Goal: Task Accomplishment & Management: Manage account settings

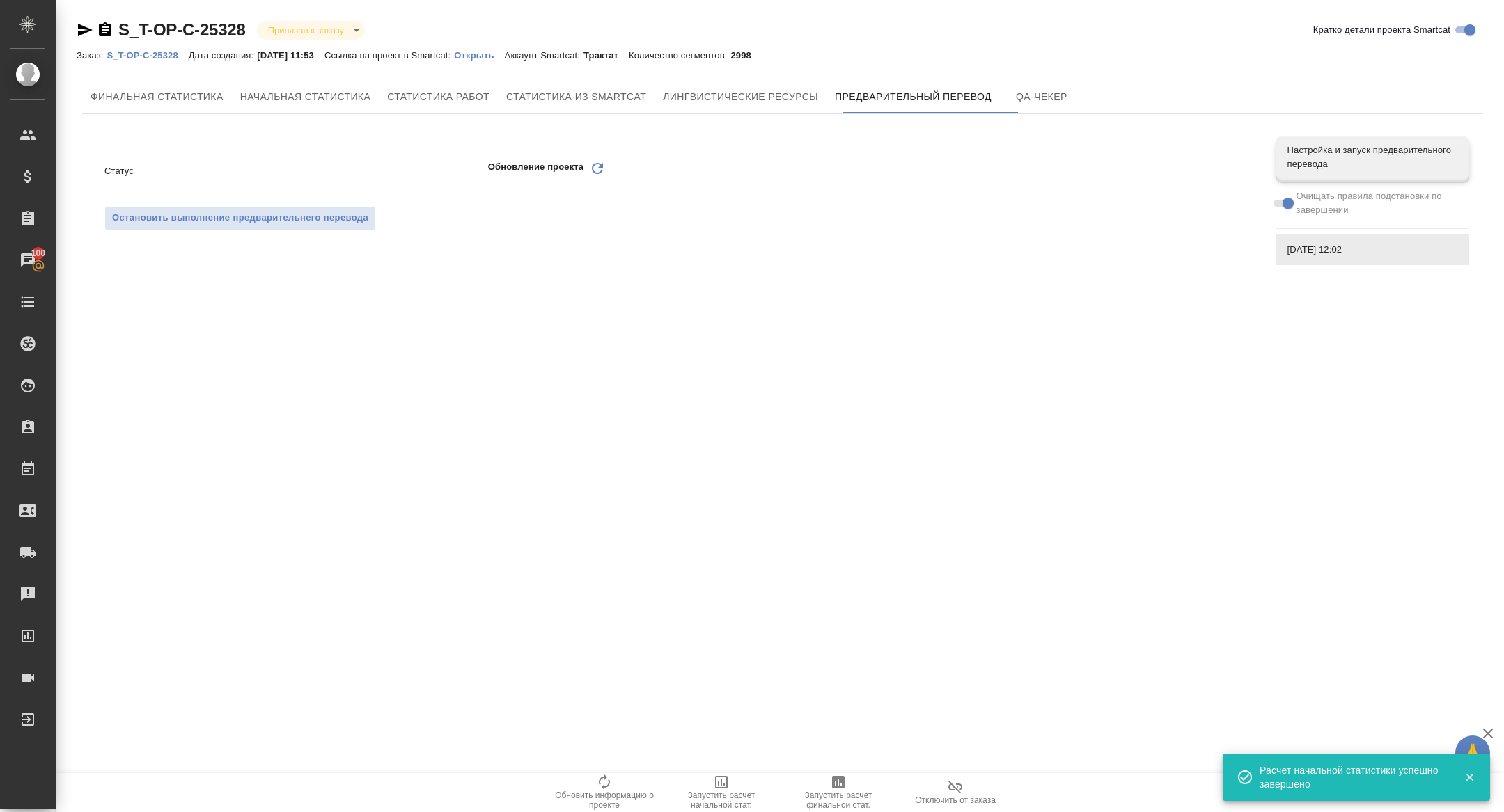
click at [600, 168] on icon "Обновить" at bounding box center [597, 168] width 16 height 16
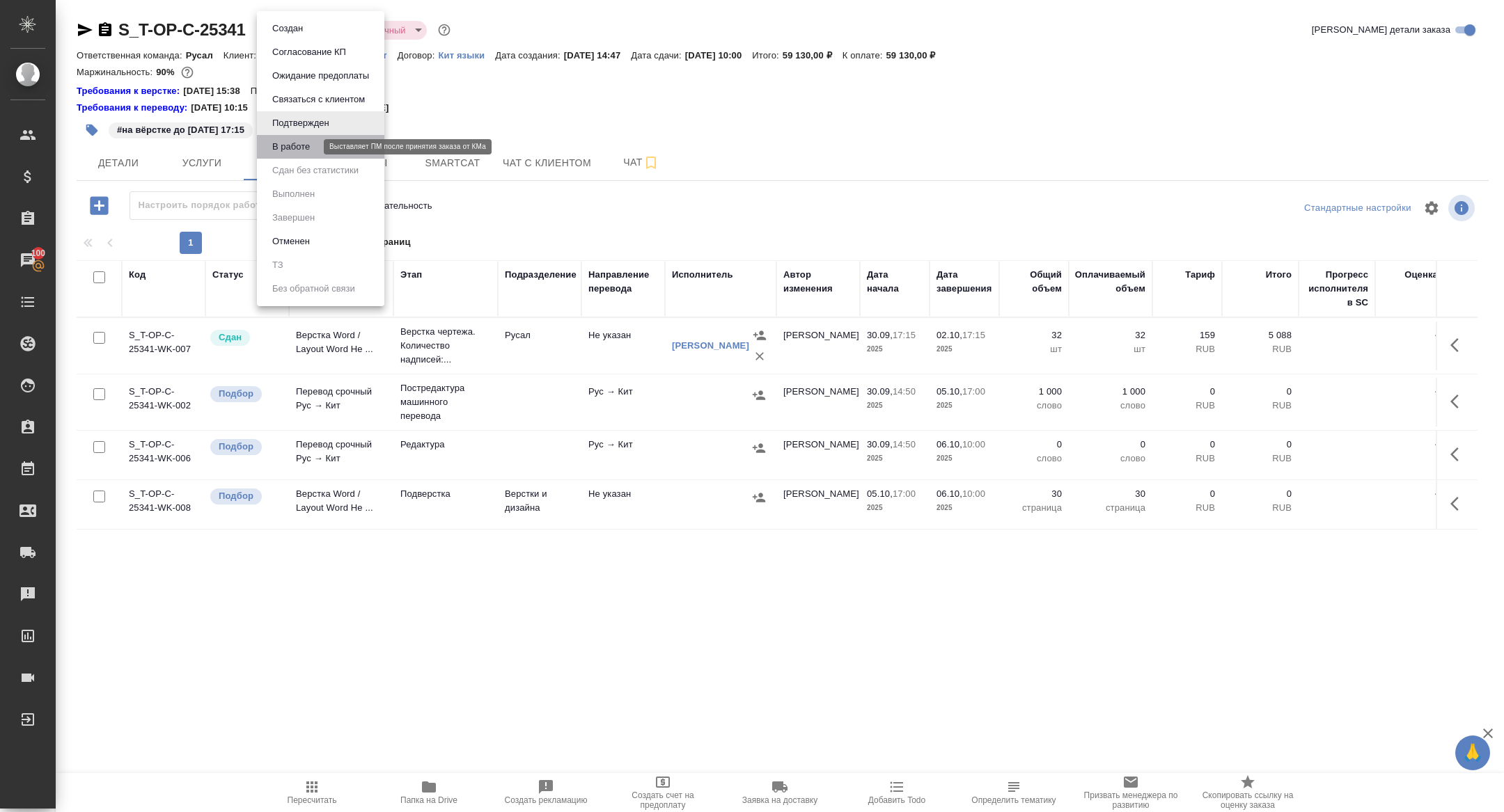
click at [290, 154] on button "В работе" at bounding box center [291, 147] width 46 height 16
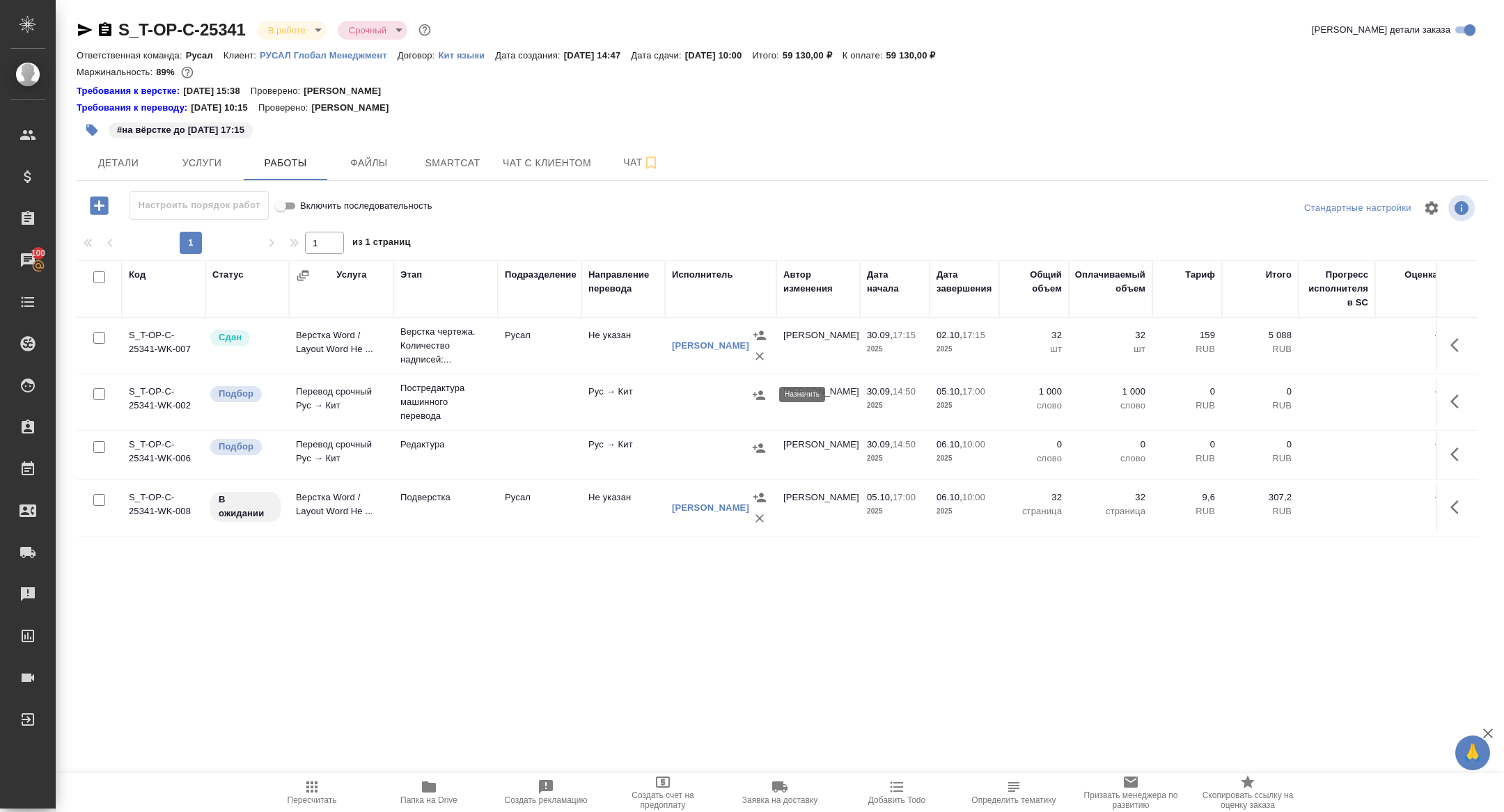
click at [761, 399] on icon "button" at bounding box center [759, 395] width 14 height 14
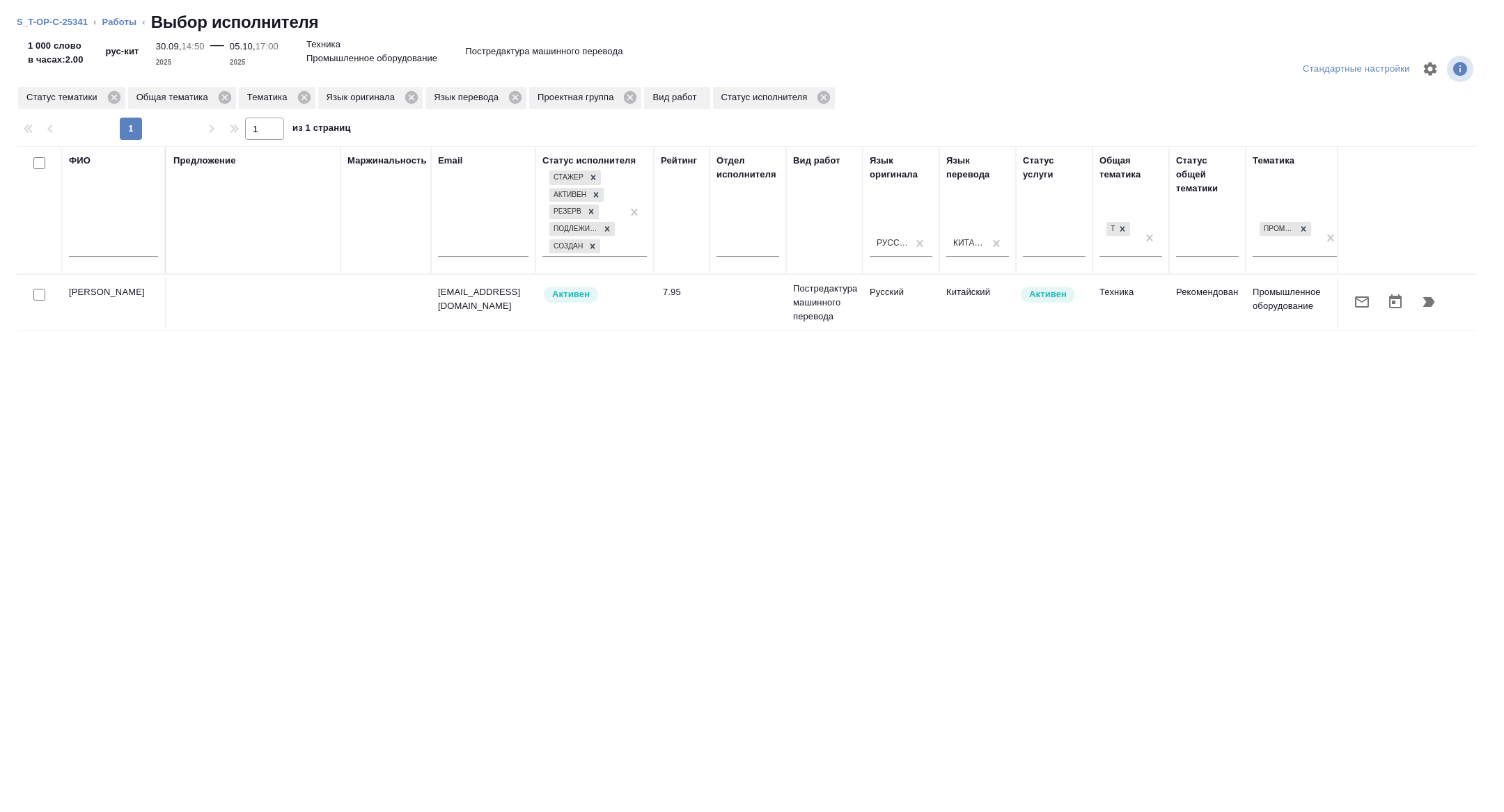
click at [1433, 299] on icon "button" at bounding box center [1429, 301] width 16 height 16
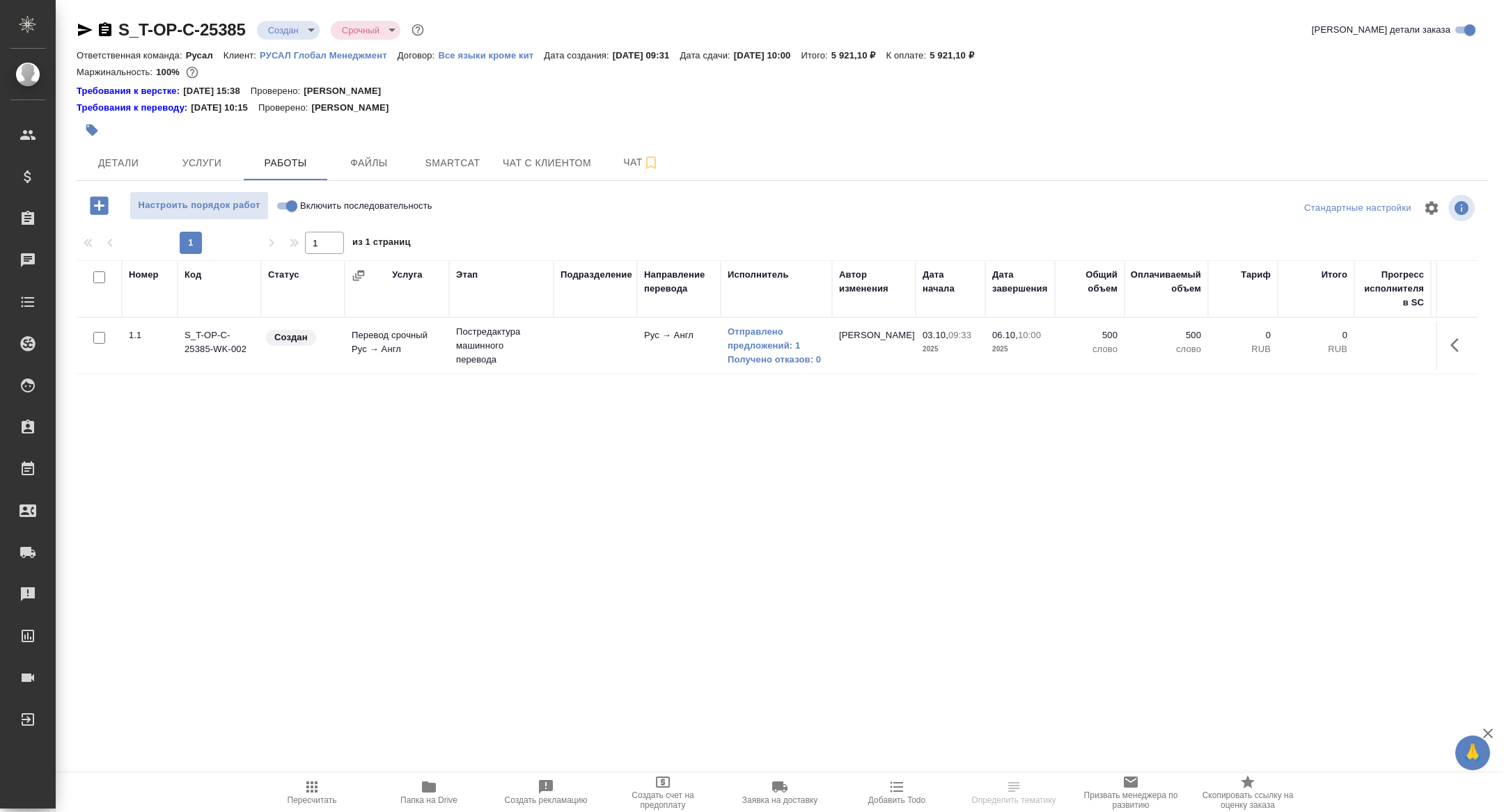
click at [285, 34] on body "🙏 .cls-1 fill:#fff; AWATERA [PERSON_NAME] Спецификации Заказы Чаты Todo Проекты…" at bounding box center [752, 406] width 1504 height 812
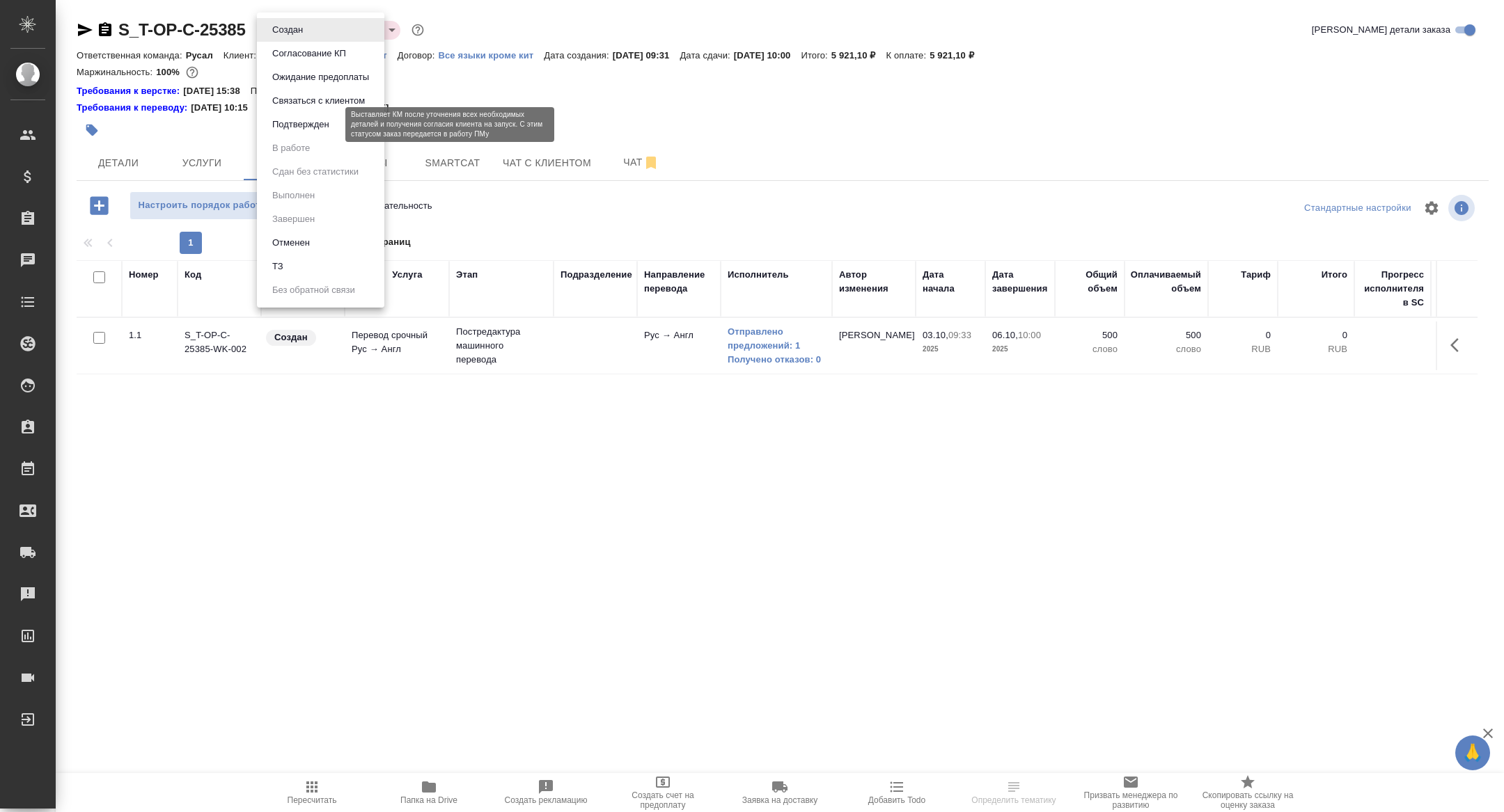
click at [314, 119] on button "Подтвержден" at bounding box center [301, 124] width 65 height 16
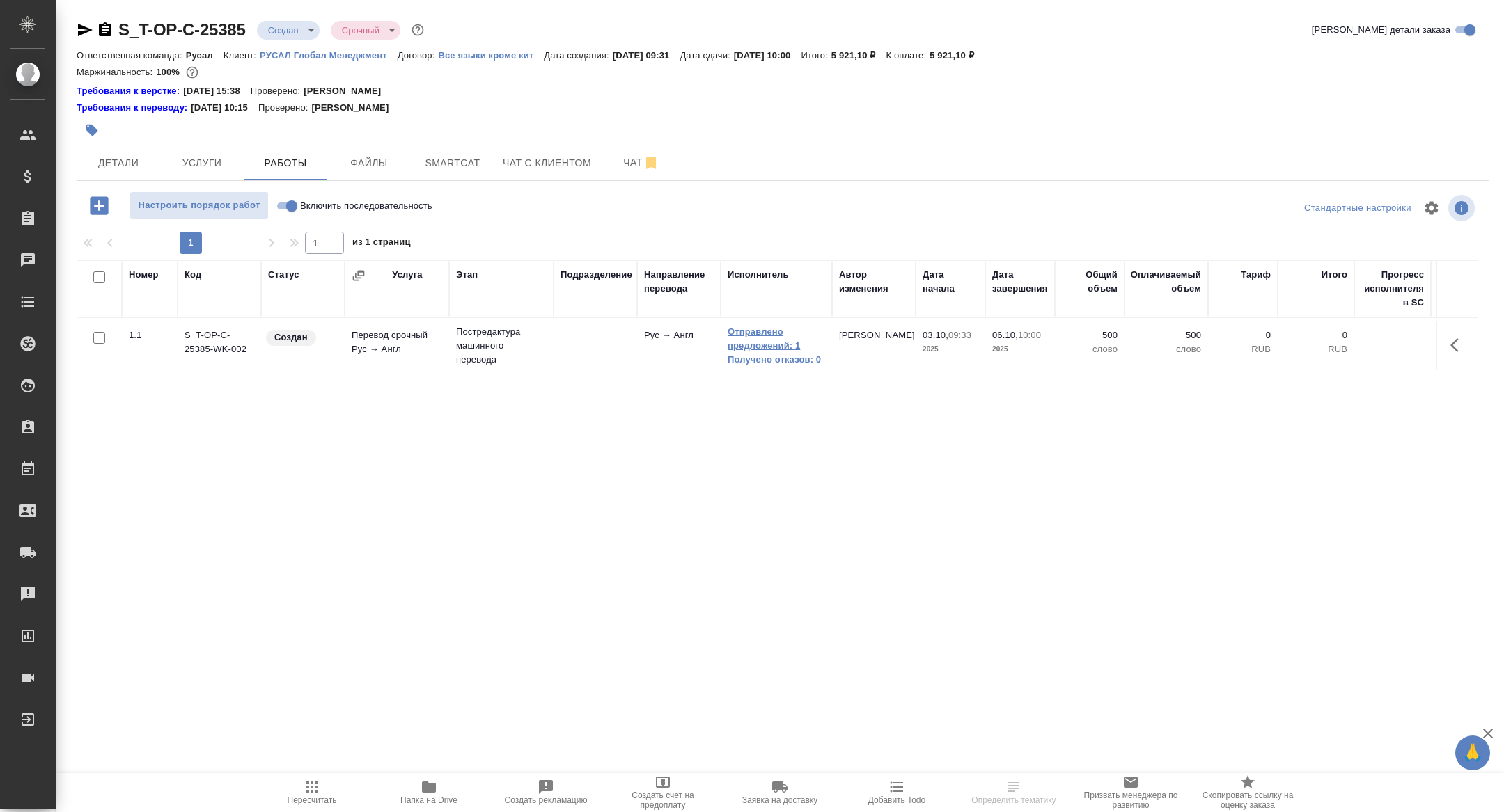
click at [768, 341] on link "Отправлено предложений: 1" at bounding box center [776, 338] width 97 height 28
click at [282, 16] on div "S_T-OP-C-25385 Подтвержден confirmed Срочный urgent Кратко детали заказа Ответс…" at bounding box center [783, 304] width 1428 height 609
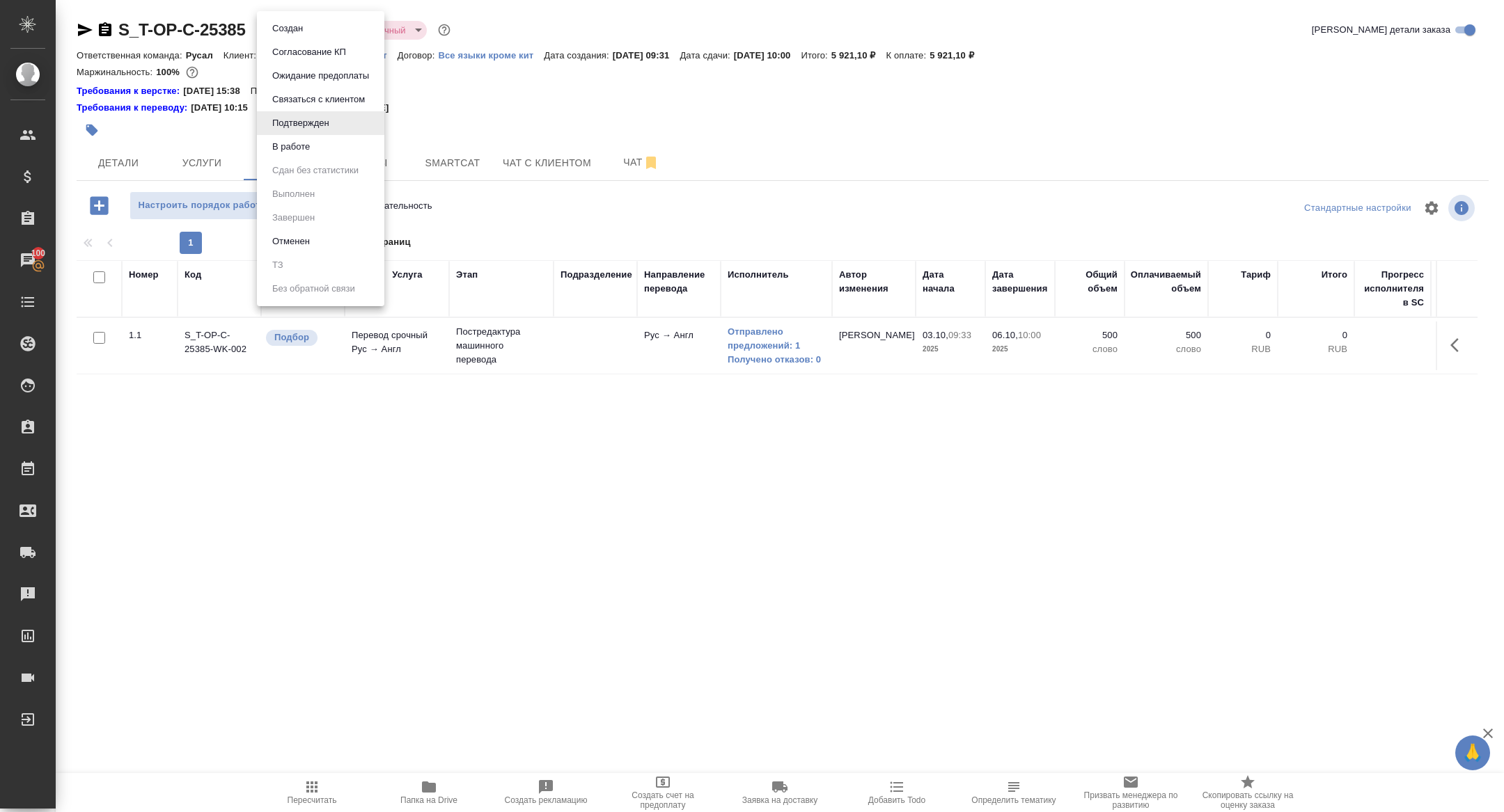
click at [282, 32] on body "🙏 .cls-1 fill:#fff; AWATERA Zhuravleva Alexandra Клиенты Спецификации Заказы 10…" at bounding box center [752, 406] width 1504 height 812
click at [283, 148] on button "В работе" at bounding box center [291, 147] width 46 height 16
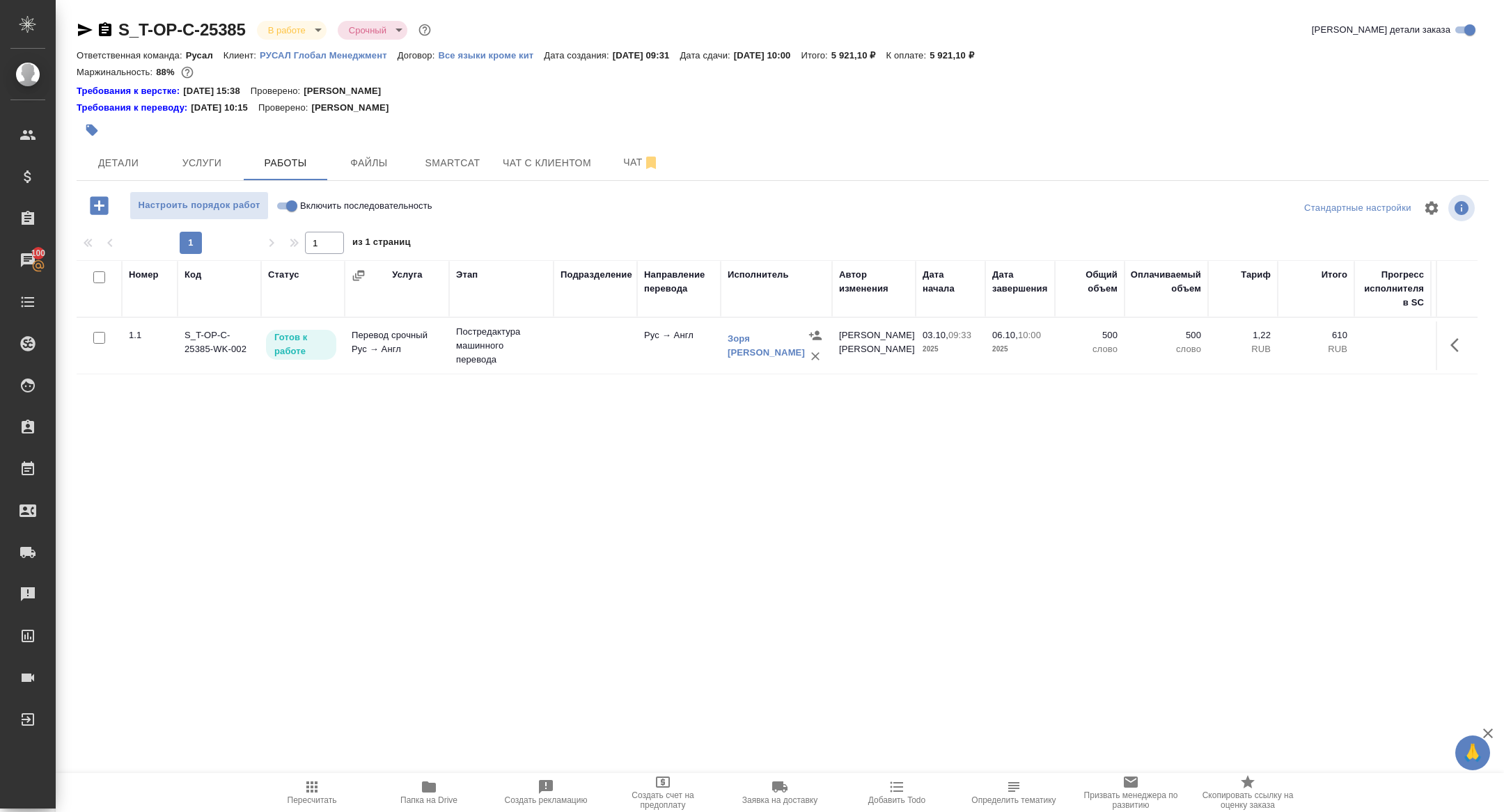
click at [277, 26] on body "🙏 .cls-1 fill:#fff; AWATERA Zhuravleva Alexandra Клиенты Спецификации Заказы 10…" at bounding box center [752, 406] width 1504 height 812
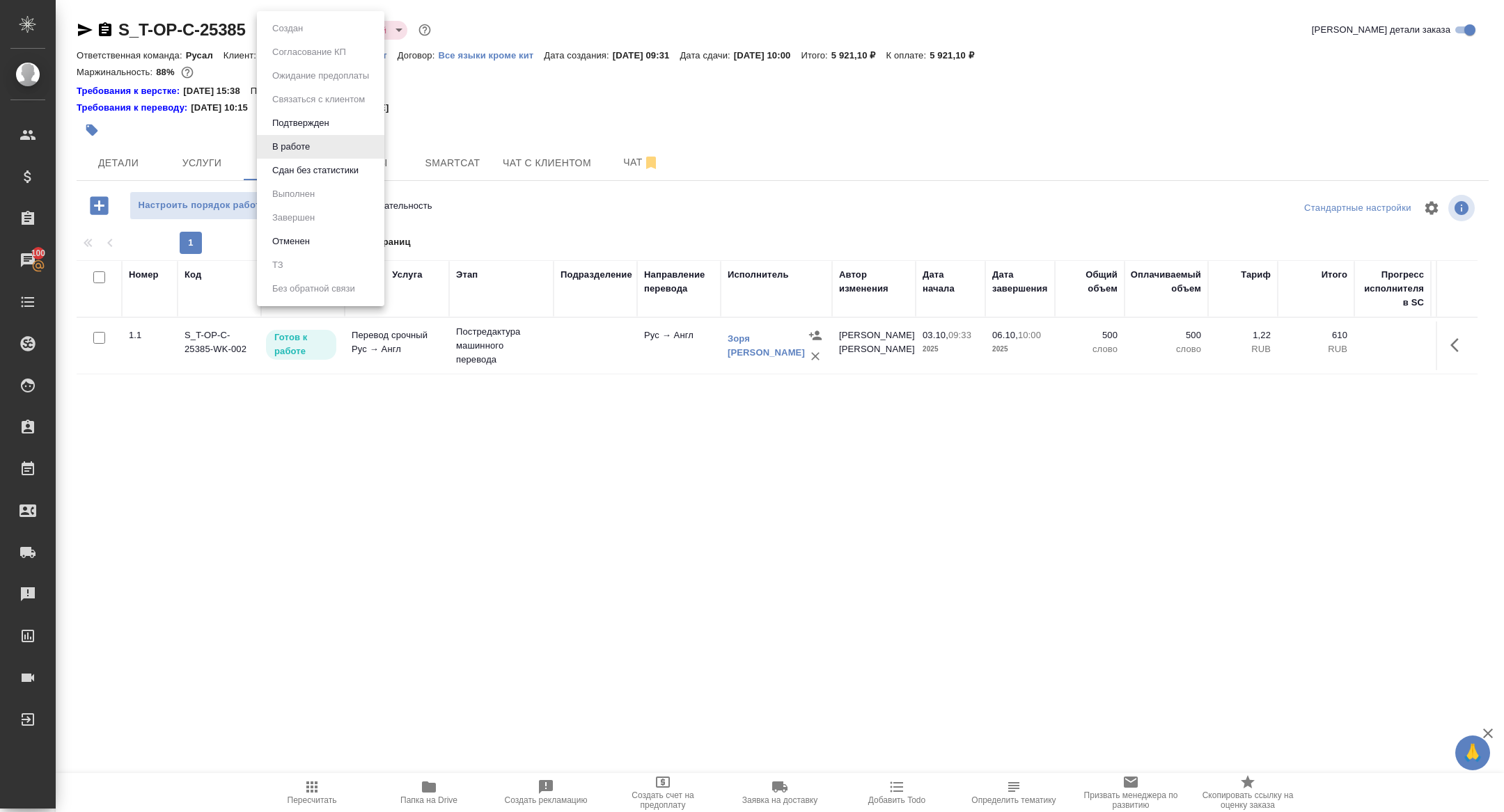
click at [437, 176] on div at bounding box center [752, 406] width 1504 height 812
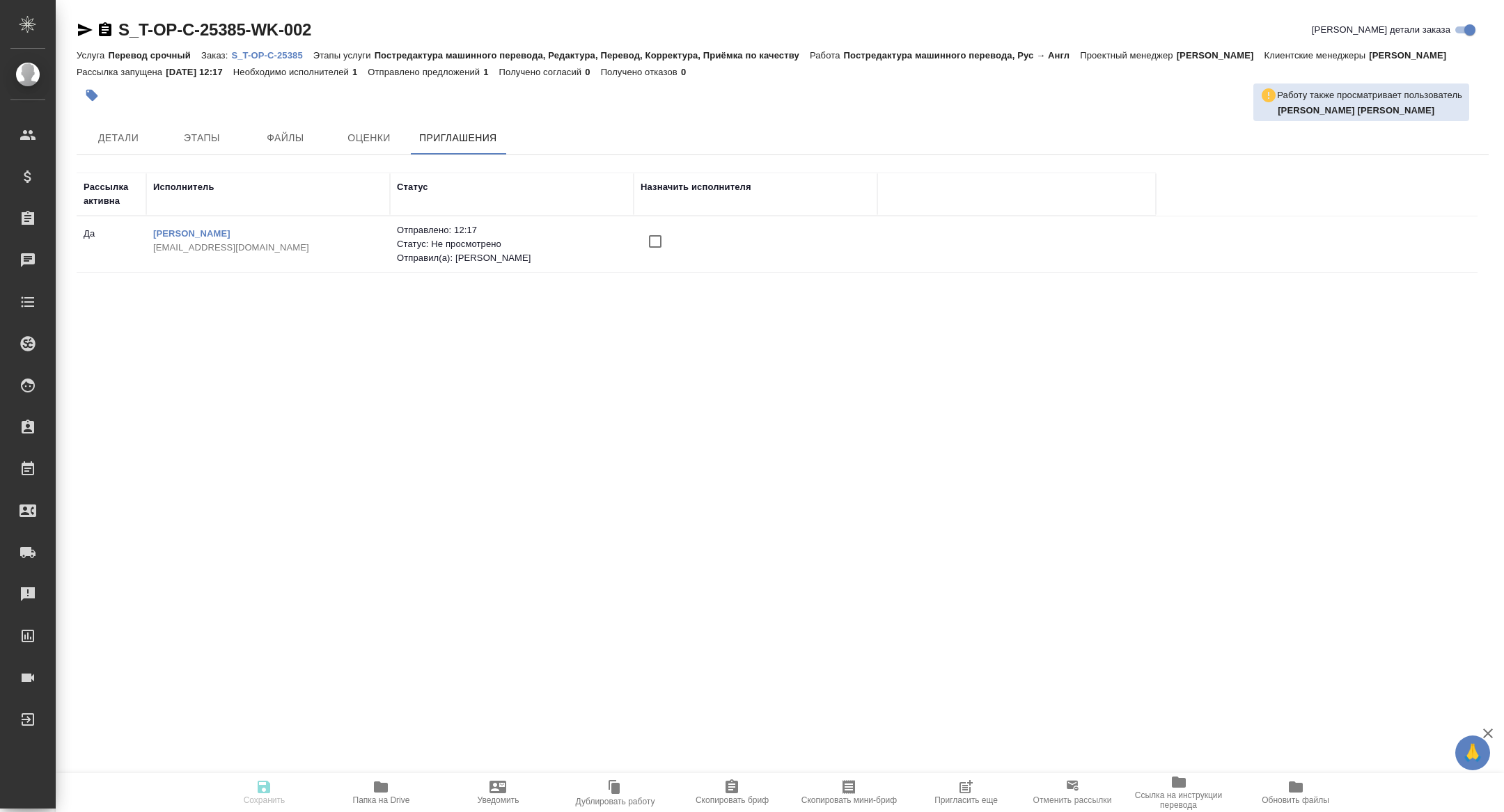
click at [953, 798] on span "Пригласить еще" at bounding box center [966, 801] width 63 height 10
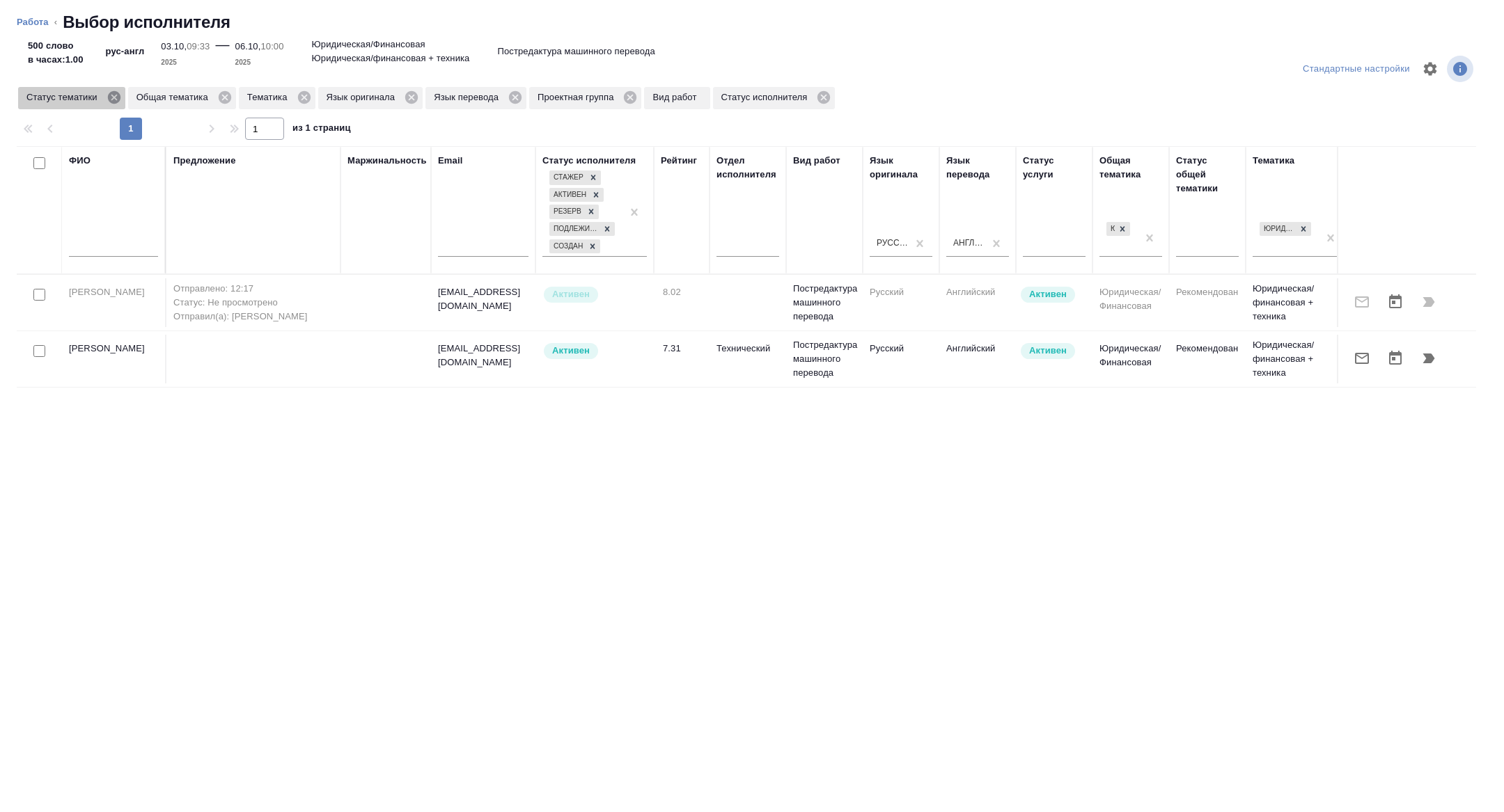
click at [120, 101] on icon at bounding box center [114, 97] width 13 height 13
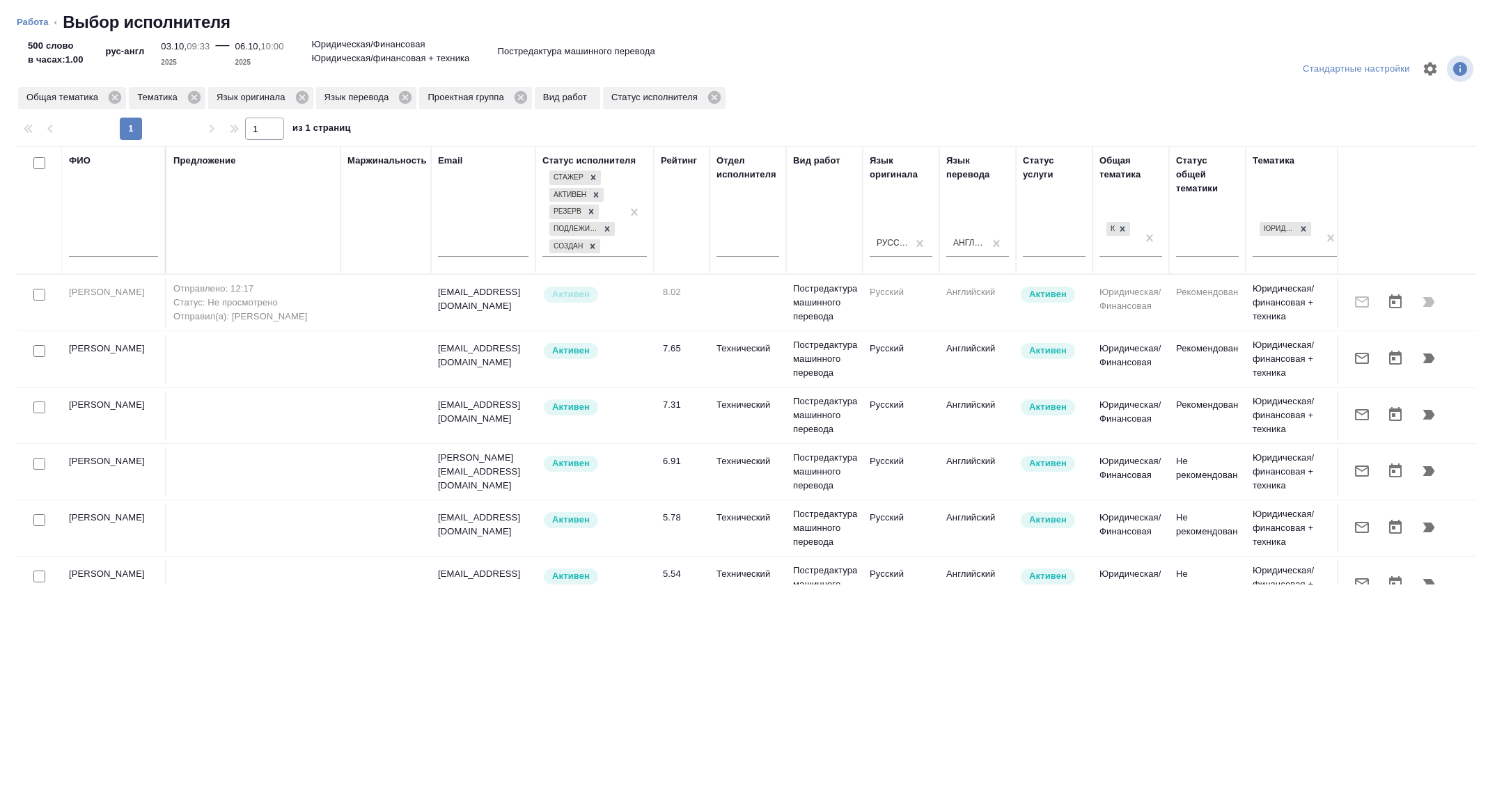
click at [1362, 364] on icon "button" at bounding box center [1362, 358] width 14 height 11
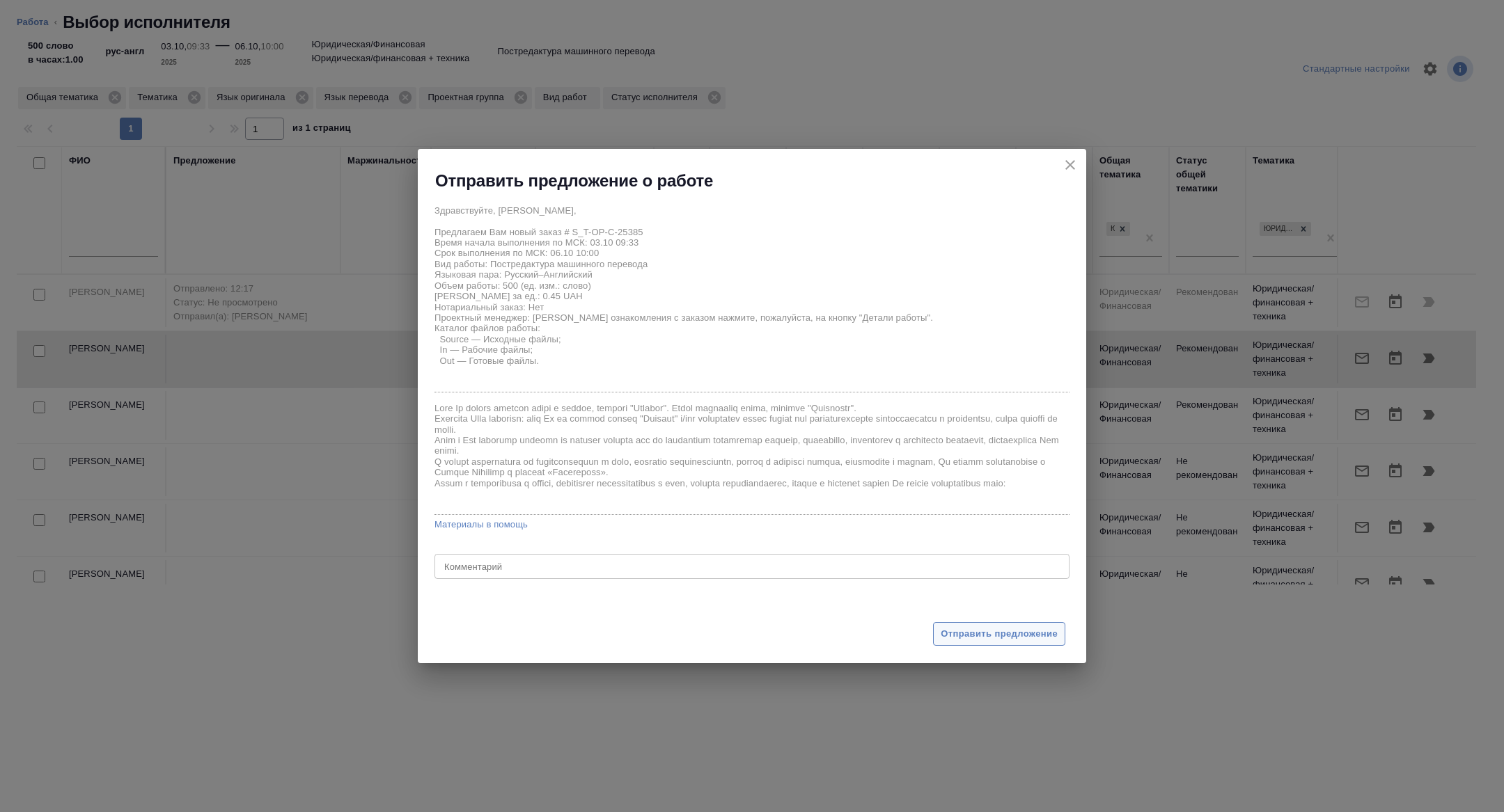
click at [974, 630] on span "Отправить предложение" at bounding box center [1000, 634] width 117 height 16
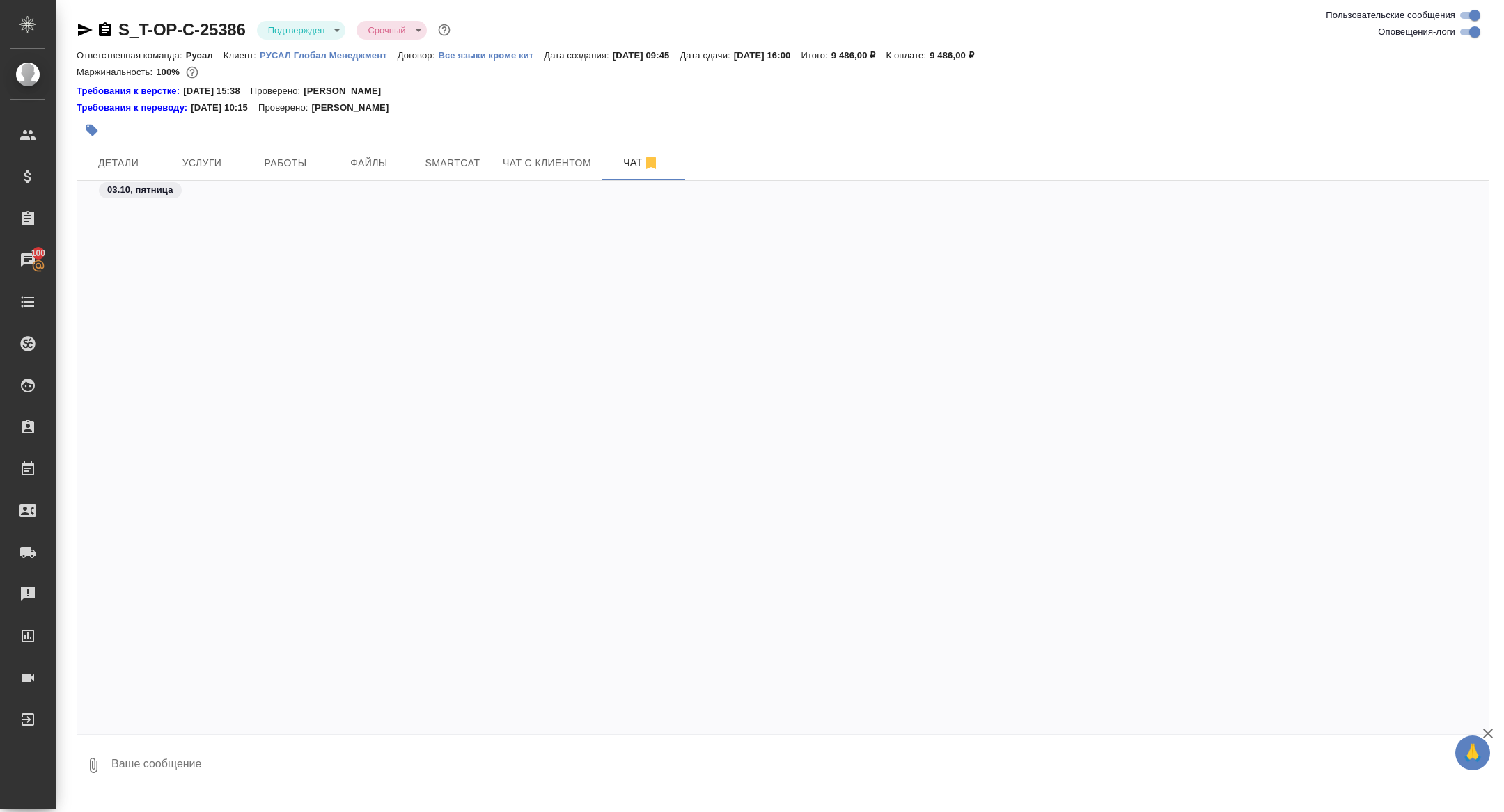
scroll to position [1911, 0]
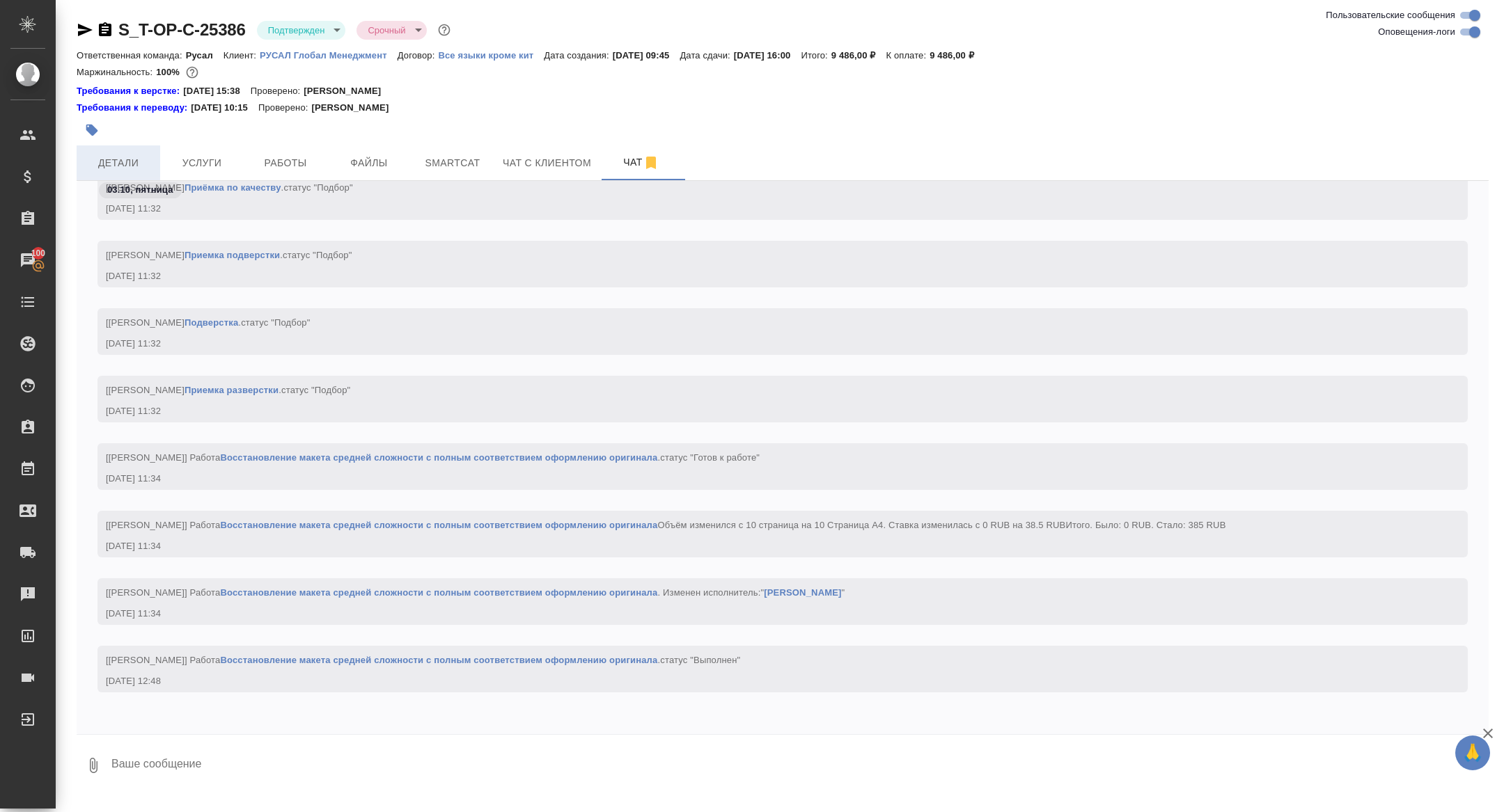
click at [108, 161] on span "Детали" at bounding box center [118, 163] width 67 height 17
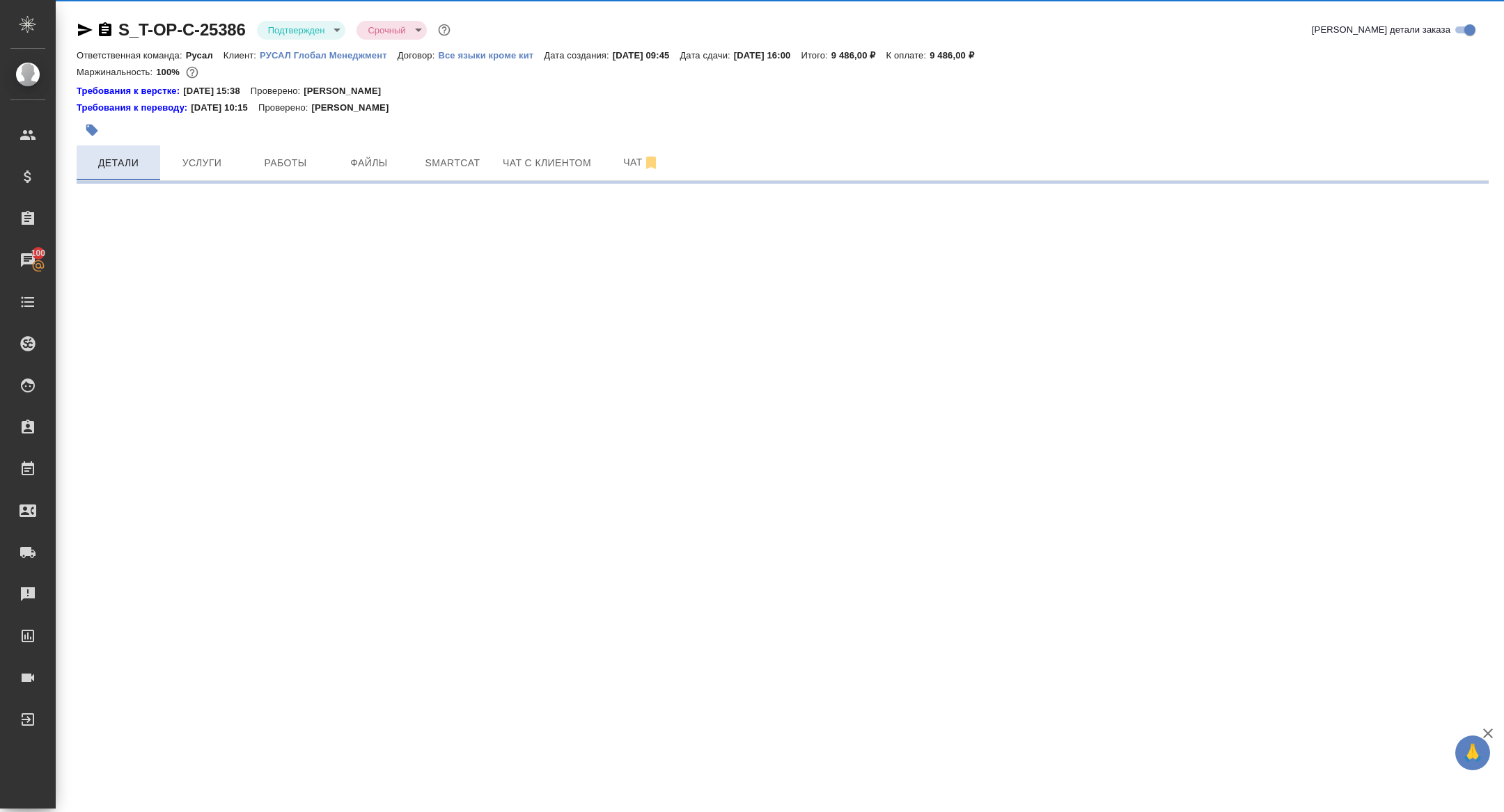
select select "RU"
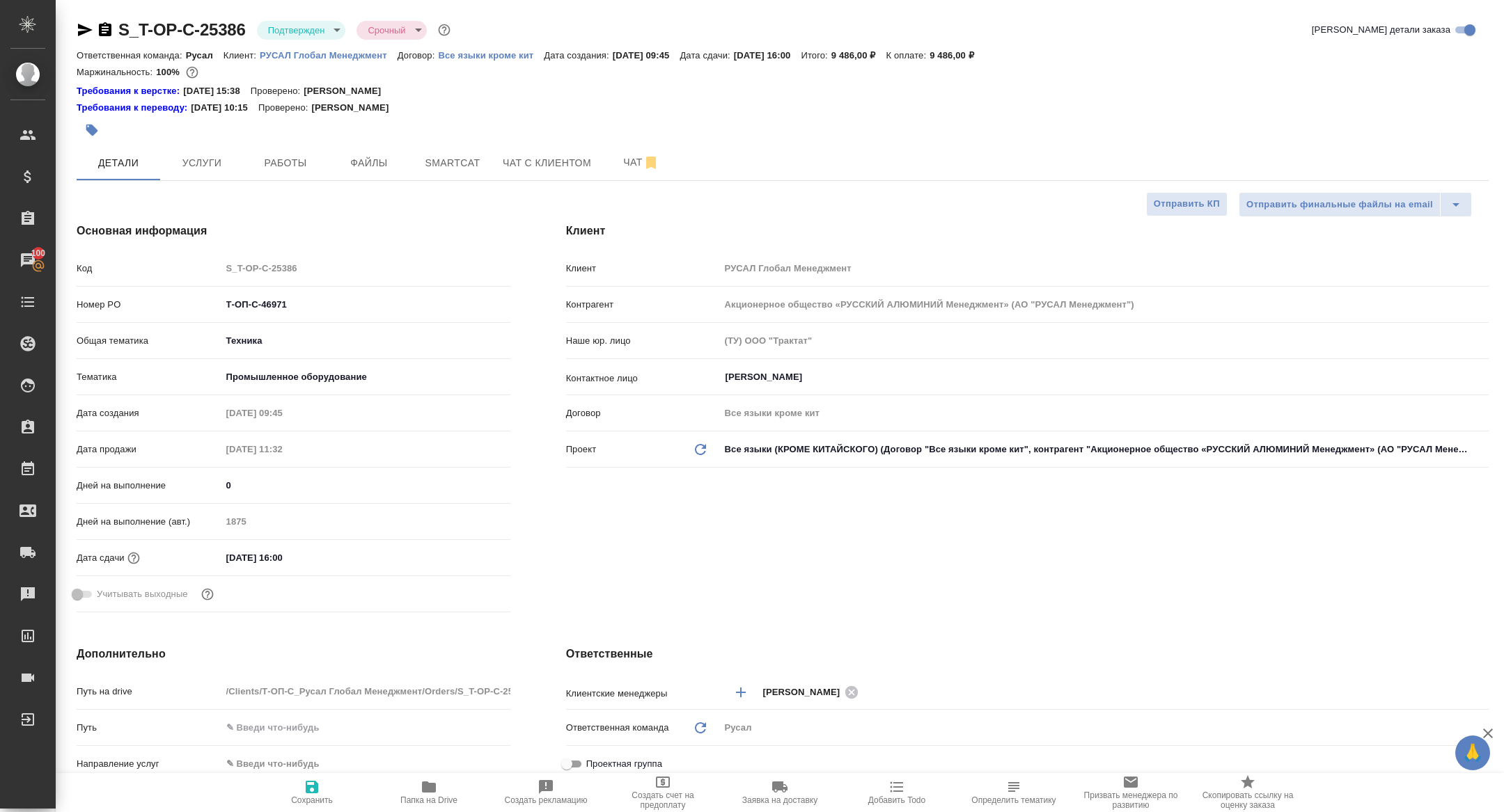
type textarea "x"
click at [430, 788] on icon "button" at bounding box center [429, 787] width 14 height 11
type textarea "x"
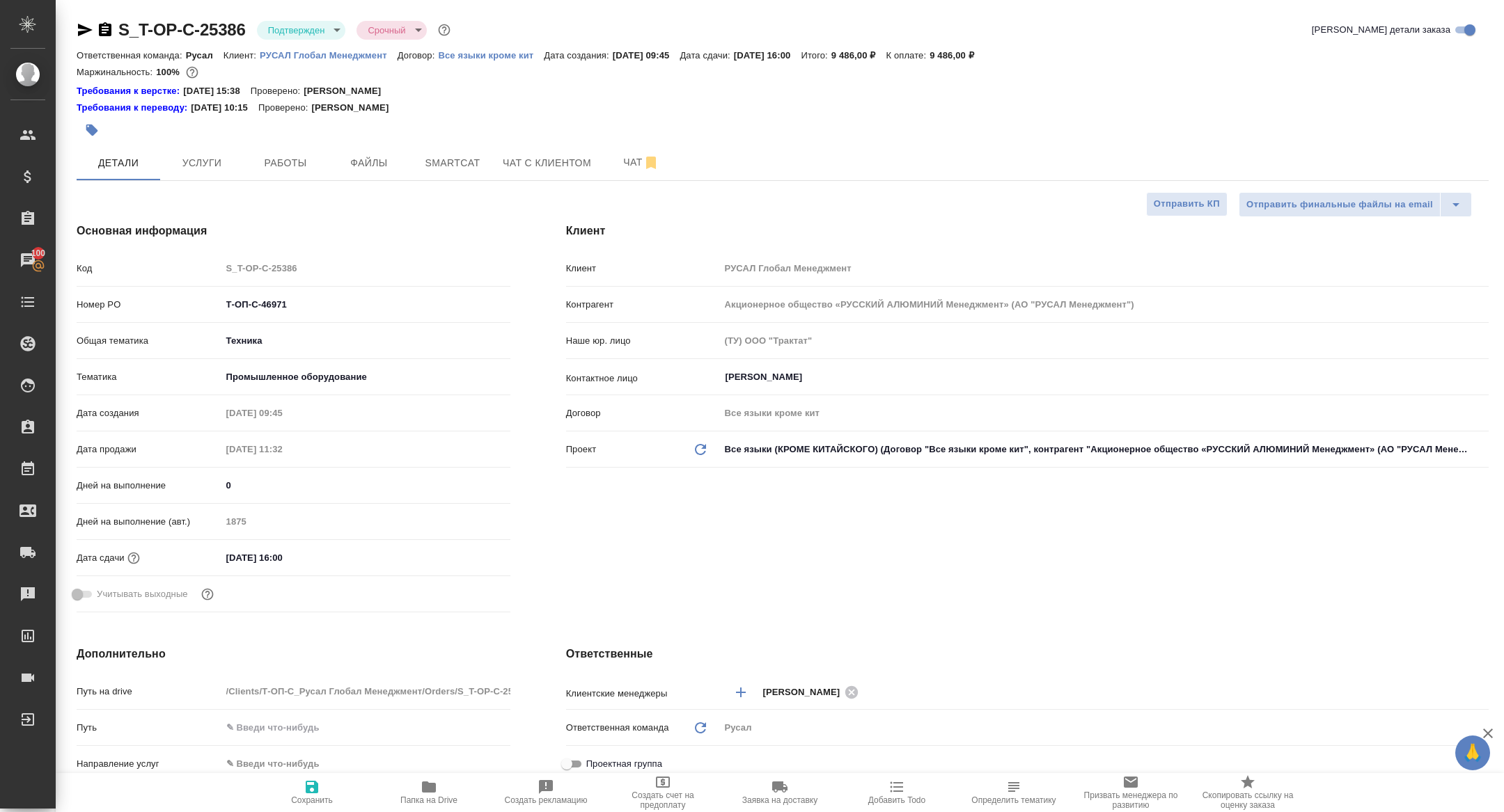
type textarea "x"
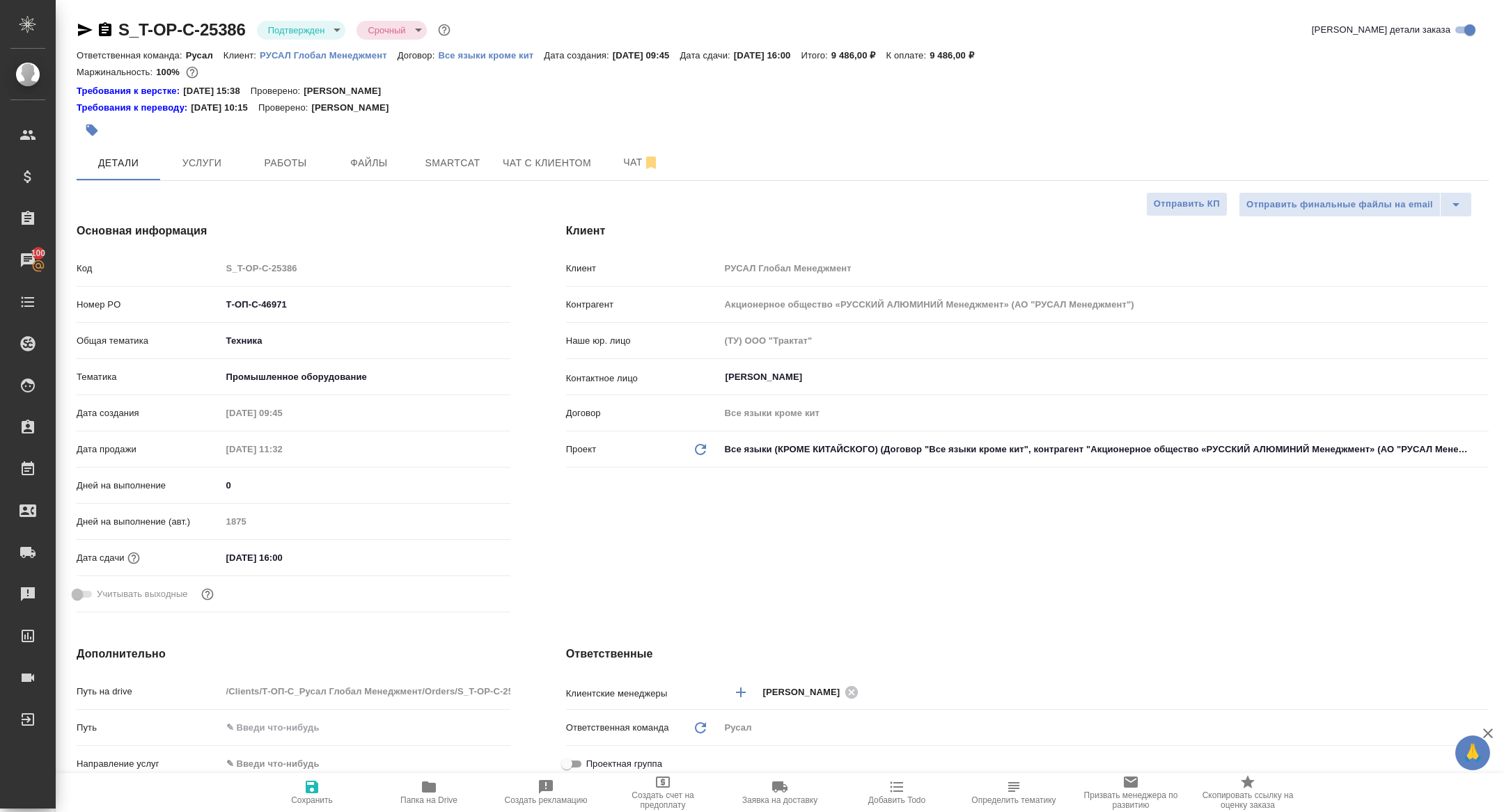
type textarea "x"
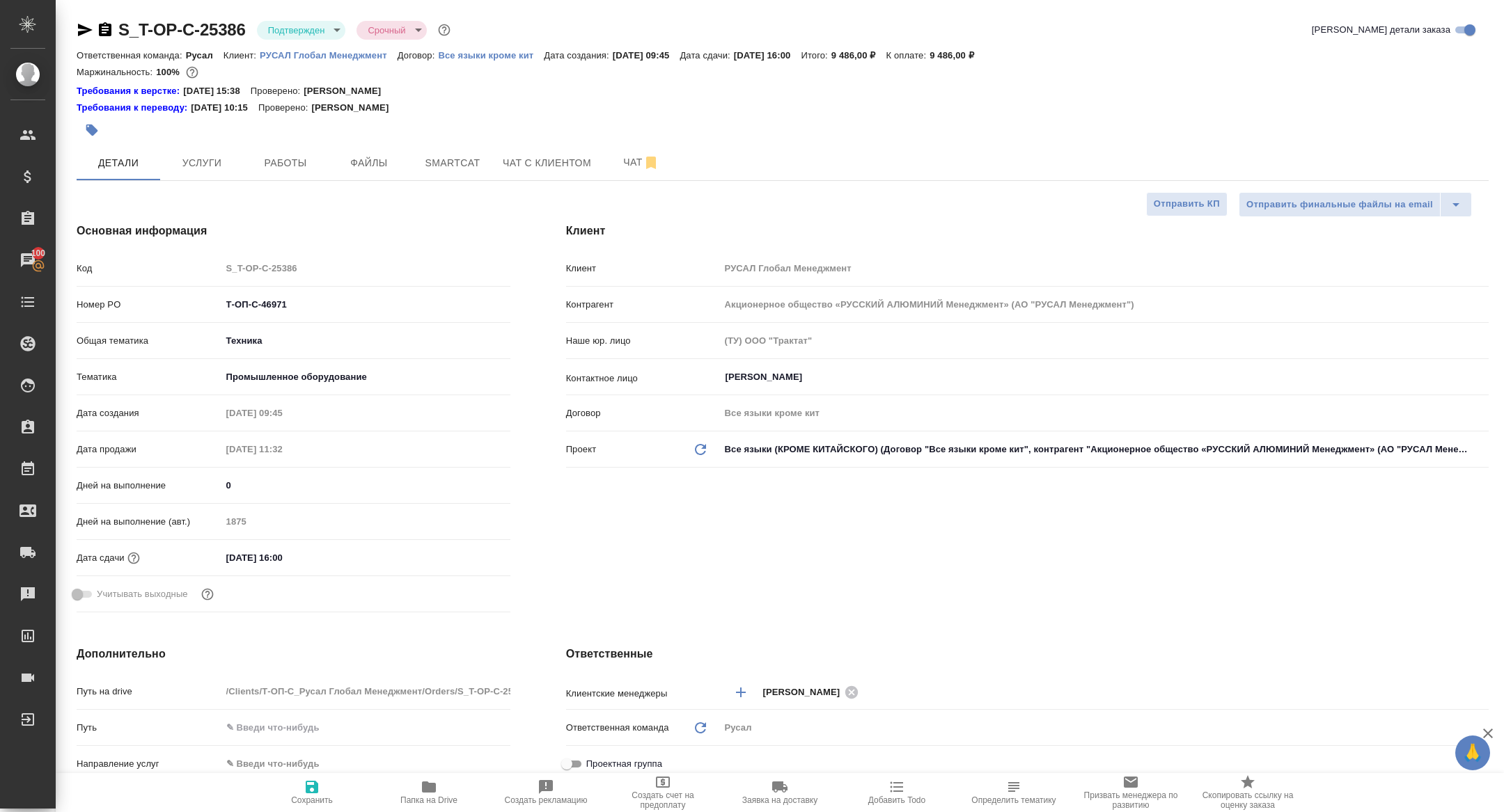
type textarea "x"
click at [112, 26] on icon "button" at bounding box center [105, 29] width 16 height 16
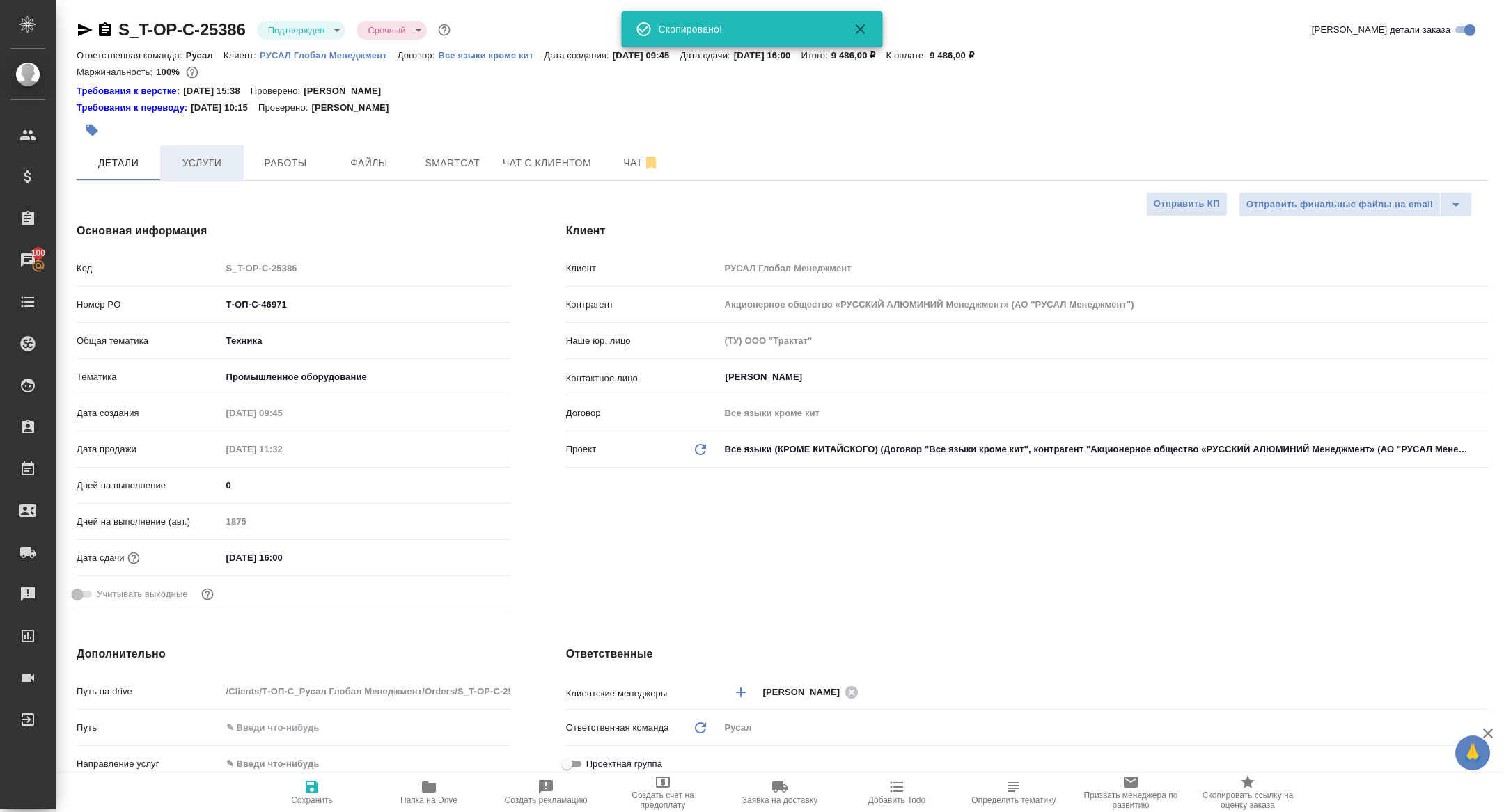
click at [206, 169] on span "Услуги" at bounding box center [202, 163] width 67 height 17
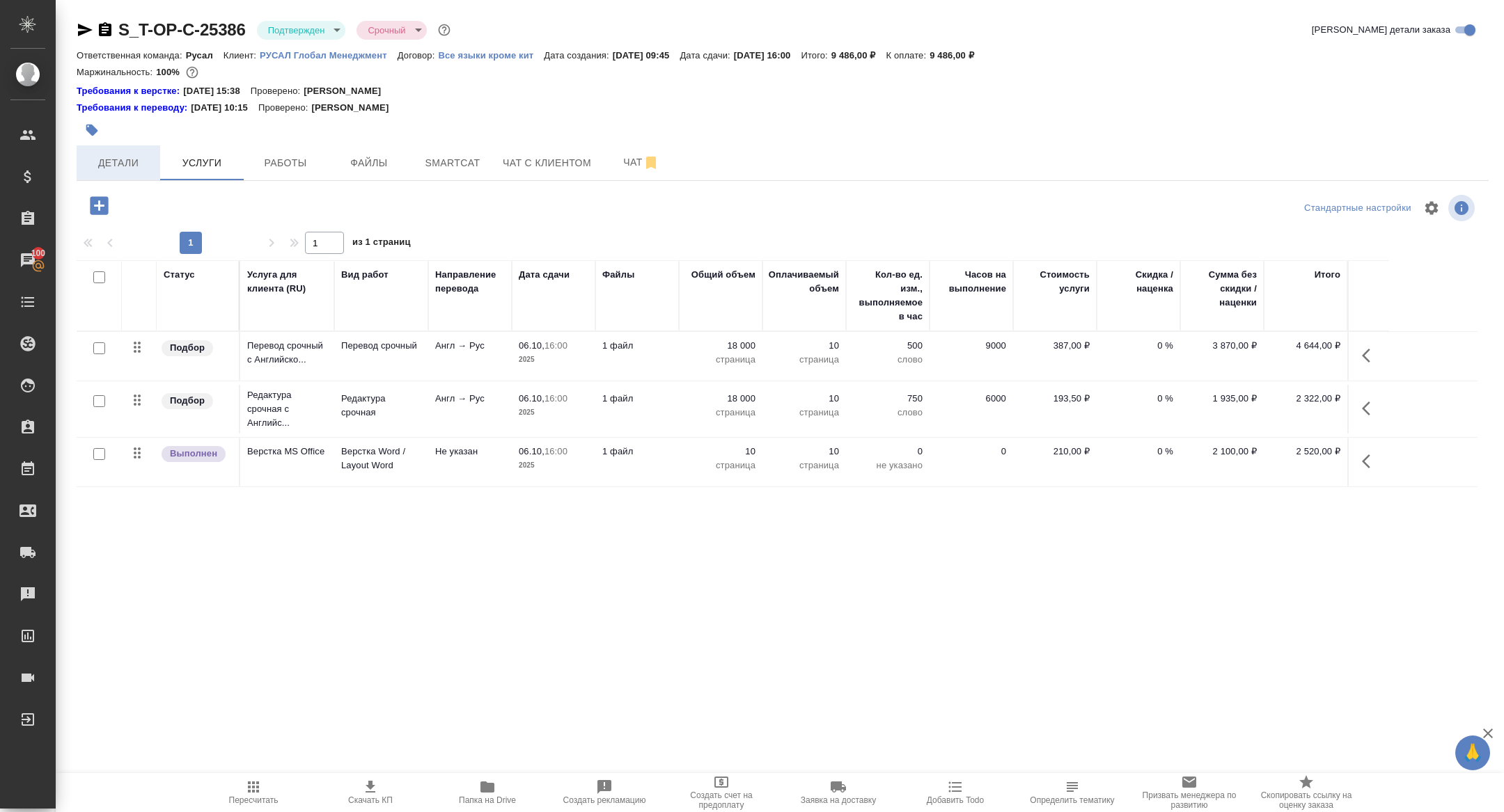
click at [108, 146] on button "Детали" at bounding box center [118, 163] width 83 height 35
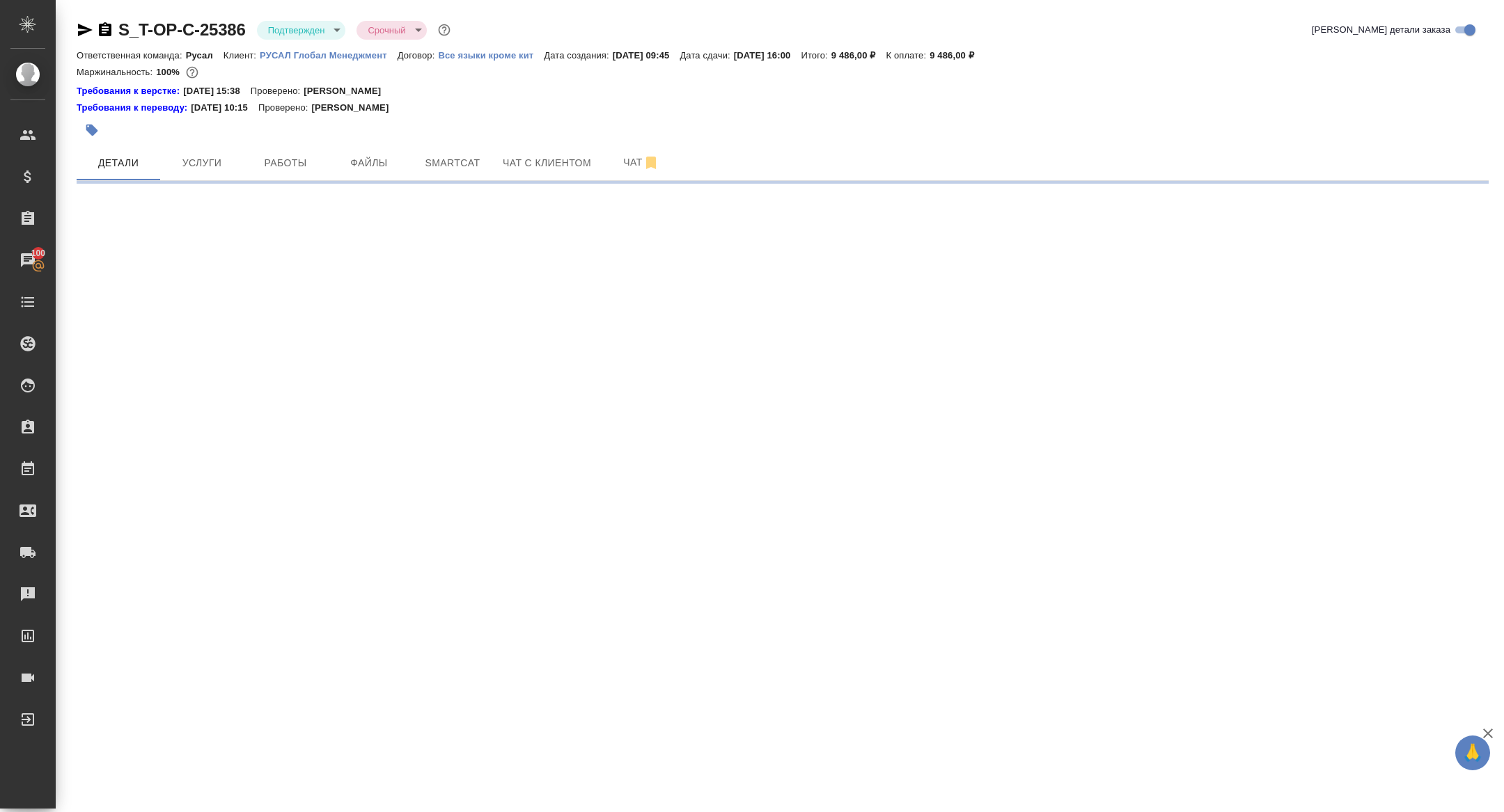
select select "RU"
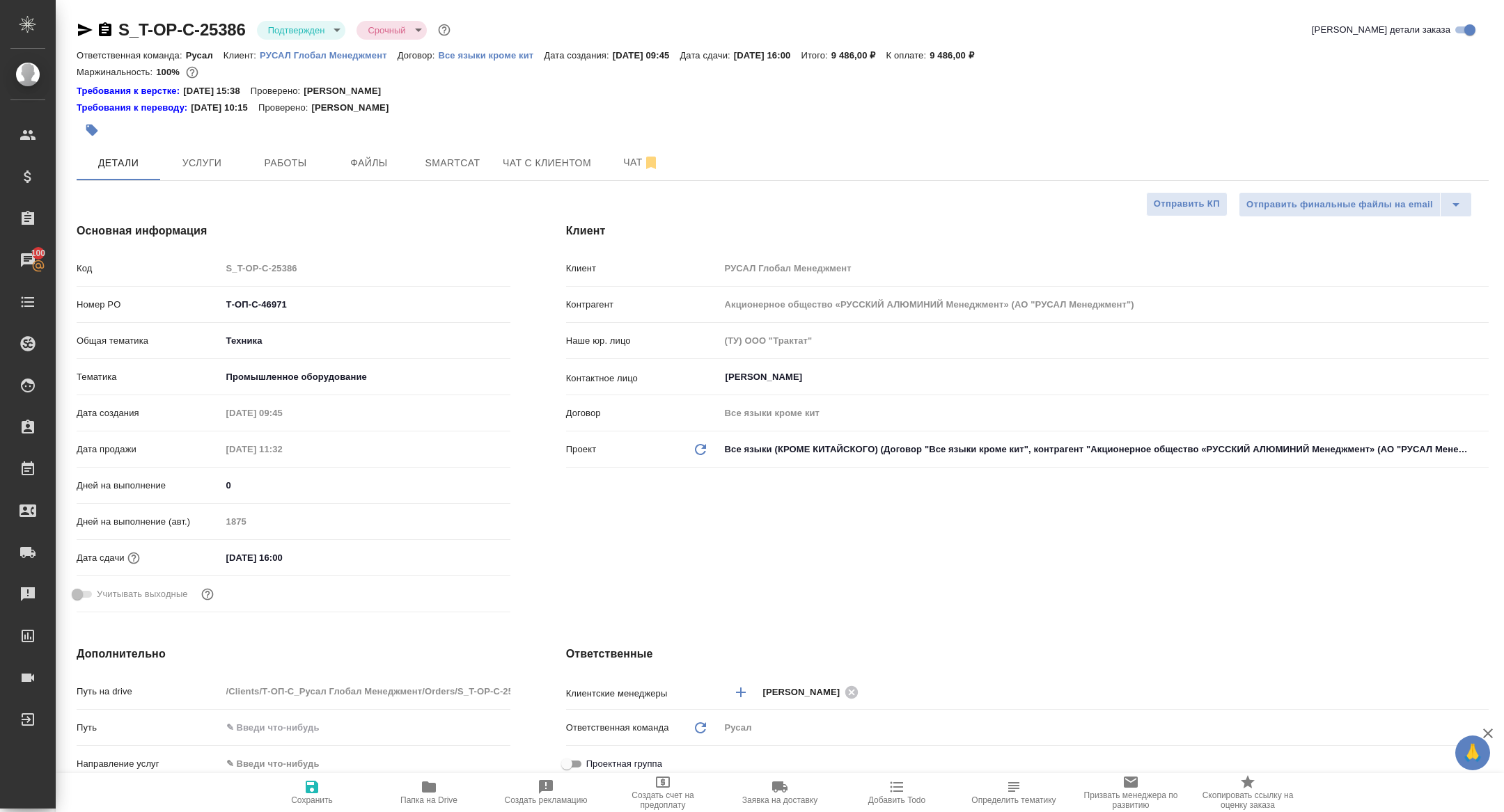
type textarea "x"
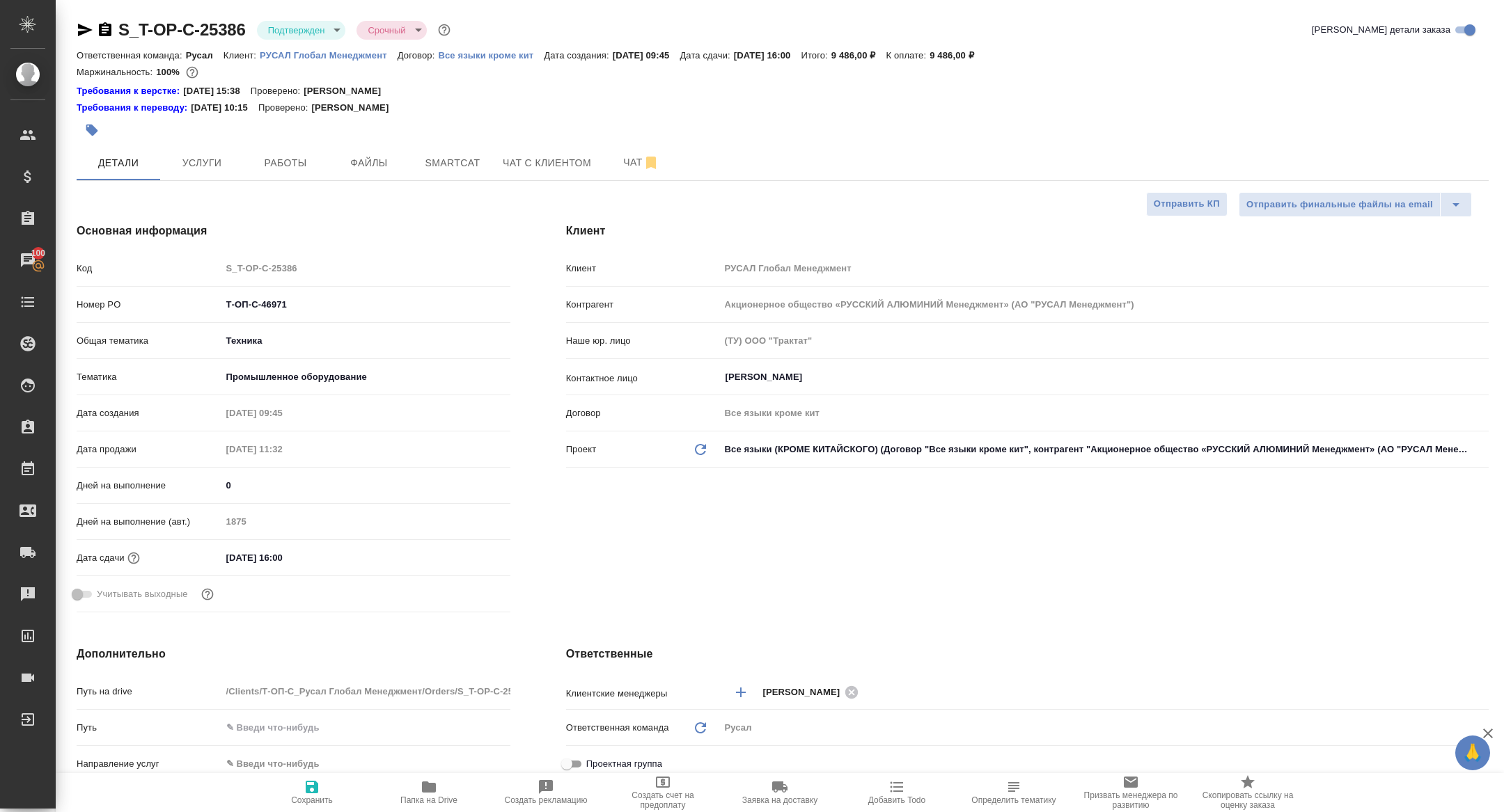
type textarea "x"
click at [290, 137] on div at bounding box center [547, 130] width 941 height 31
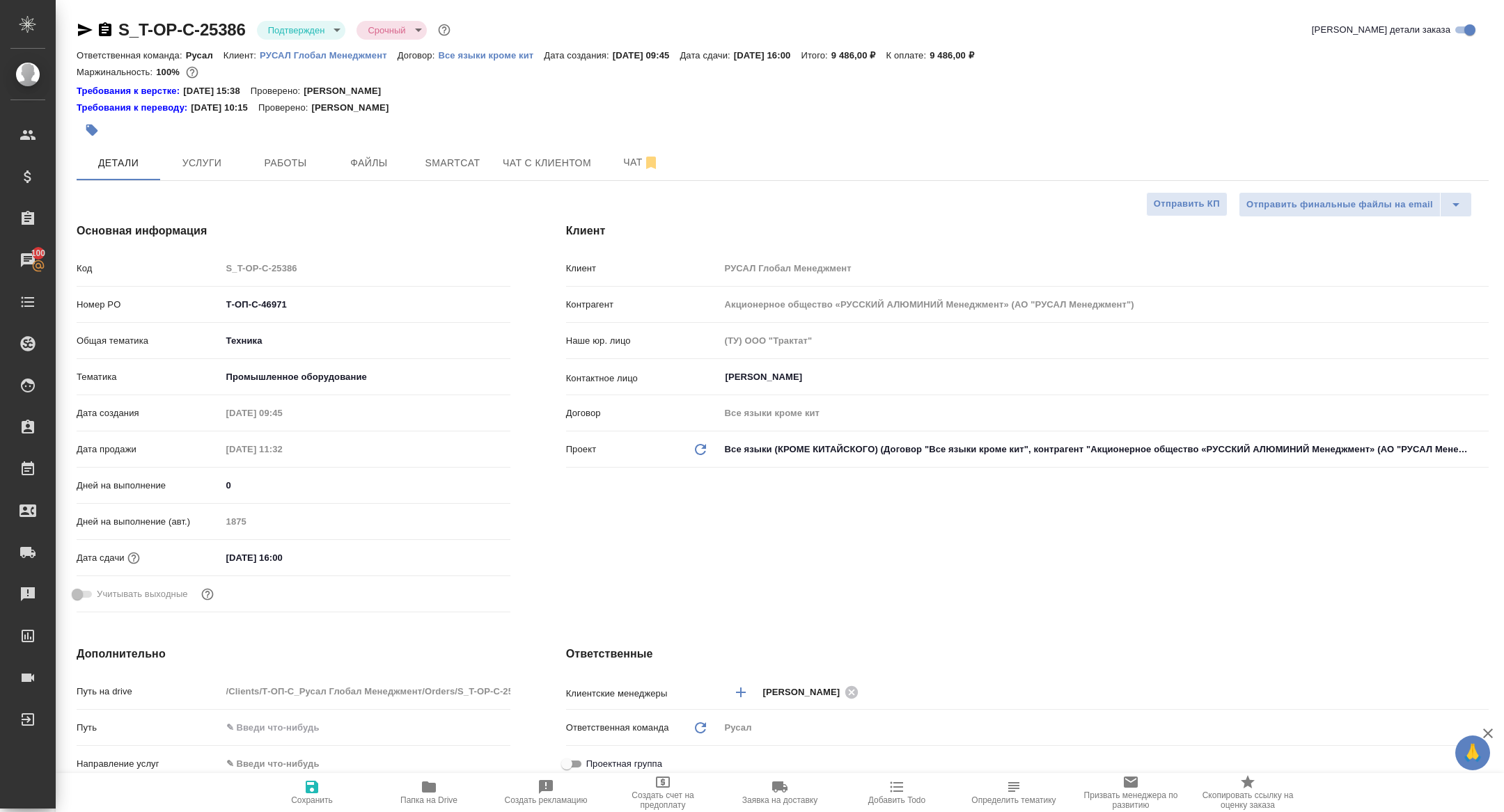
click at [290, 137] on div at bounding box center [547, 130] width 941 height 31
click at [290, 170] on span "Работы" at bounding box center [285, 163] width 67 height 17
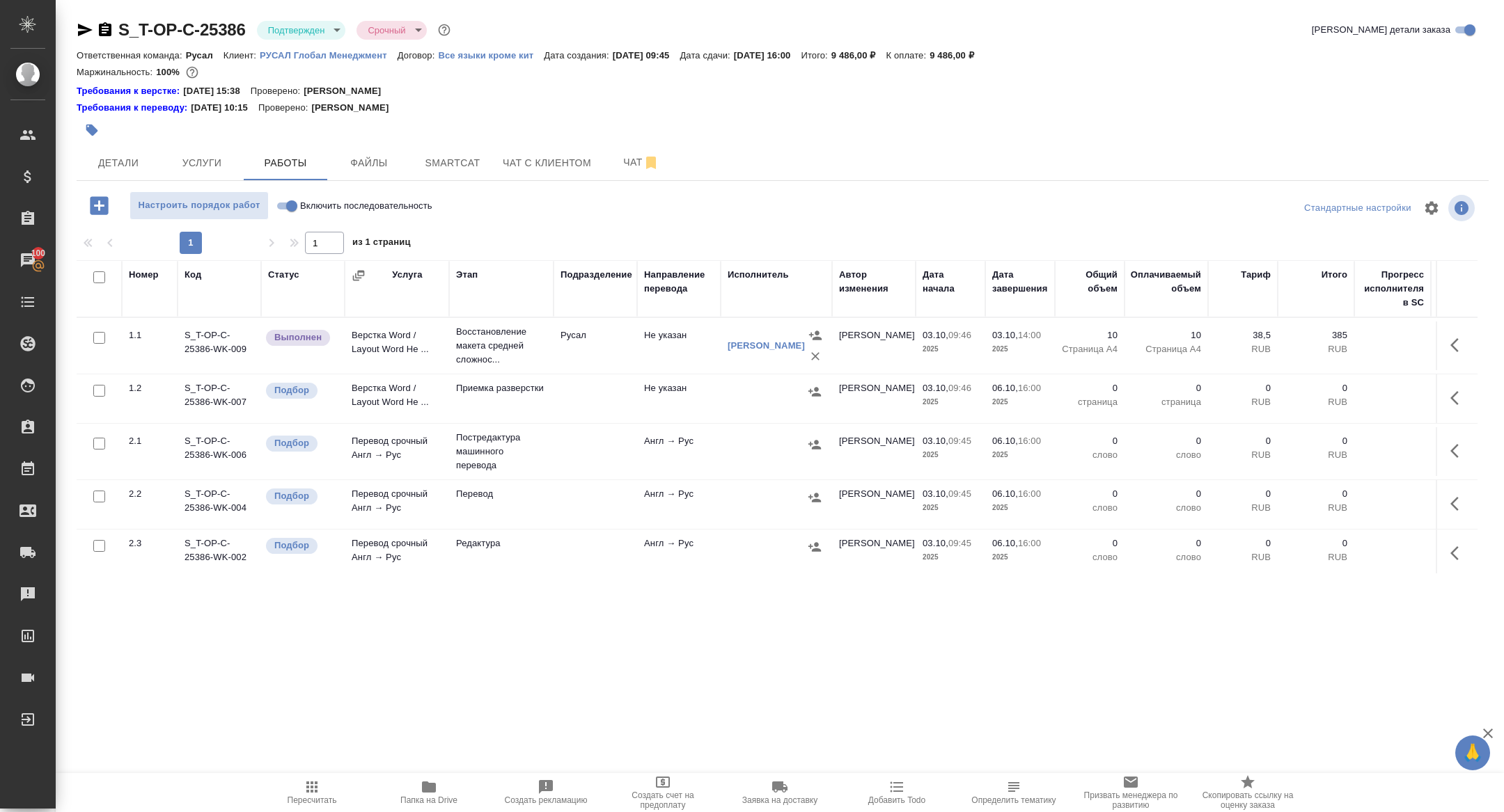
click at [99, 277] on input "checkbox" at bounding box center [99, 277] width 12 height 12
checkbox input "true"
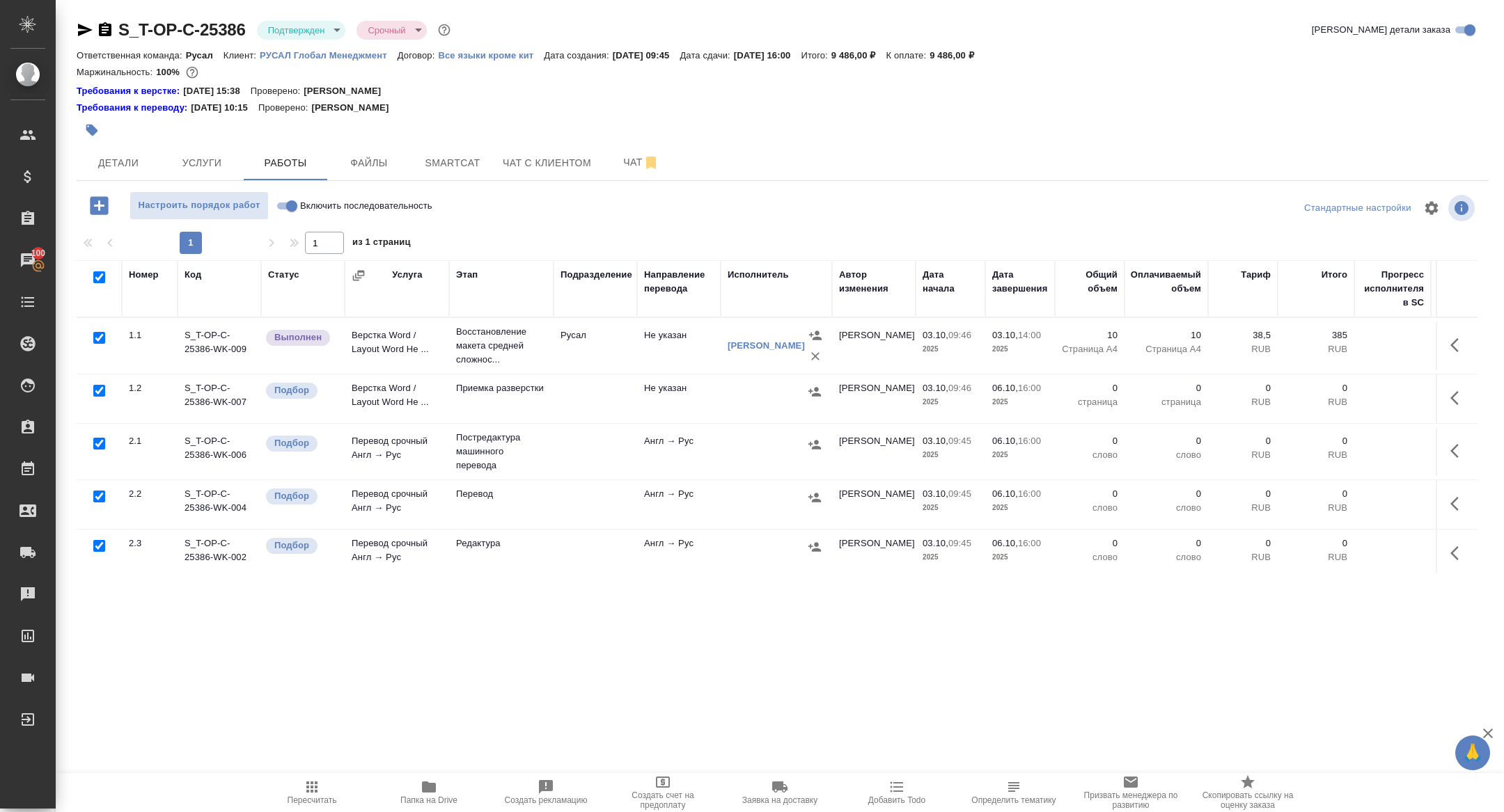
checkbox input "true"
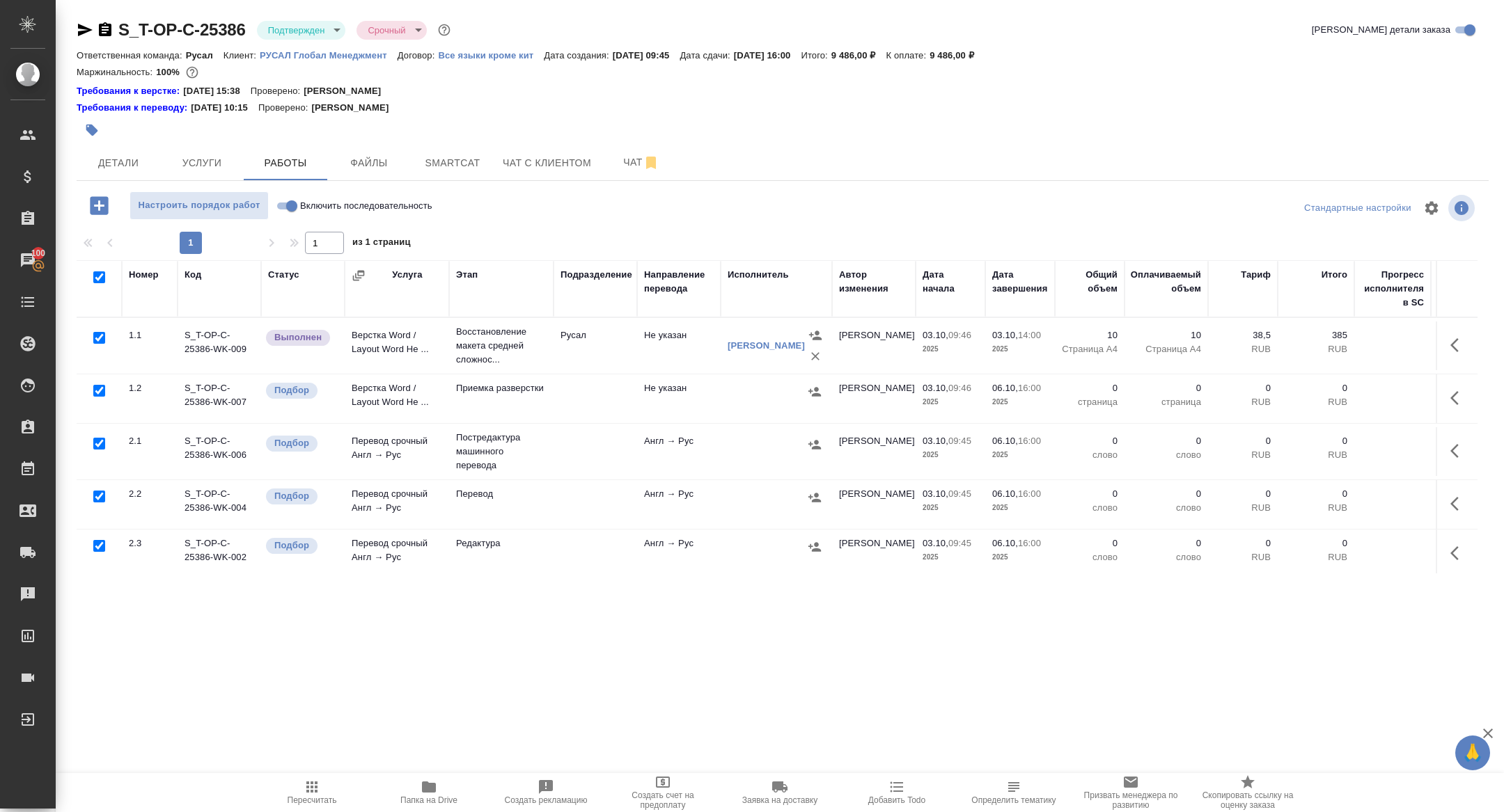
checkbox input "true"
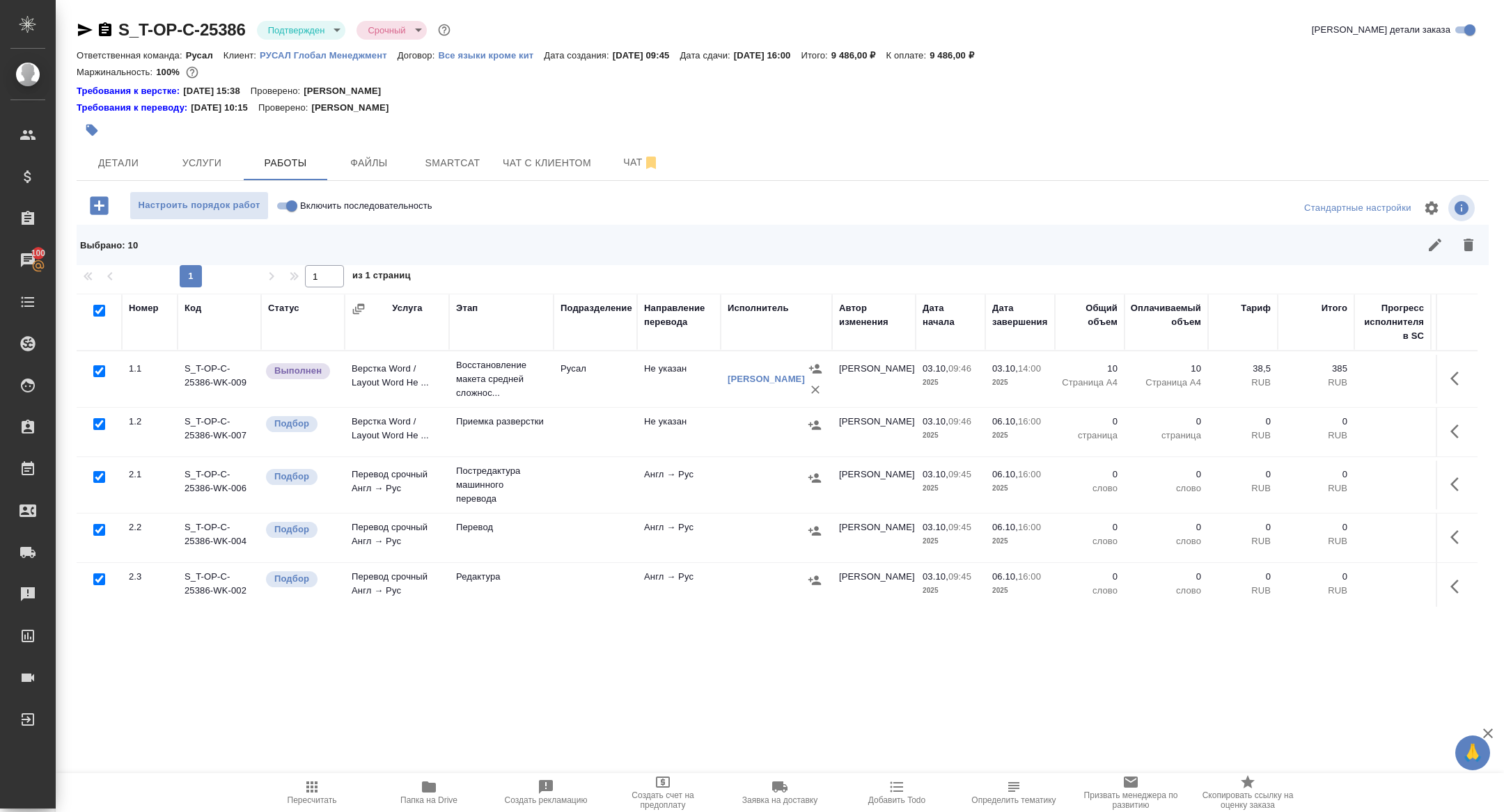
click at [97, 370] on input "checkbox" at bounding box center [99, 371] width 12 height 12
checkbox input "false"
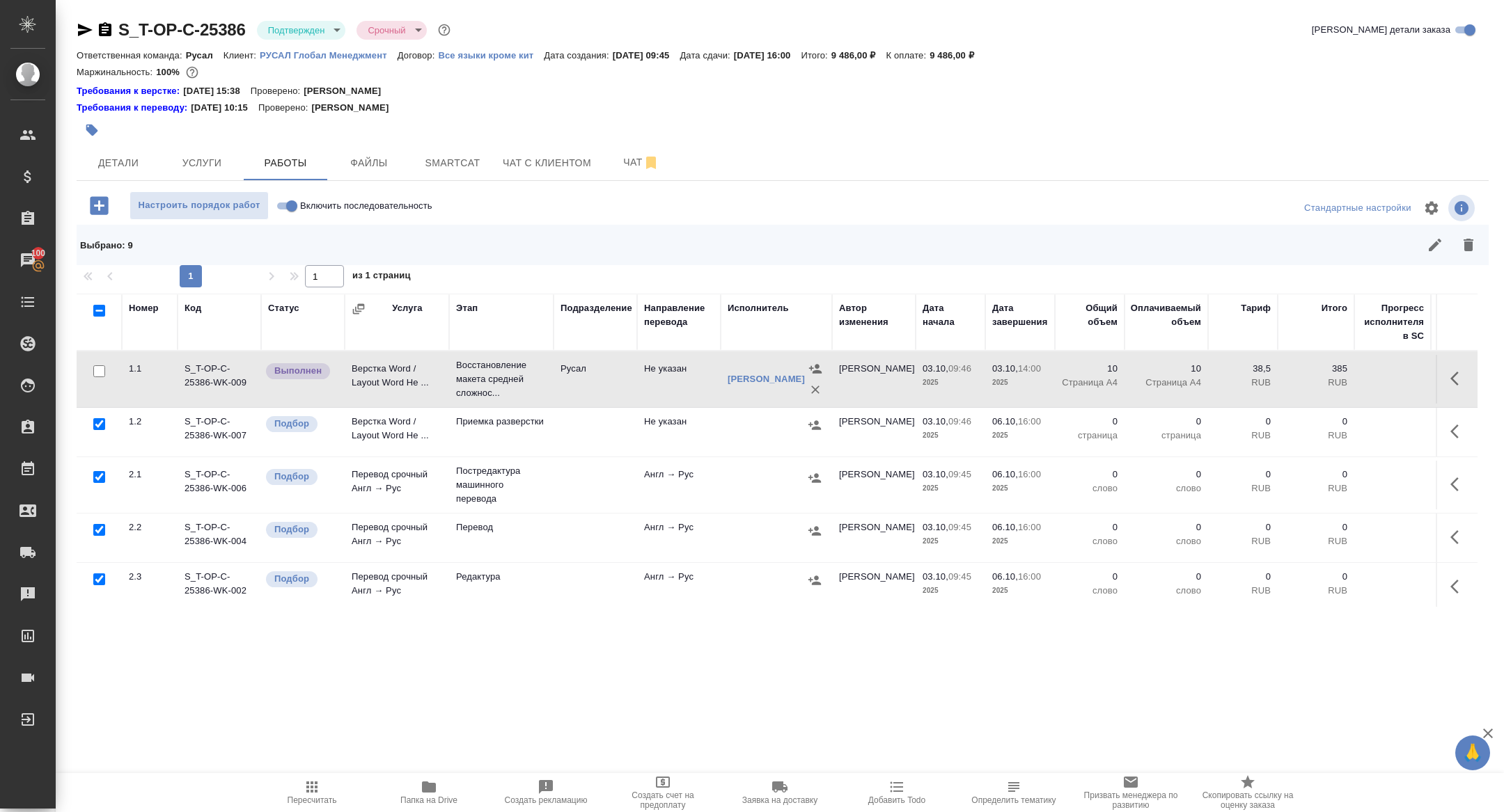
click at [96, 478] on input "checkbox" at bounding box center [99, 477] width 12 height 12
checkbox input "false"
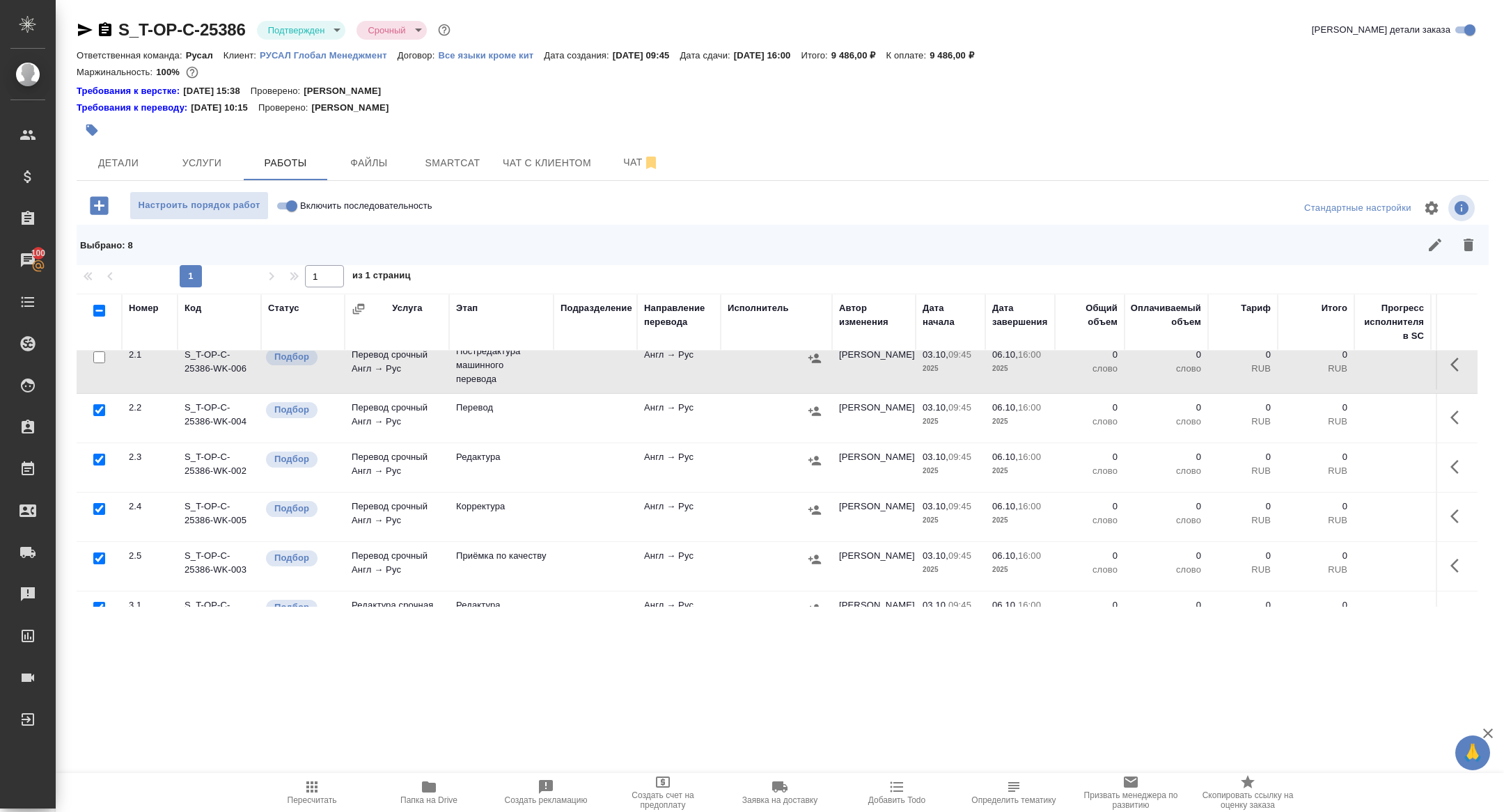
click at [102, 458] on input "checkbox" at bounding box center [99, 459] width 12 height 12
checkbox input "false"
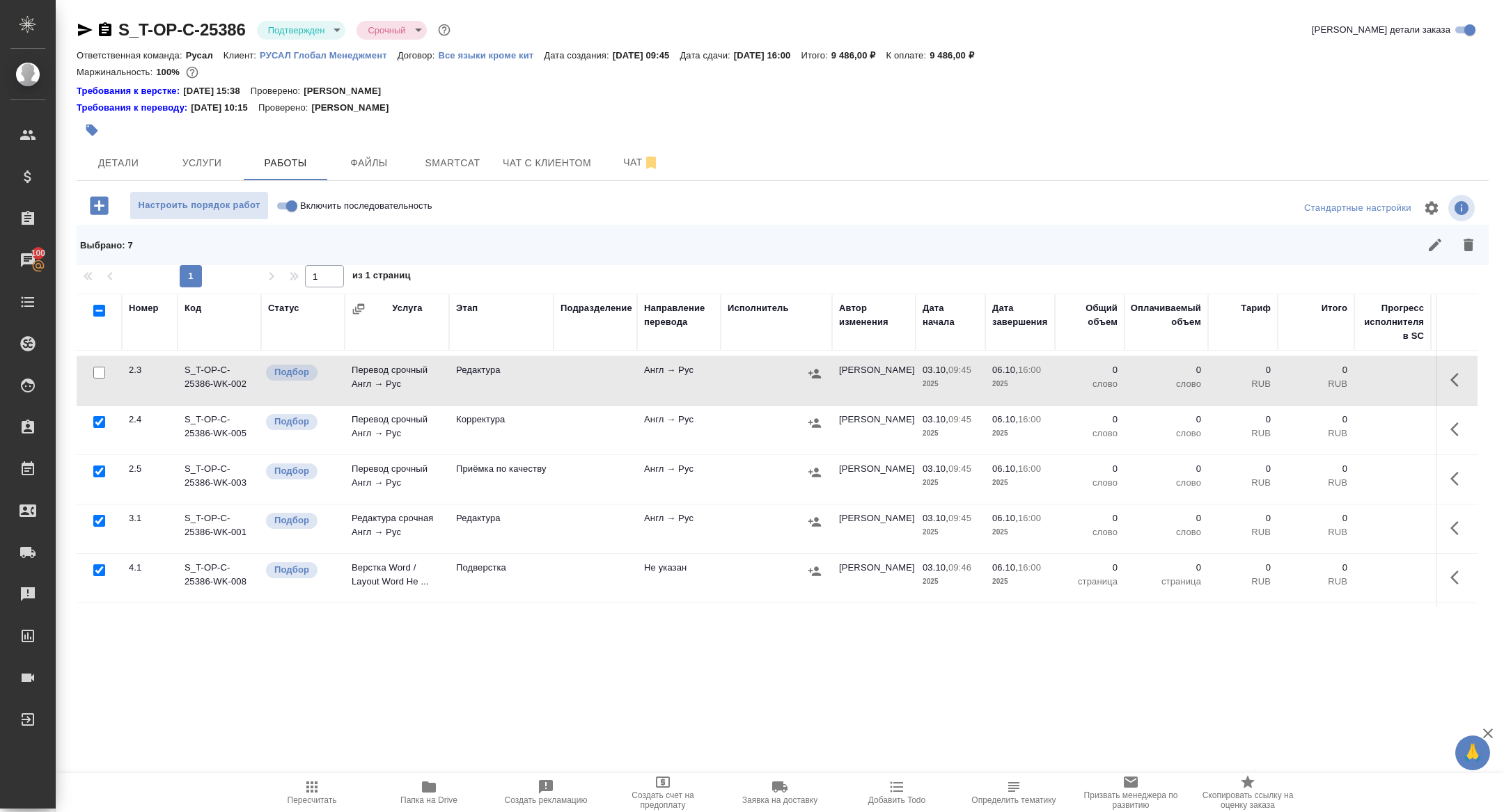
scroll to position [250, 0]
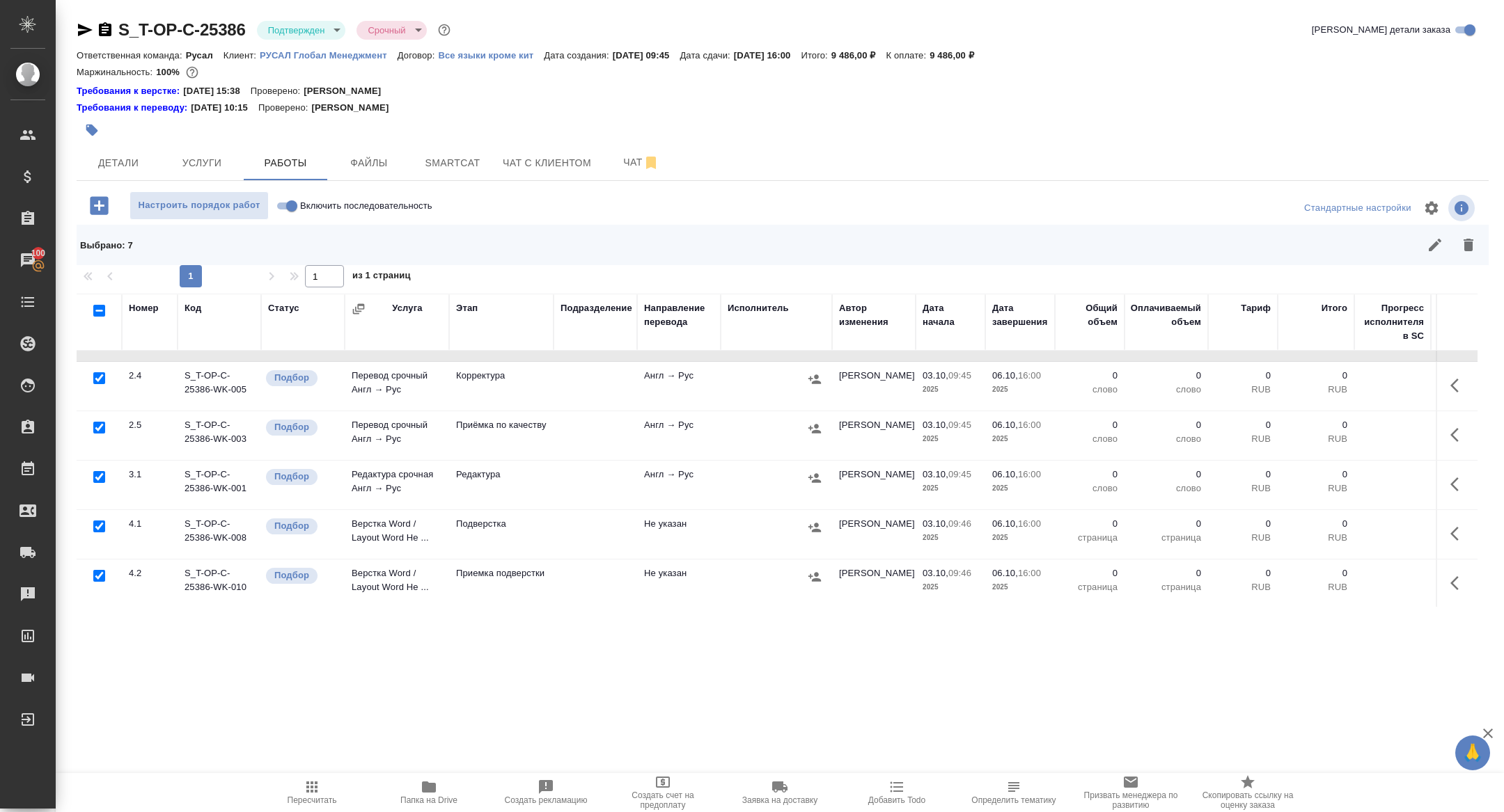
click at [100, 525] on input "checkbox" at bounding box center [99, 526] width 12 height 12
checkbox input "false"
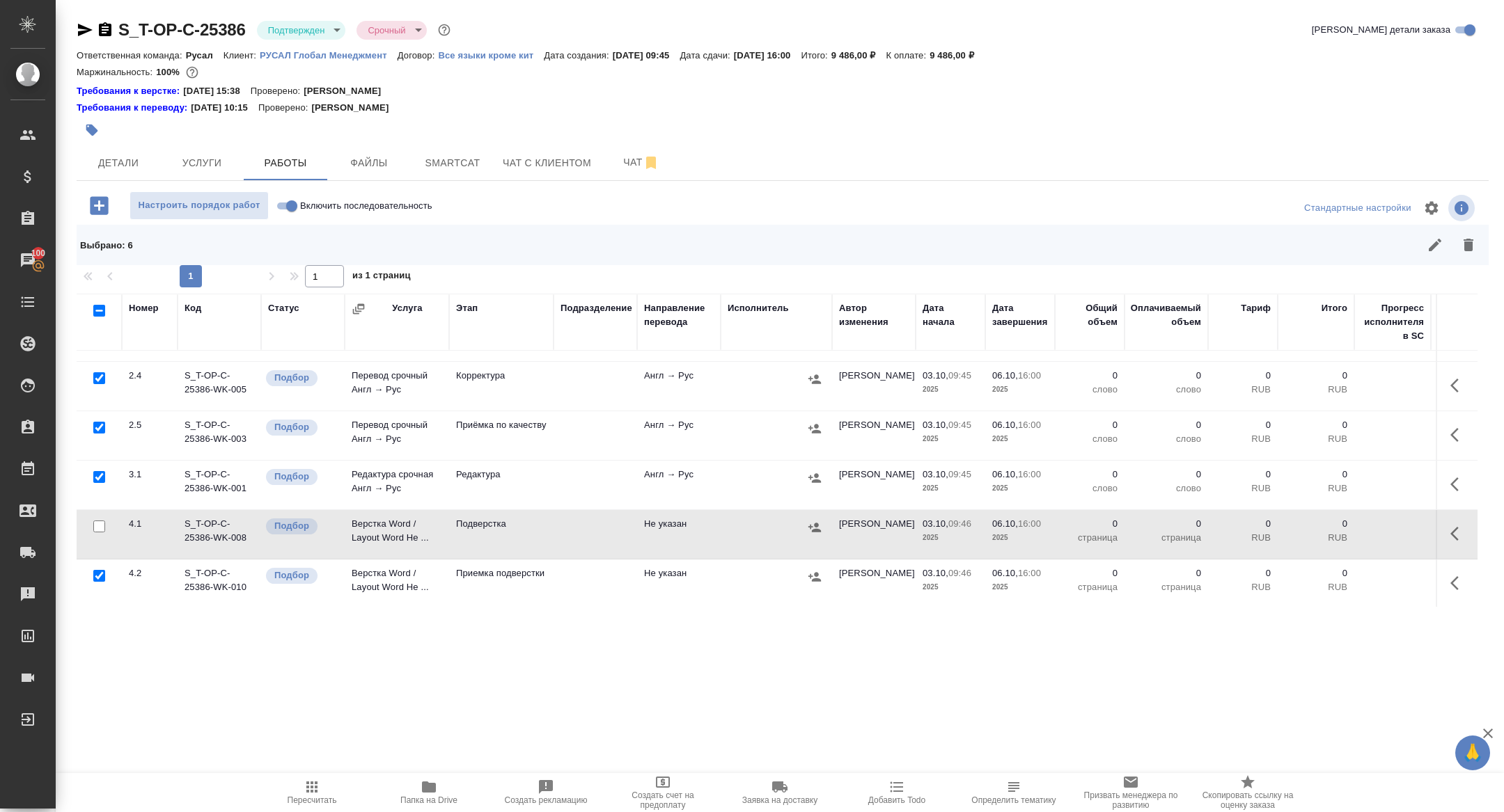
click at [1466, 244] on icon "button" at bounding box center [1469, 245] width 10 height 13
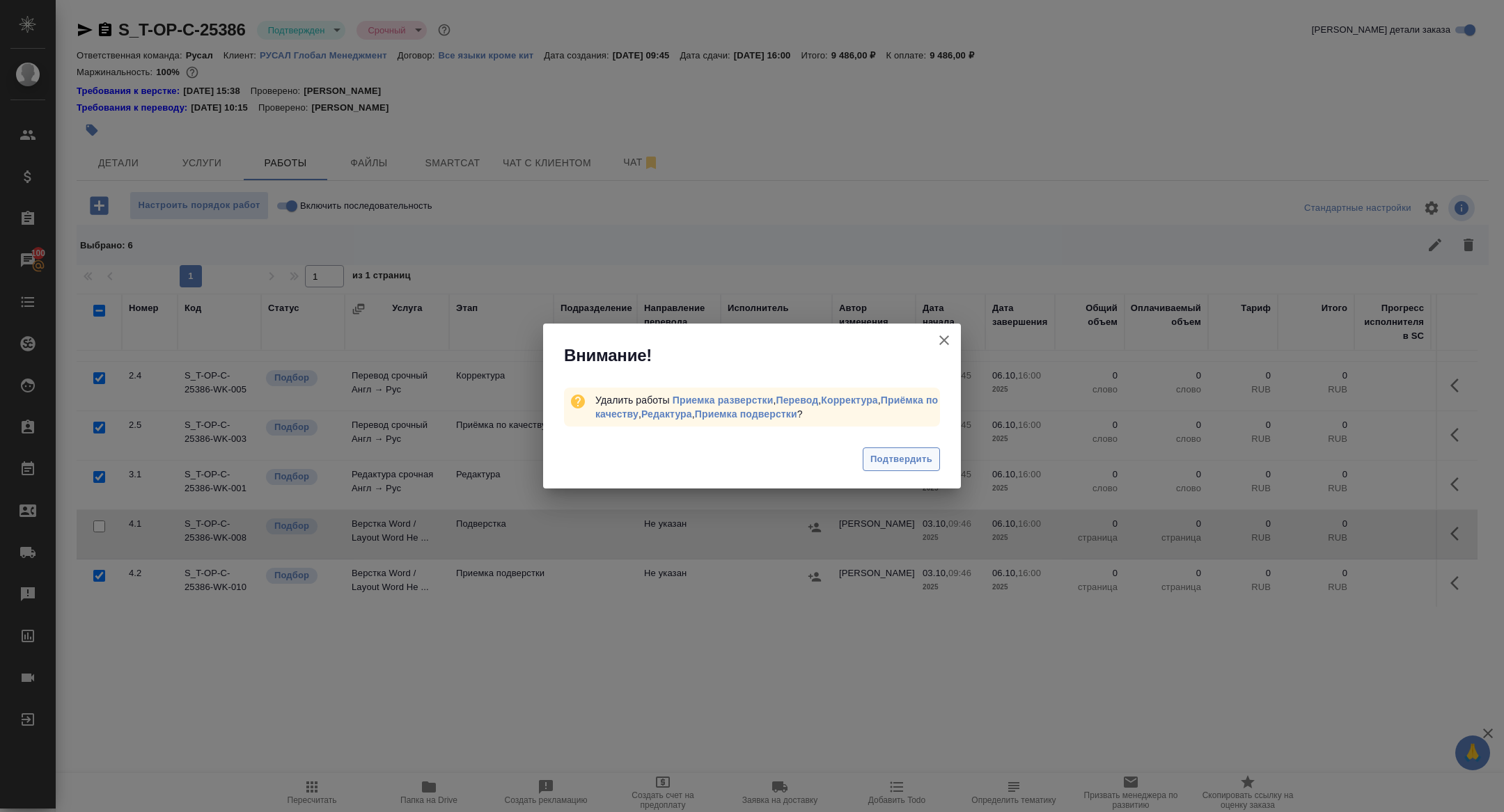
click at [896, 471] on button "Подтвердить" at bounding box center [901, 459] width 78 height 24
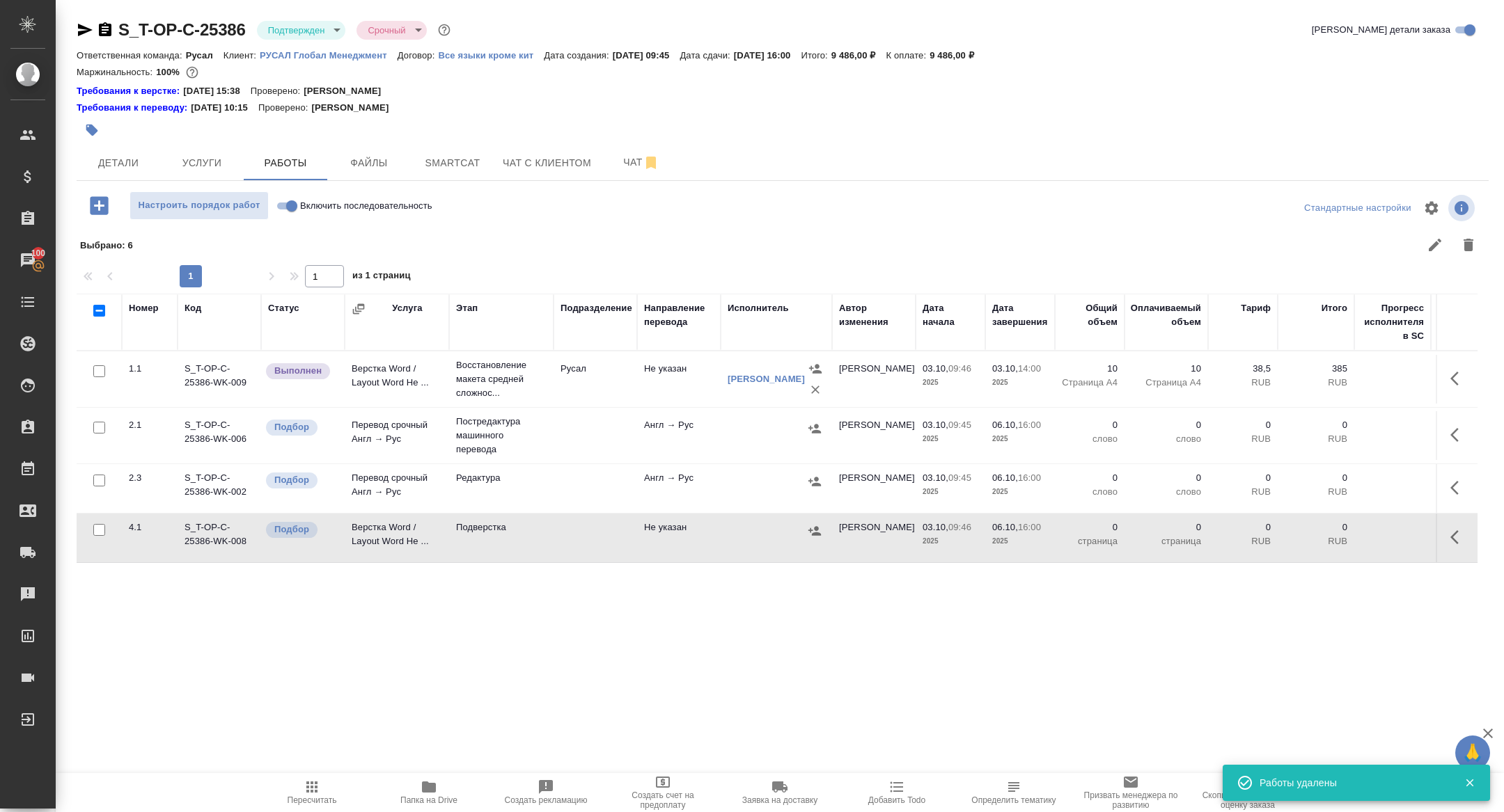
scroll to position [0, 0]
click at [1454, 429] on icon "button" at bounding box center [1458, 434] width 16 height 16
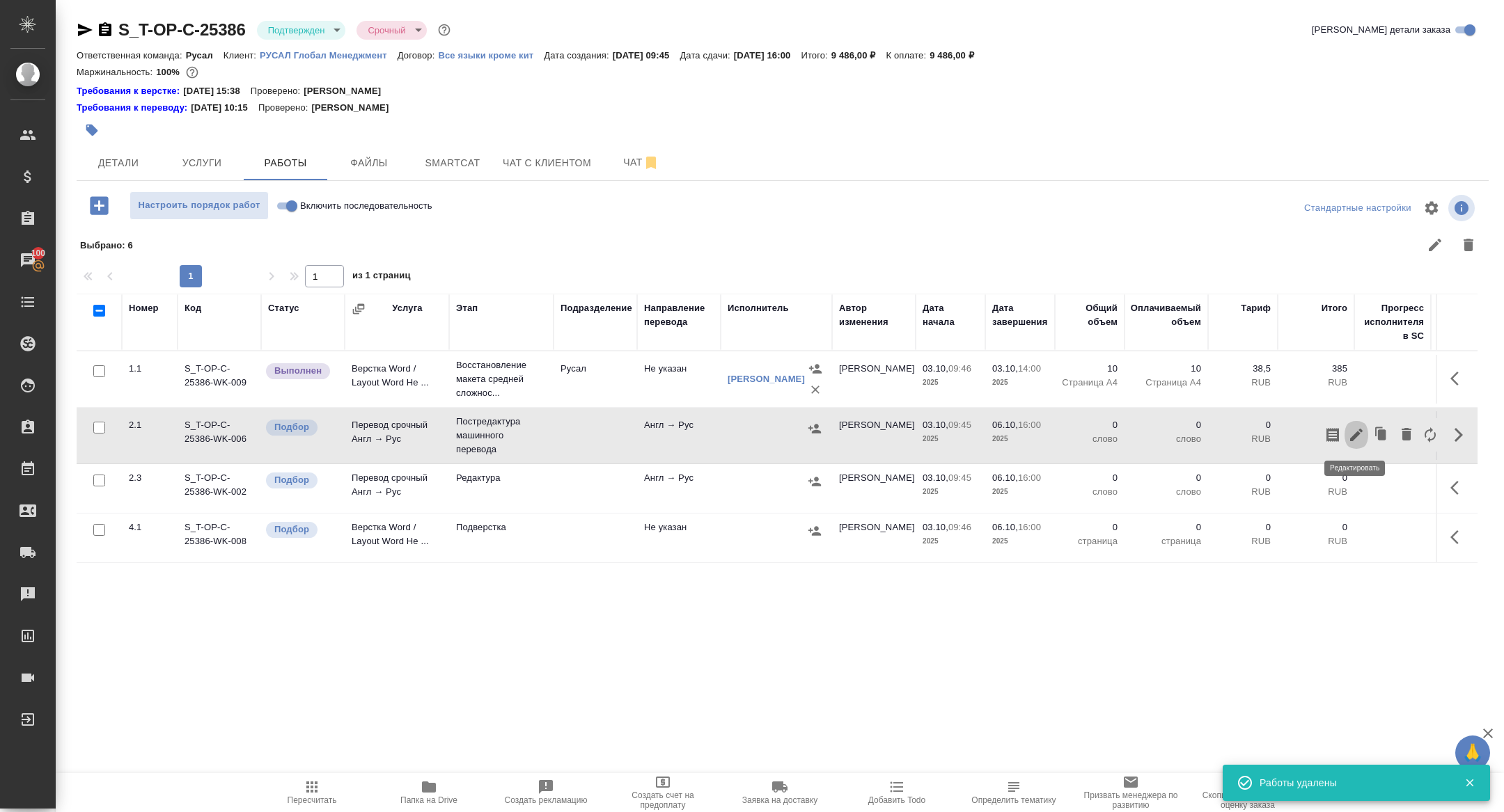
click at [1357, 436] on icon "button" at bounding box center [1356, 434] width 16 height 16
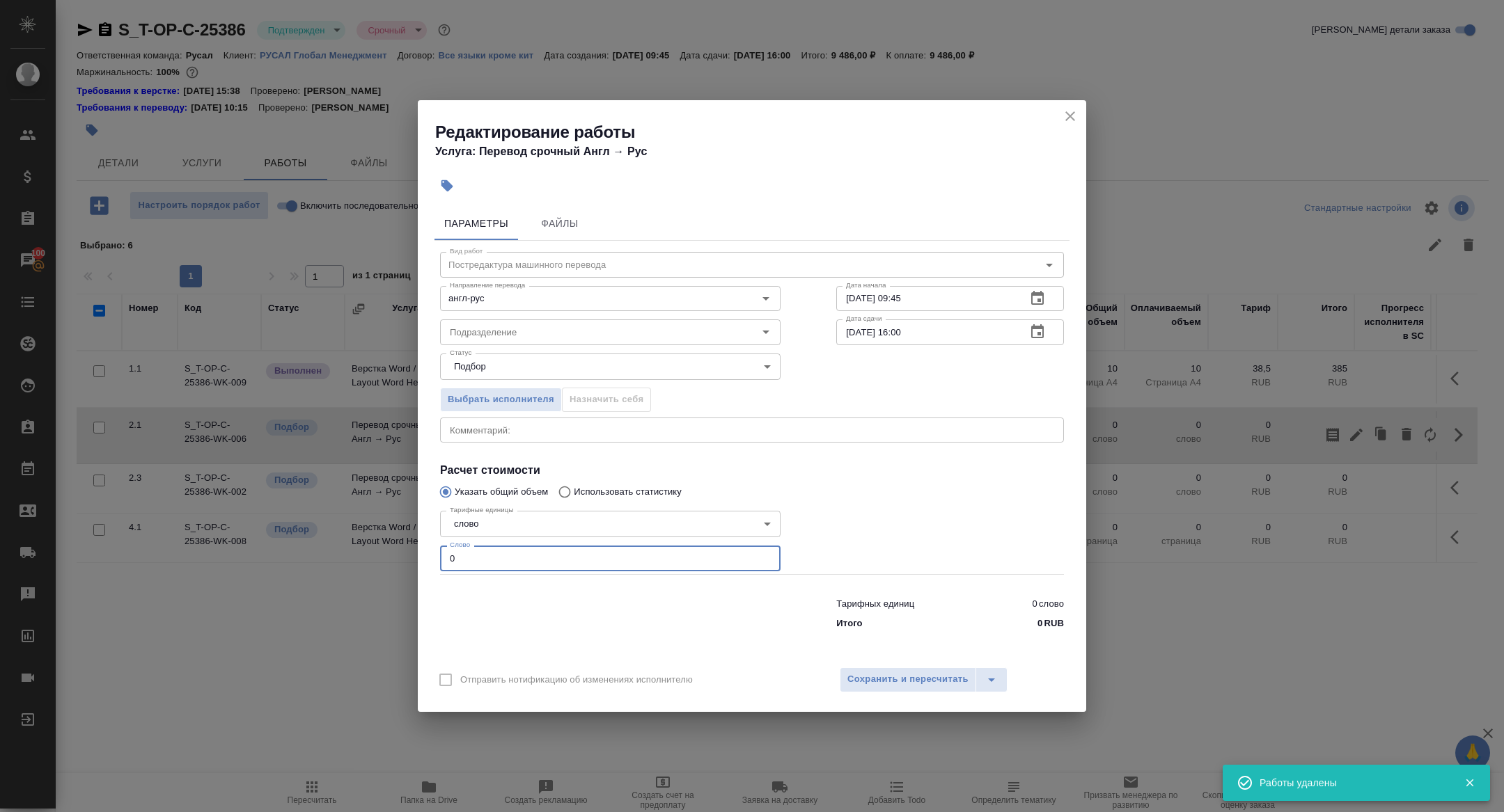
drag, startPoint x: 532, startPoint y: 555, endPoint x: 356, endPoint y: 543, distance: 176.4
click at [356, 544] on div "Редактирование работы Услуга: Перевод срочный Англ → Рус Параметры Файлы Вид ра…" at bounding box center [752, 406] width 1504 height 812
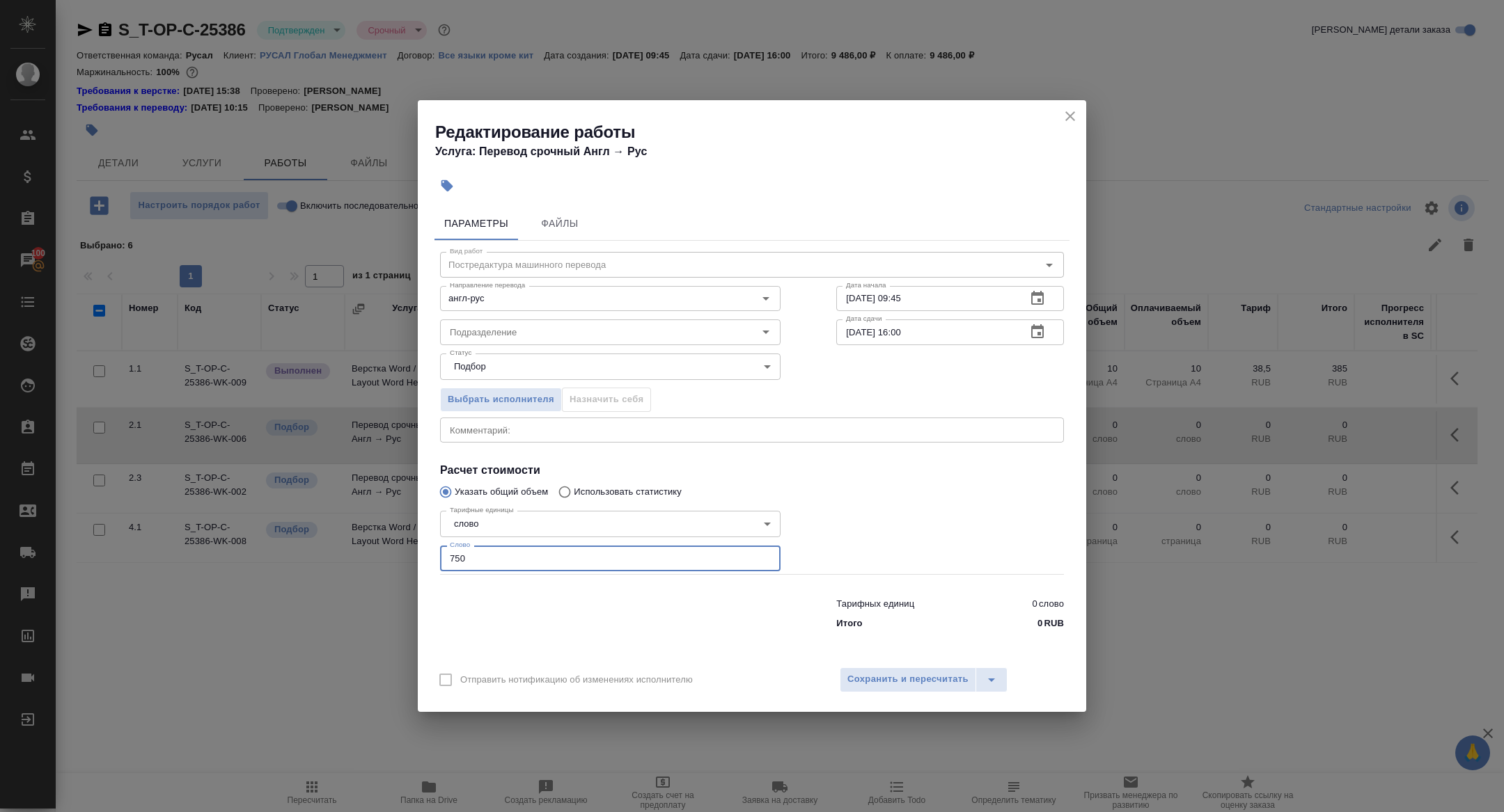
type input "750"
click at [1037, 319] on button "button" at bounding box center [1037, 331] width 33 height 33
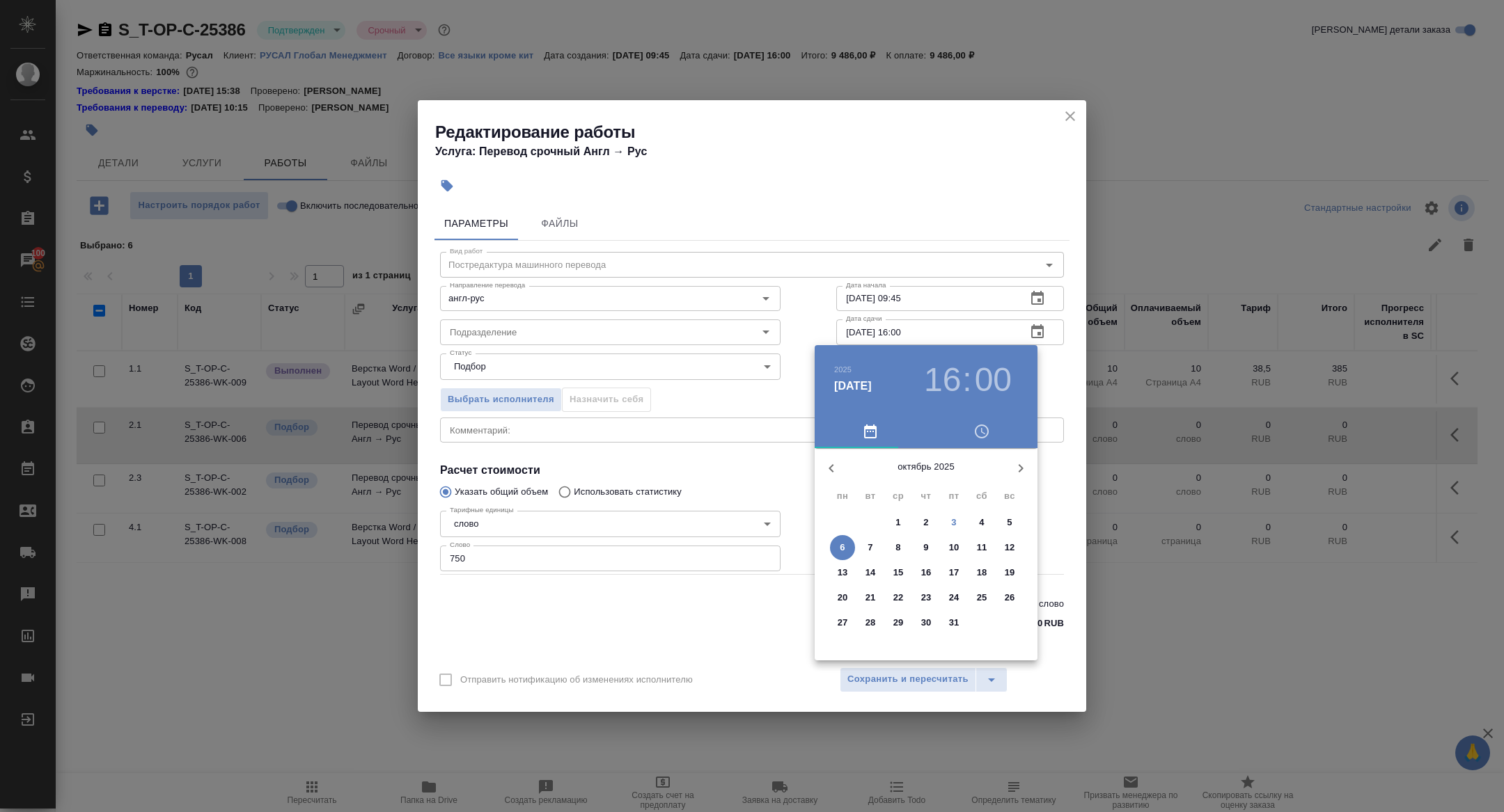
click at [946, 378] on h3 "16" at bounding box center [943, 380] width 37 height 39
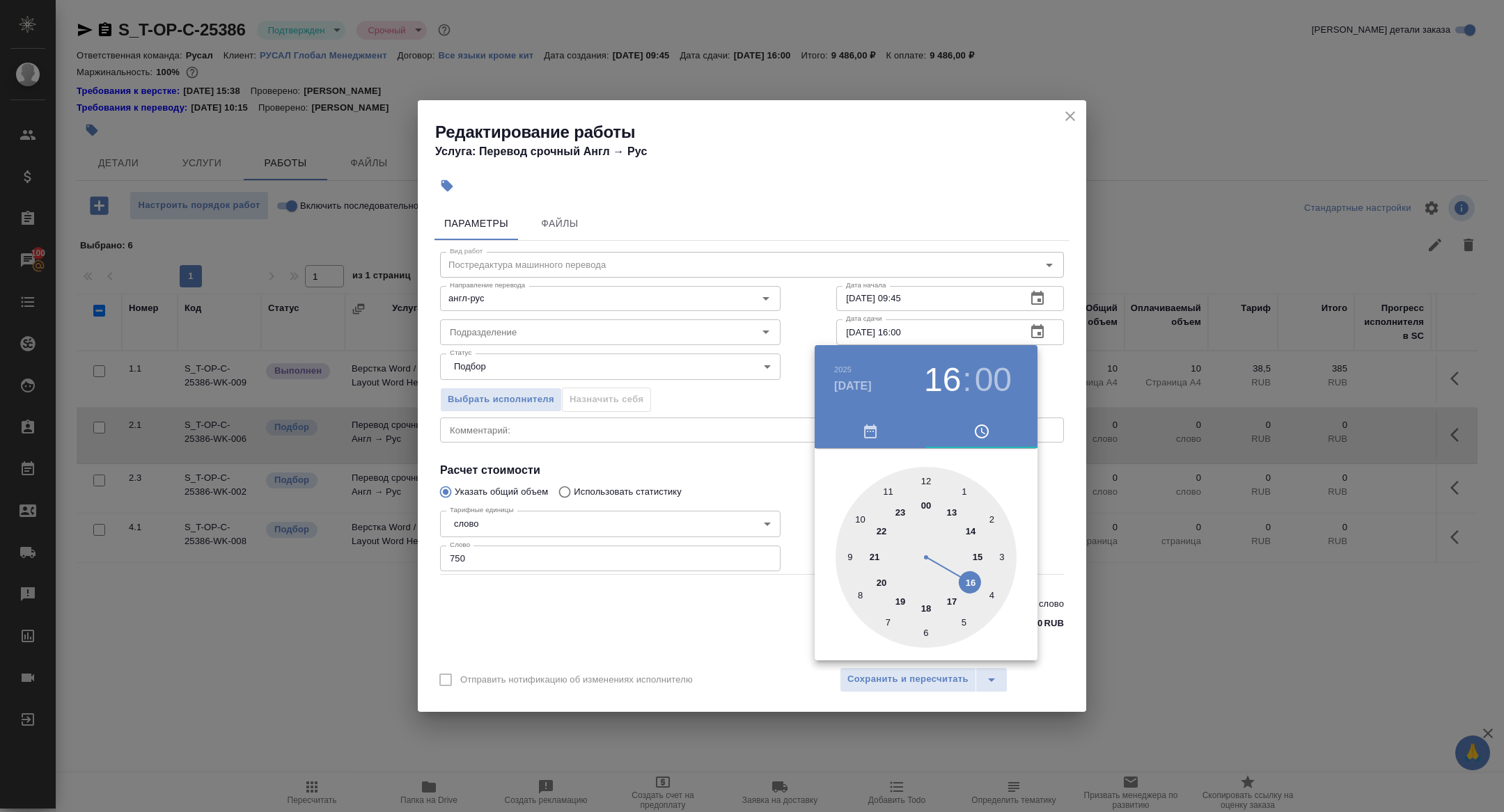
type input "06.10.2025 10:00"
click at [861, 523] on div at bounding box center [926, 557] width 181 height 181
click at [734, 452] on div at bounding box center [752, 406] width 1504 height 812
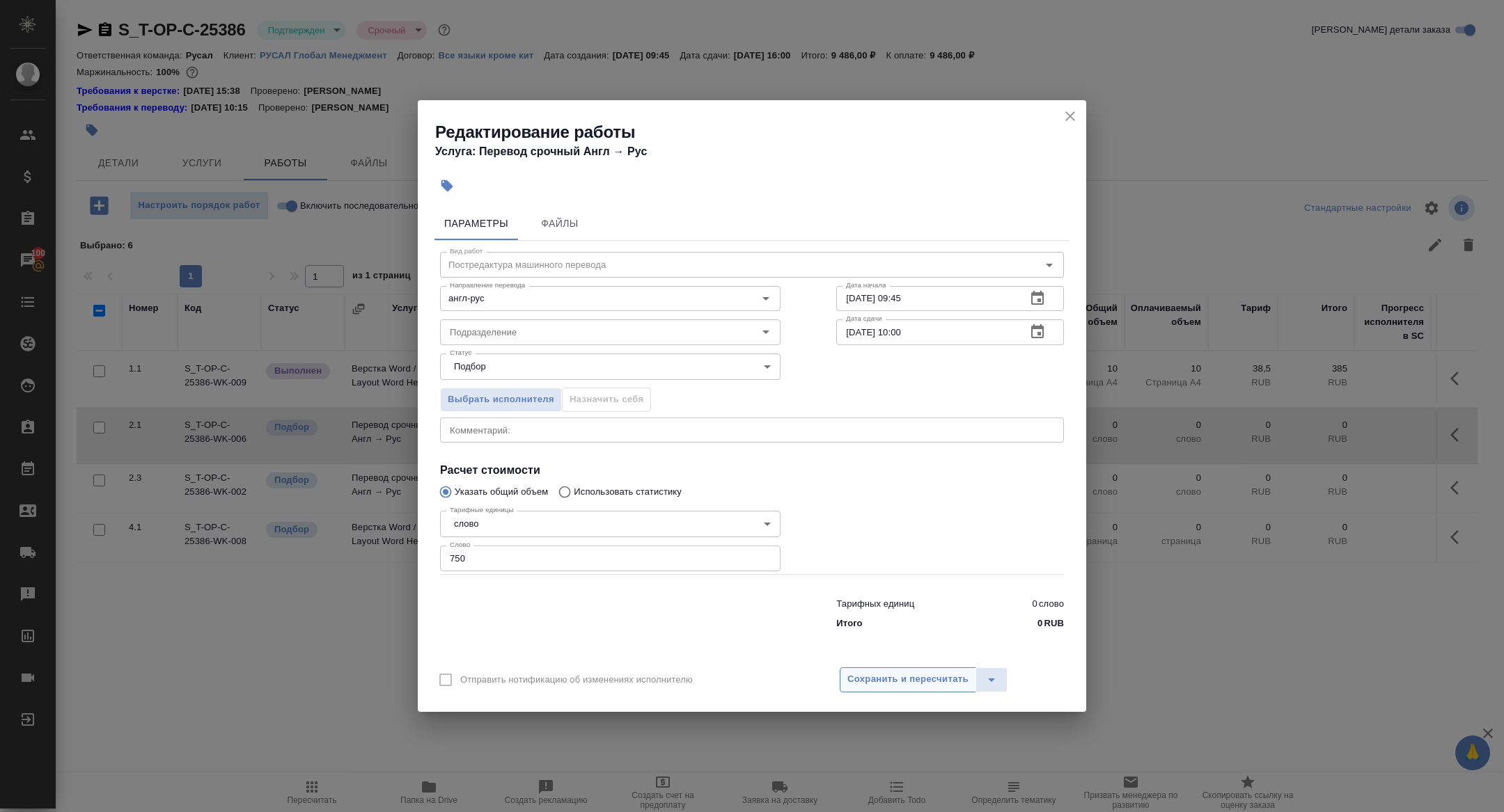
click at [911, 683] on span "Сохранить и пересчитать" at bounding box center [908, 680] width 121 height 16
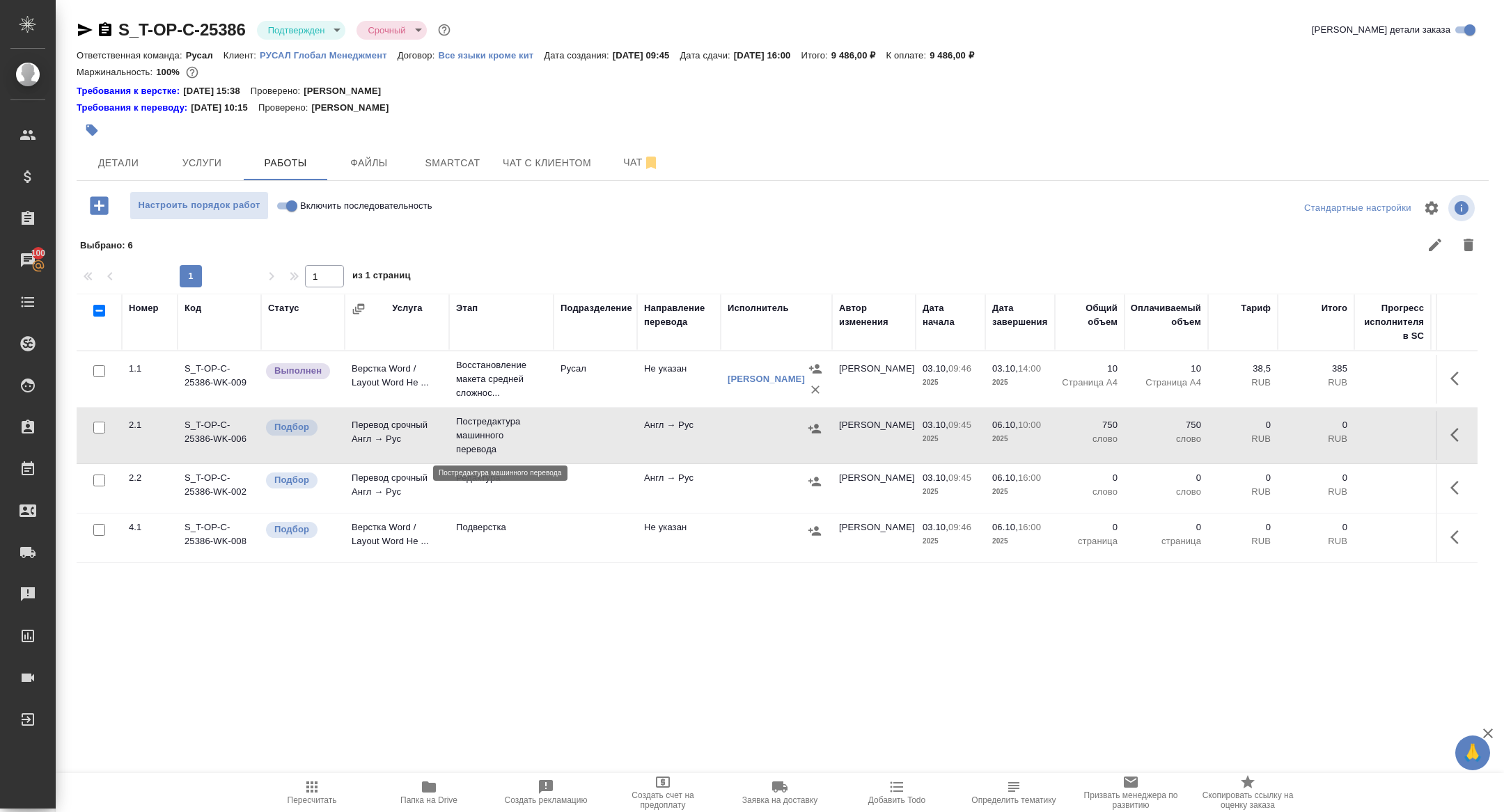
click at [479, 432] on p "Постредактура машинного перевода" at bounding box center [501, 435] width 90 height 42
click at [307, 36] on body "🙏 .cls-1 fill:#fff; AWATERA Zhuravleva Alexandra Клиенты Спецификации Заказы 10…" at bounding box center [752, 406] width 1504 height 812
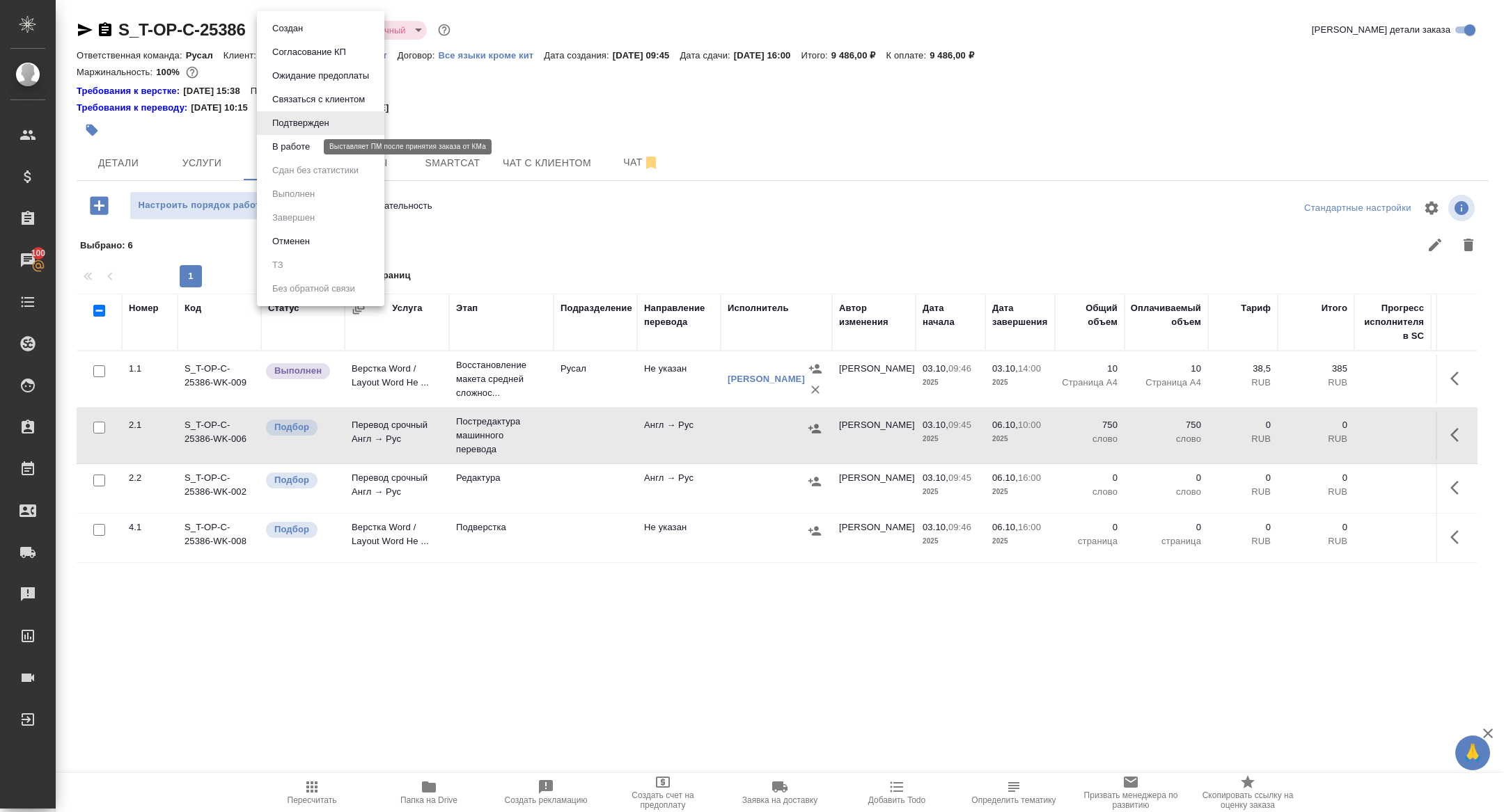
click at [290, 149] on button "В работе" at bounding box center [291, 147] width 46 height 16
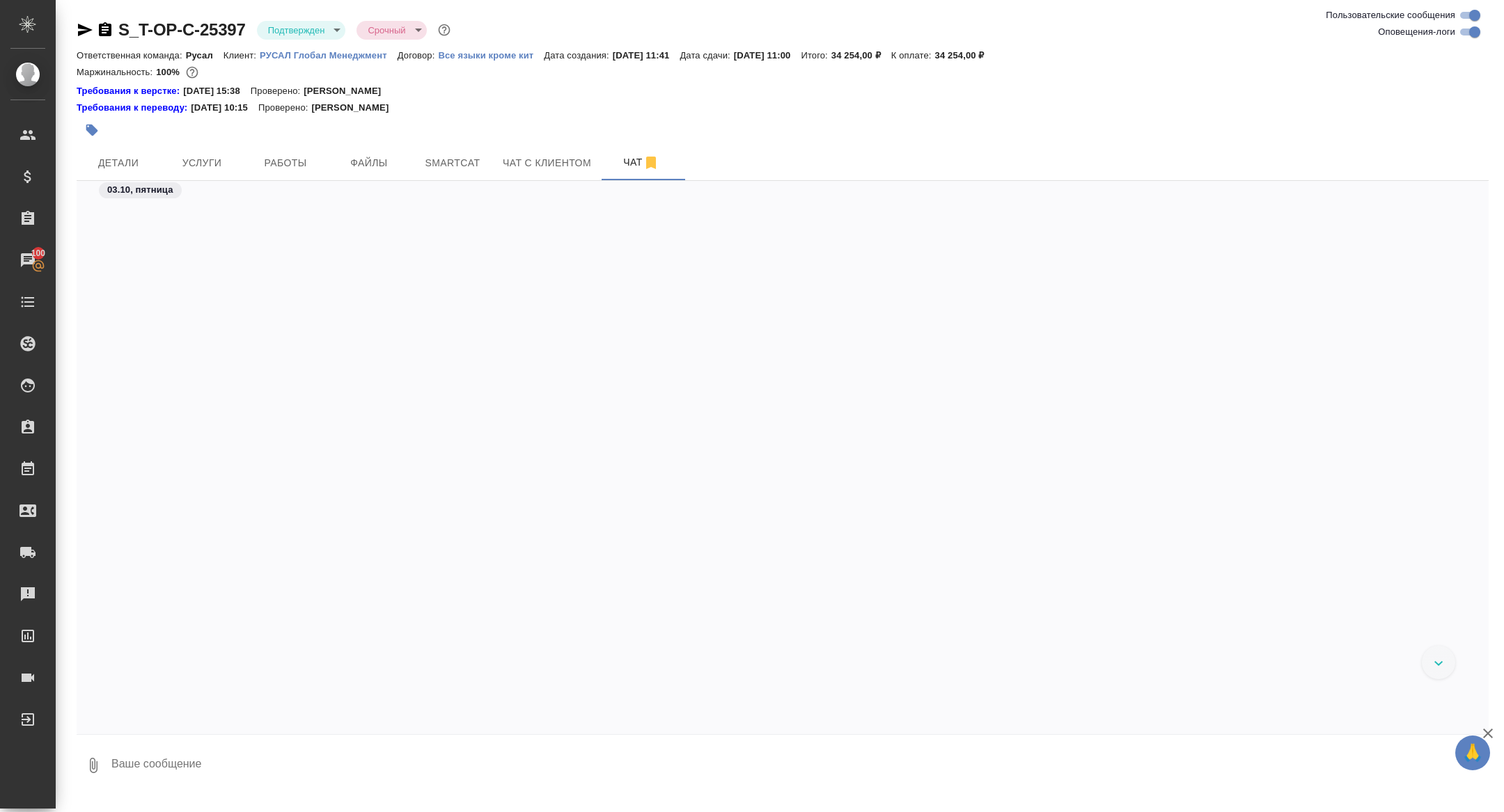
scroll to position [2416, 0]
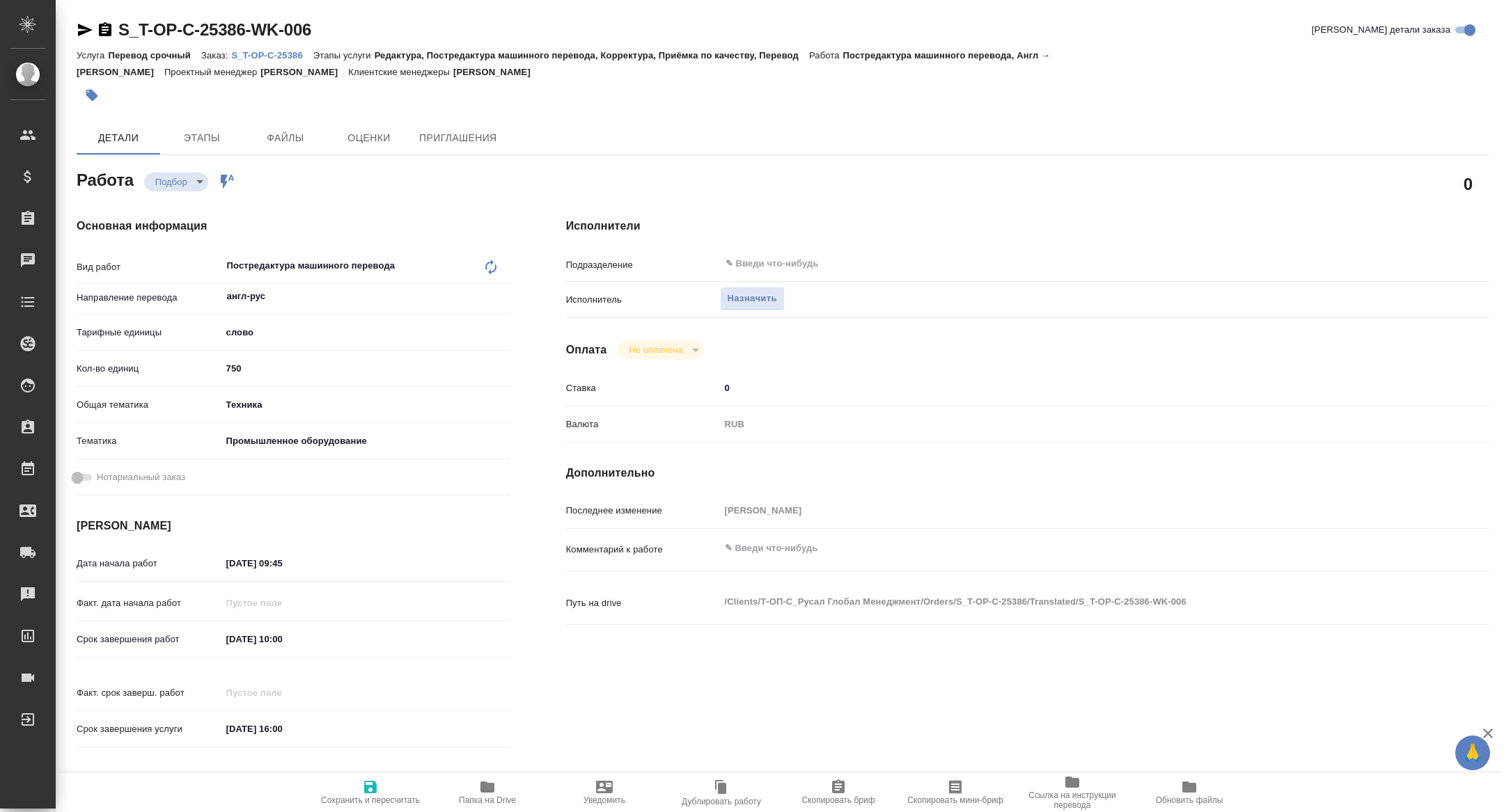
type textarea "x"
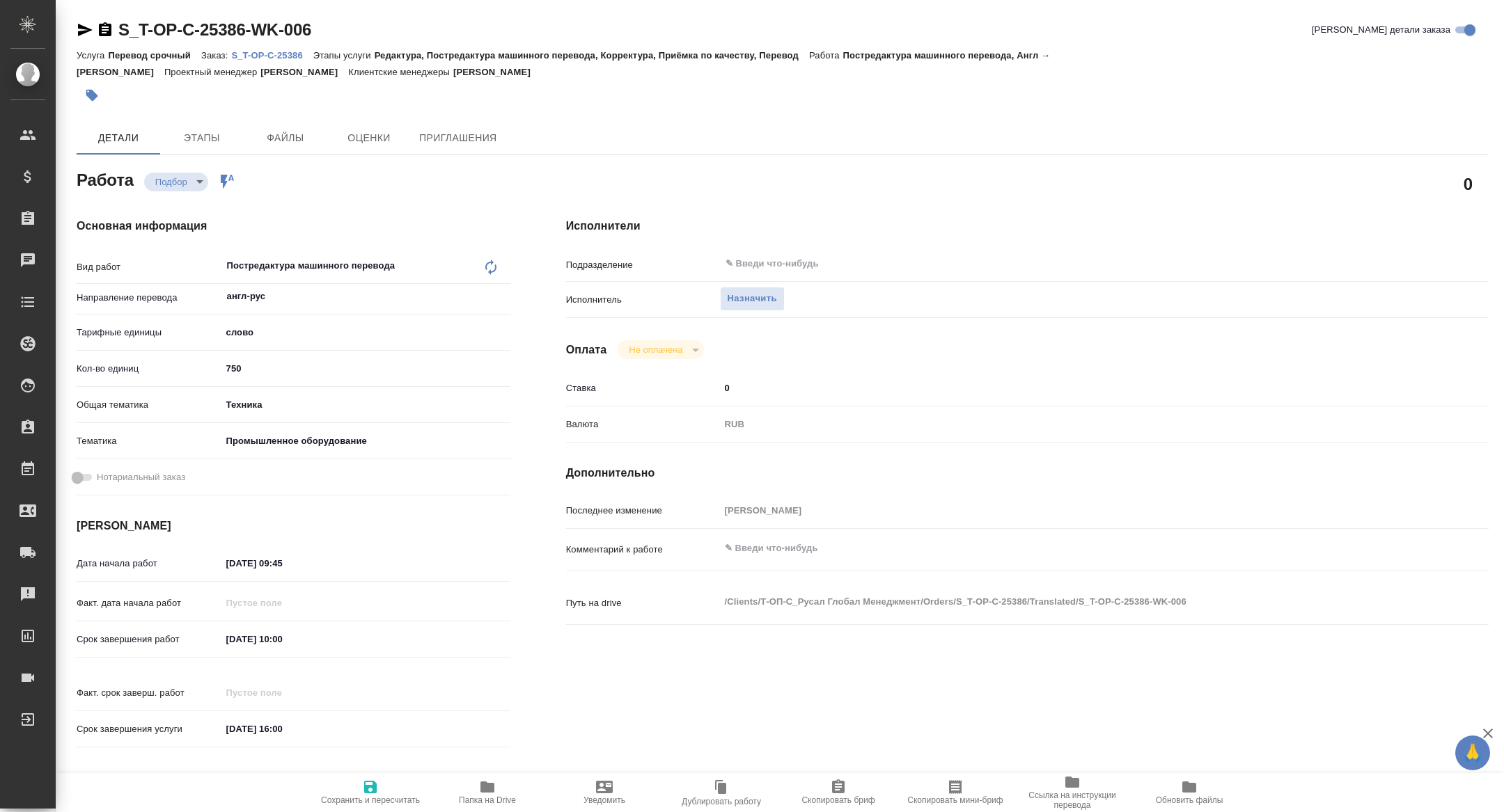
type textarea "x"
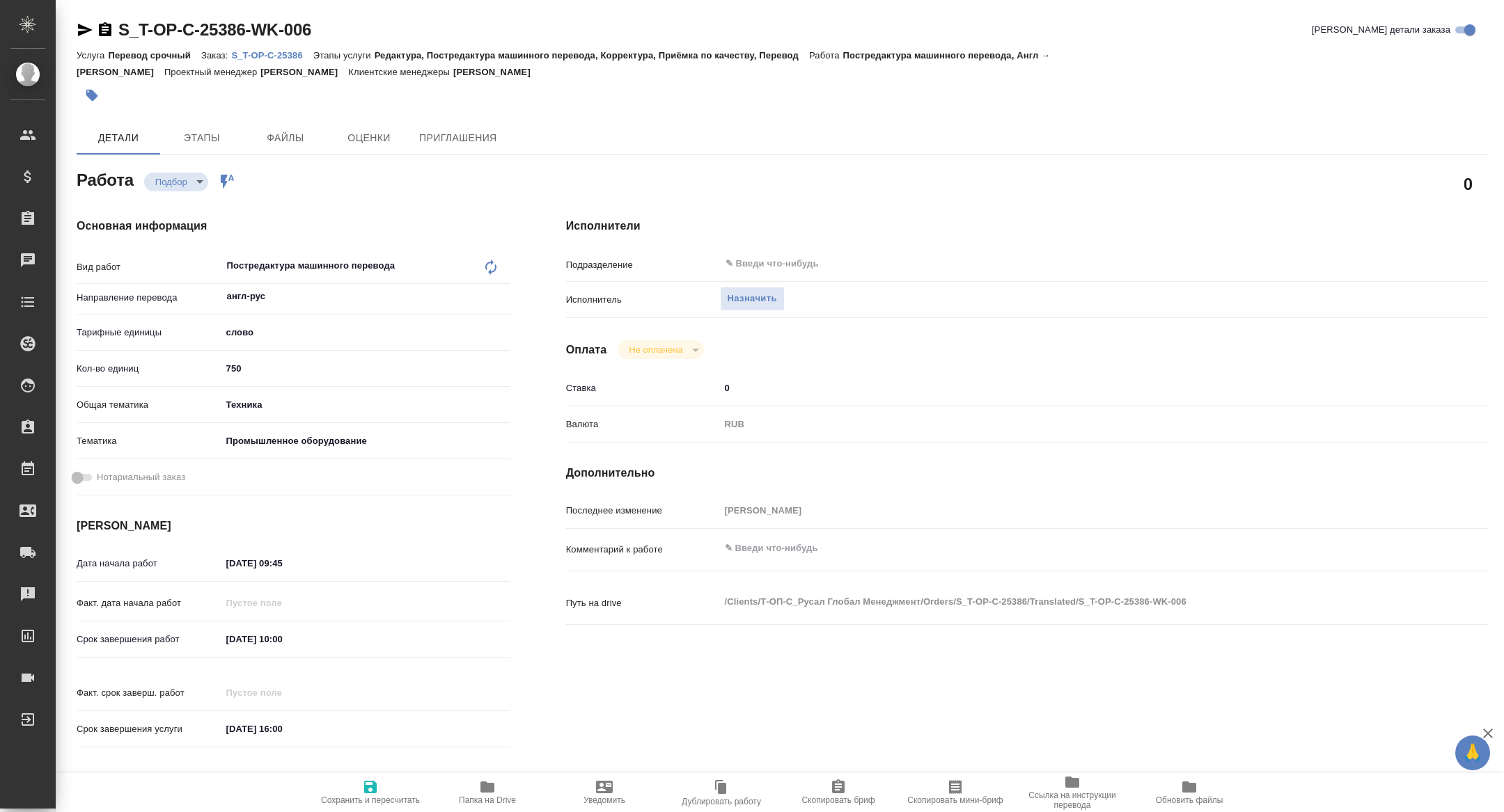
type textarea "x"
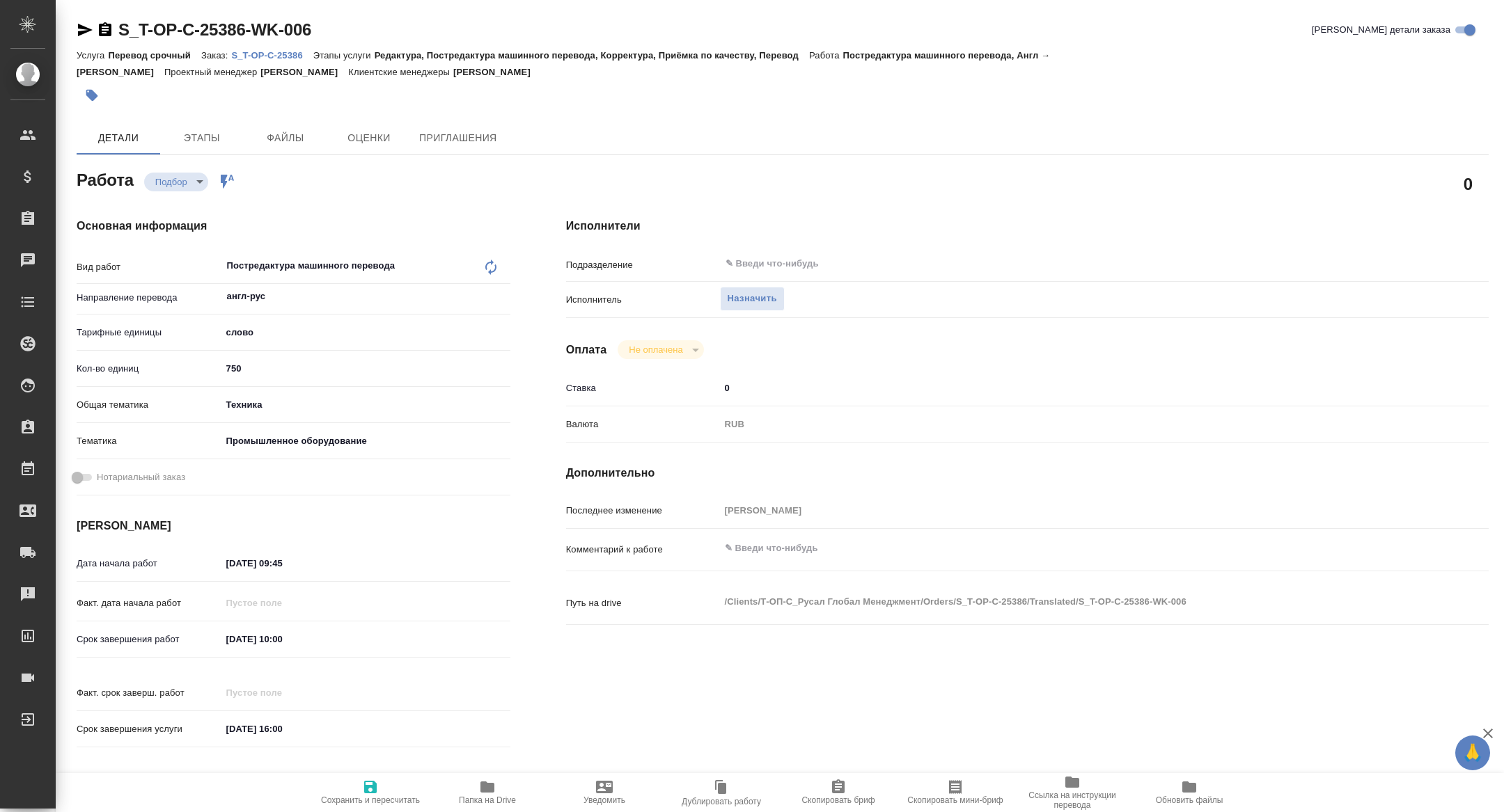
type textarea "x"
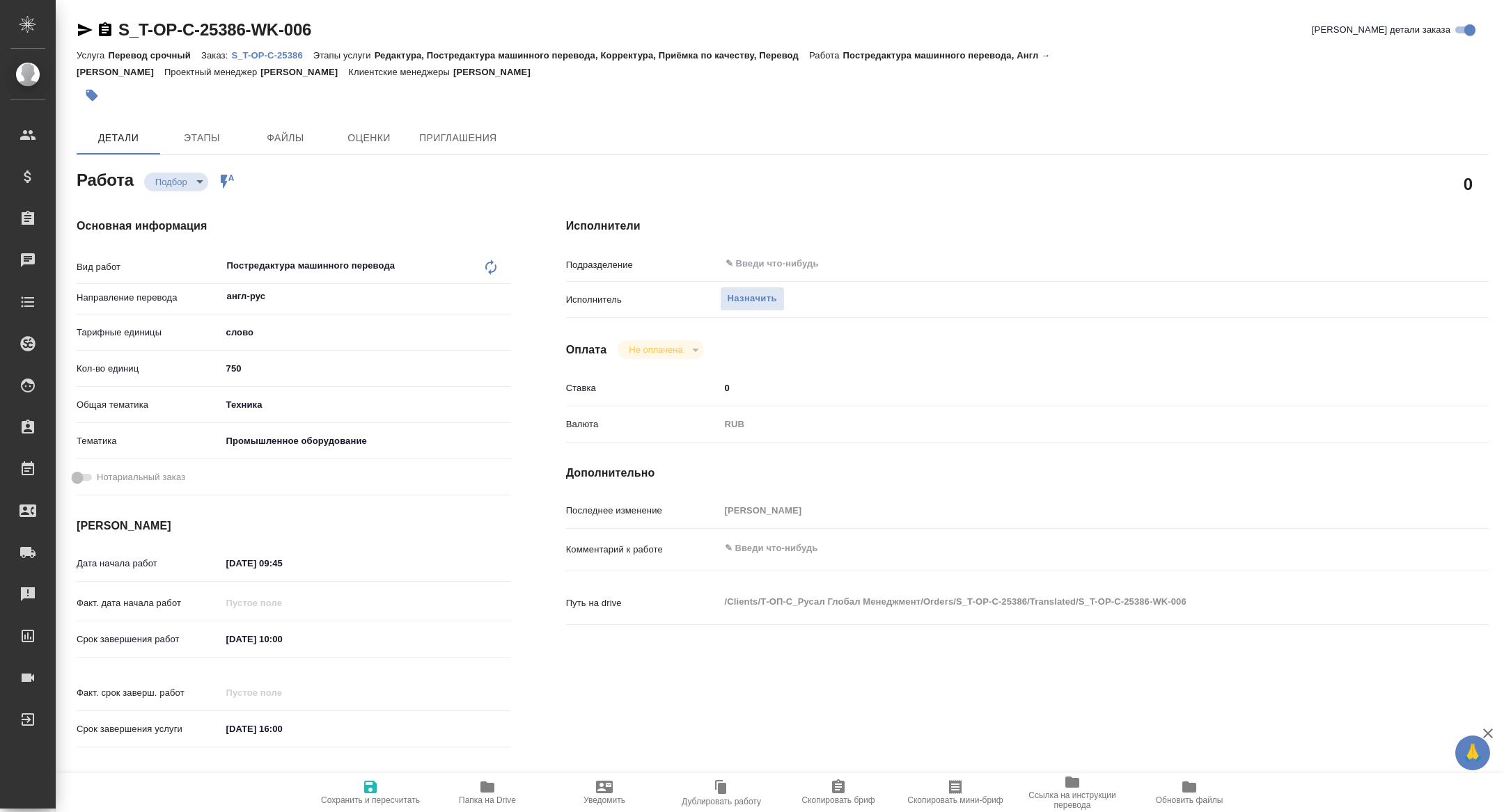
click at [959, 794] on icon "button" at bounding box center [955, 787] width 13 height 14
type textarea "x"
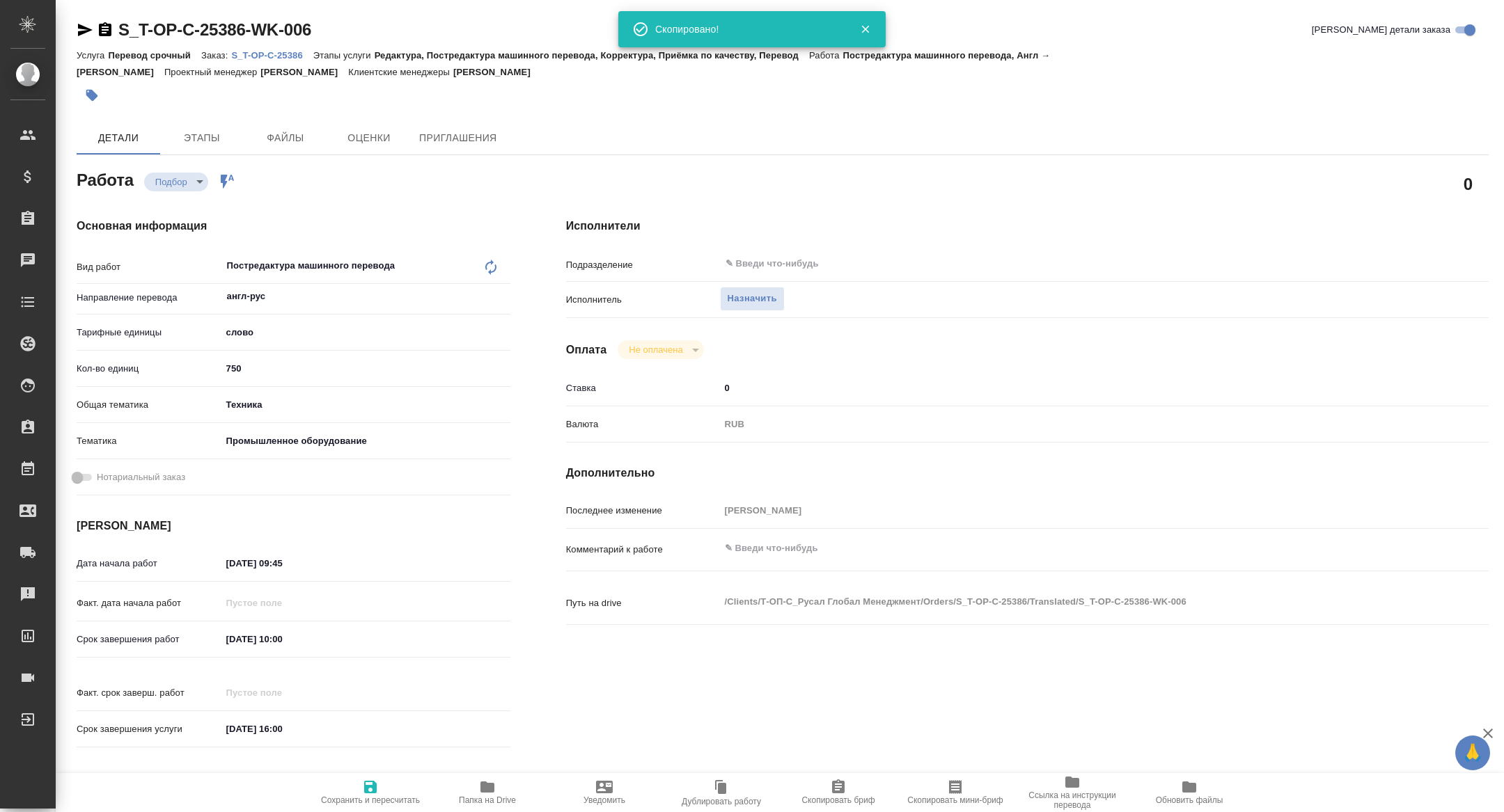
type textarea "x"
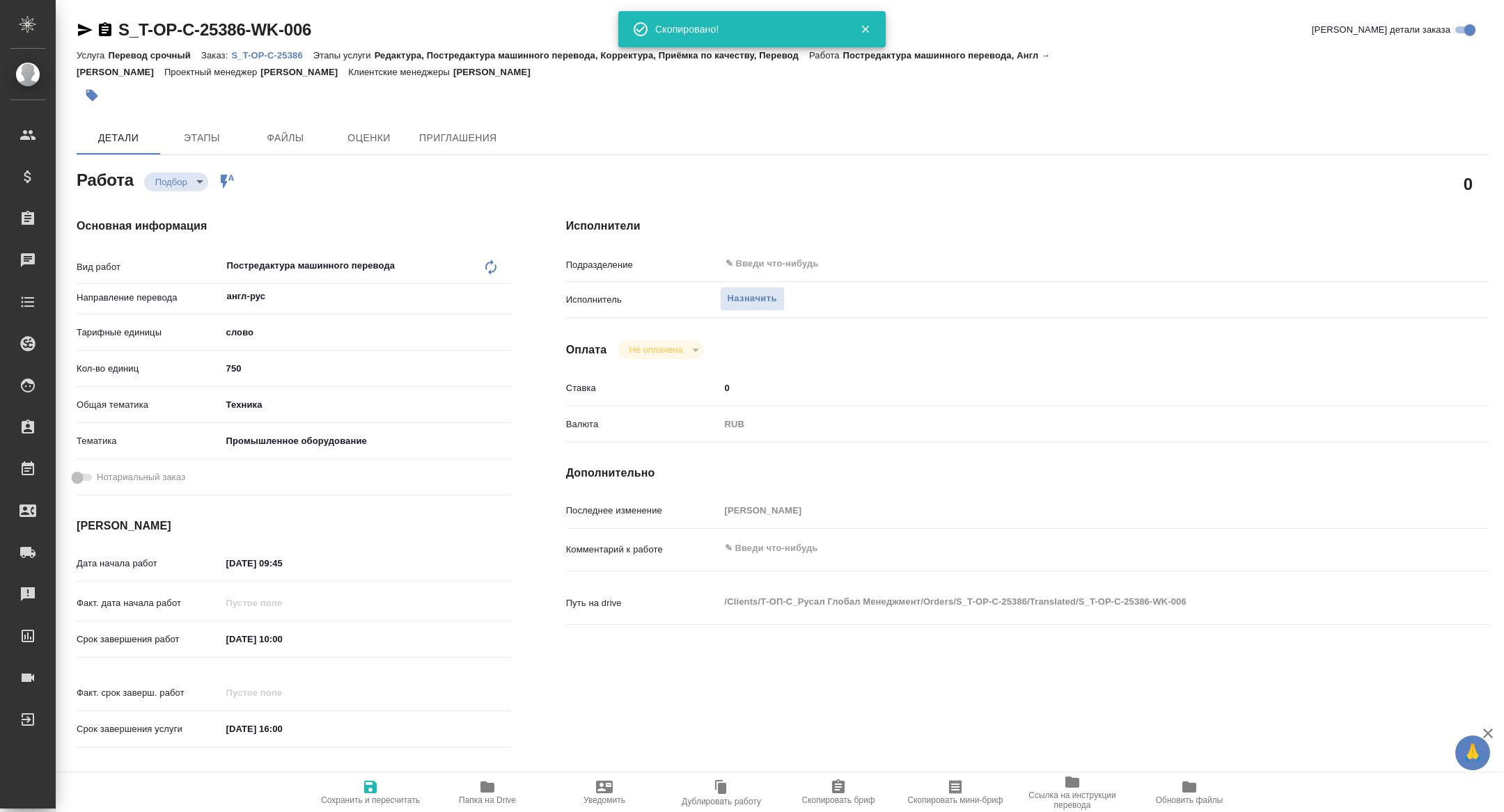
type textarea "x"
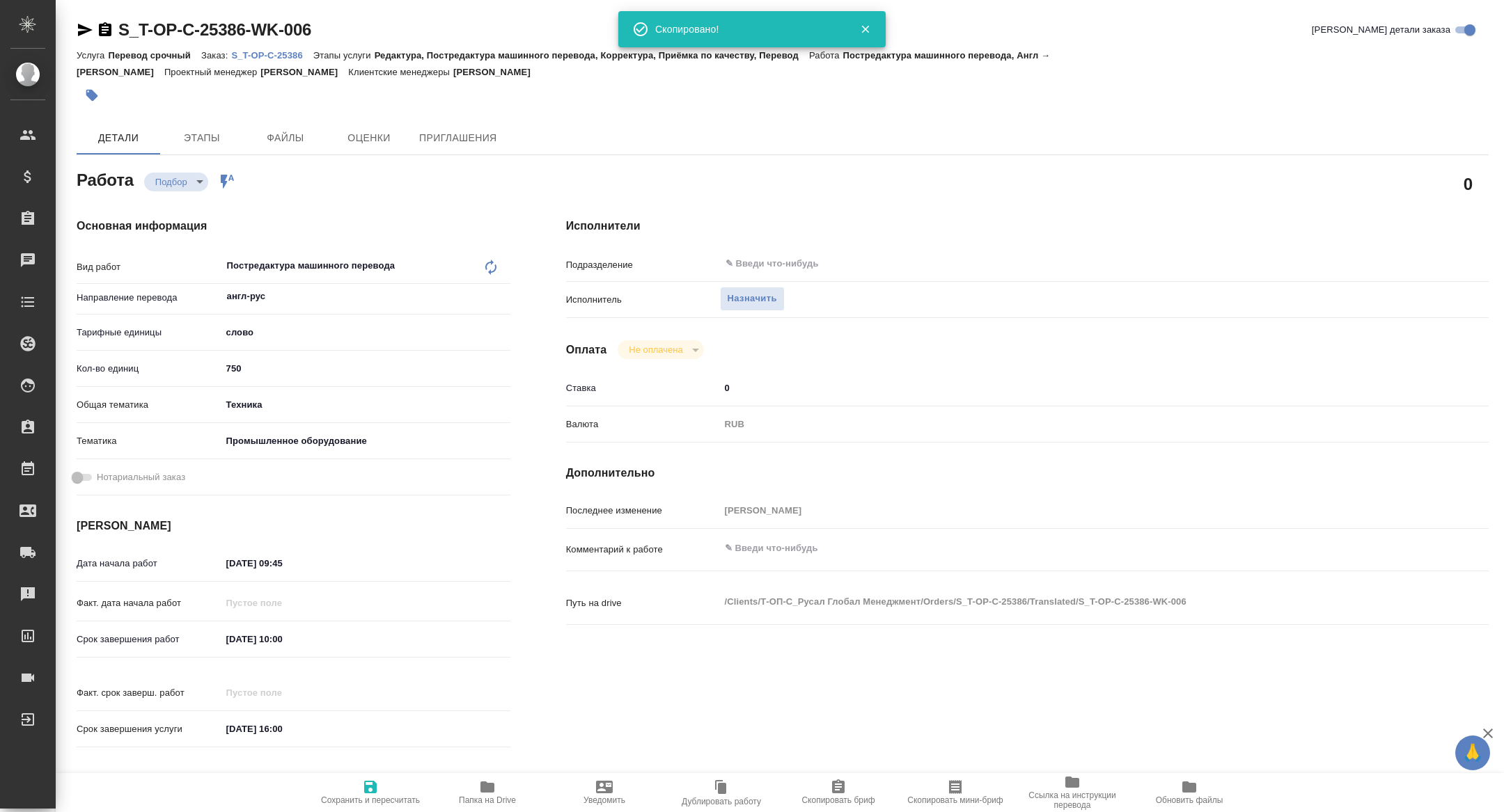
type textarea "x"
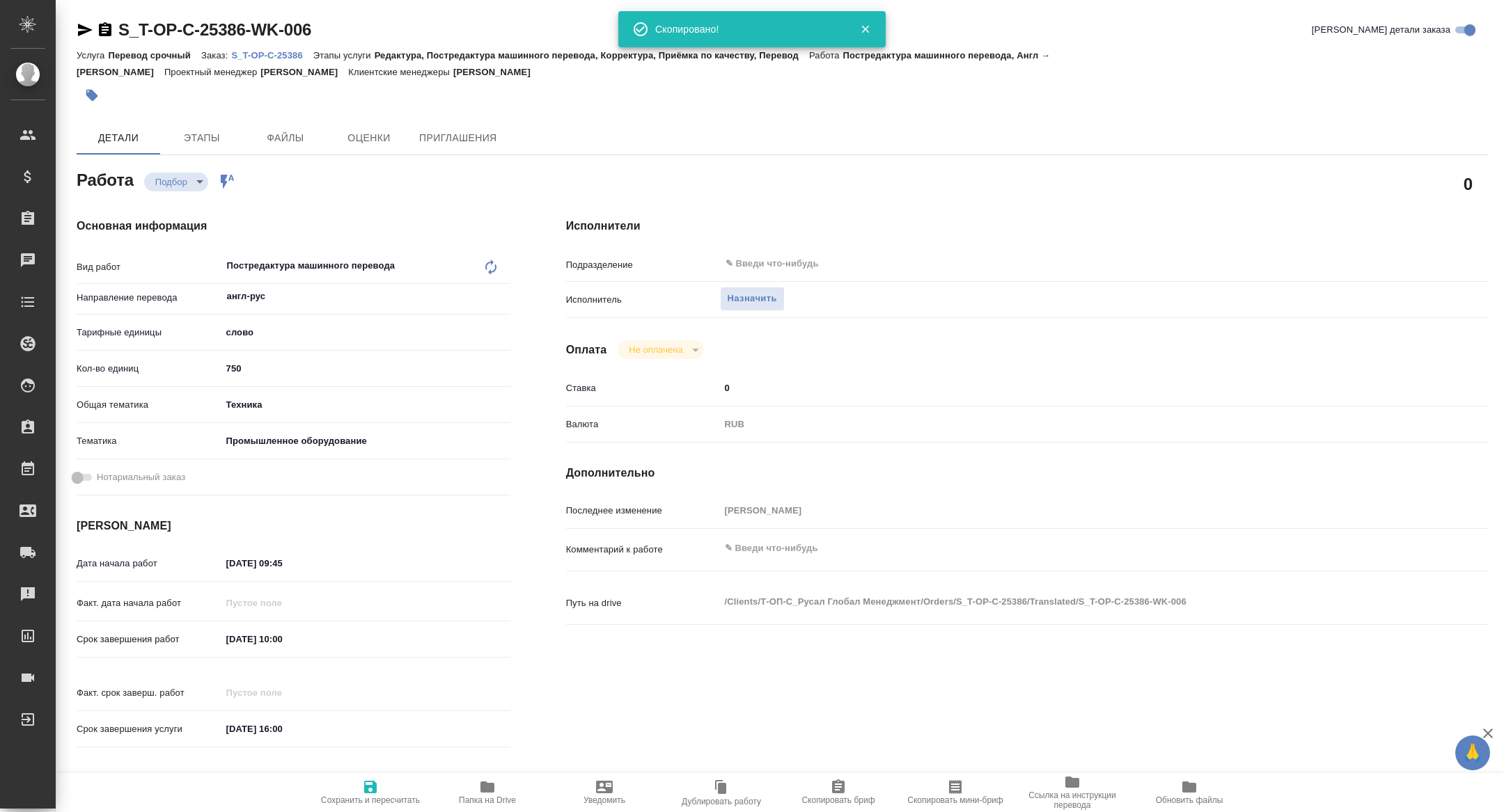
type textarea "x"
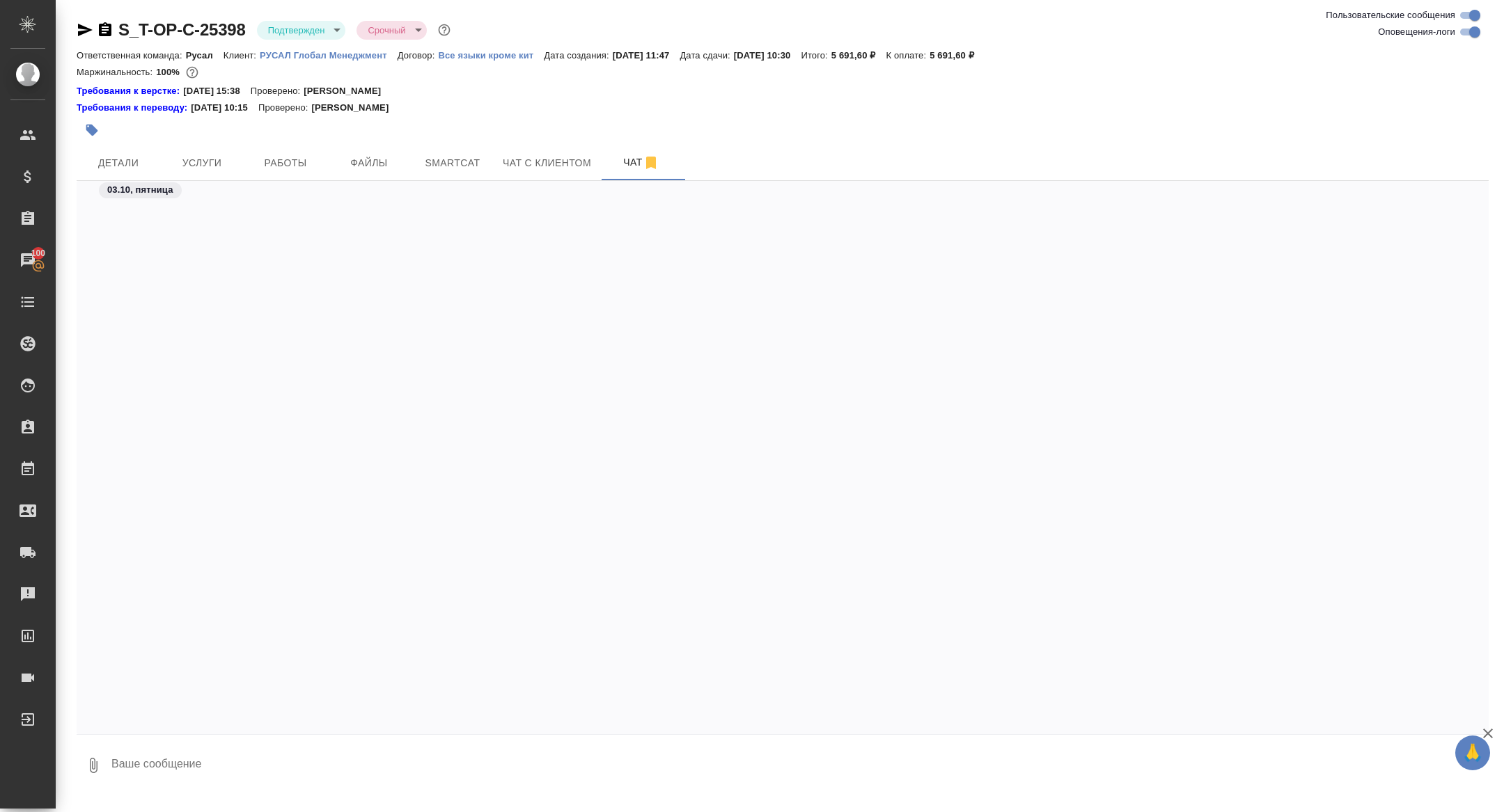
scroll to position [2011, 0]
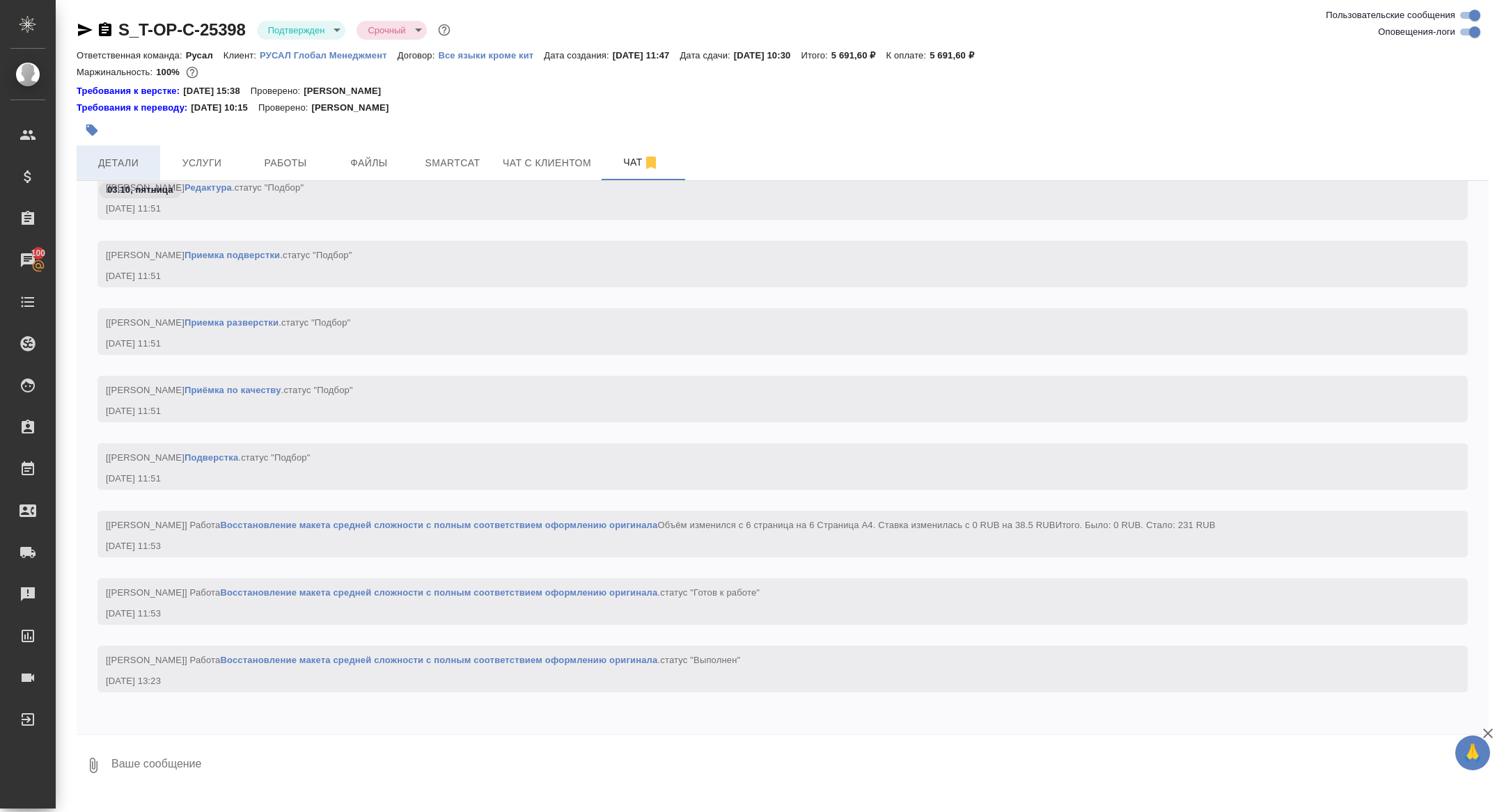
click at [87, 169] on span "Детали" at bounding box center [118, 163] width 67 height 17
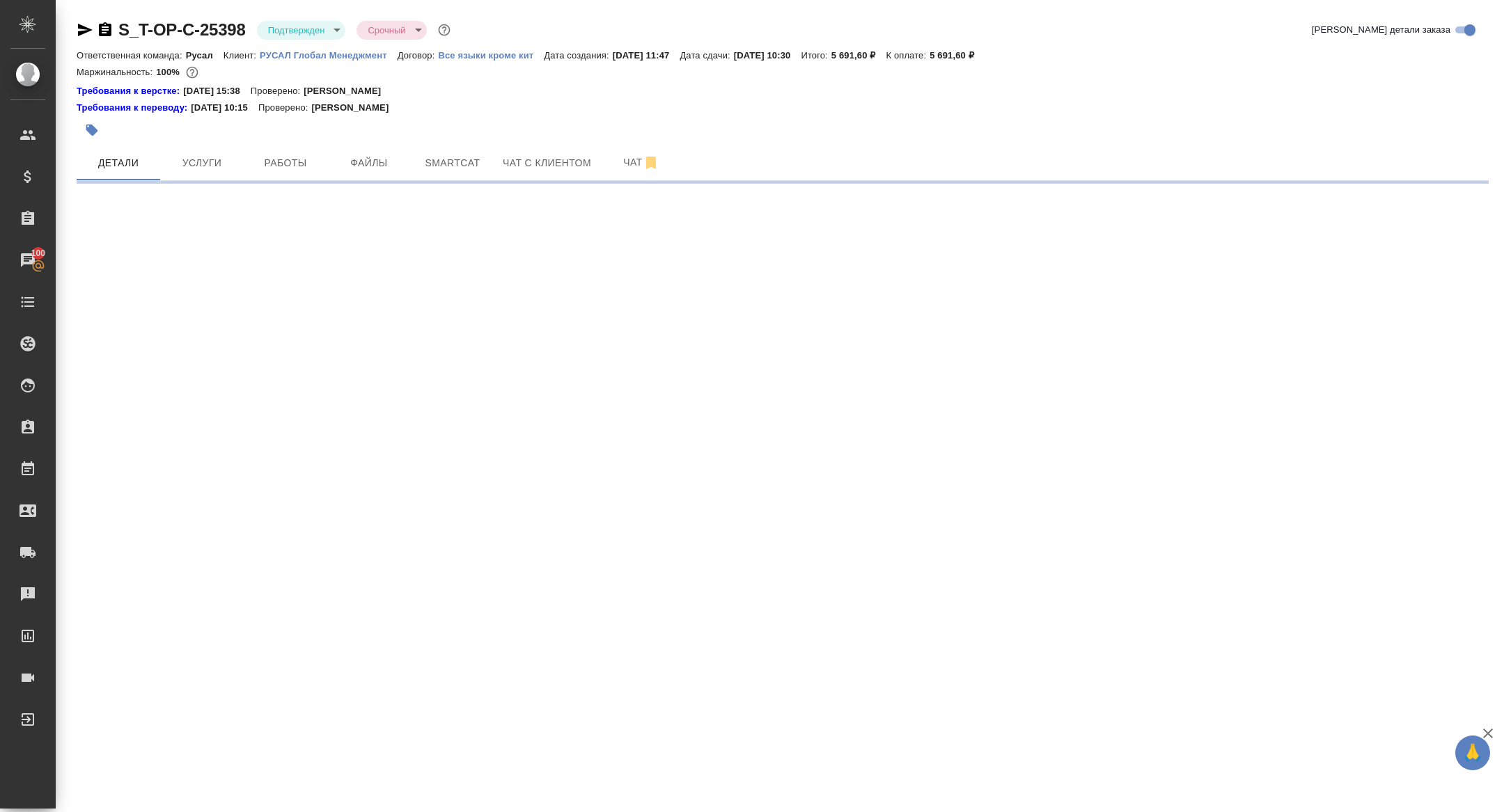
select select "RU"
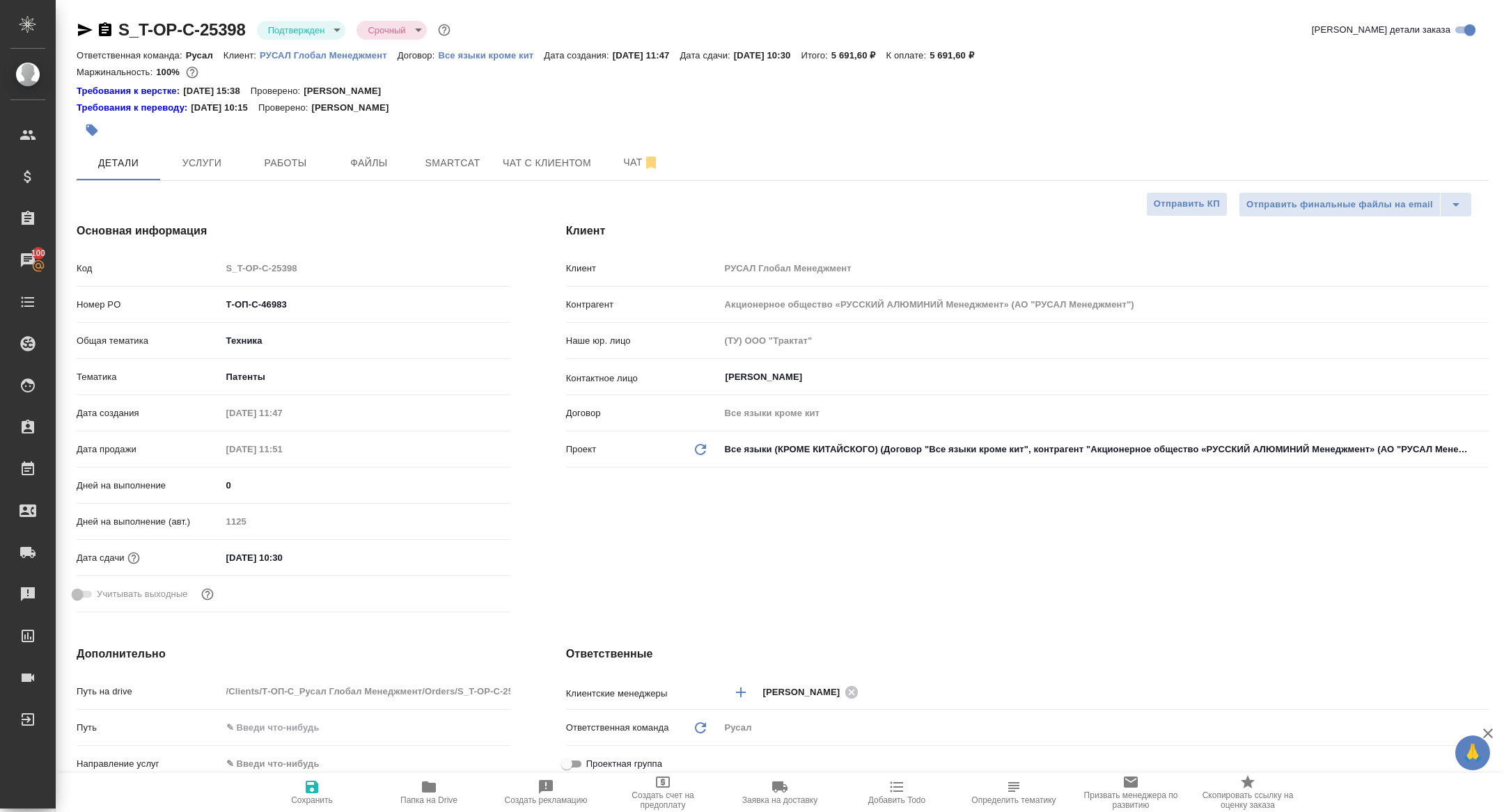
type textarea "x"
click at [417, 803] on span "Папка на Drive" at bounding box center [429, 801] width 57 height 10
type textarea "x"
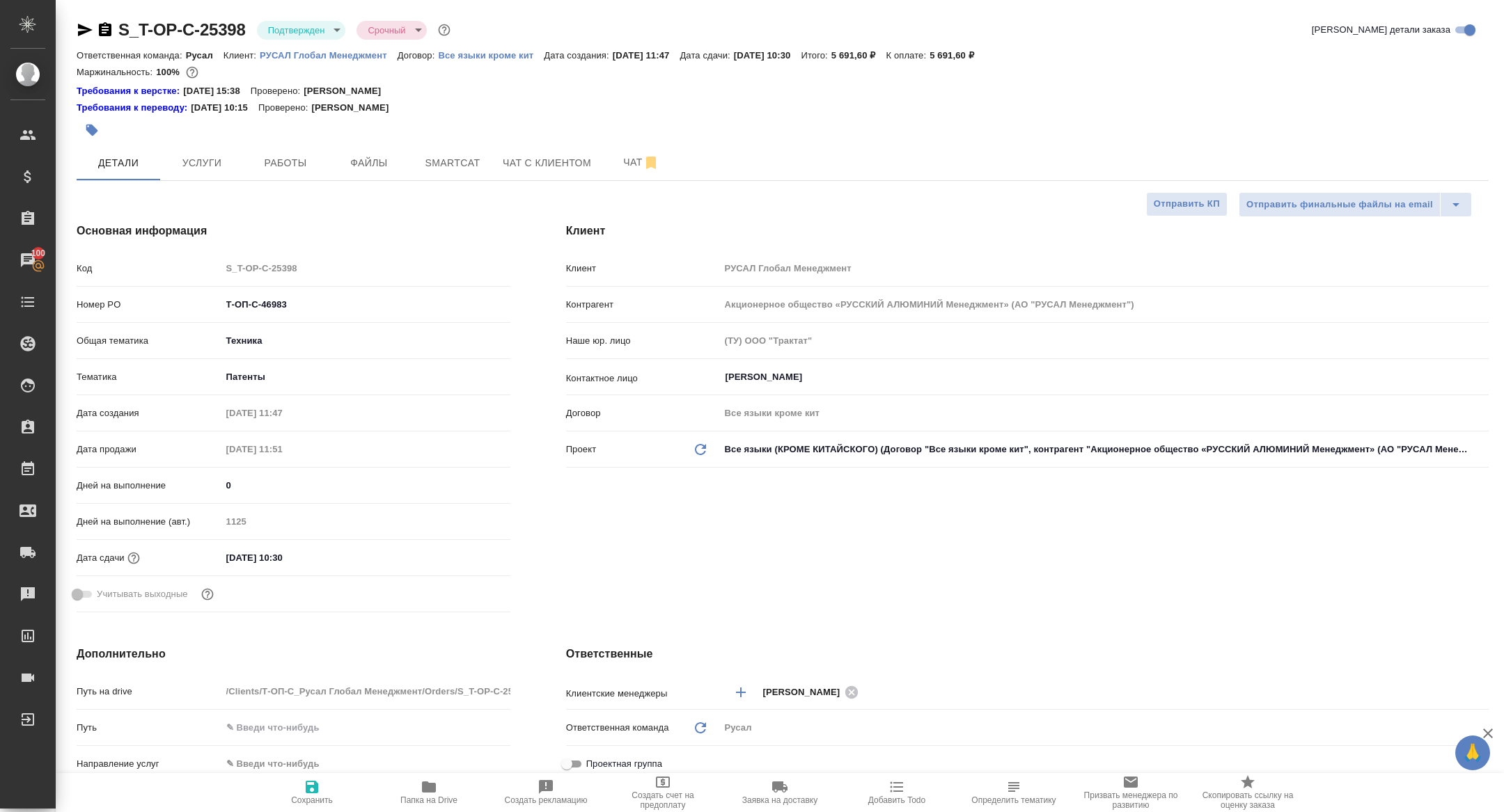
type textarea "x"
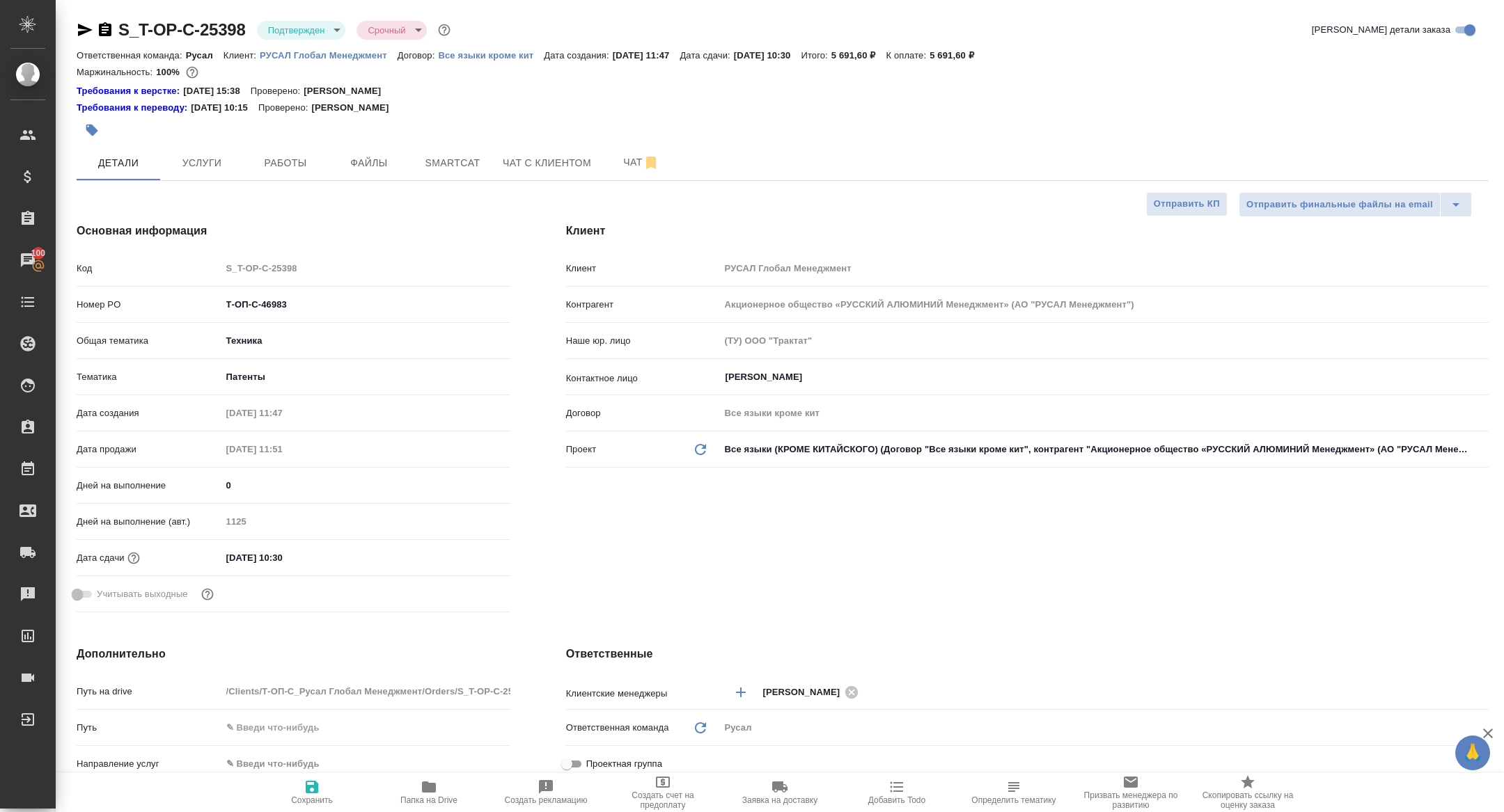
type textarea "x"
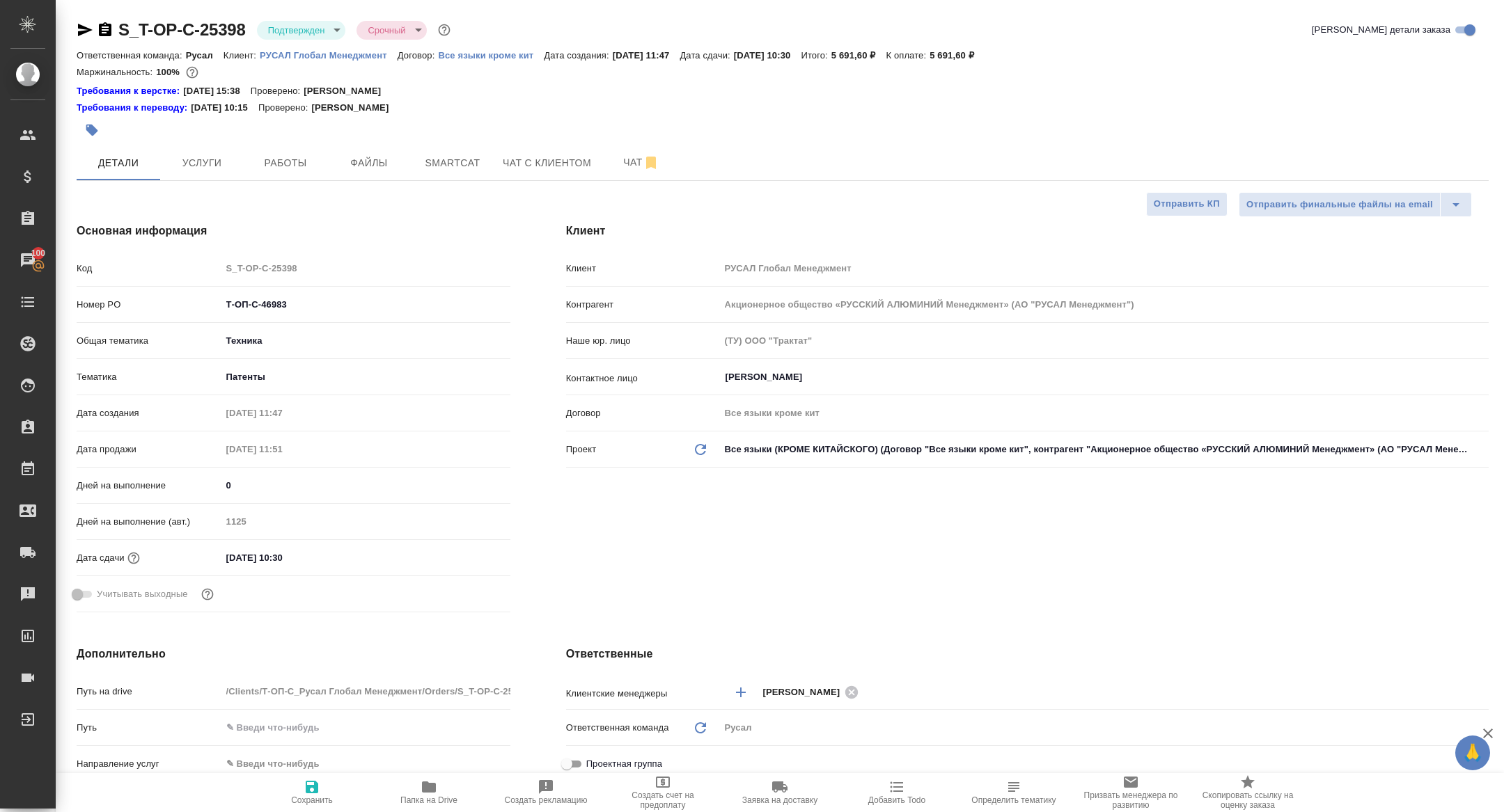
type textarea "x"
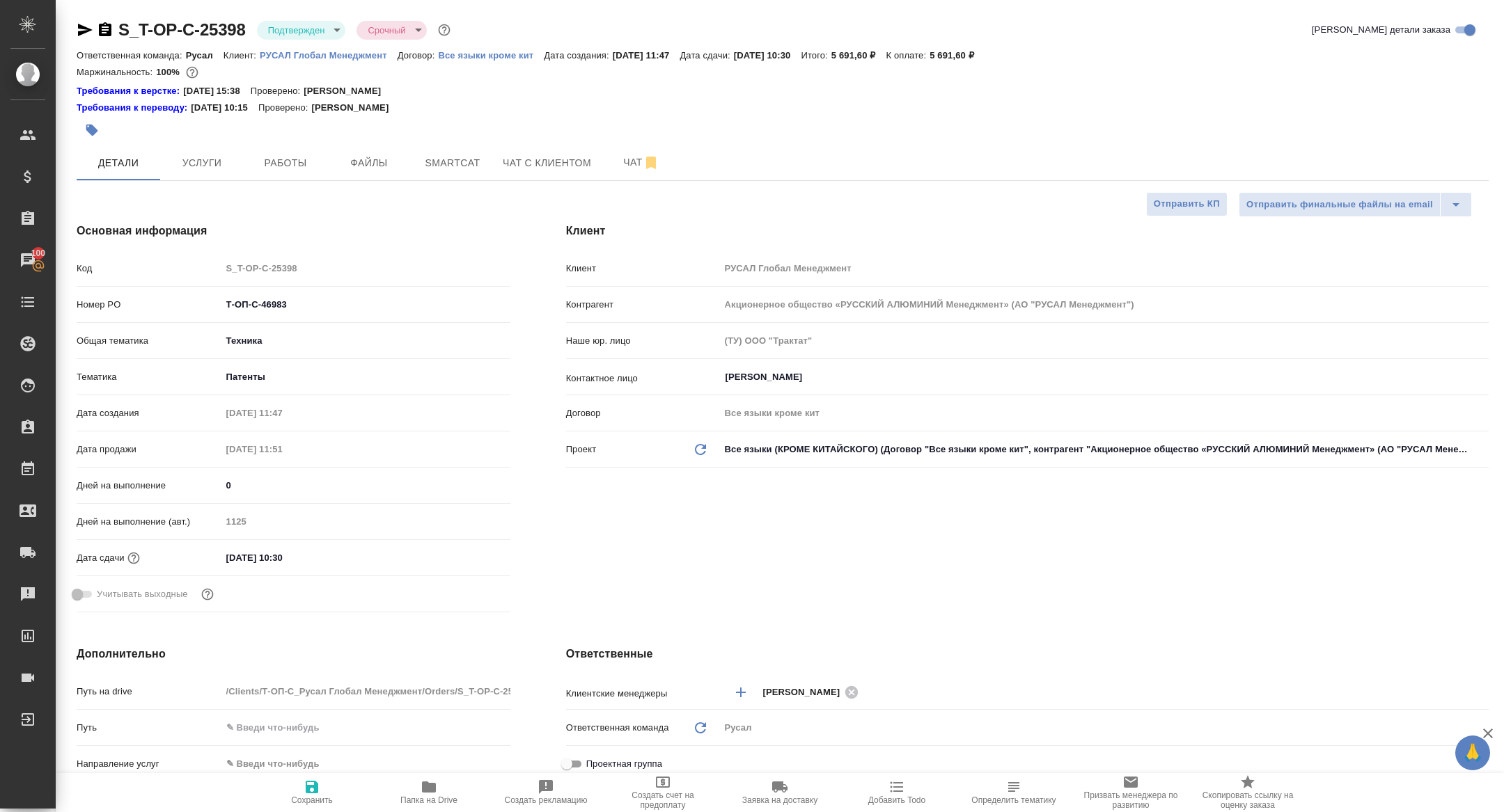
type textarea "x"
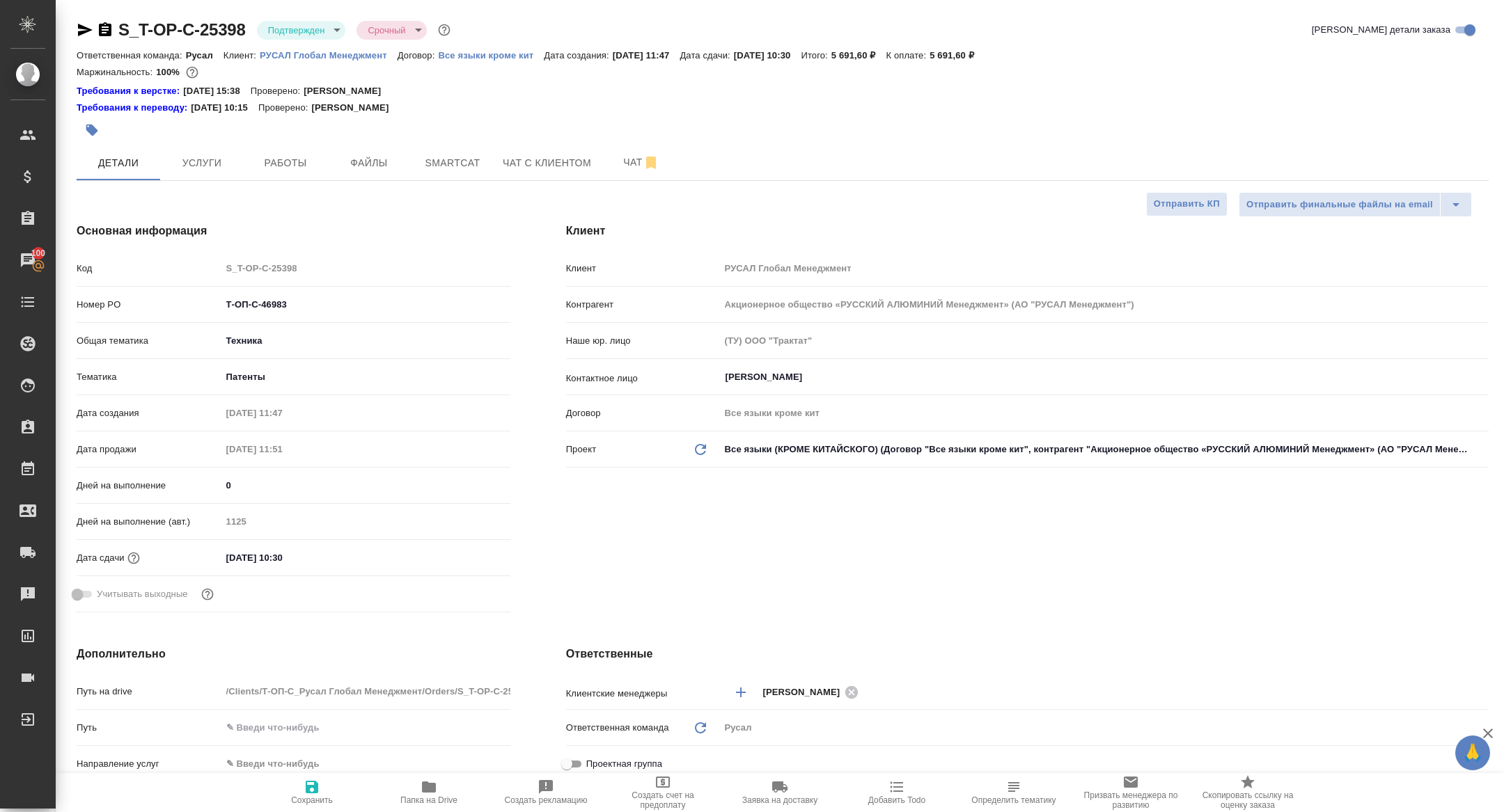
type textarea "x"
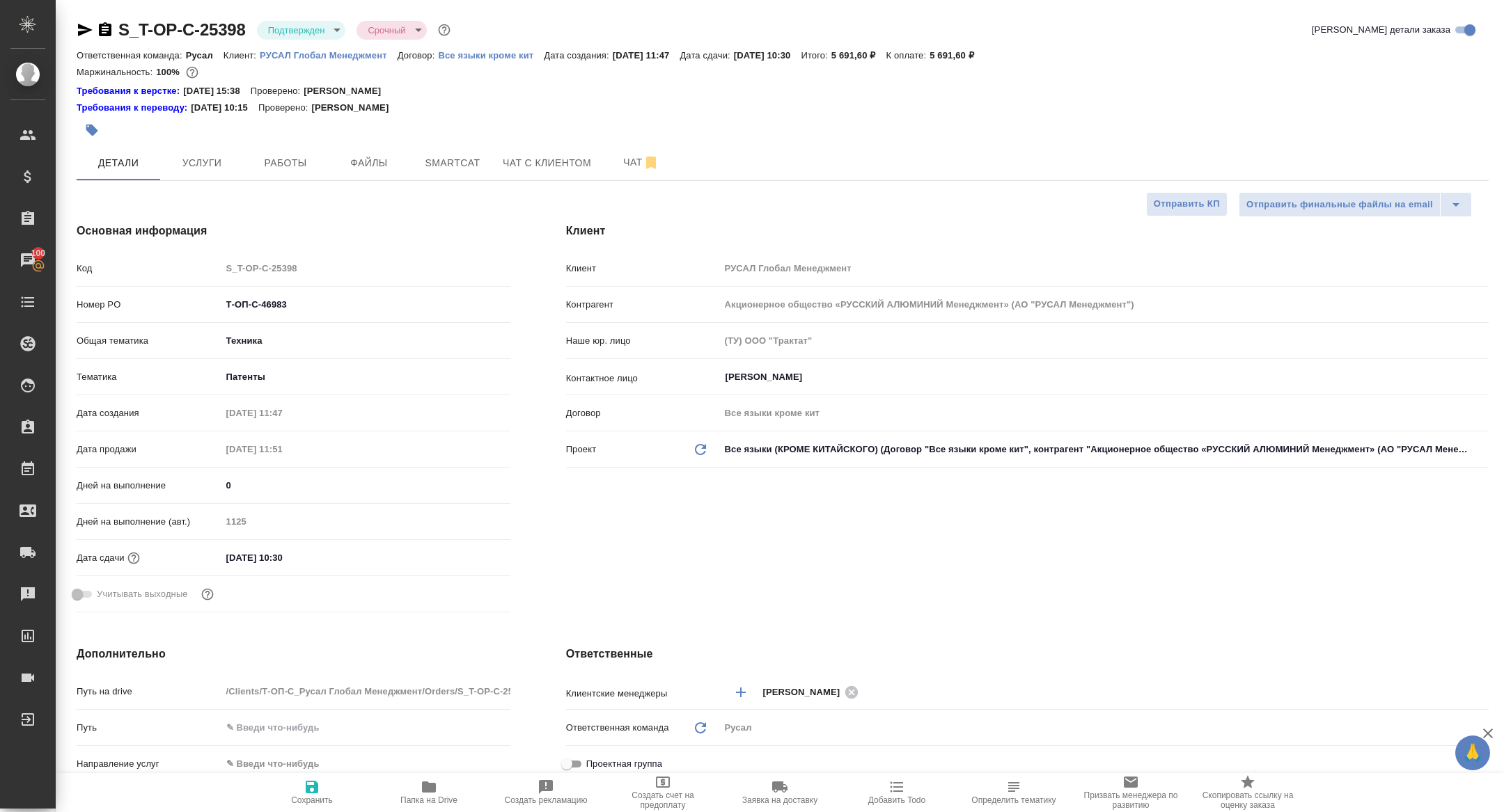
type textarea "x"
click at [183, 161] on span "Услуги" at bounding box center [202, 163] width 67 height 17
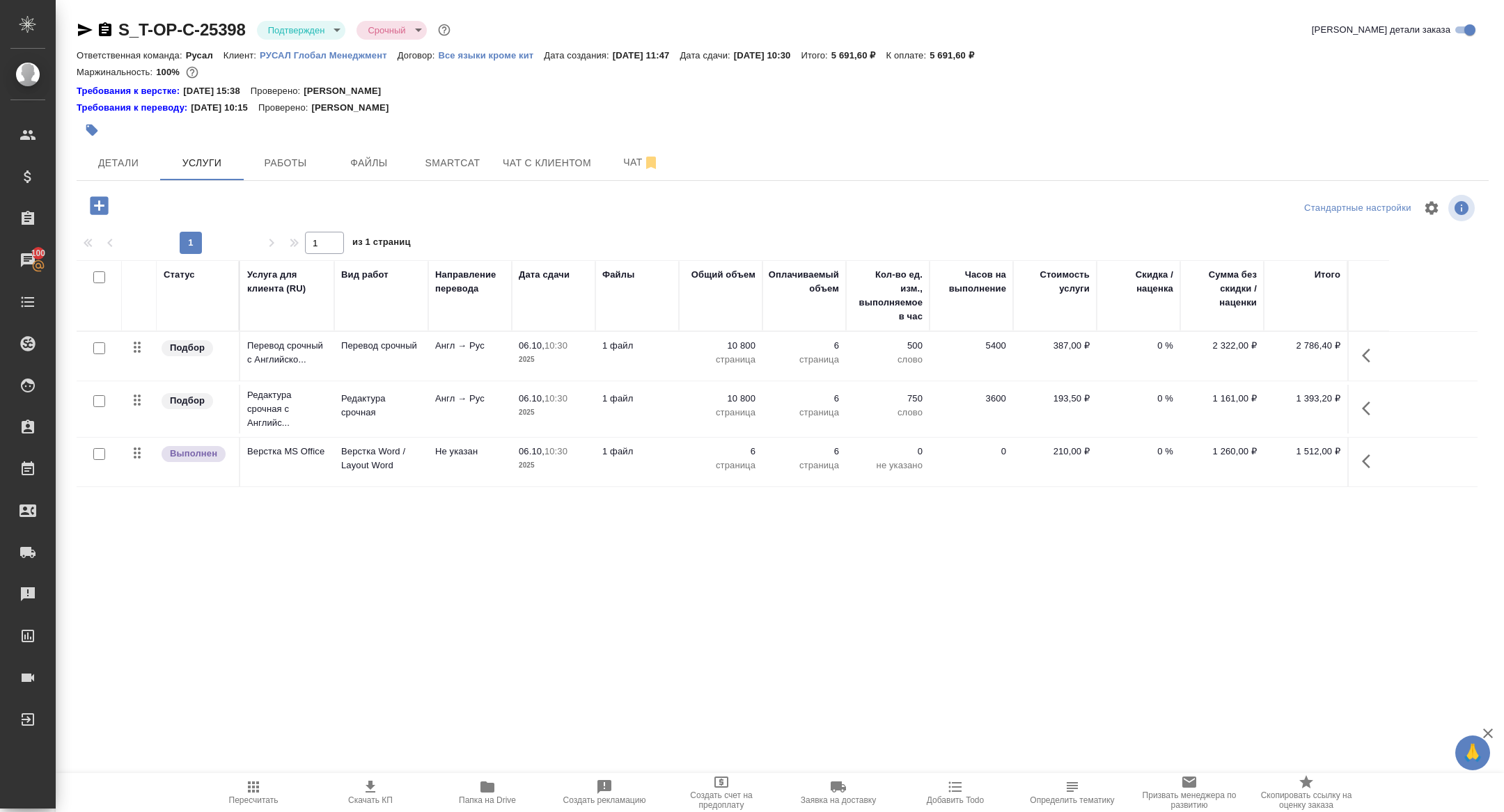
click at [110, 143] on div at bounding box center [547, 130] width 941 height 31
click at [127, 154] on span "Детали" at bounding box center [118, 163] width 67 height 17
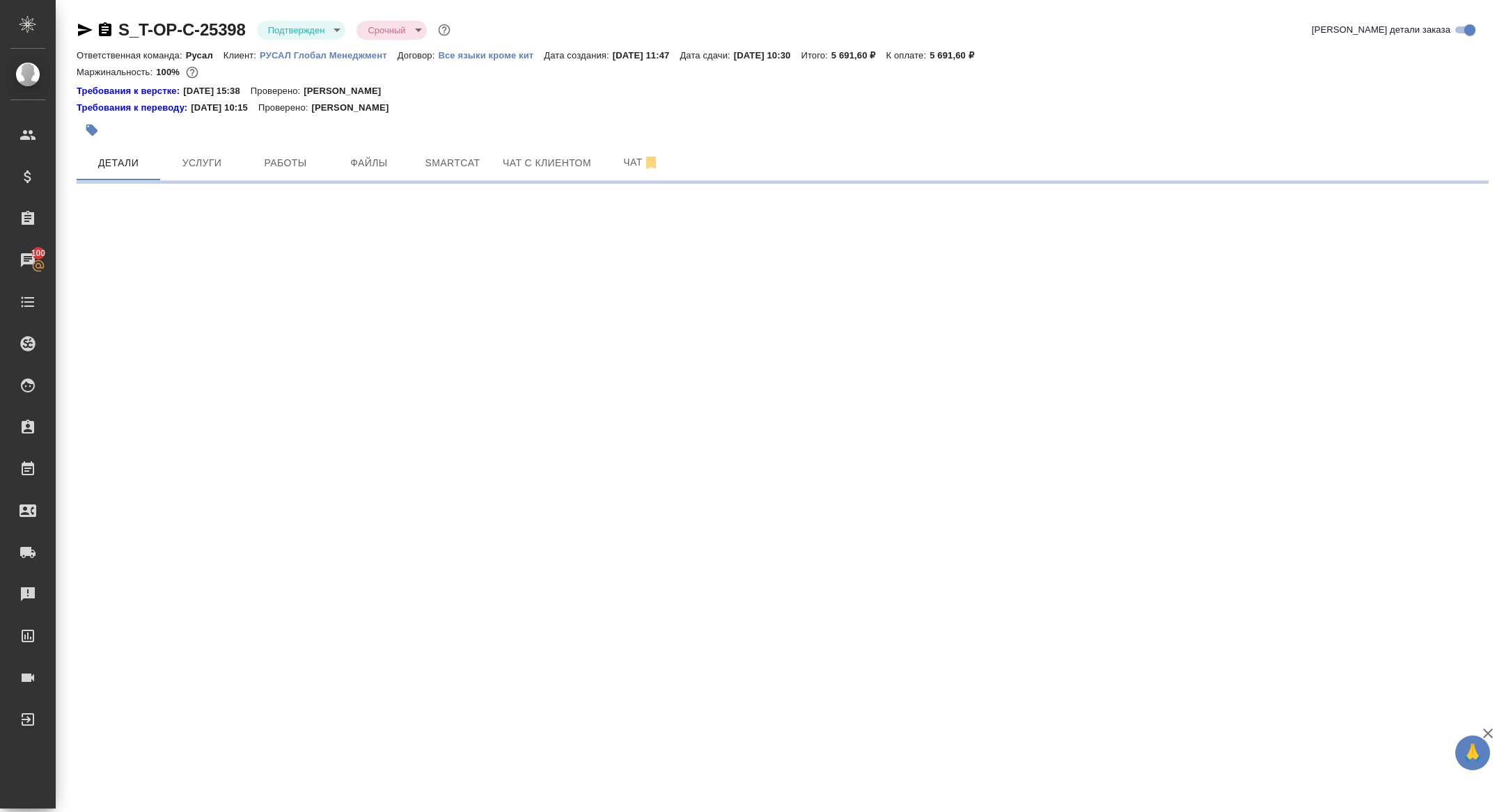
select select "RU"
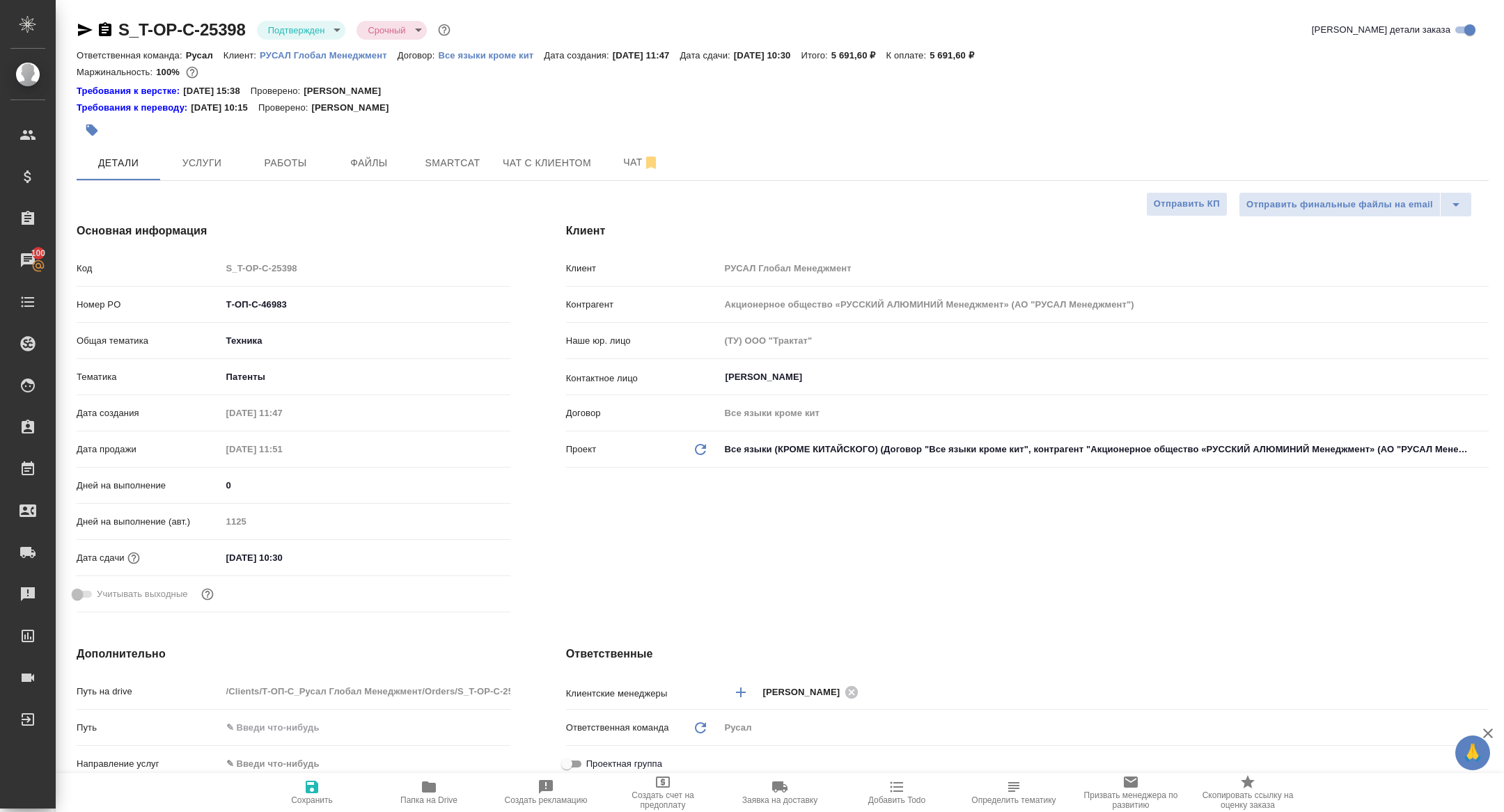
type textarea "x"
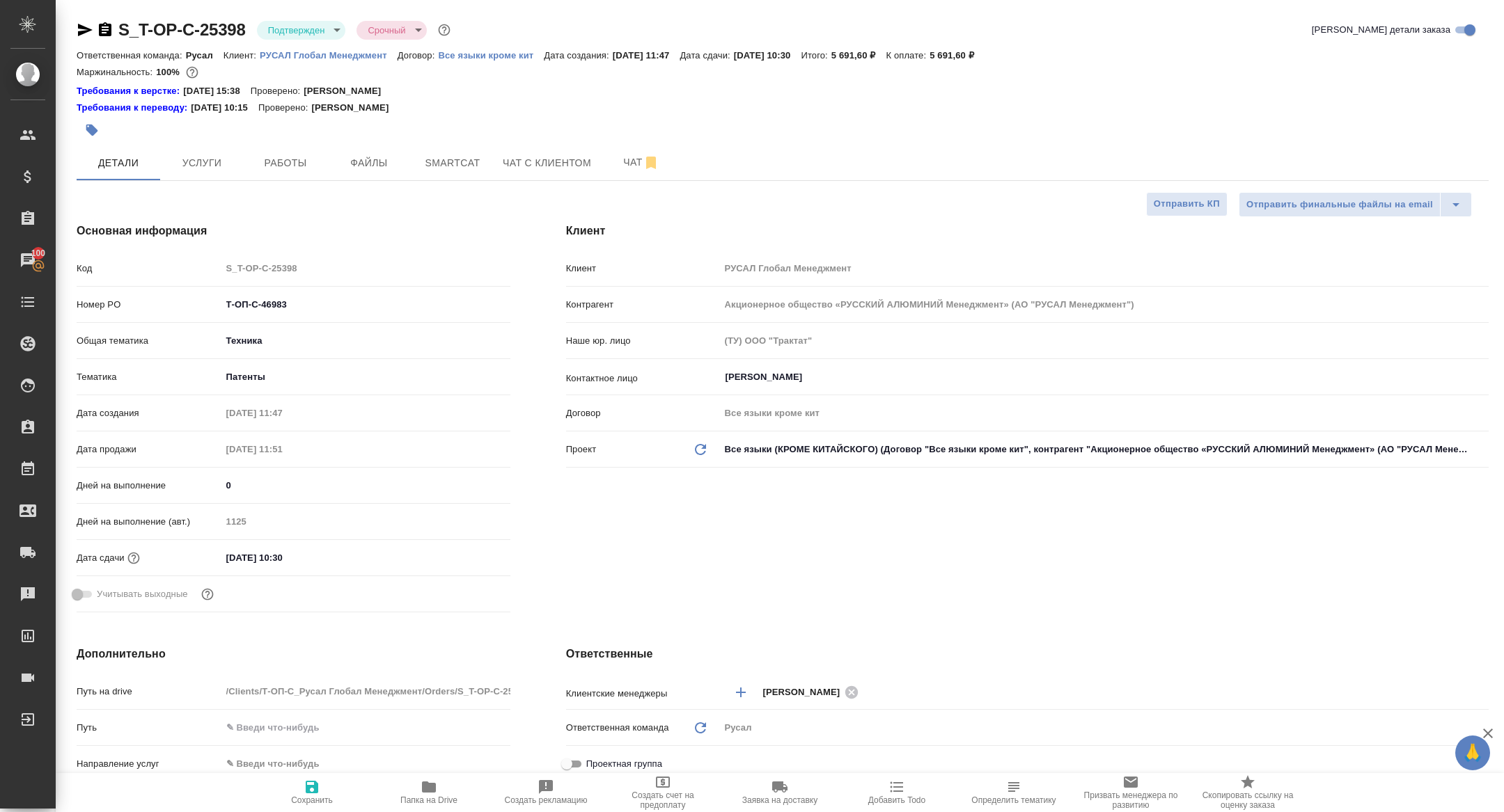
type textarea "x"
click at [107, 23] on icon "button" at bounding box center [105, 29] width 13 height 14
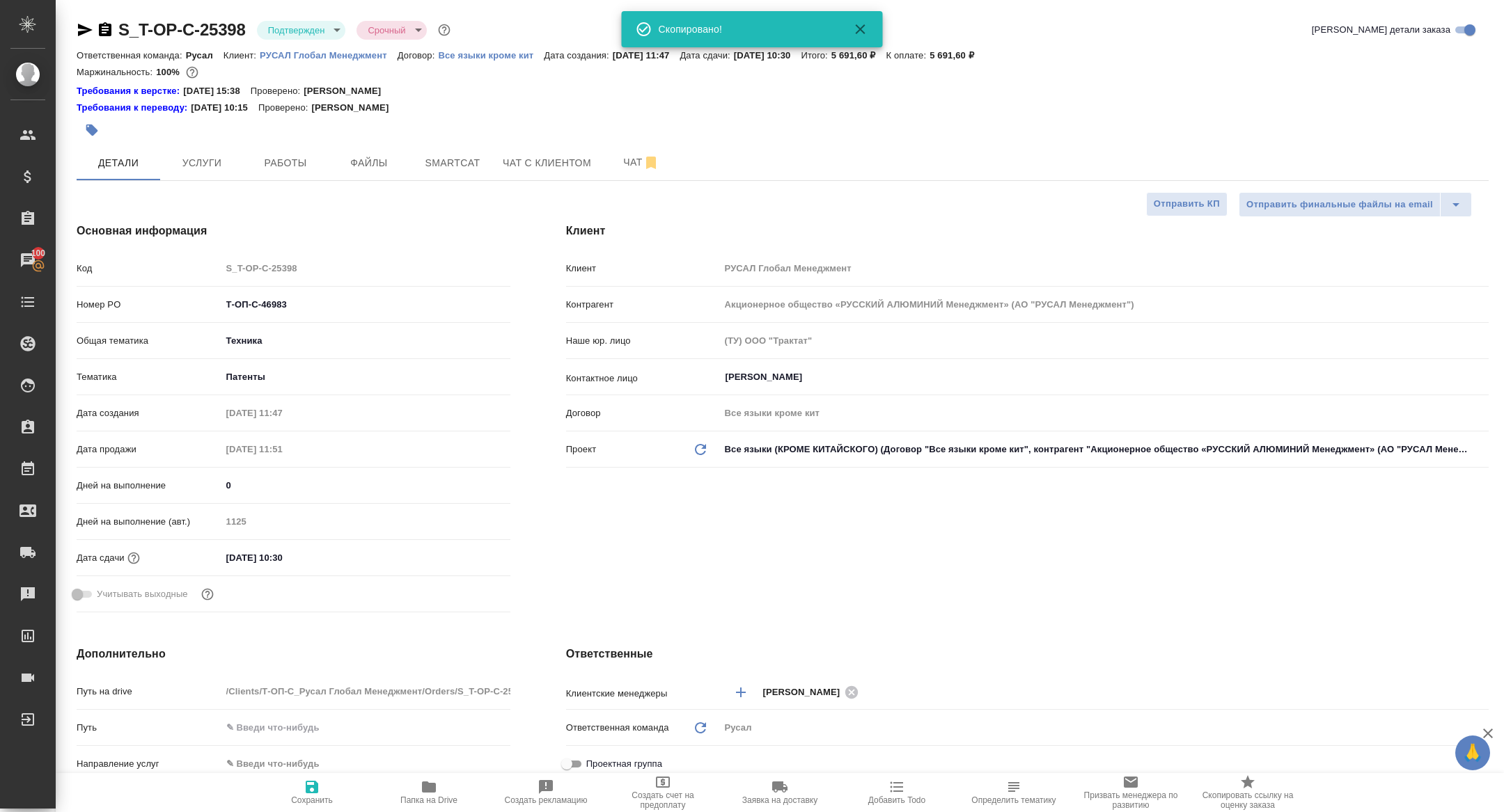
type textarea "x"
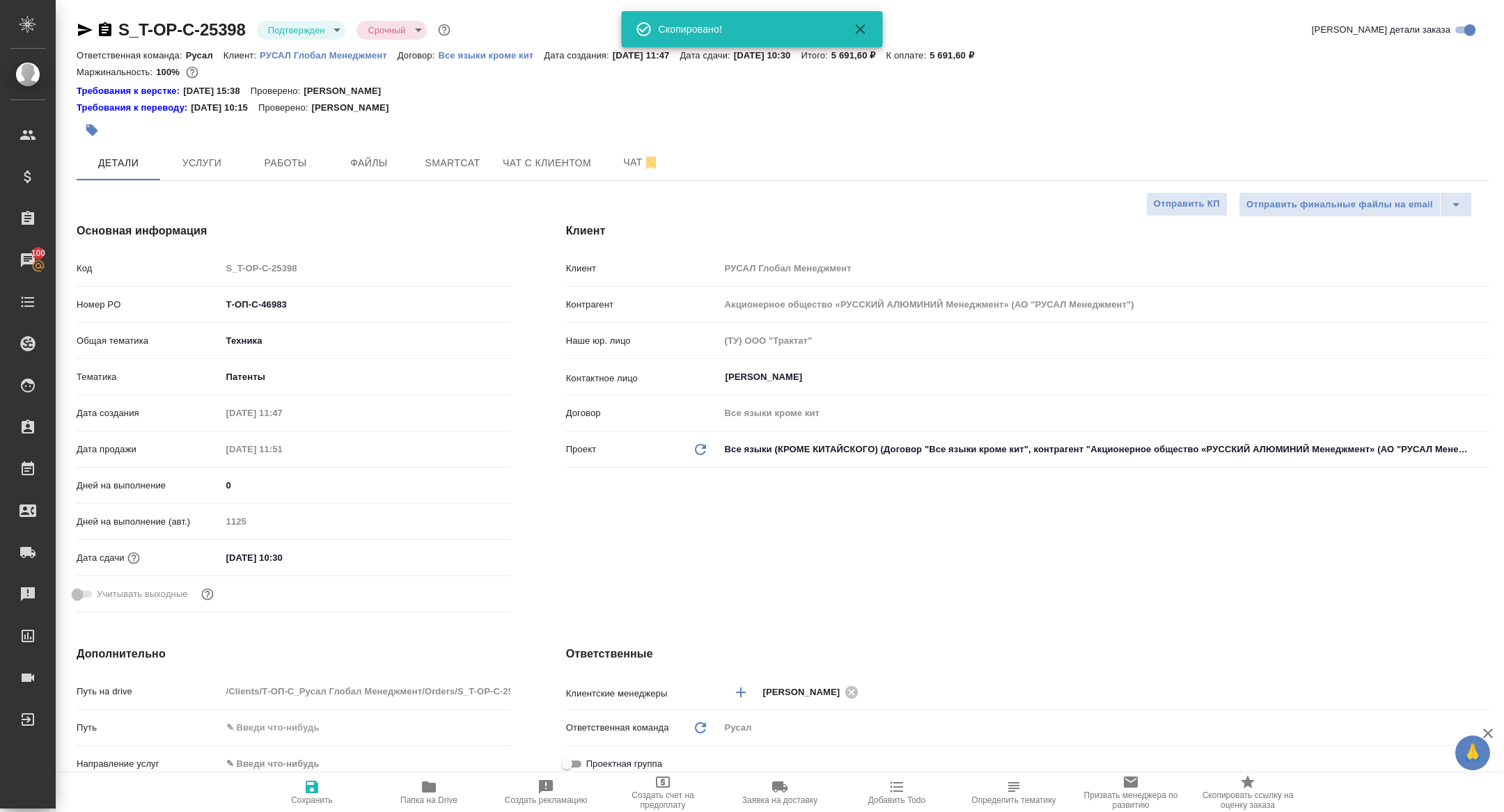
type textarea "x"
click at [197, 154] on span "Услуги" at bounding box center [202, 163] width 67 height 17
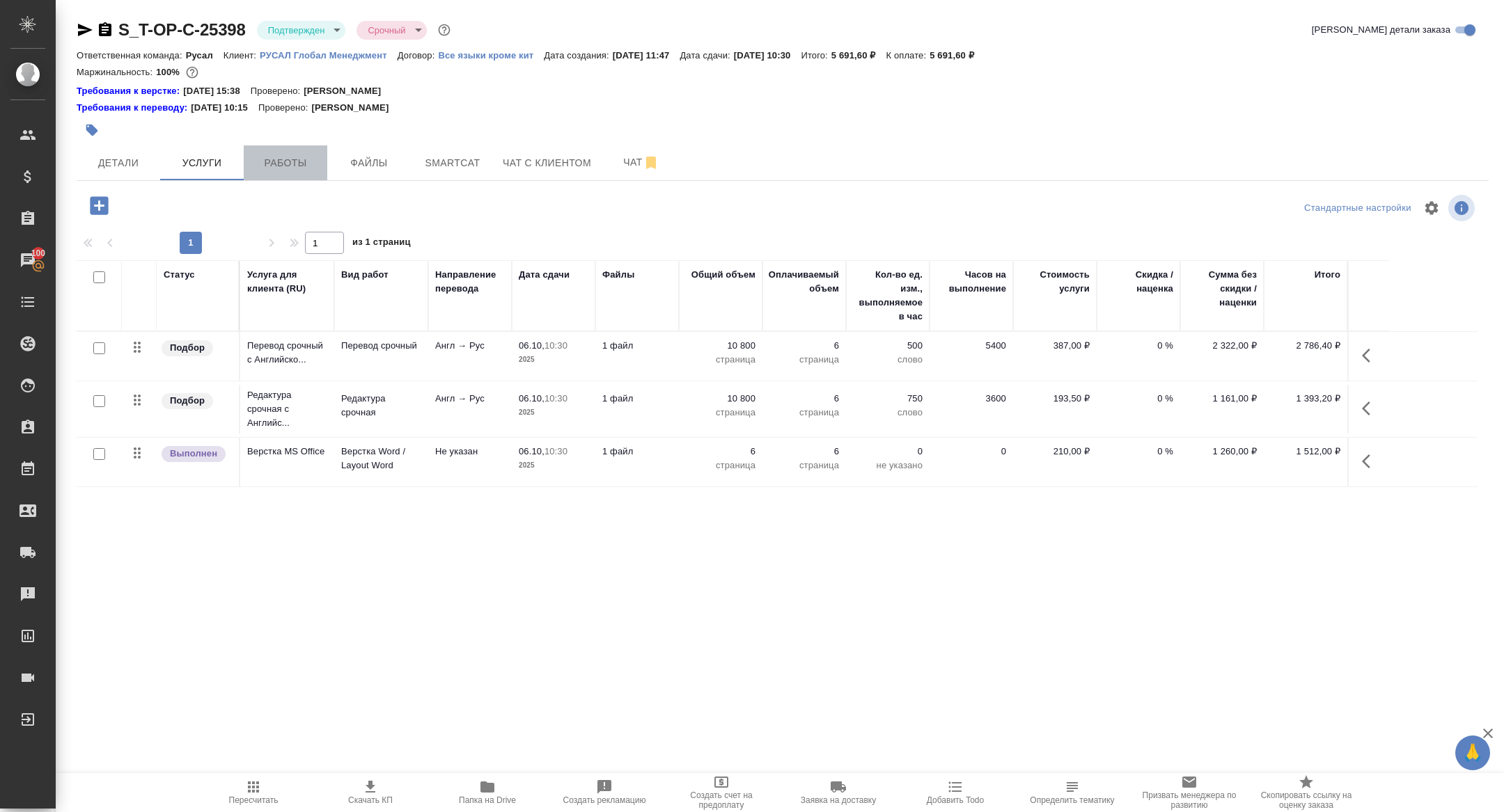
click at [295, 164] on span "Работы" at bounding box center [285, 163] width 67 height 17
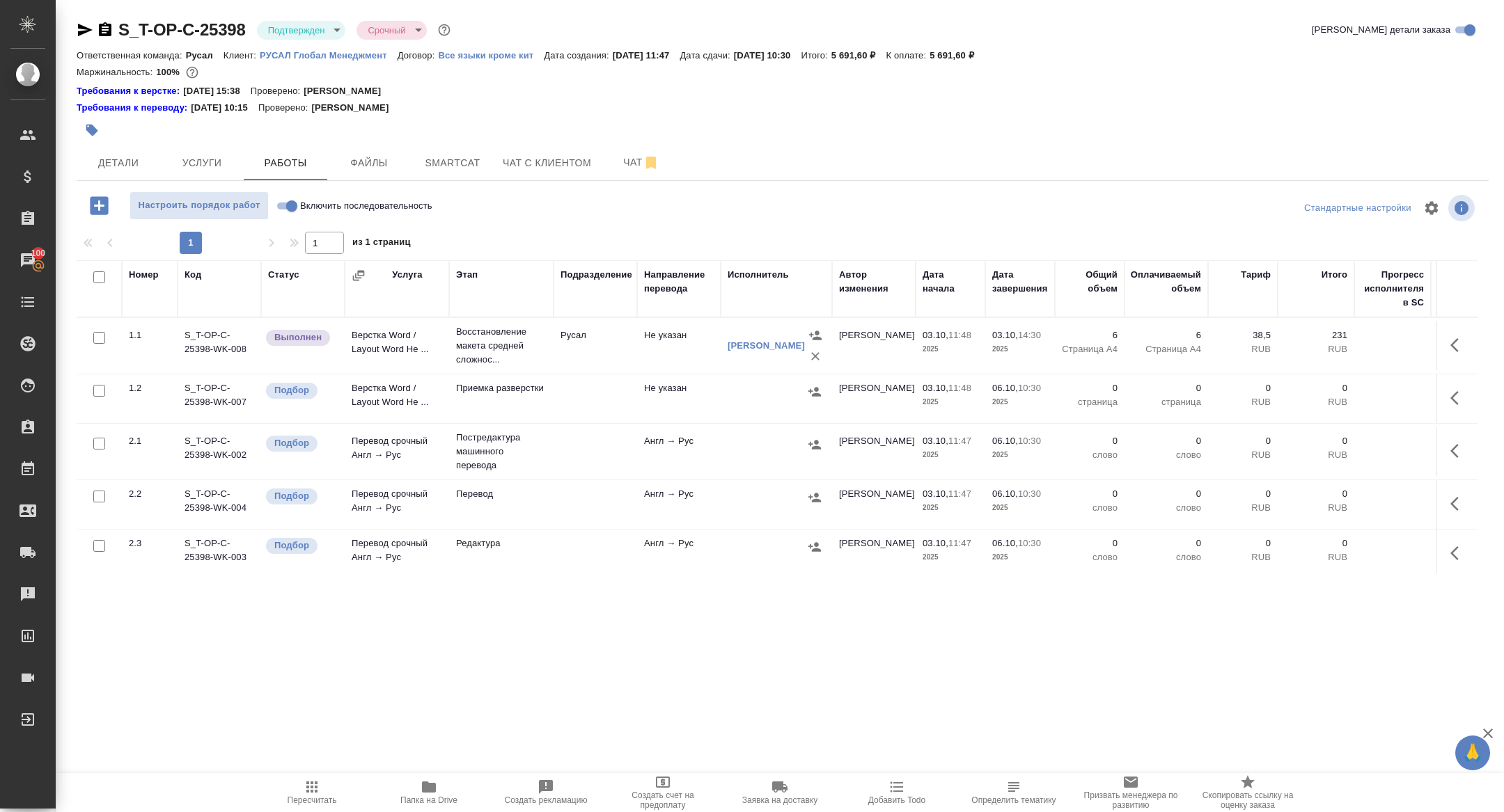
click at [100, 282] on input "checkbox" at bounding box center [99, 277] width 12 height 12
checkbox input "true"
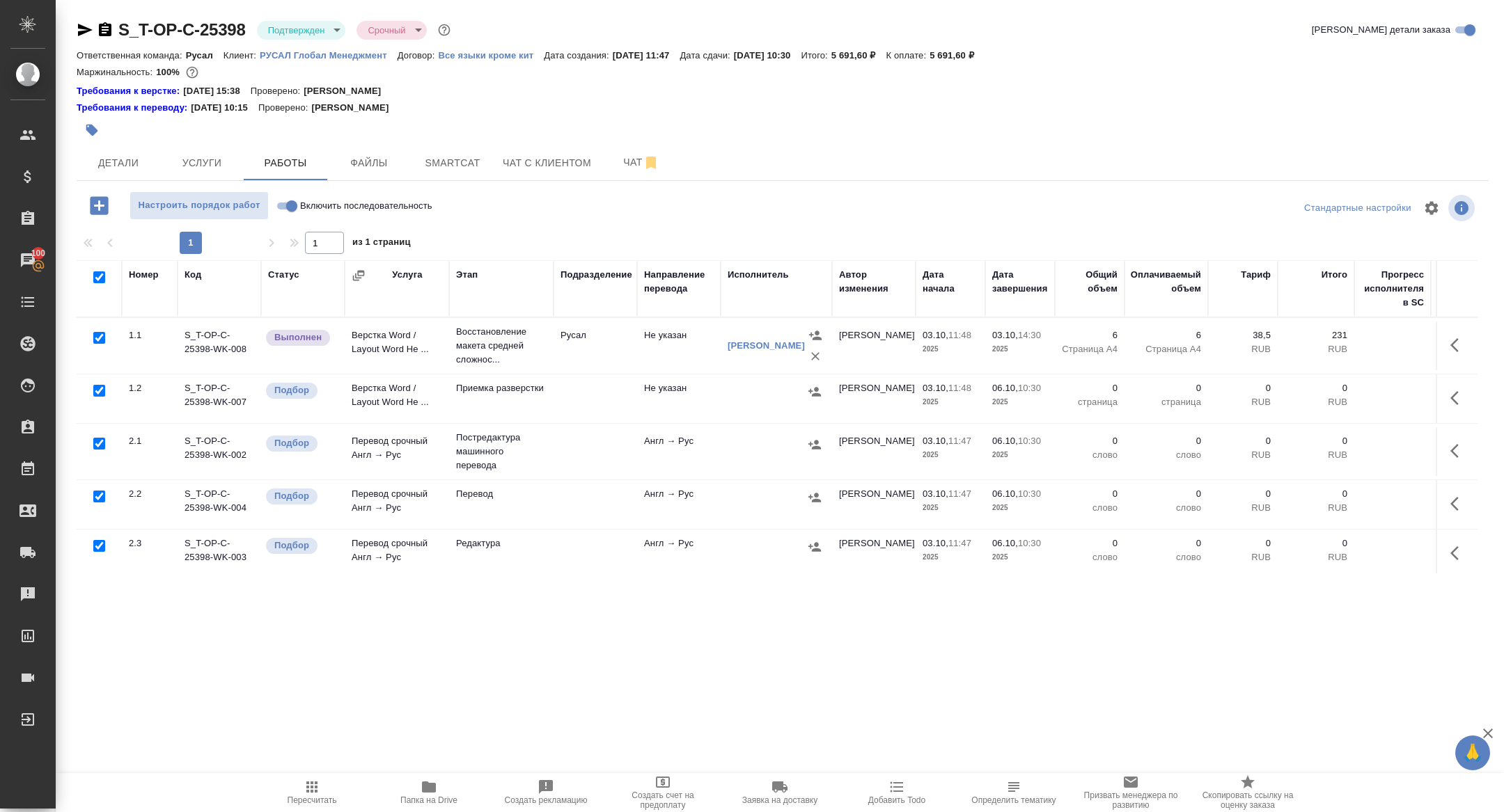
checkbox input "true"
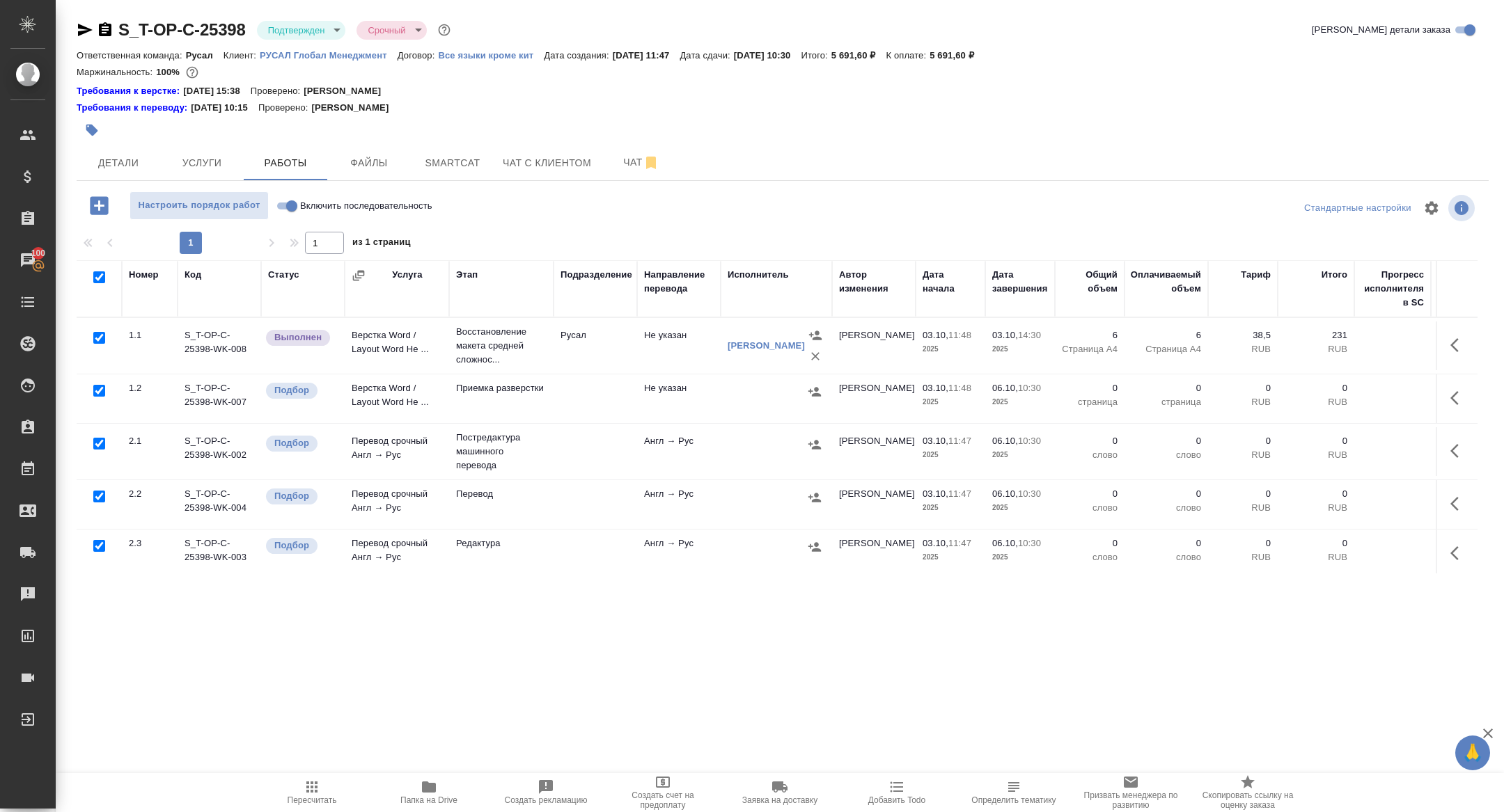
checkbox input "true"
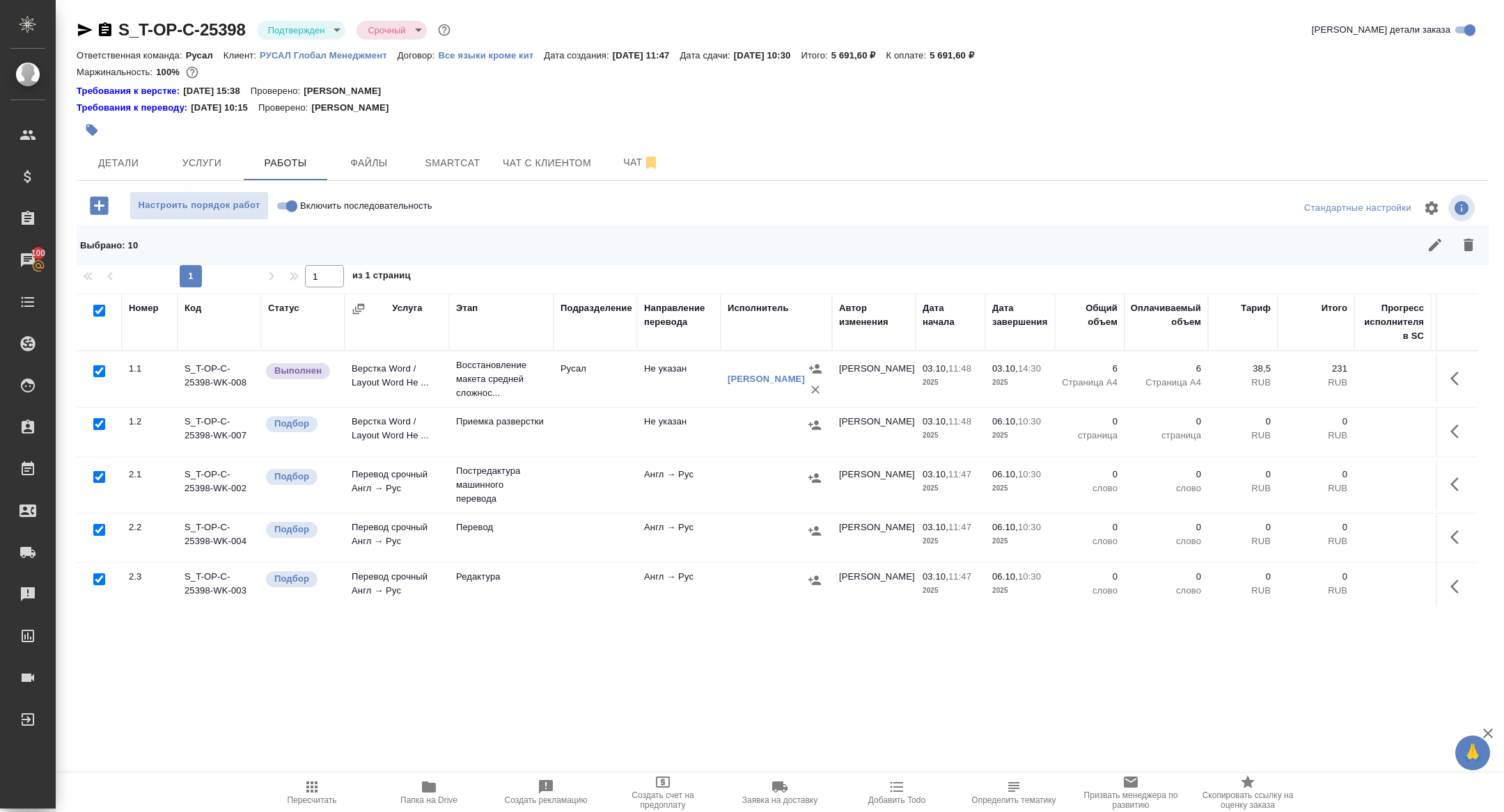
click at [100, 368] on input "checkbox" at bounding box center [99, 371] width 12 height 12
checkbox input "false"
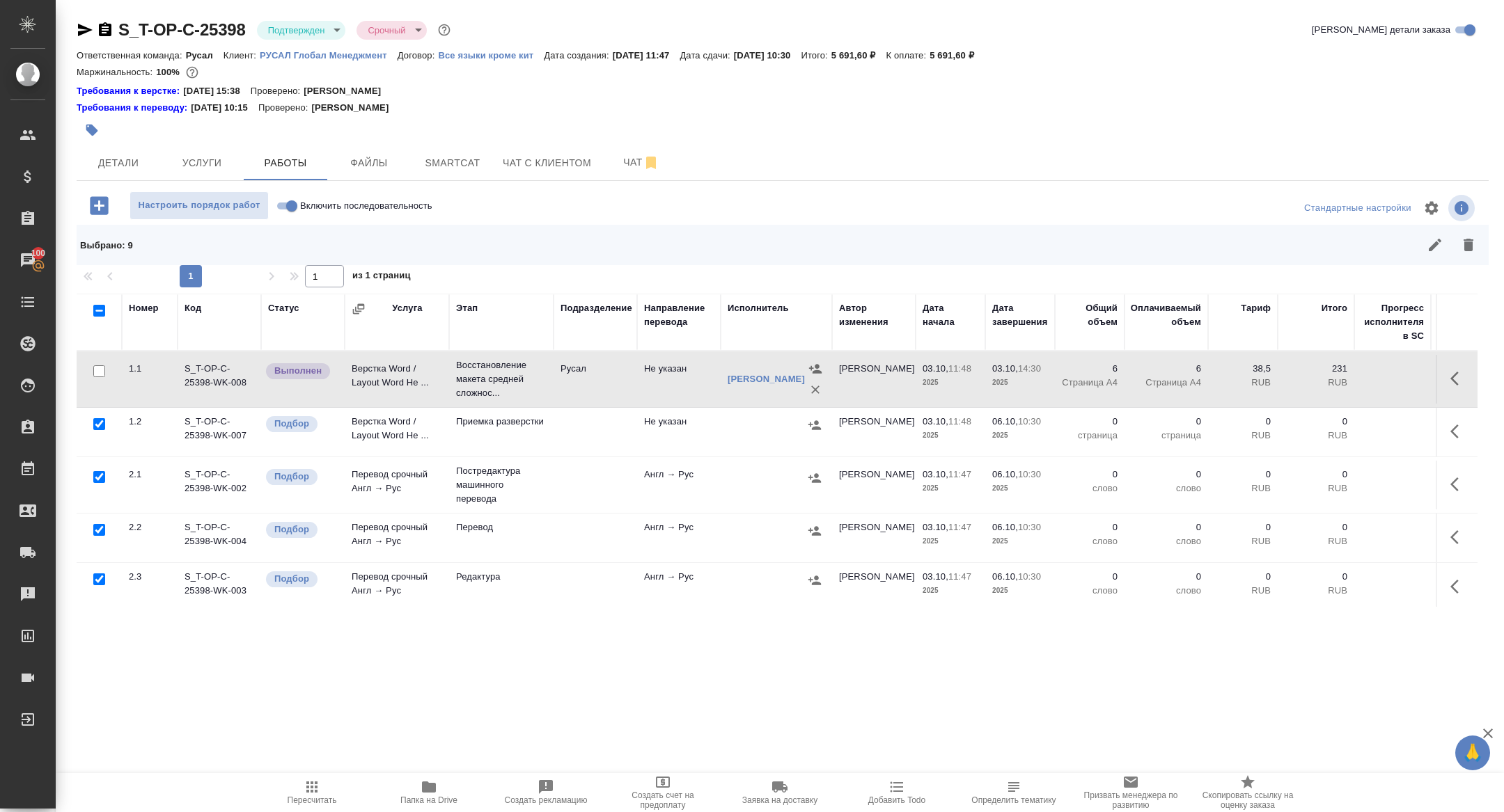
click at [99, 476] on input "checkbox" at bounding box center [99, 477] width 12 height 12
checkbox input "false"
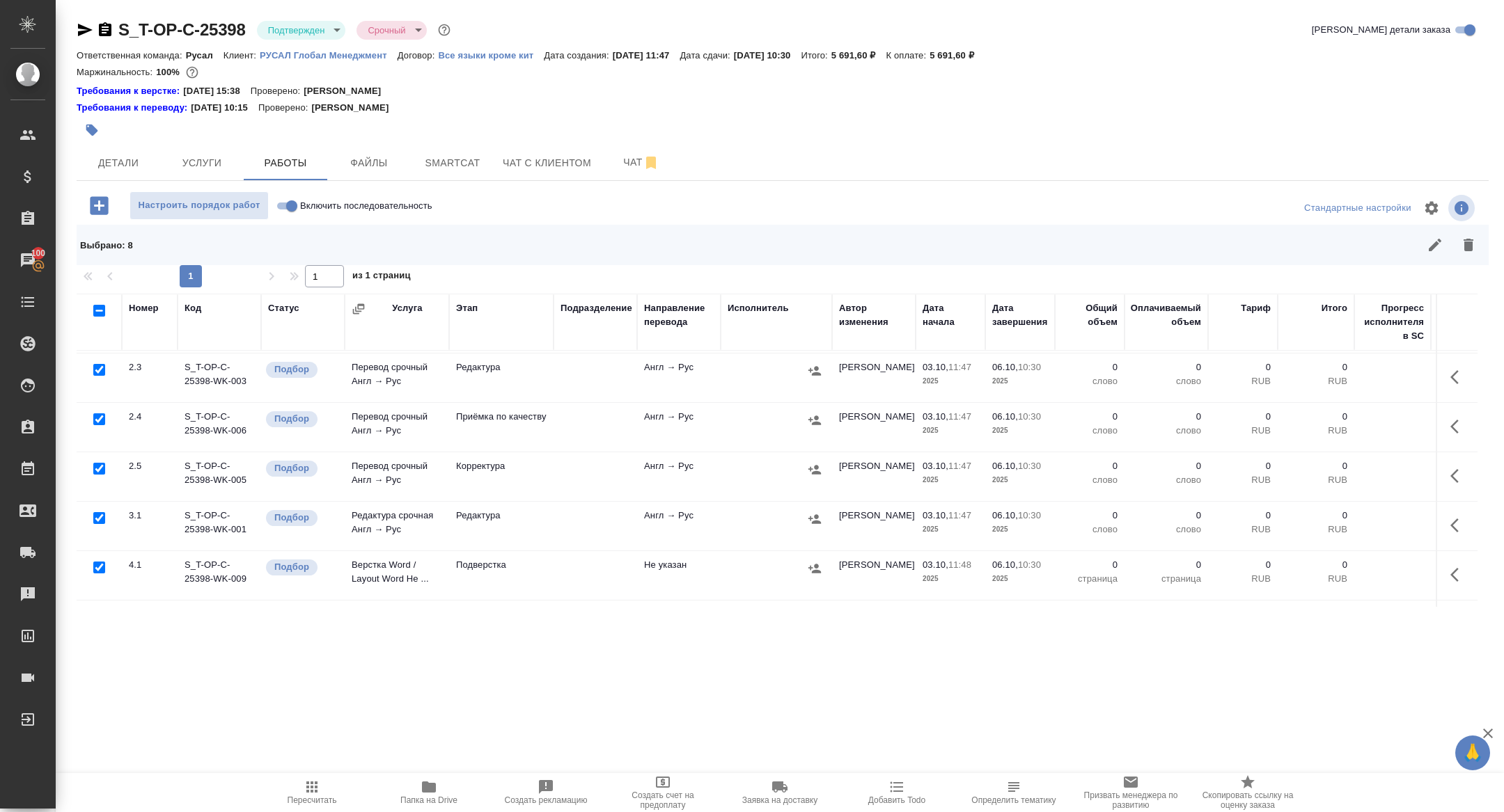
scroll to position [211, 0]
click at [100, 565] on input "checkbox" at bounding box center [99, 566] width 12 height 12
checkbox input "false"
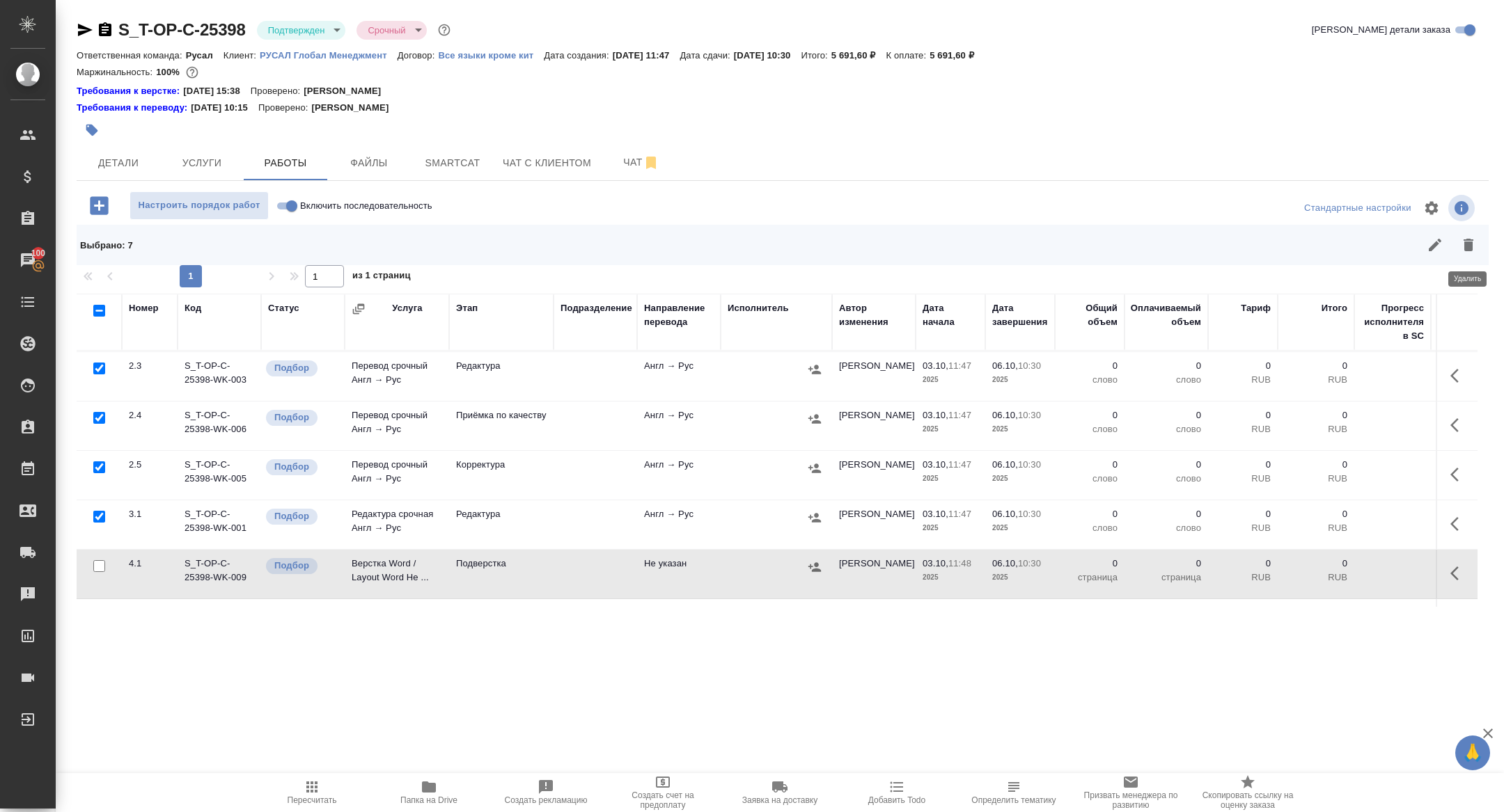
click at [1477, 247] on button "button" at bounding box center [1468, 245] width 33 height 33
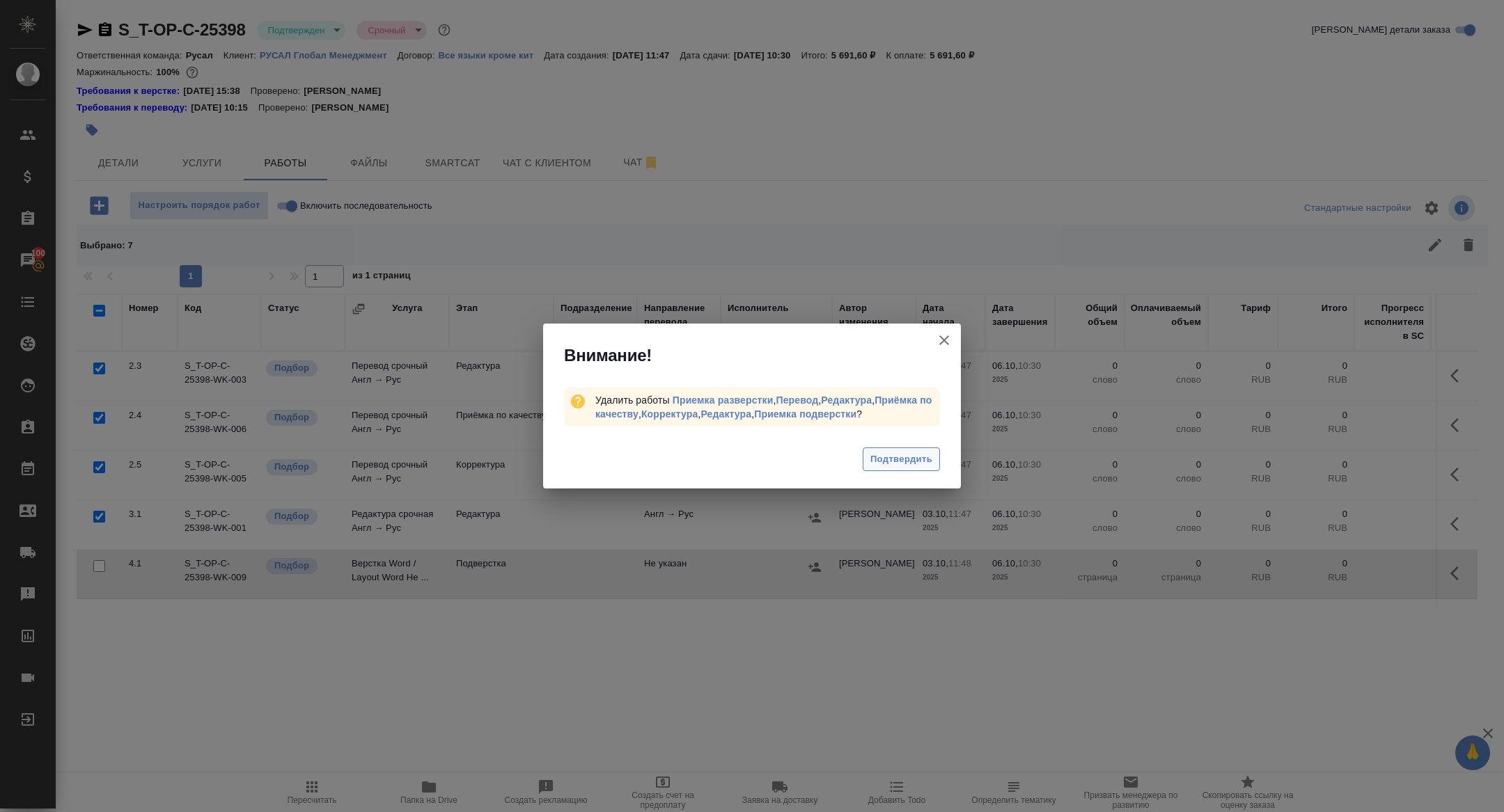
click at [886, 464] on span "Подтвердить" at bounding box center [901, 459] width 62 height 16
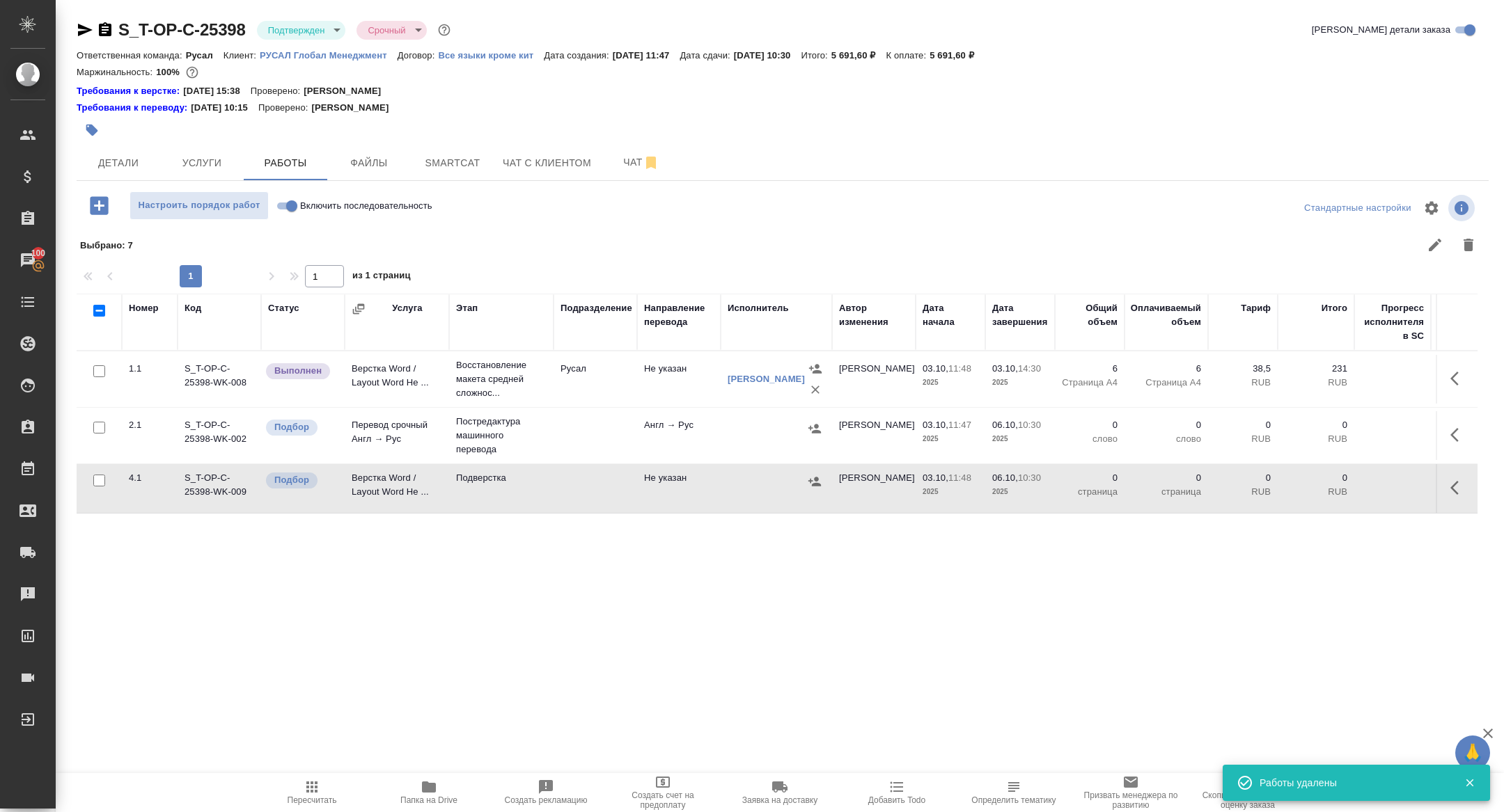
scroll to position [0, 0]
click at [95, 485] on input "checkbox" at bounding box center [99, 481] width 12 height 12
checkbox input "true"
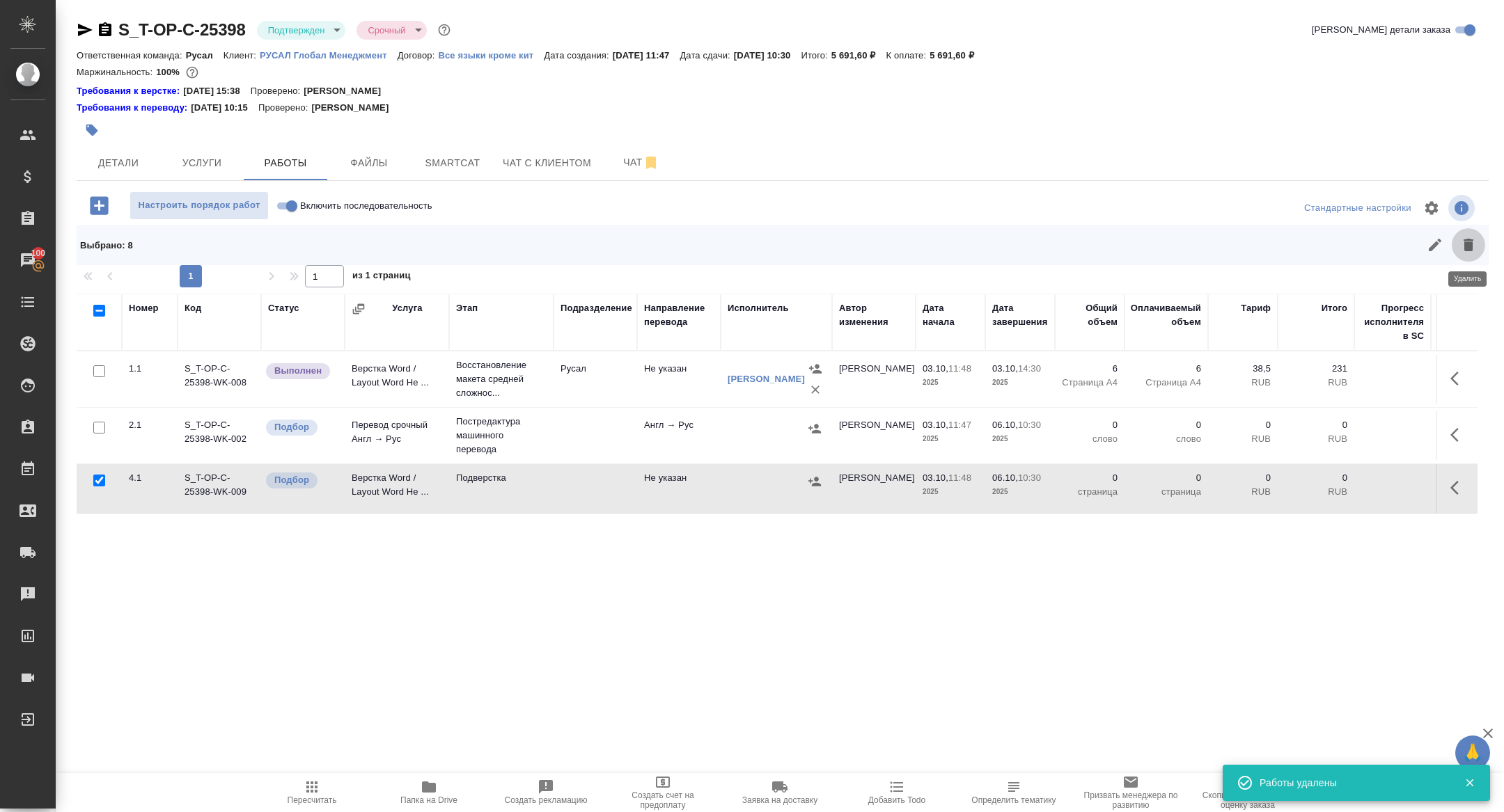
click at [1465, 247] on icon "button" at bounding box center [1469, 245] width 10 height 13
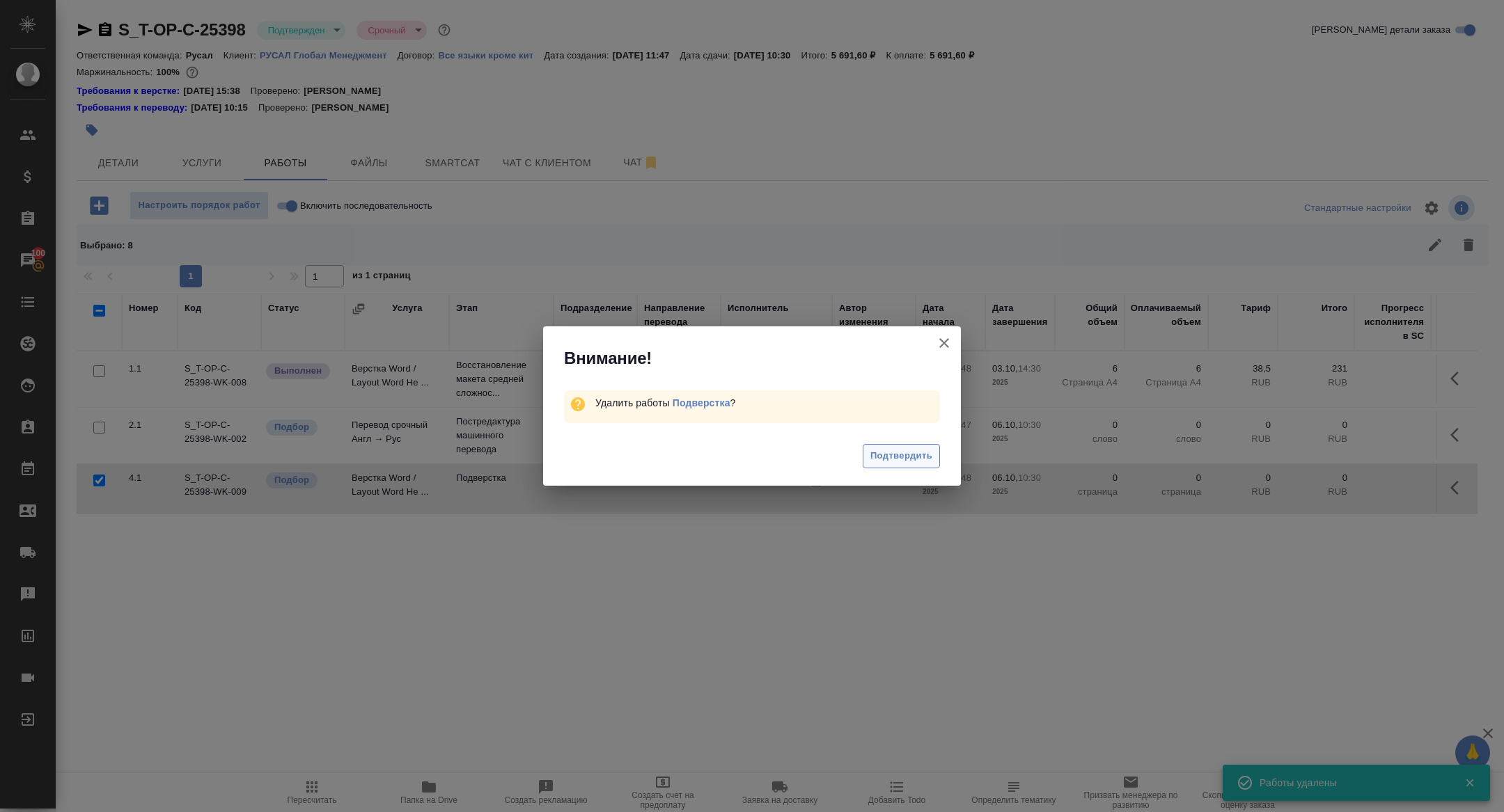
click at [890, 459] on span "Подтвердить" at bounding box center [901, 456] width 62 height 16
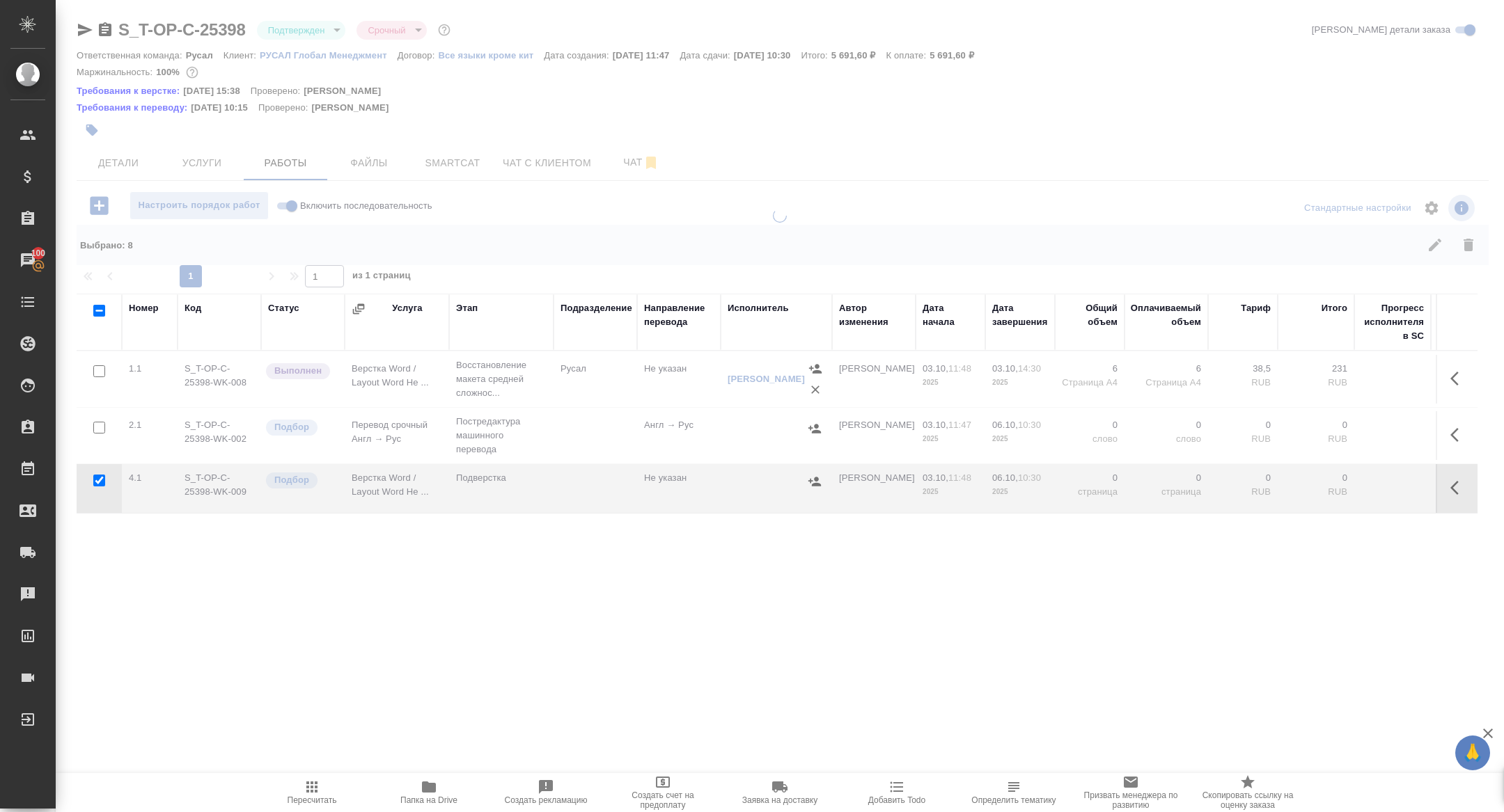
click at [1460, 374] on icon "button" at bounding box center [1458, 378] width 16 height 16
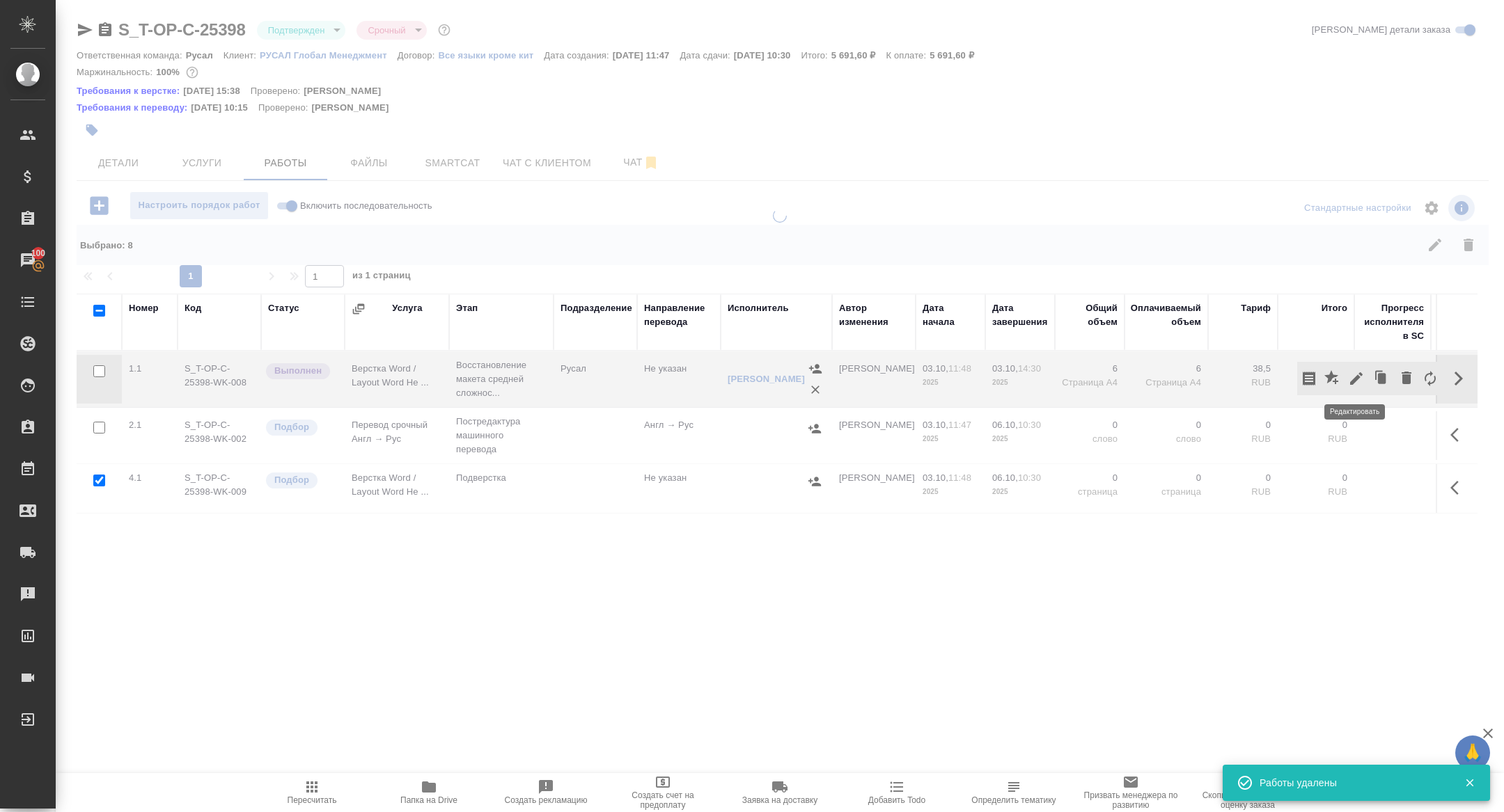
click at [1355, 373] on icon "button" at bounding box center [1356, 378] width 16 height 16
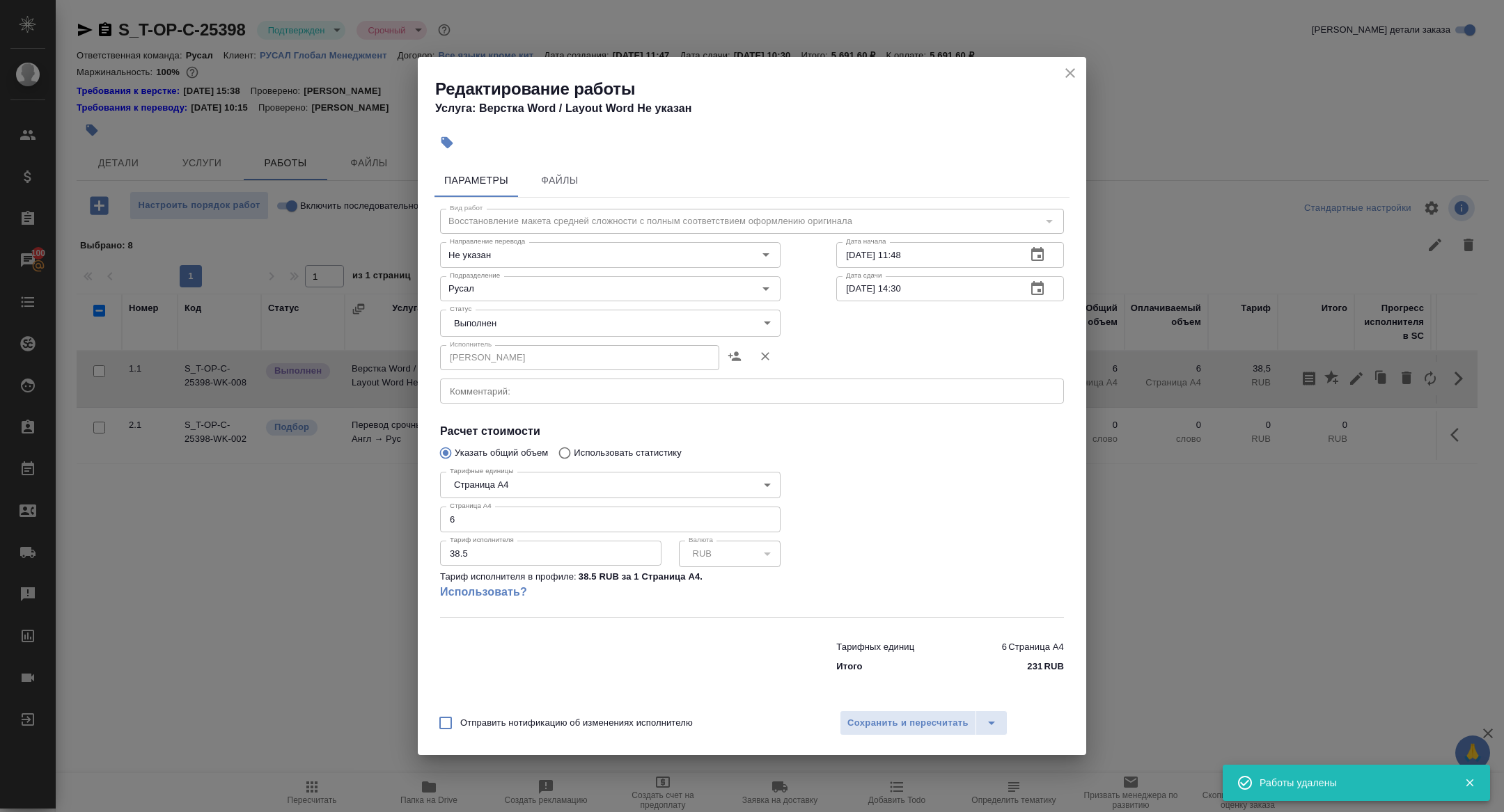
click at [513, 316] on body "🙏 .cls-1 fill:#fff; AWATERA Zhuravleva Alexandra Клиенты Спецификации Заказы 10…" at bounding box center [752, 406] width 1504 height 812
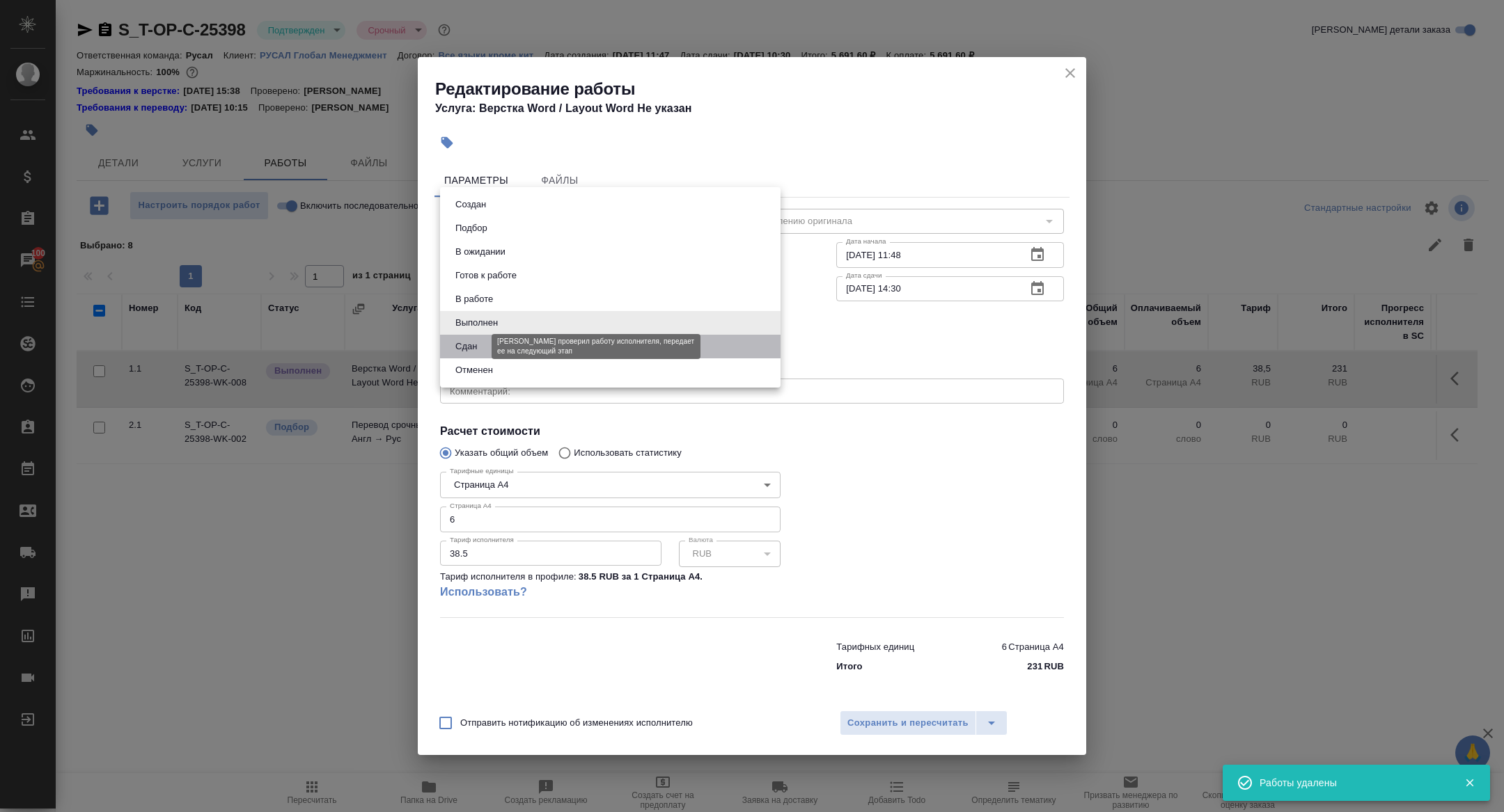
click at [479, 348] on button "Сдан" at bounding box center [466, 347] width 30 height 16
type input "closed"
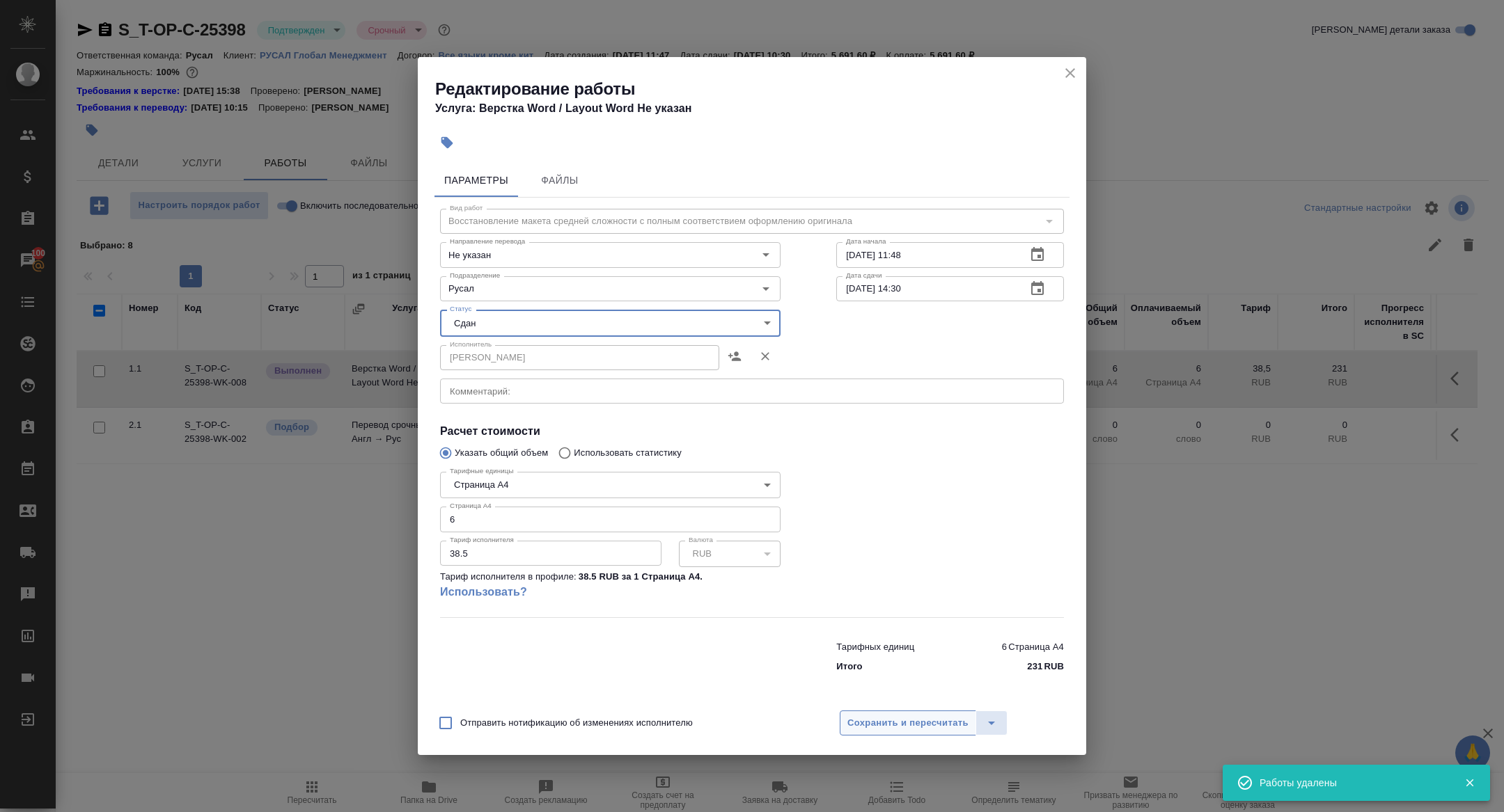
click at [876, 732] on button "Сохранить и пересчитать" at bounding box center [909, 722] width 137 height 25
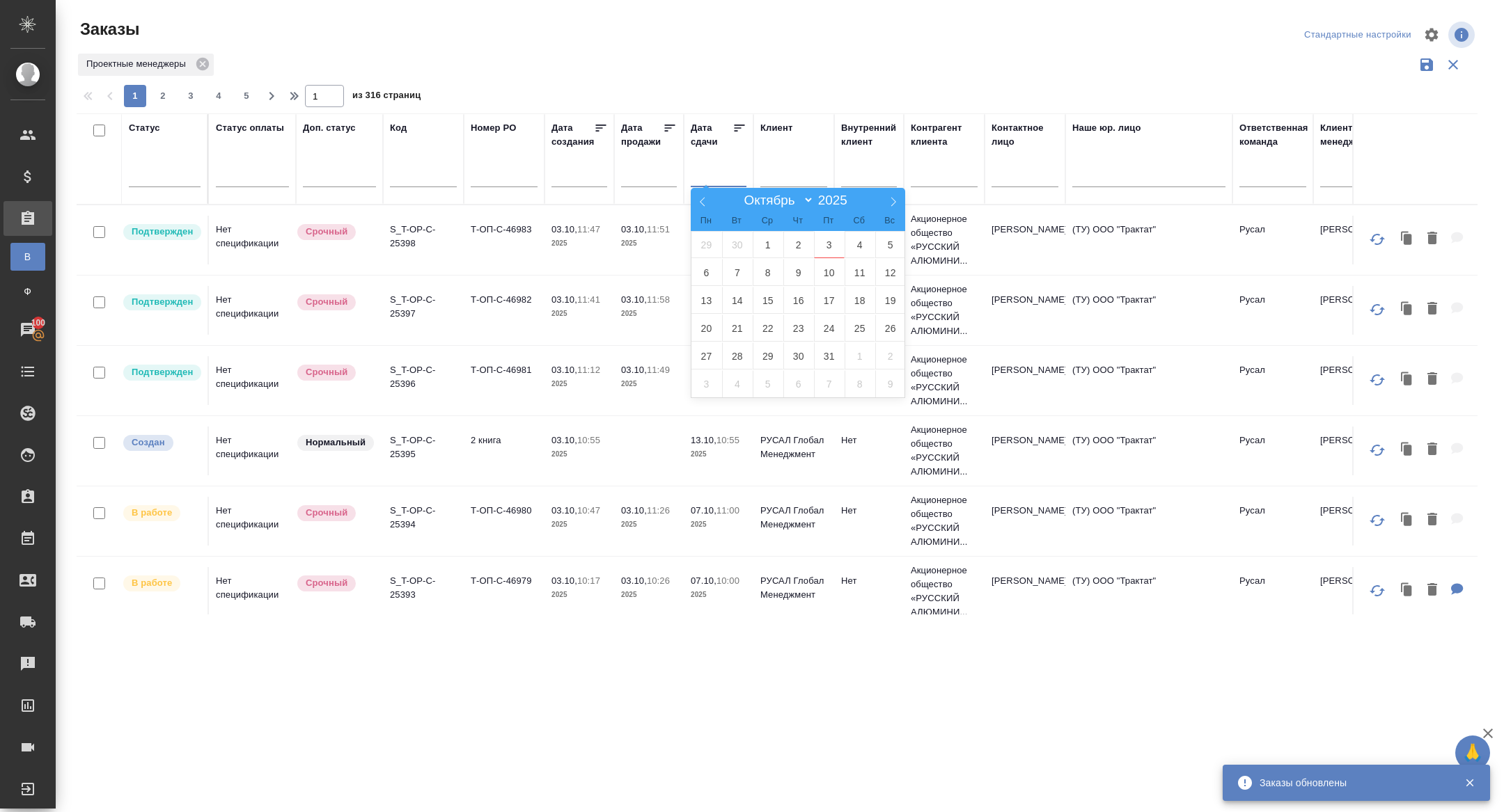
select select "9"
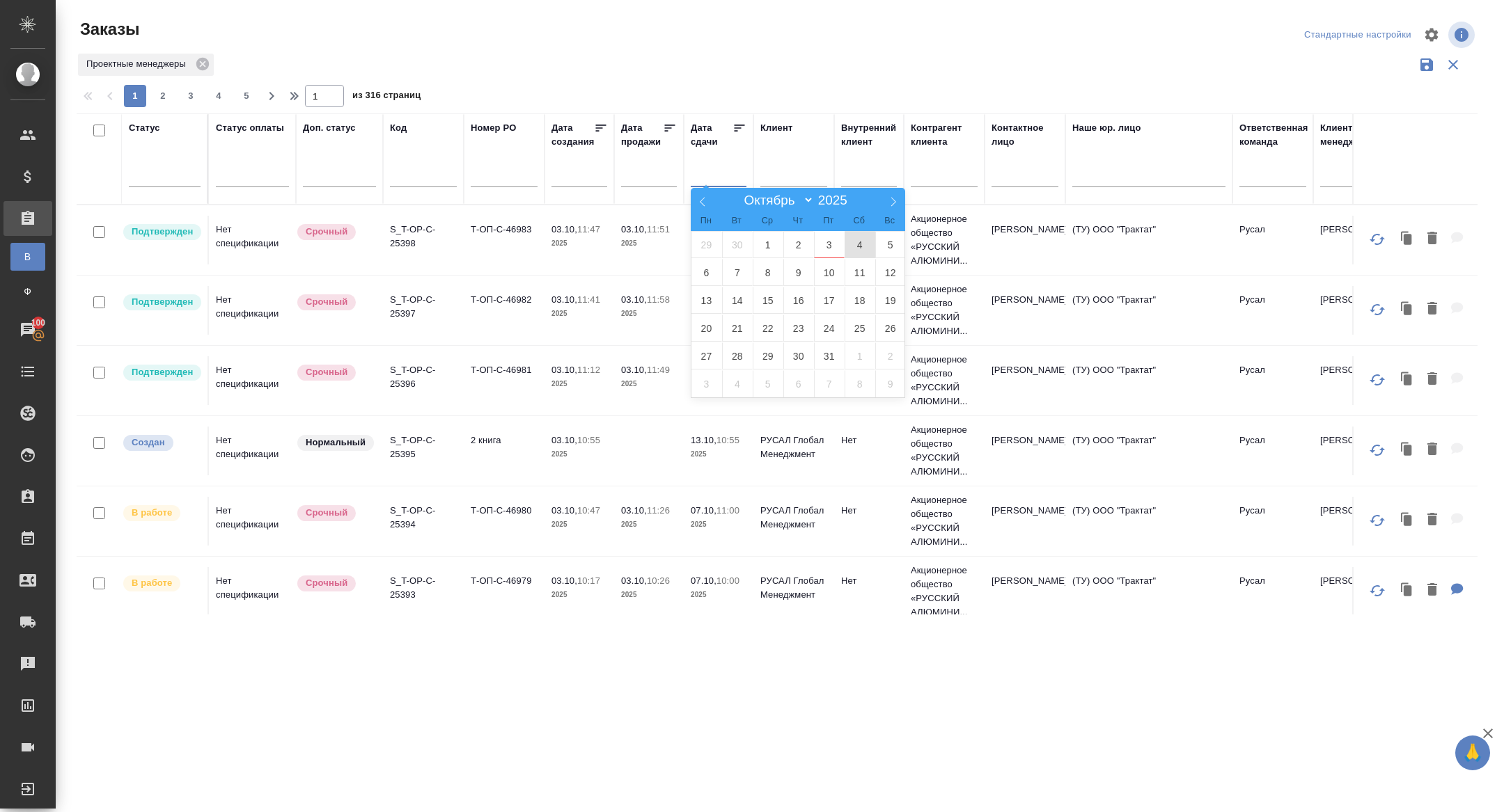
click at [865, 247] on span "4" at bounding box center [859, 245] width 31 height 27
type div "2025-10-03T21:00:00.000Z"
click at [840, 247] on span "3" at bounding box center [829, 245] width 31 height 27
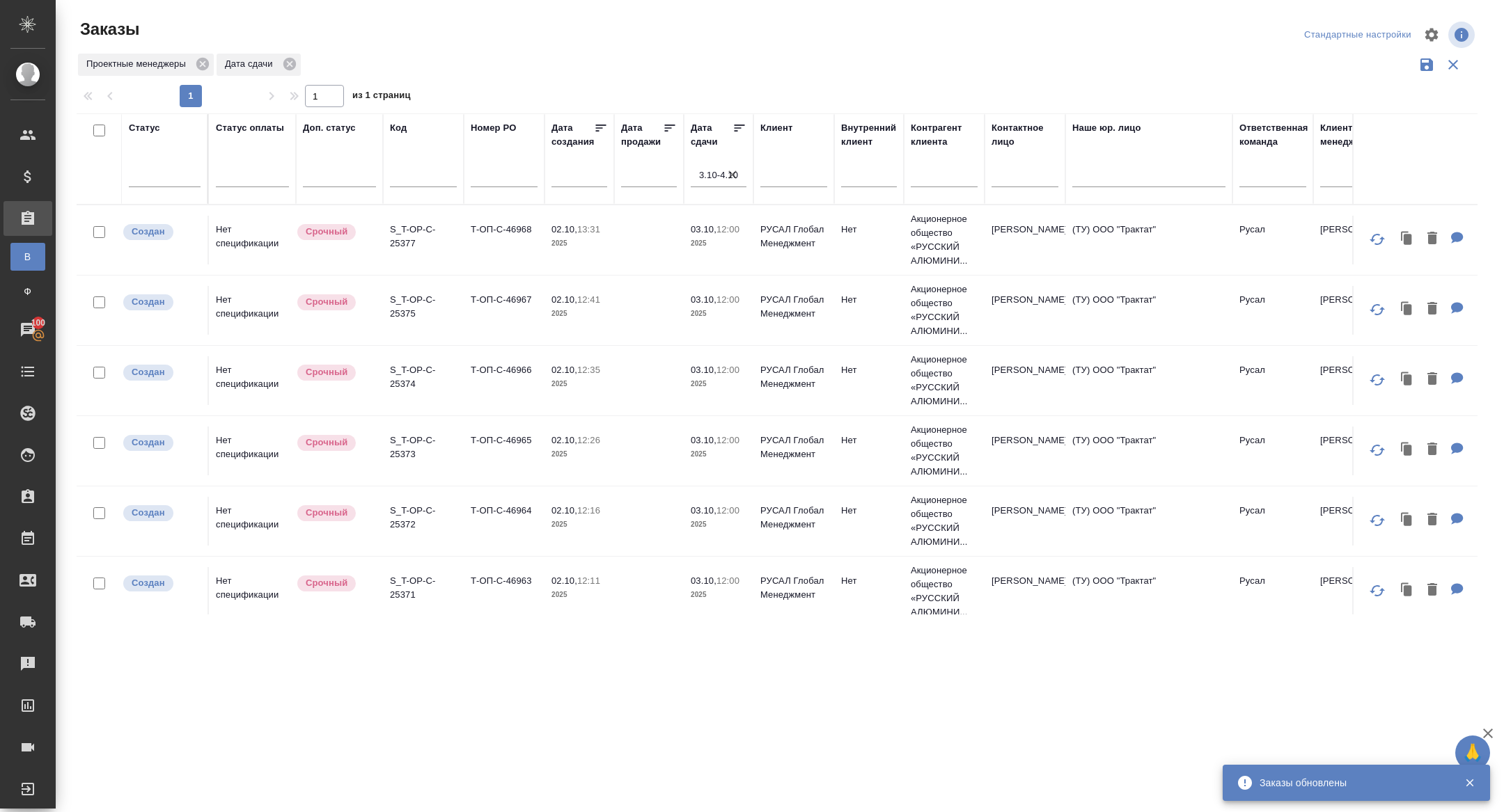
click at [739, 127] on icon at bounding box center [740, 128] width 11 height 7
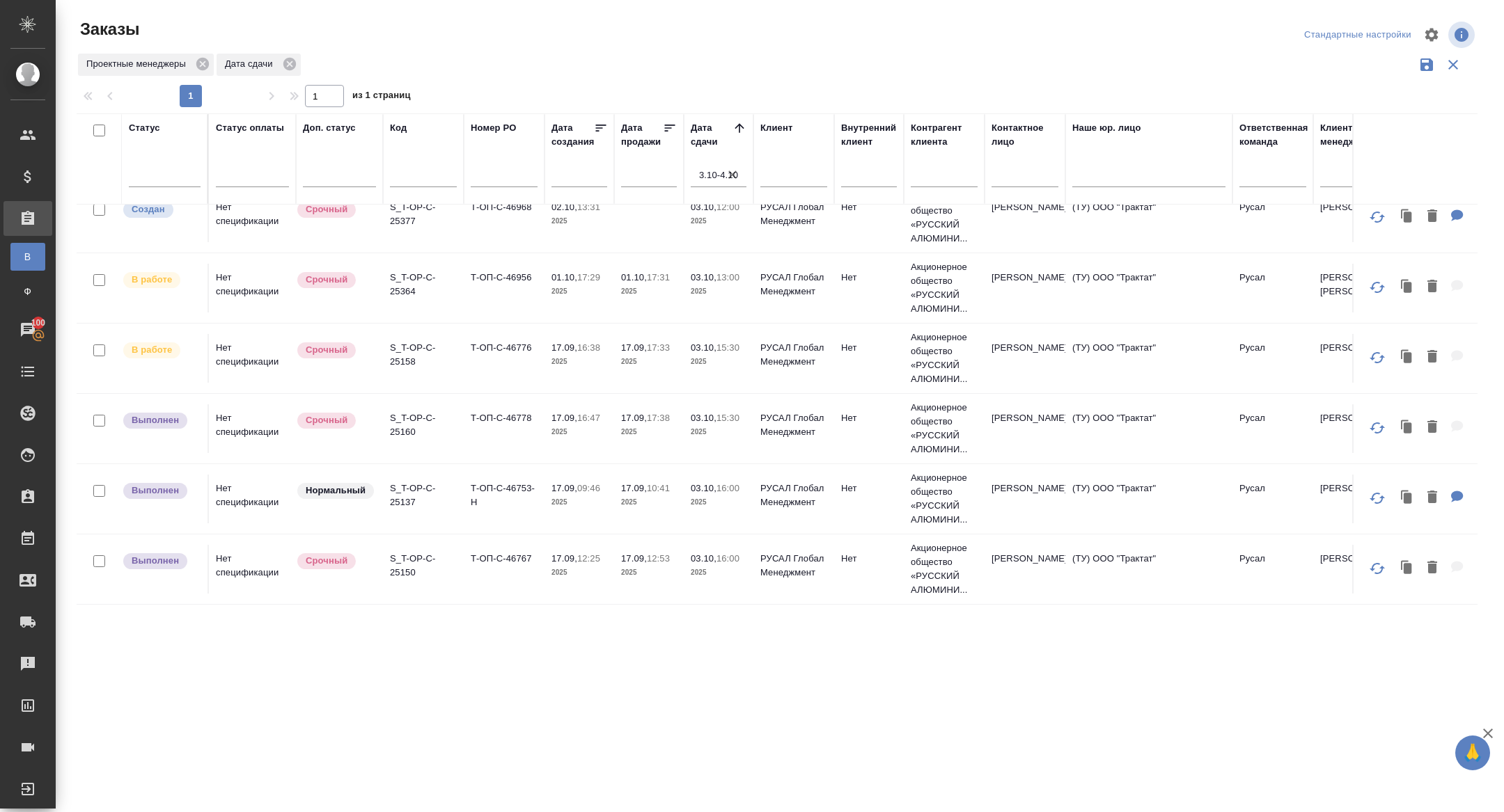
scroll to position [593, 0]
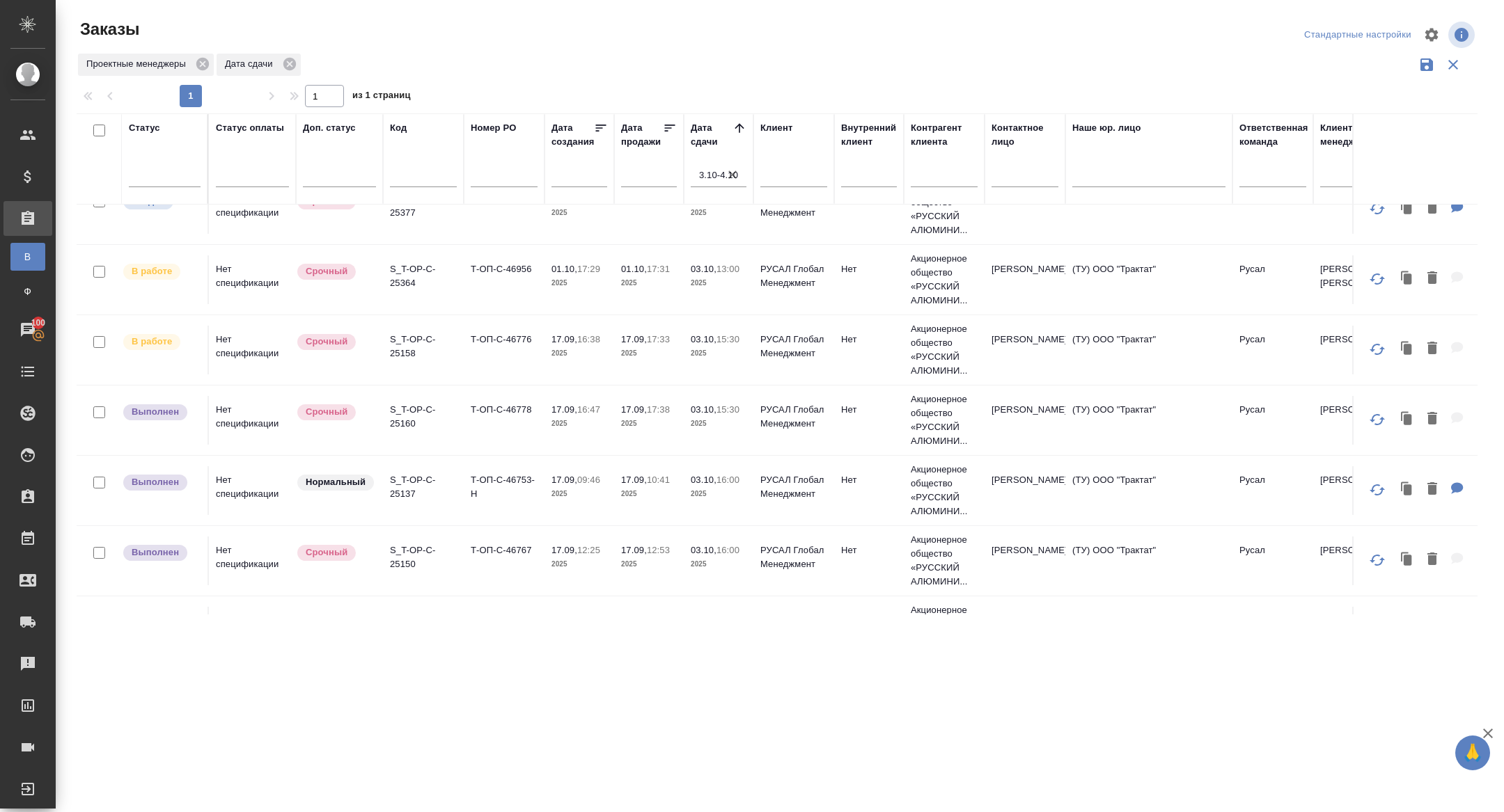
click at [406, 279] on p "S_T-OP-C-25364" at bounding box center [423, 276] width 67 height 28
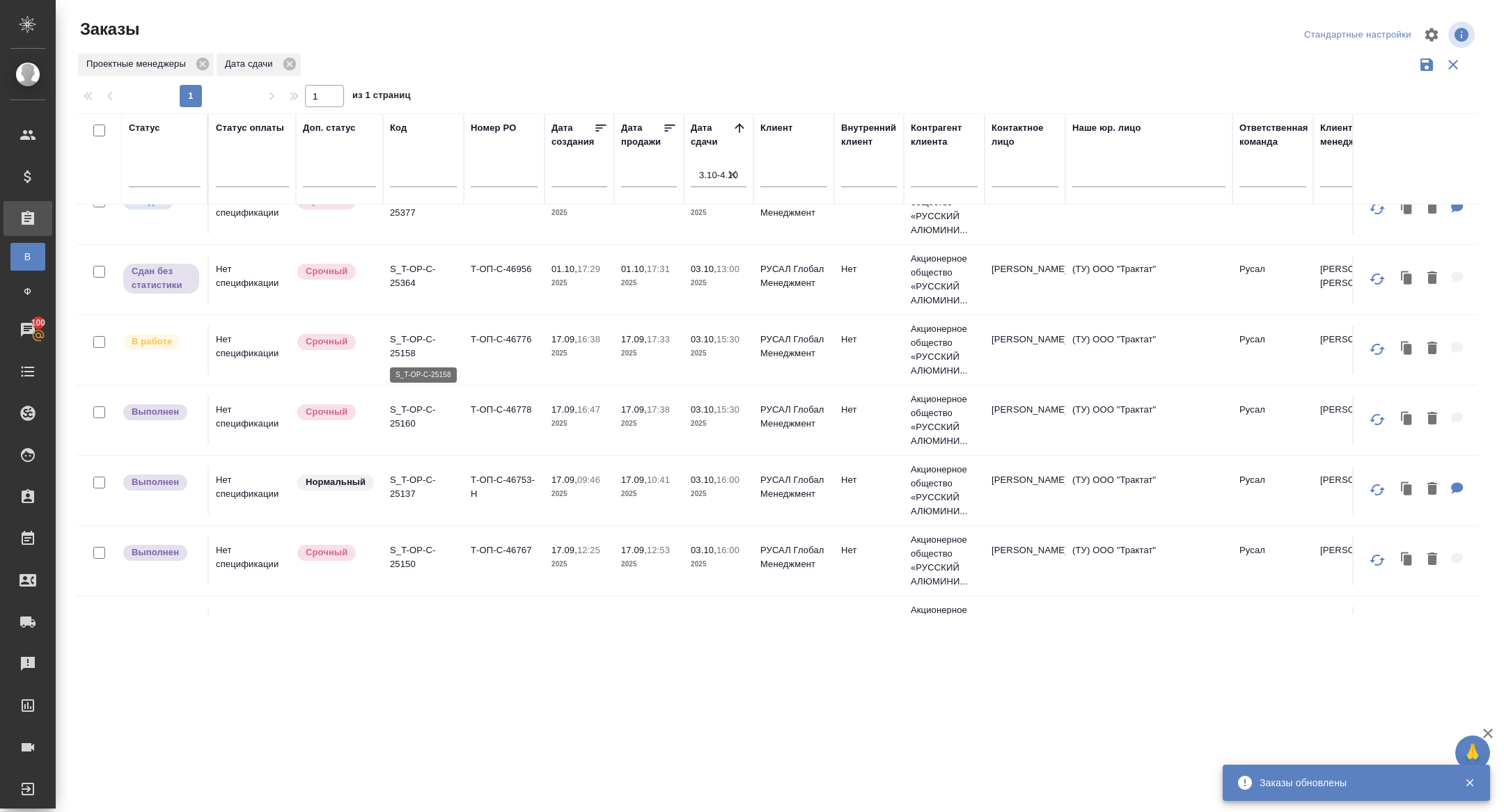
click at [405, 346] on p "S_T-OP-C-25158" at bounding box center [423, 346] width 67 height 28
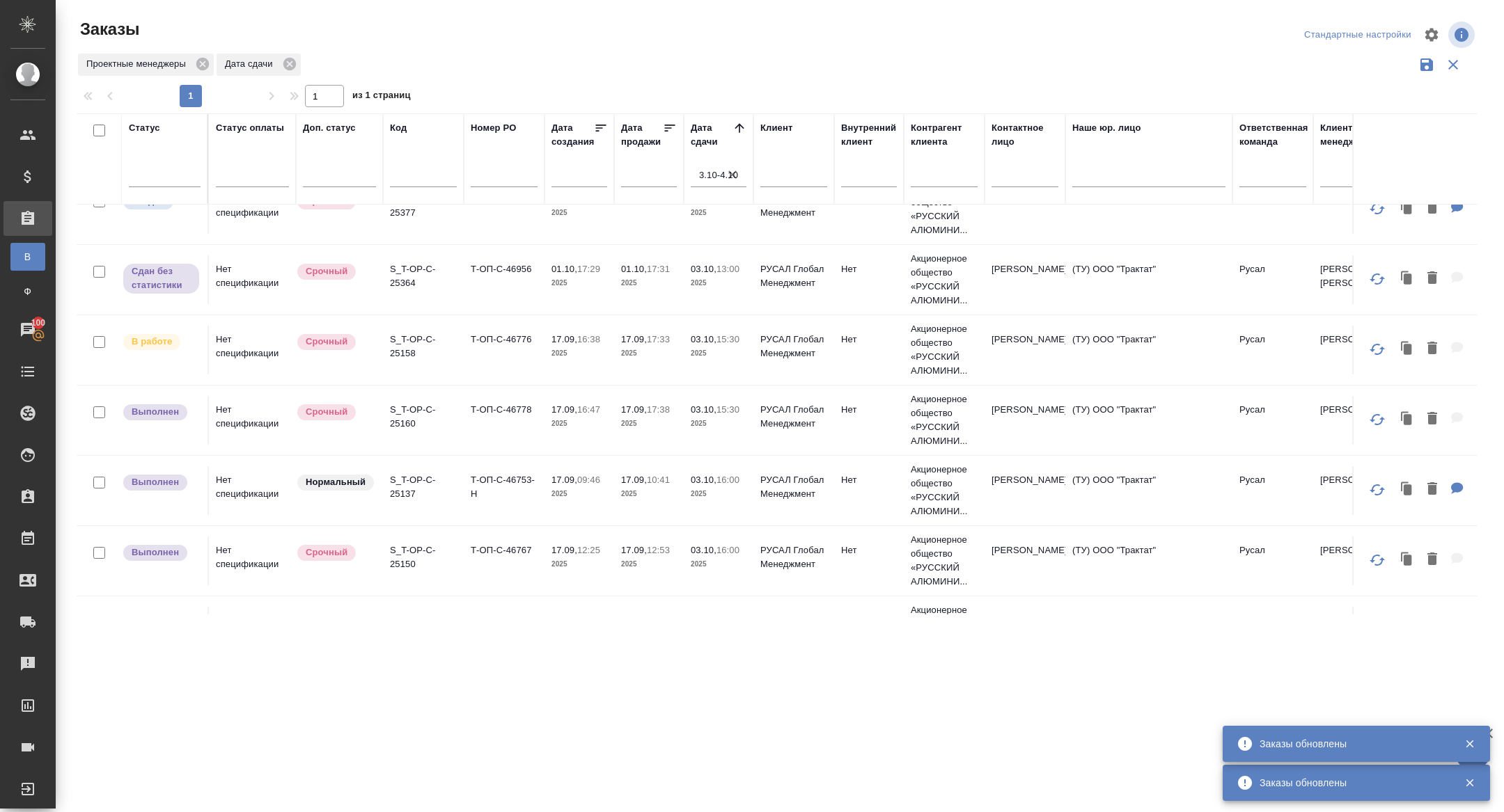
scroll to position [791, 0]
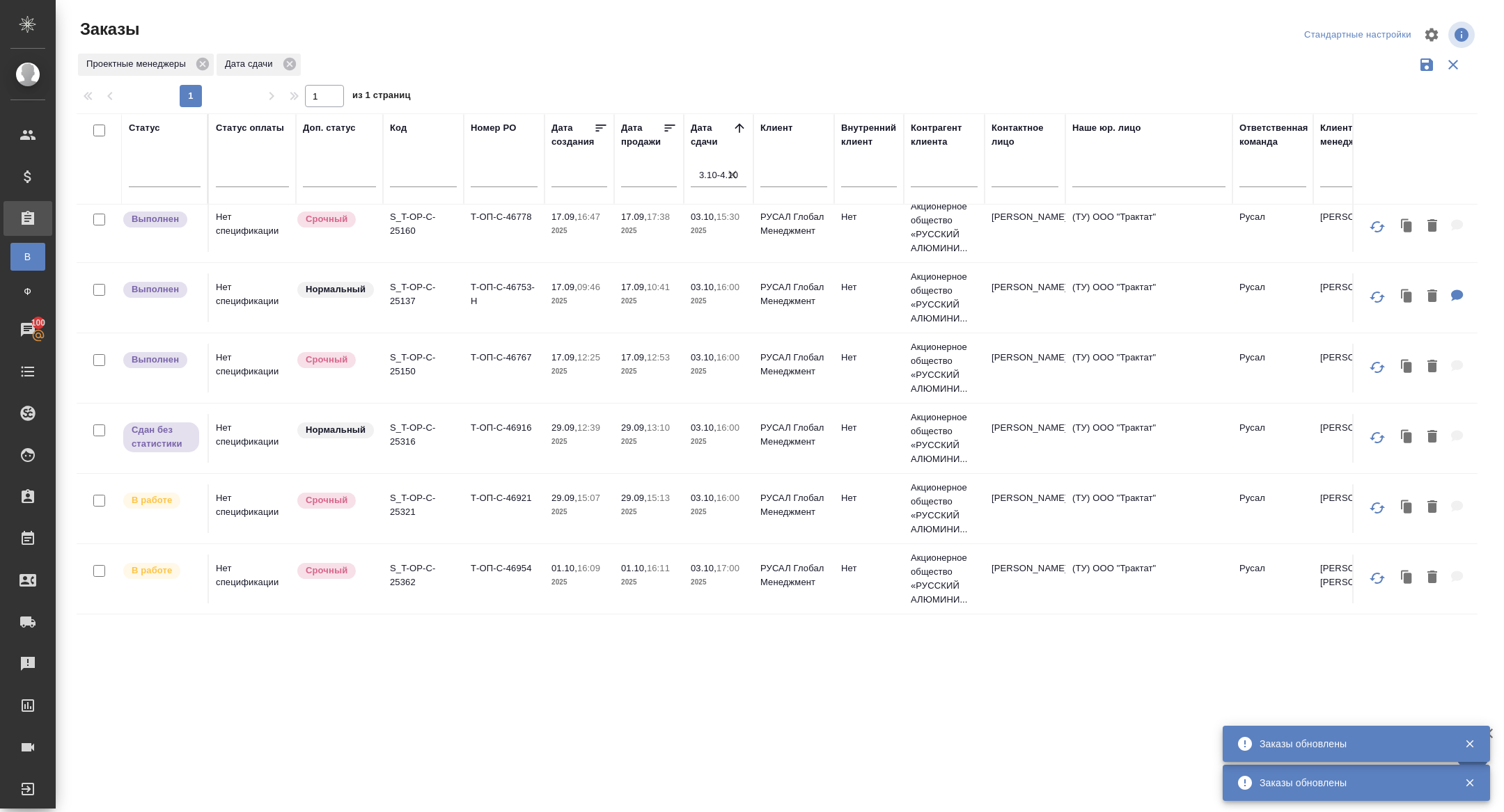
click at [403, 493] on p "S_T-OP-C-25321" at bounding box center [423, 505] width 67 height 28
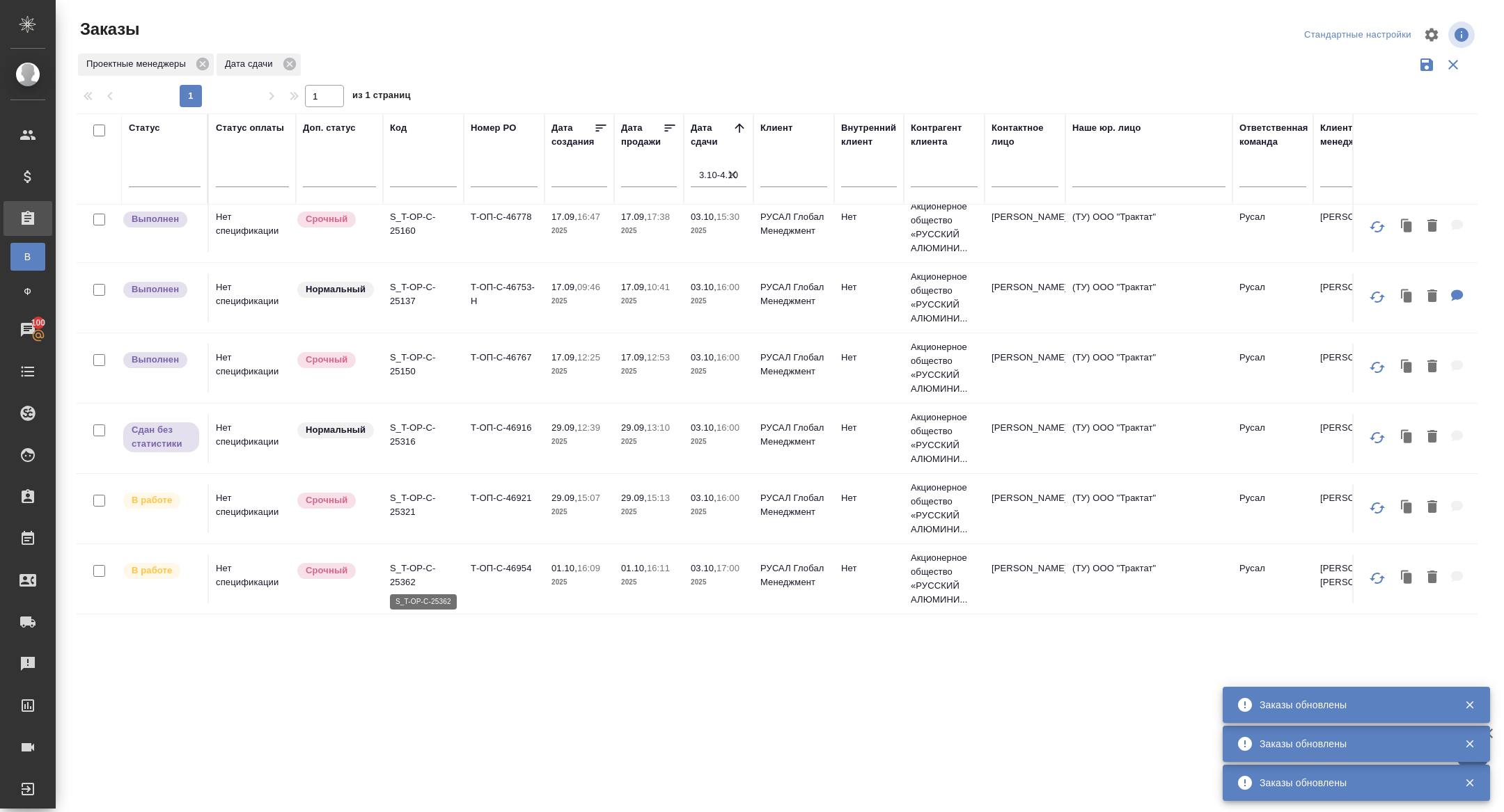
click at [403, 569] on p "S_T-OP-C-25362" at bounding box center [423, 575] width 67 height 28
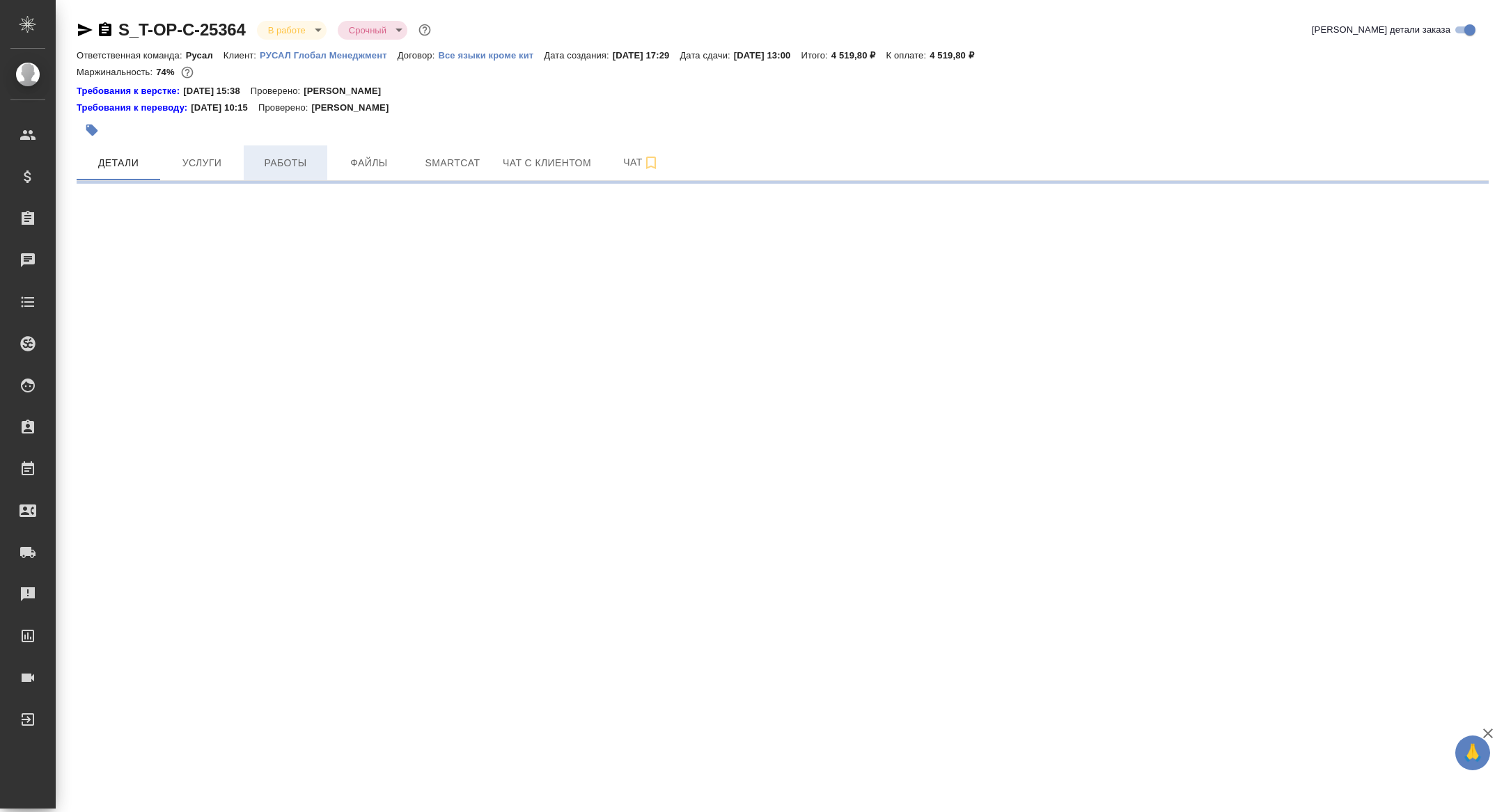
click at [294, 172] on button "Работы" at bounding box center [285, 163] width 83 height 35
select select "RU"
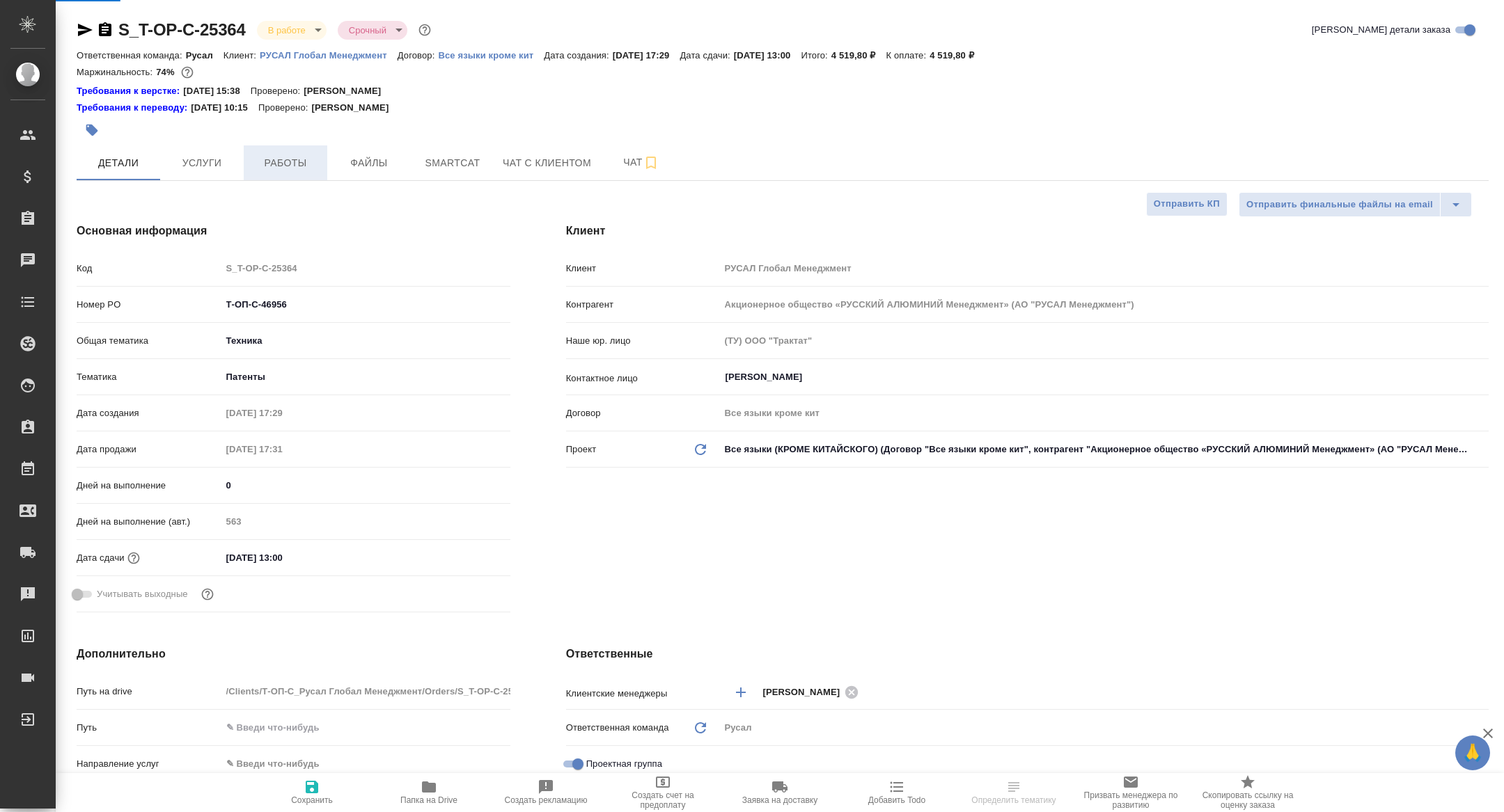
type textarea "x"
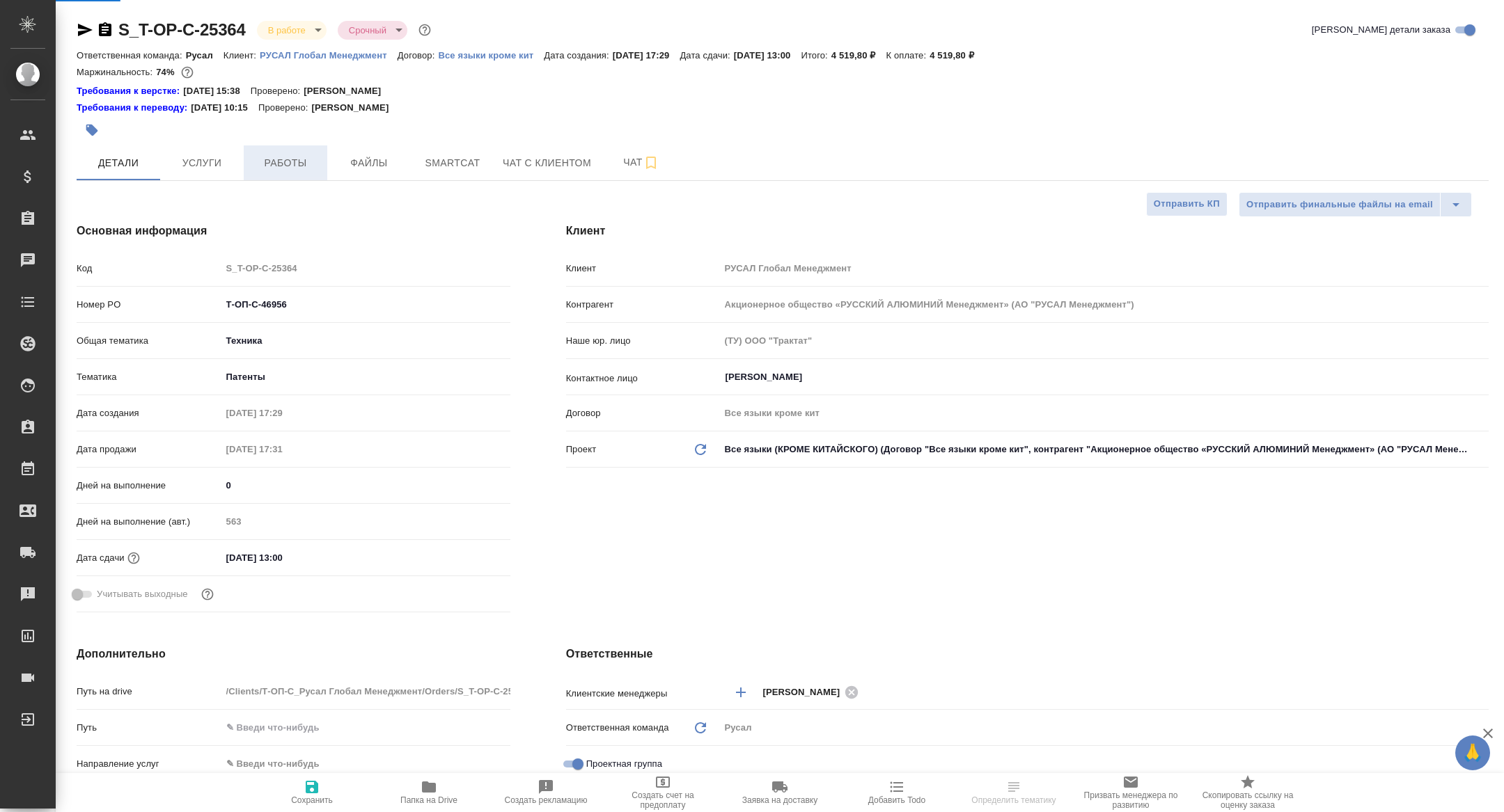
type textarea "x"
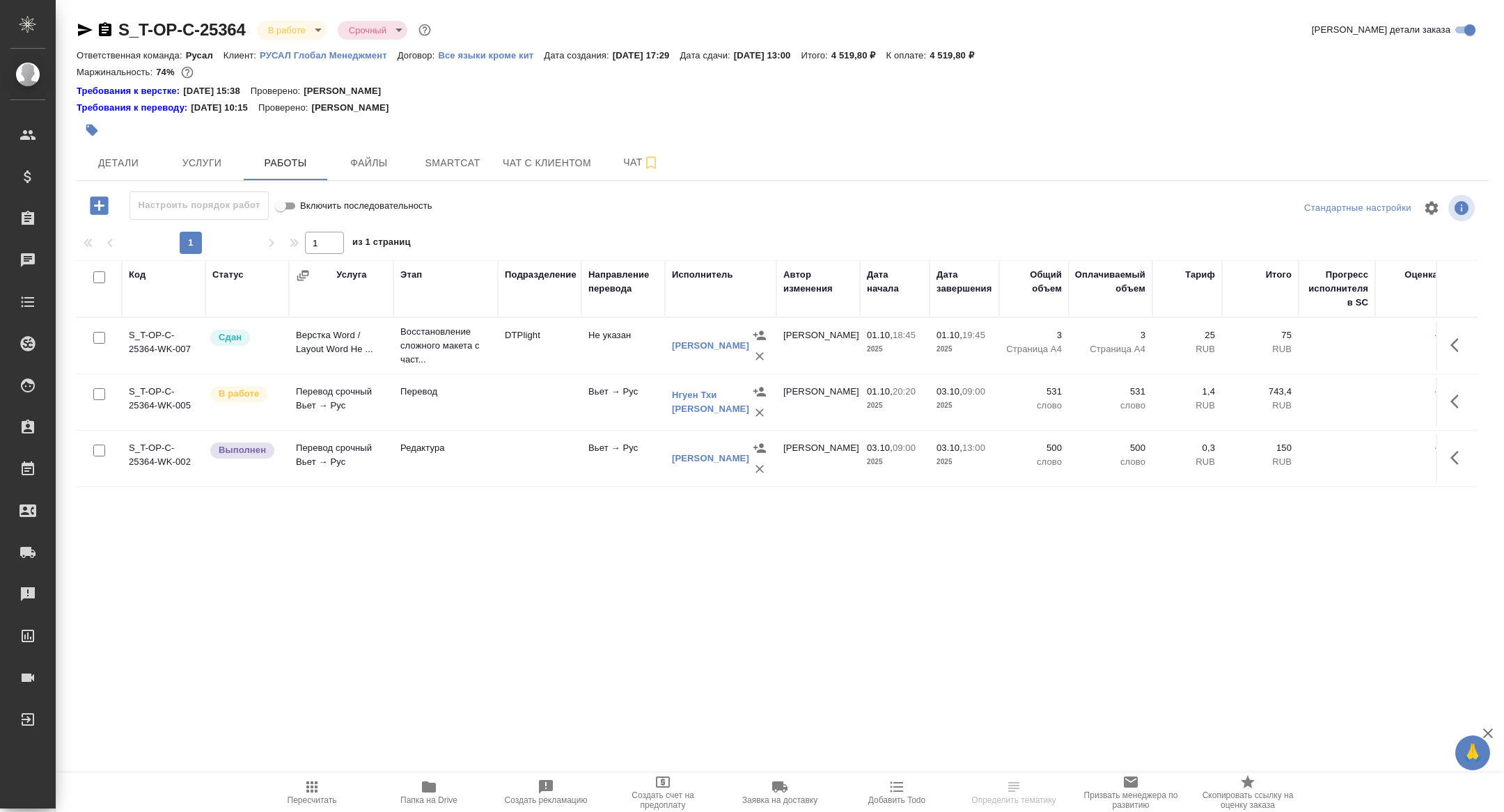
click at [430, 811] on button "Папка на Drive" at bounding box center [429, 793] width 117 height 39
click at [292, 29] on body "🙏 .cls-1 fill:#fff; AWATERA [PERSON_NAME] Спецификации Заказы 100 Чаты Todo Про…" at bounding box center [752, 406] width 1504 height 812
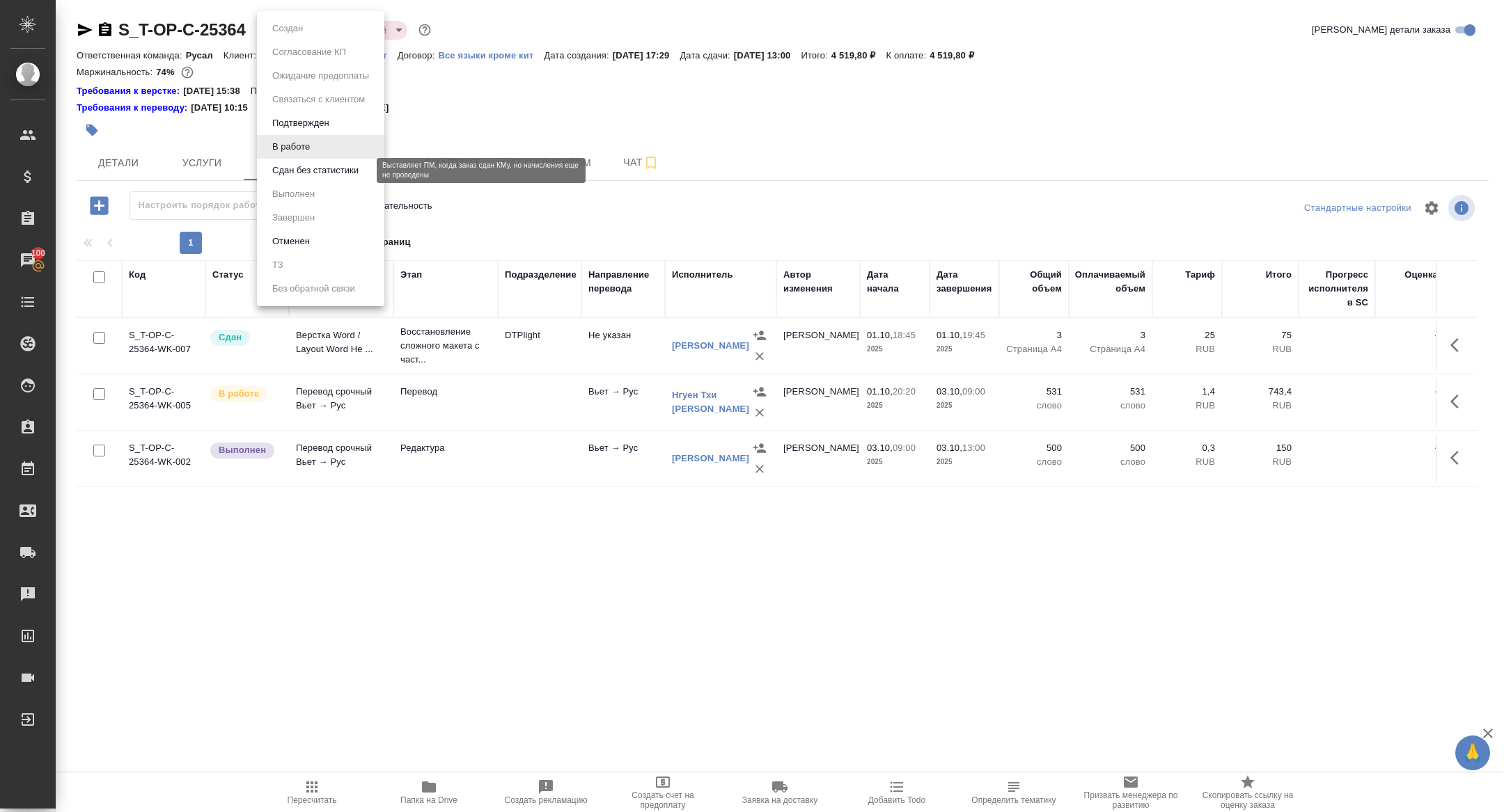
click at [300, 171] on button "Сдан без статистики" at bounding box center [315, 171] width 95 height 16
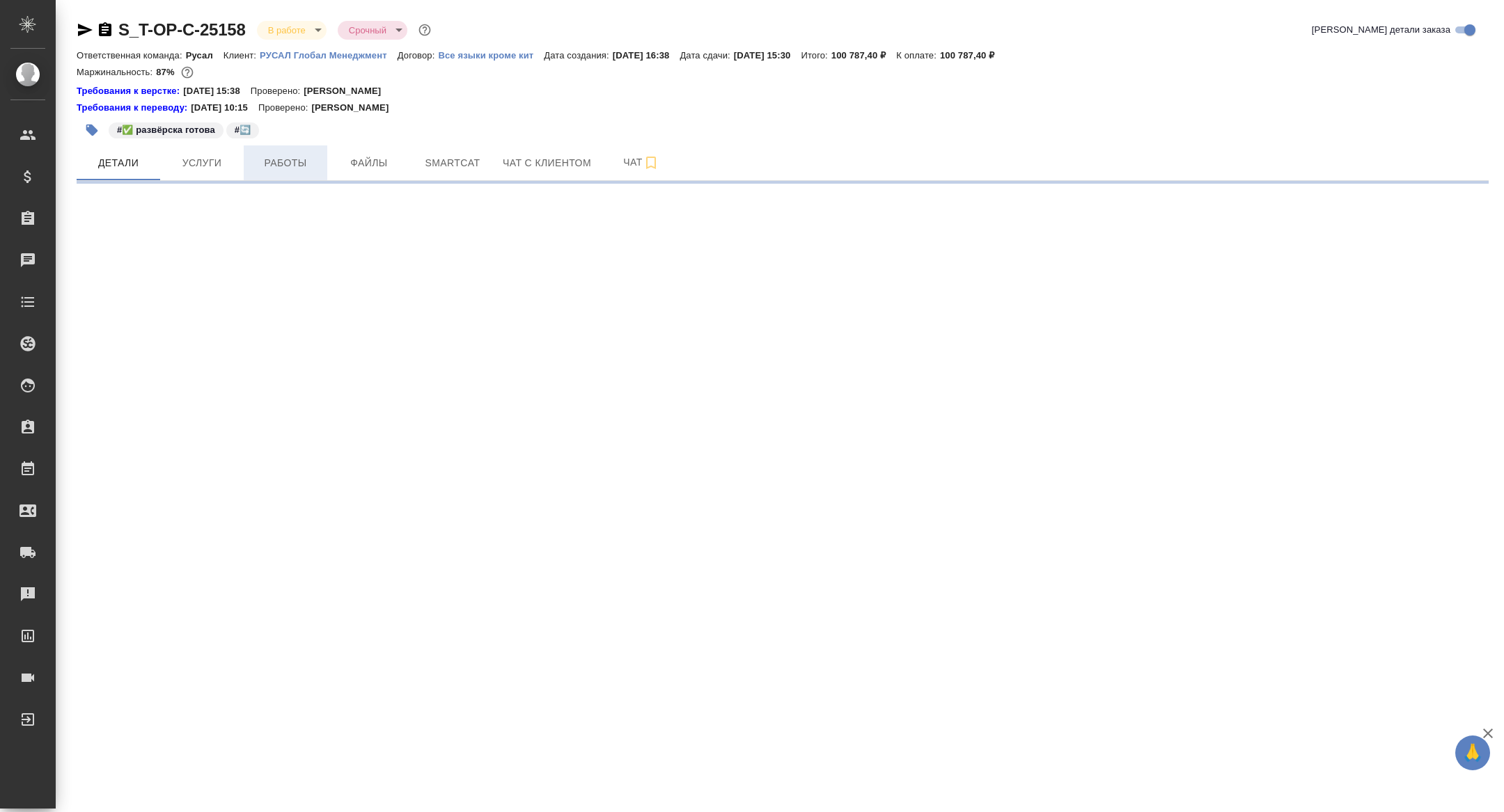
click at [279, 166] on span "Работы" at bounding box center [285, 163] width 67 height 17
select select "RU"
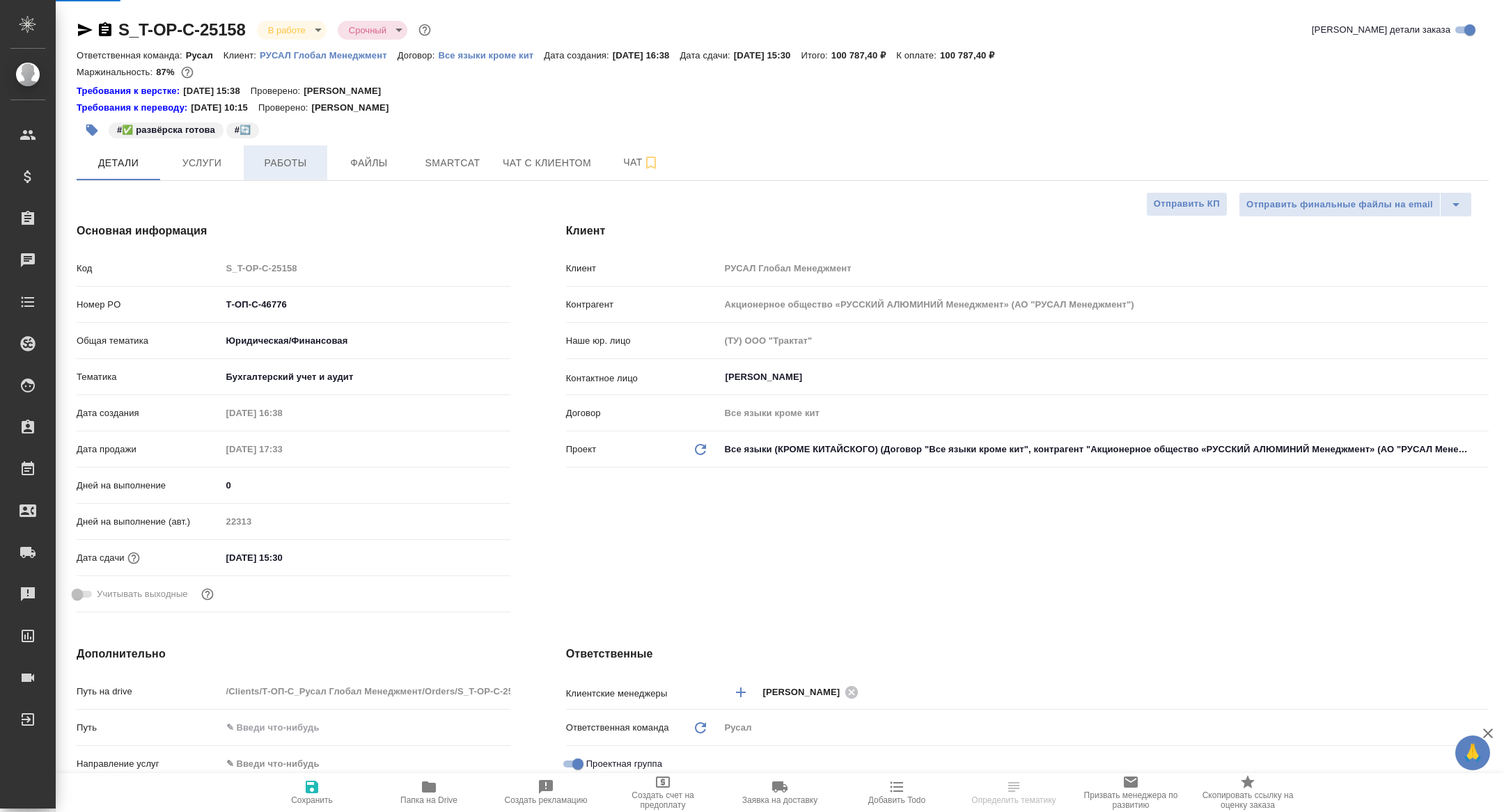
type textarea "x"
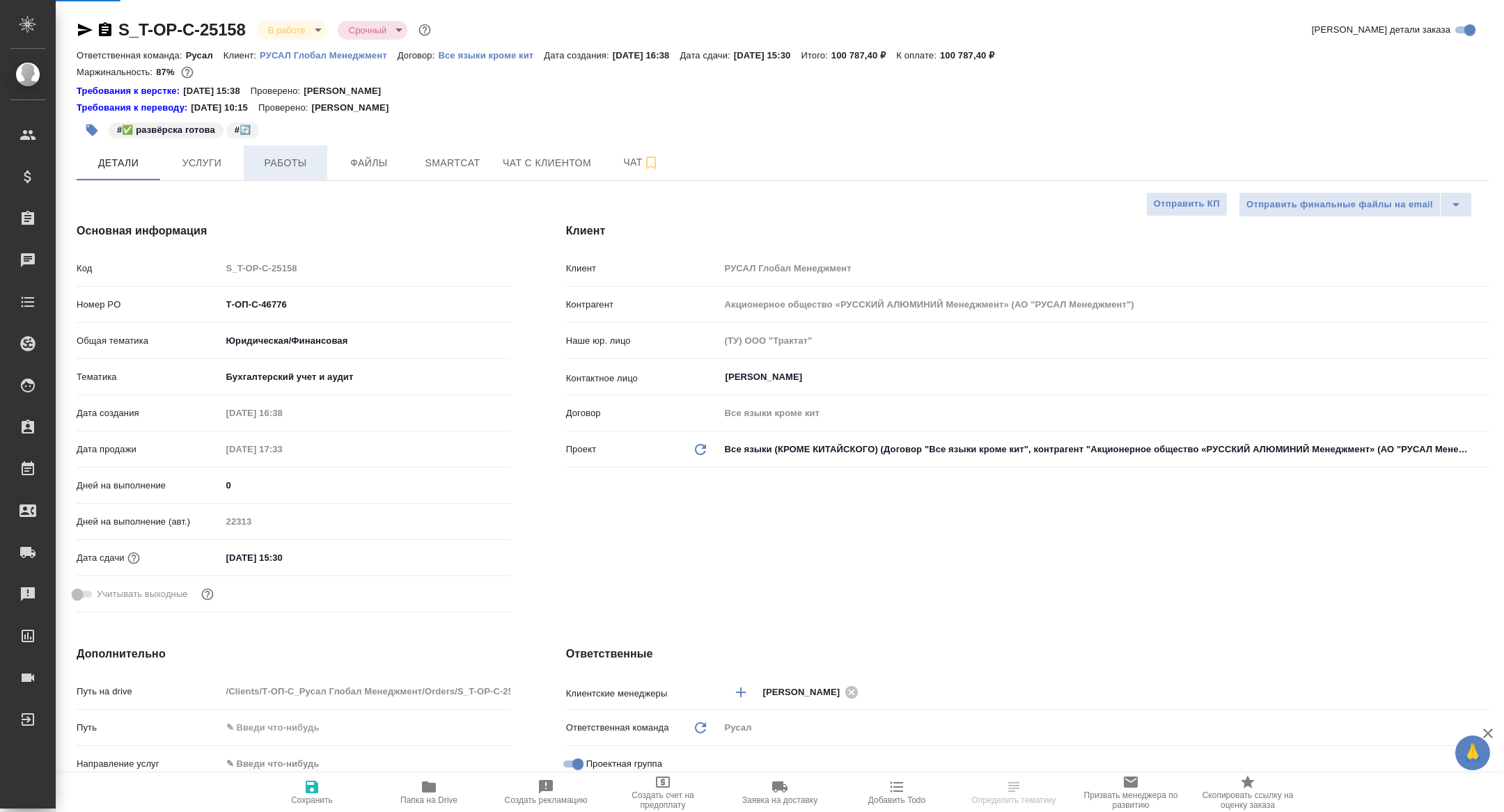
type textarea "x"
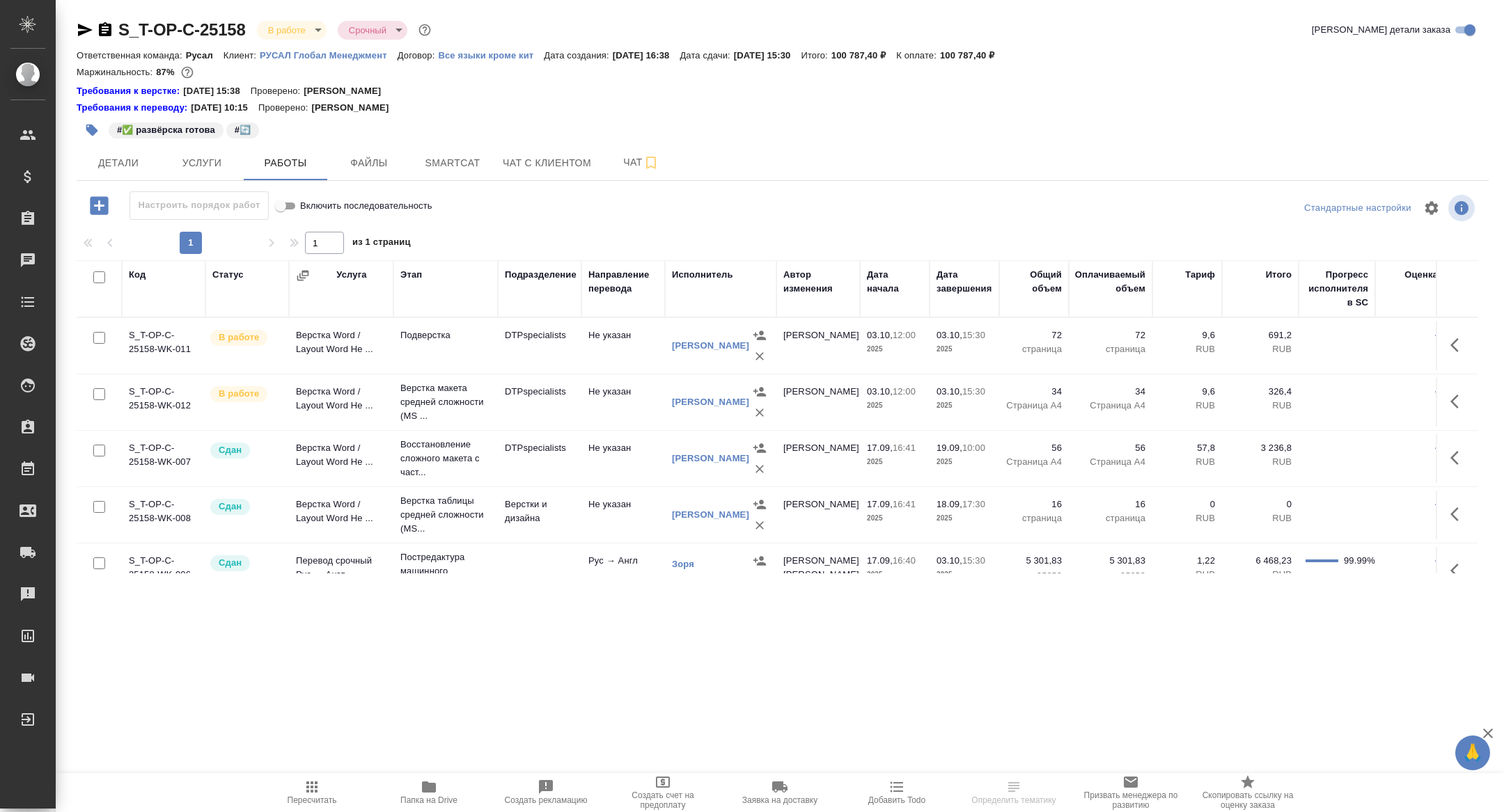
scroll to position [74, 0]
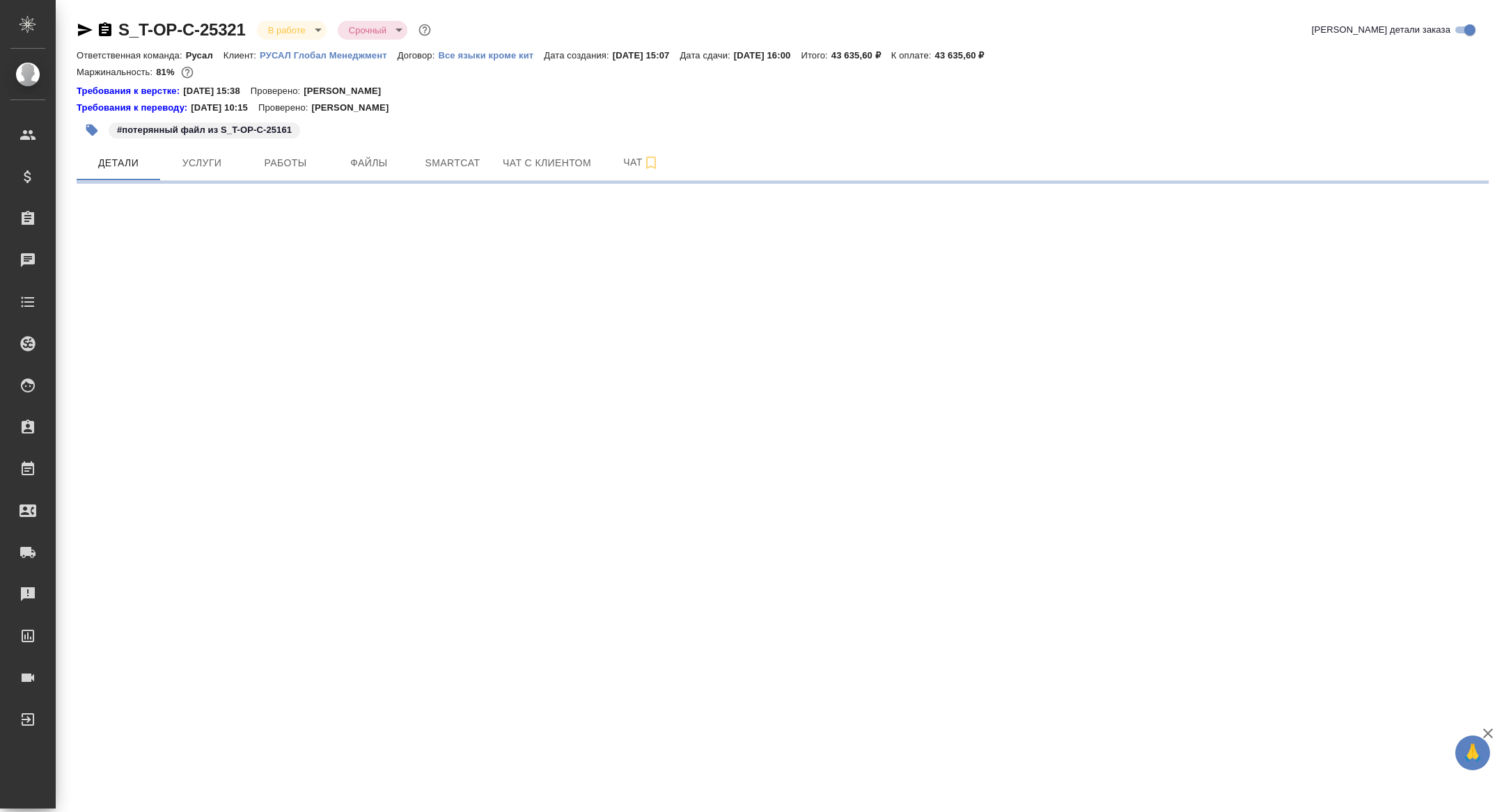
select select "RU"
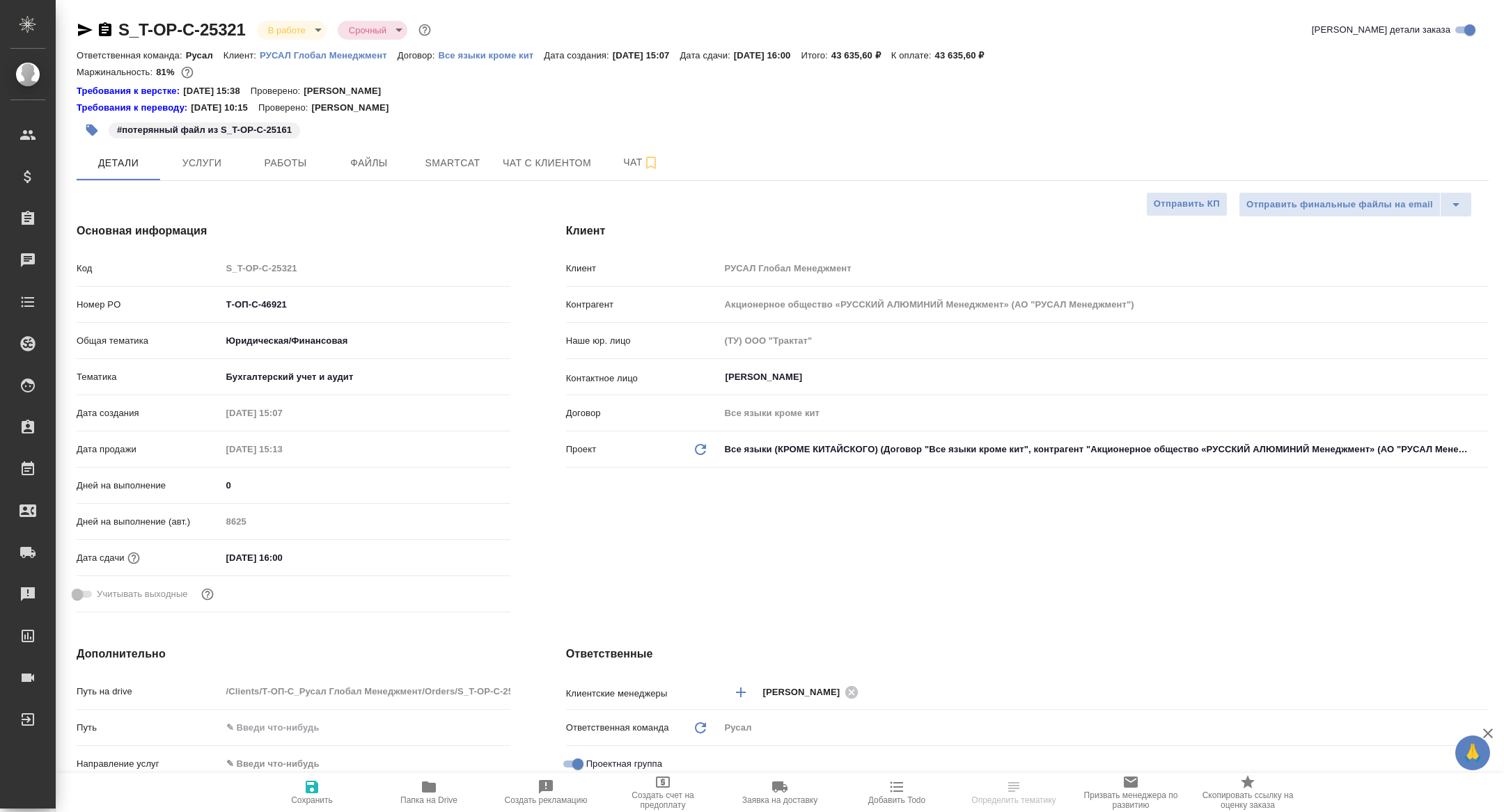
type textarea "x"
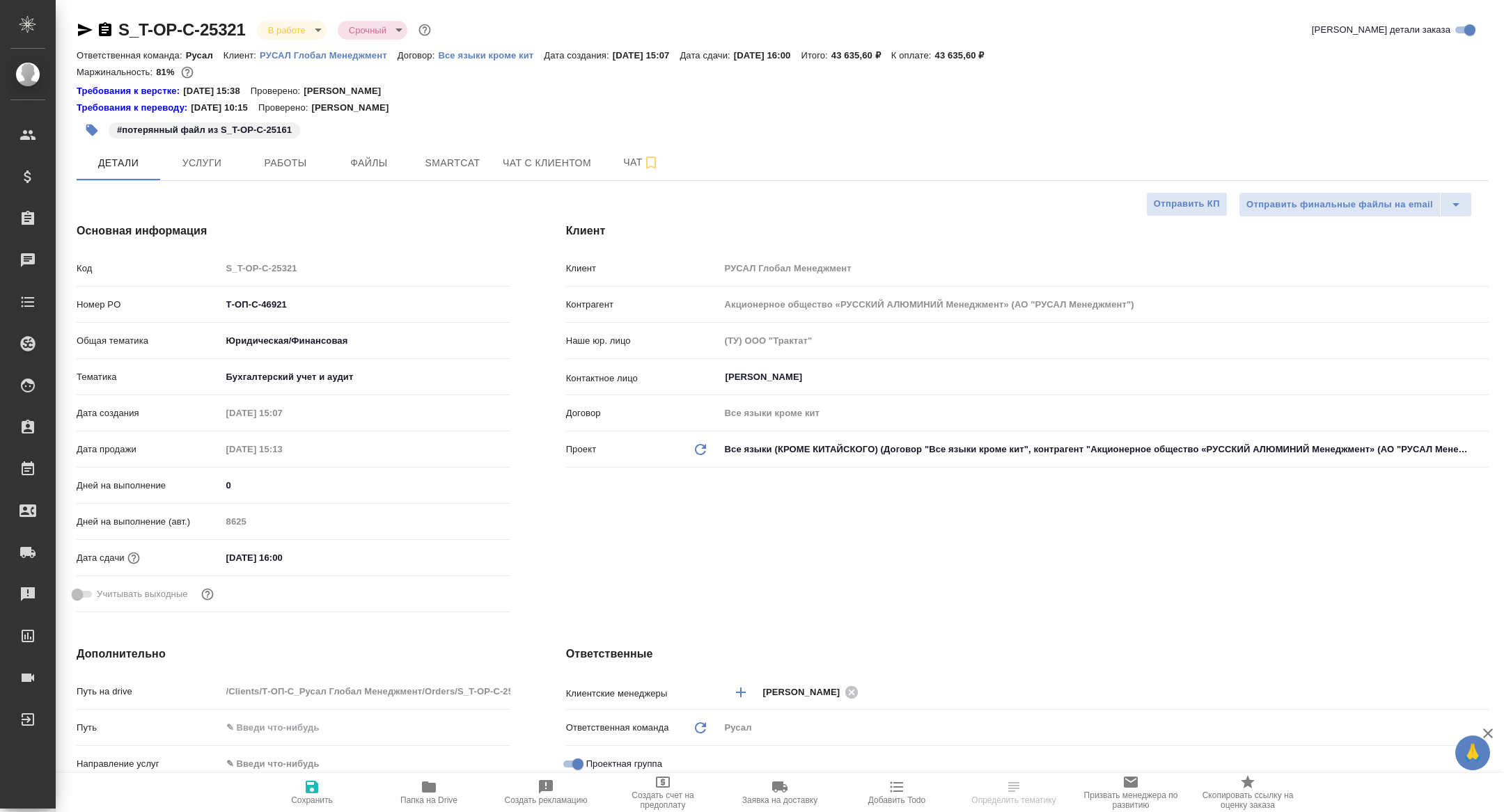
type textarea "x"
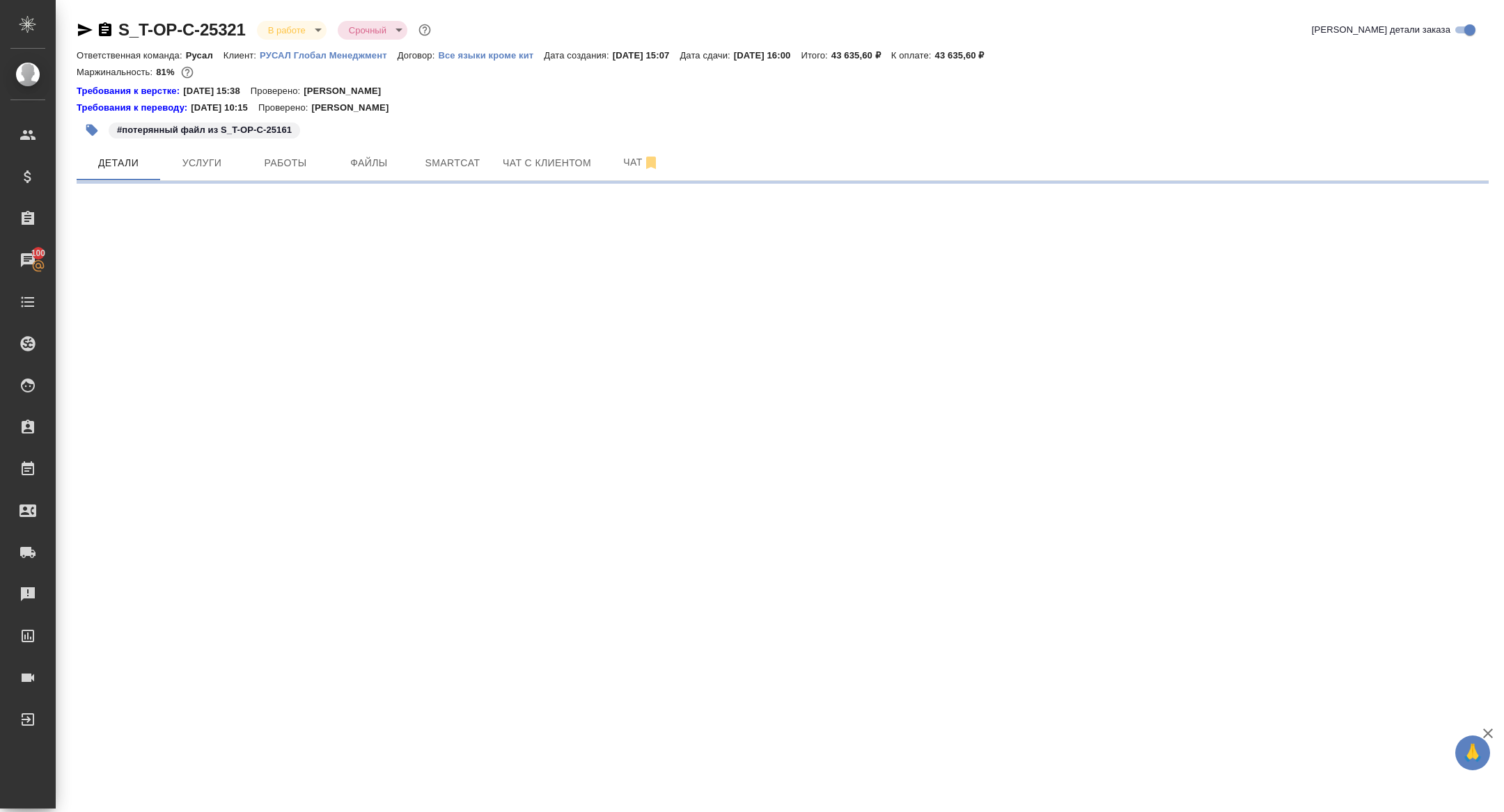
select select "RU"
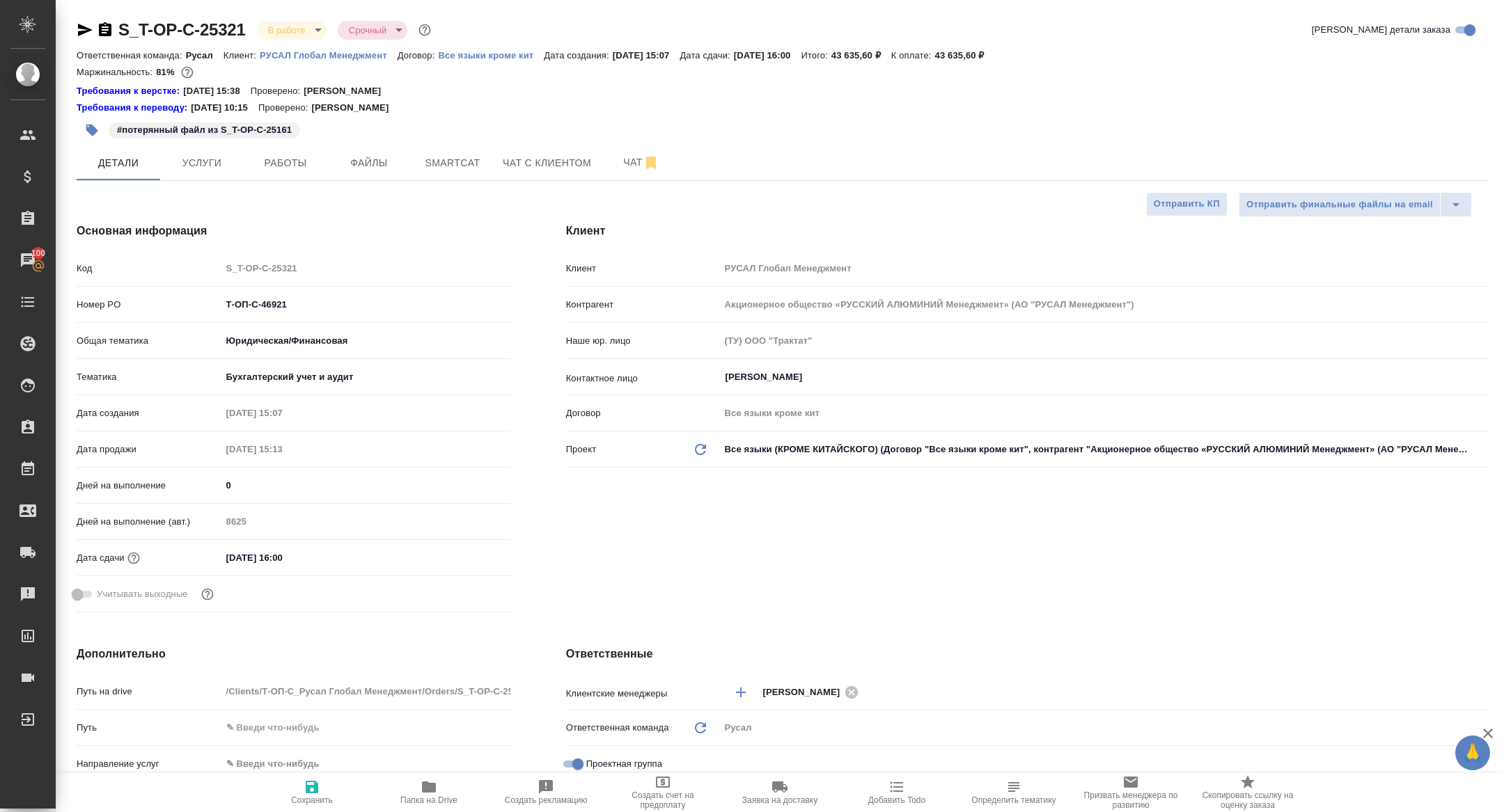
type textarea "x"
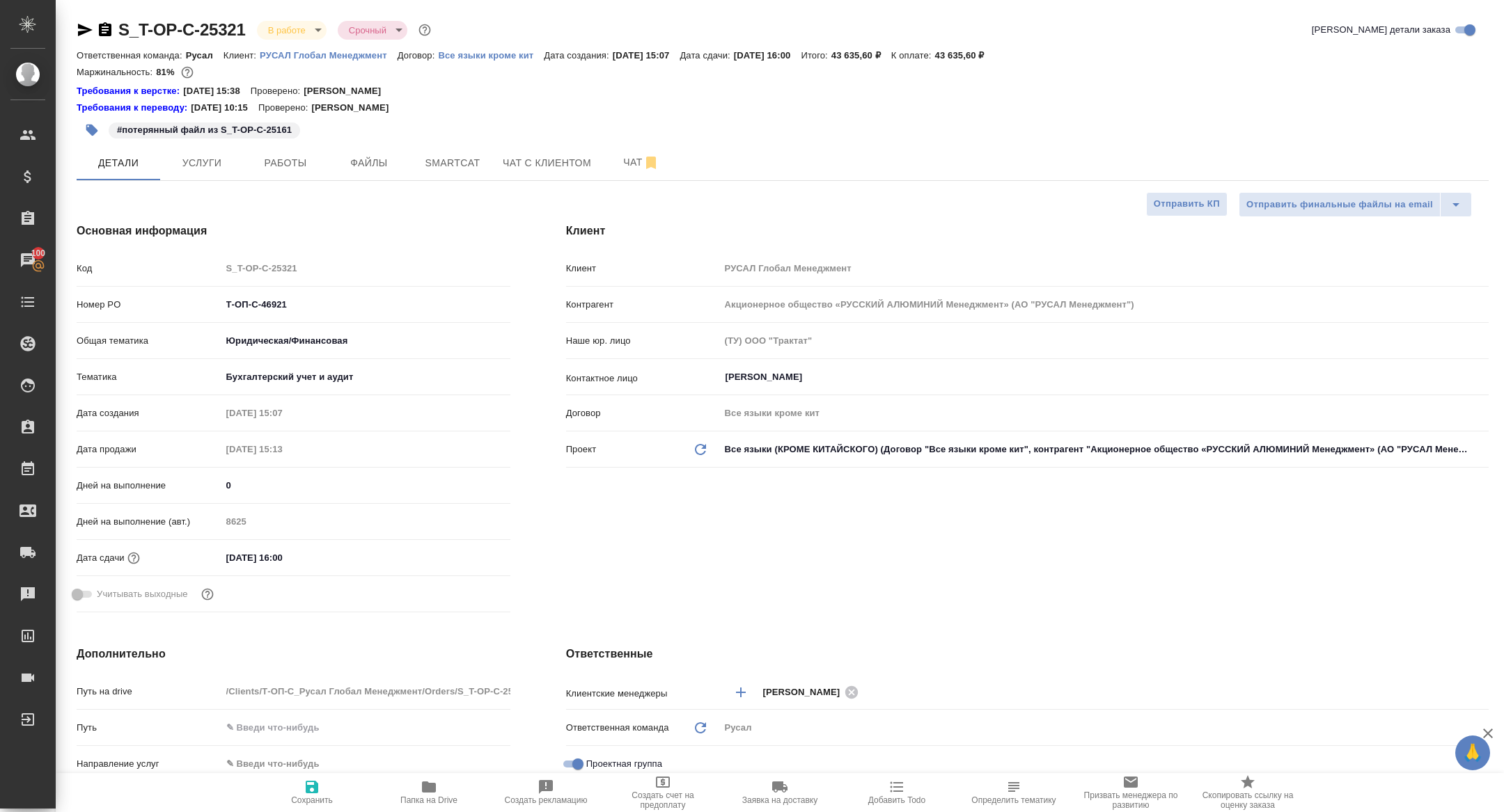
type textarea "x"
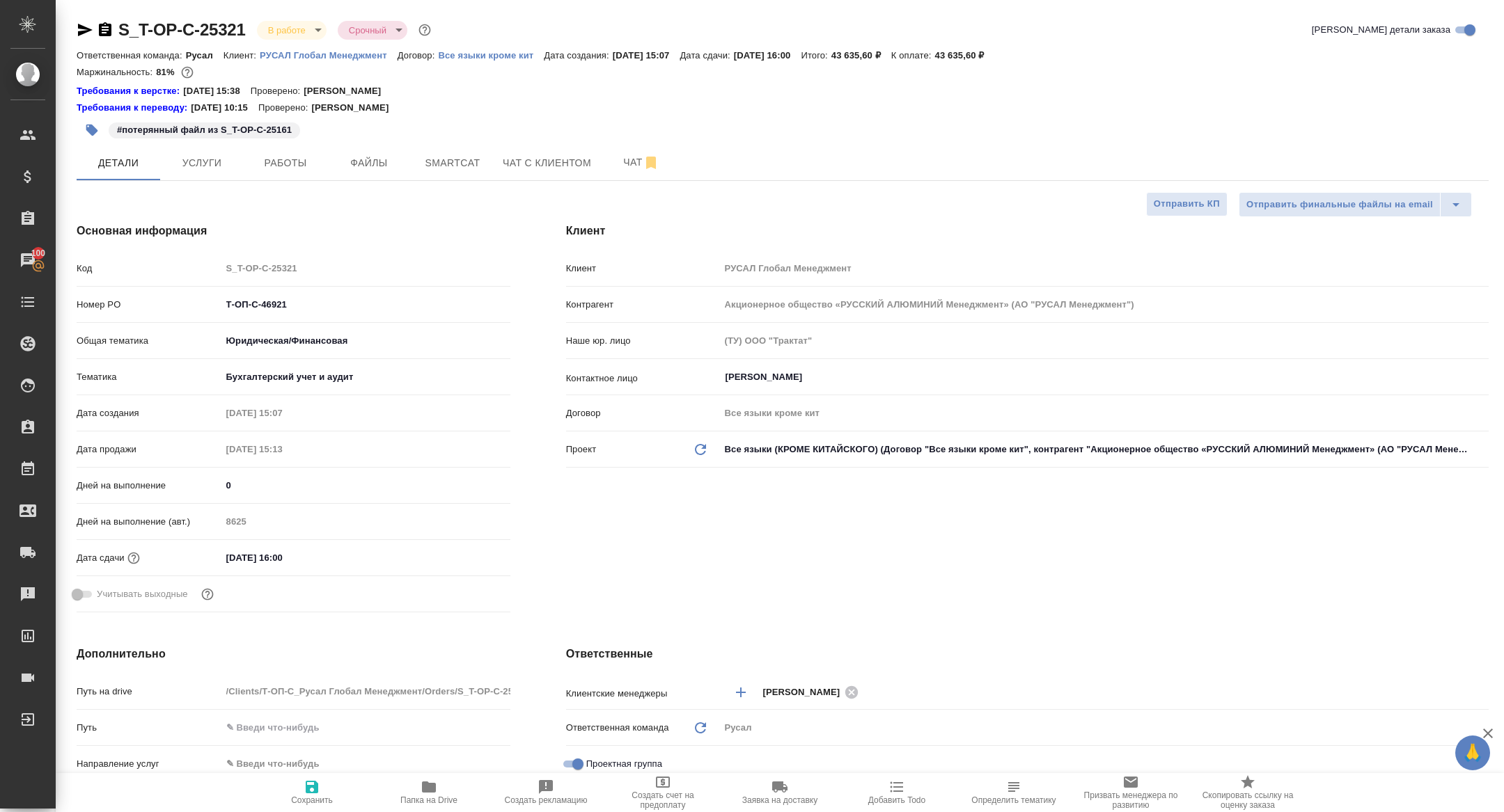
type textarea "x"
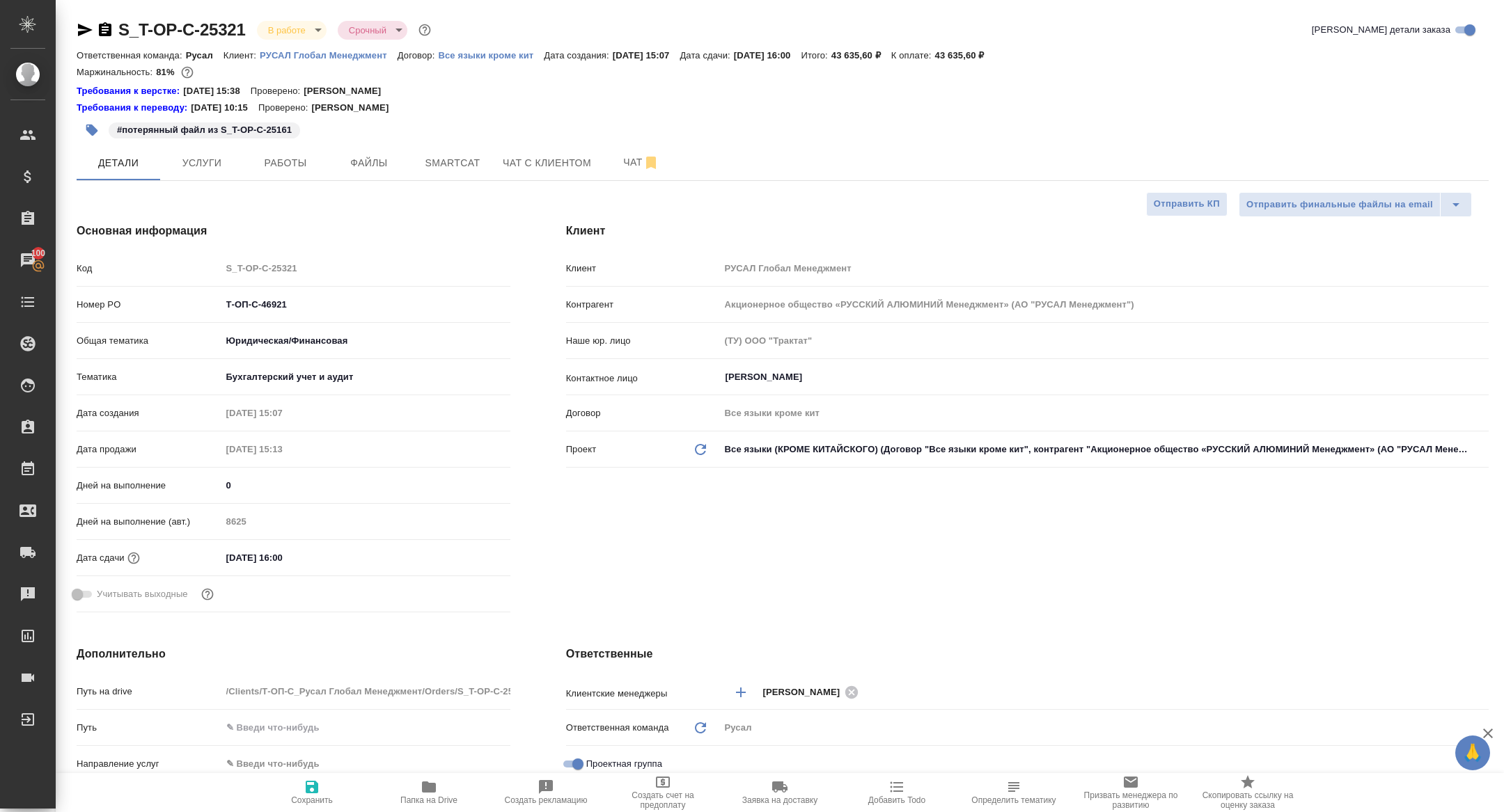
type textarea "x"
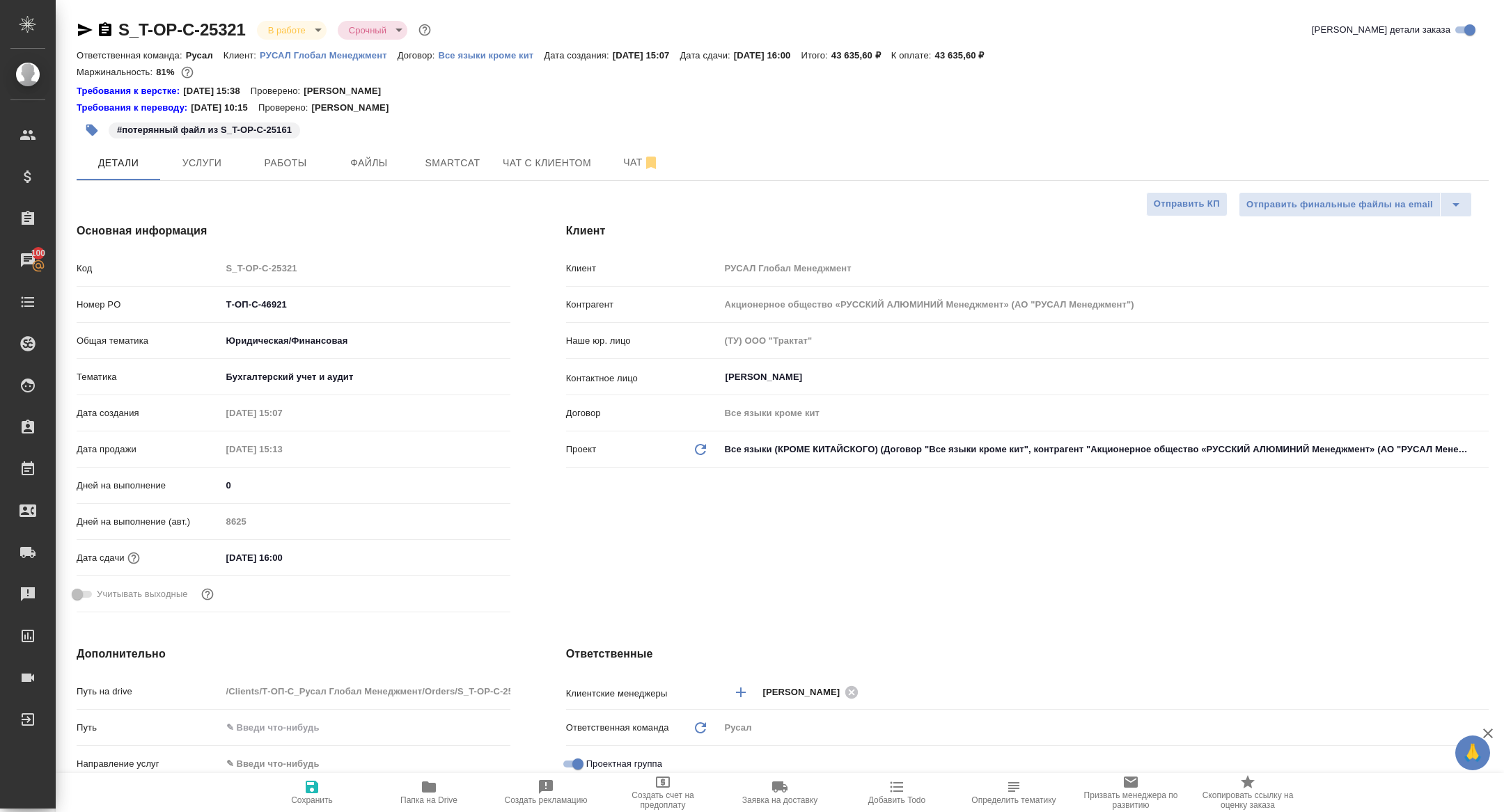
type textarea "x"
click at [286, 166] on span "Работы" at bounding box center [285, 163] width 67 height 17
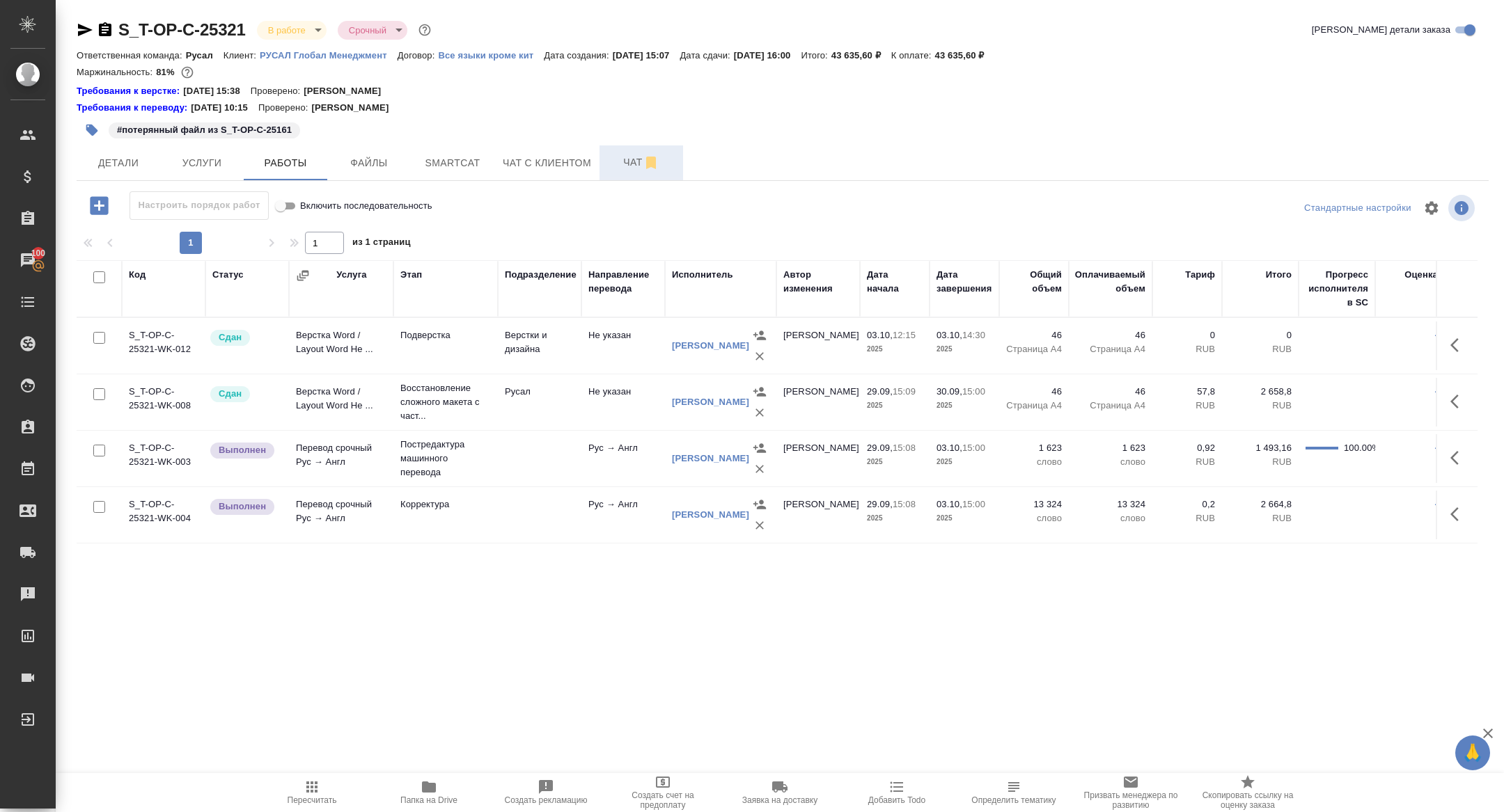
click at [627, 162] on span "Чат" at bounding box center [642, 162] width 67 height 17
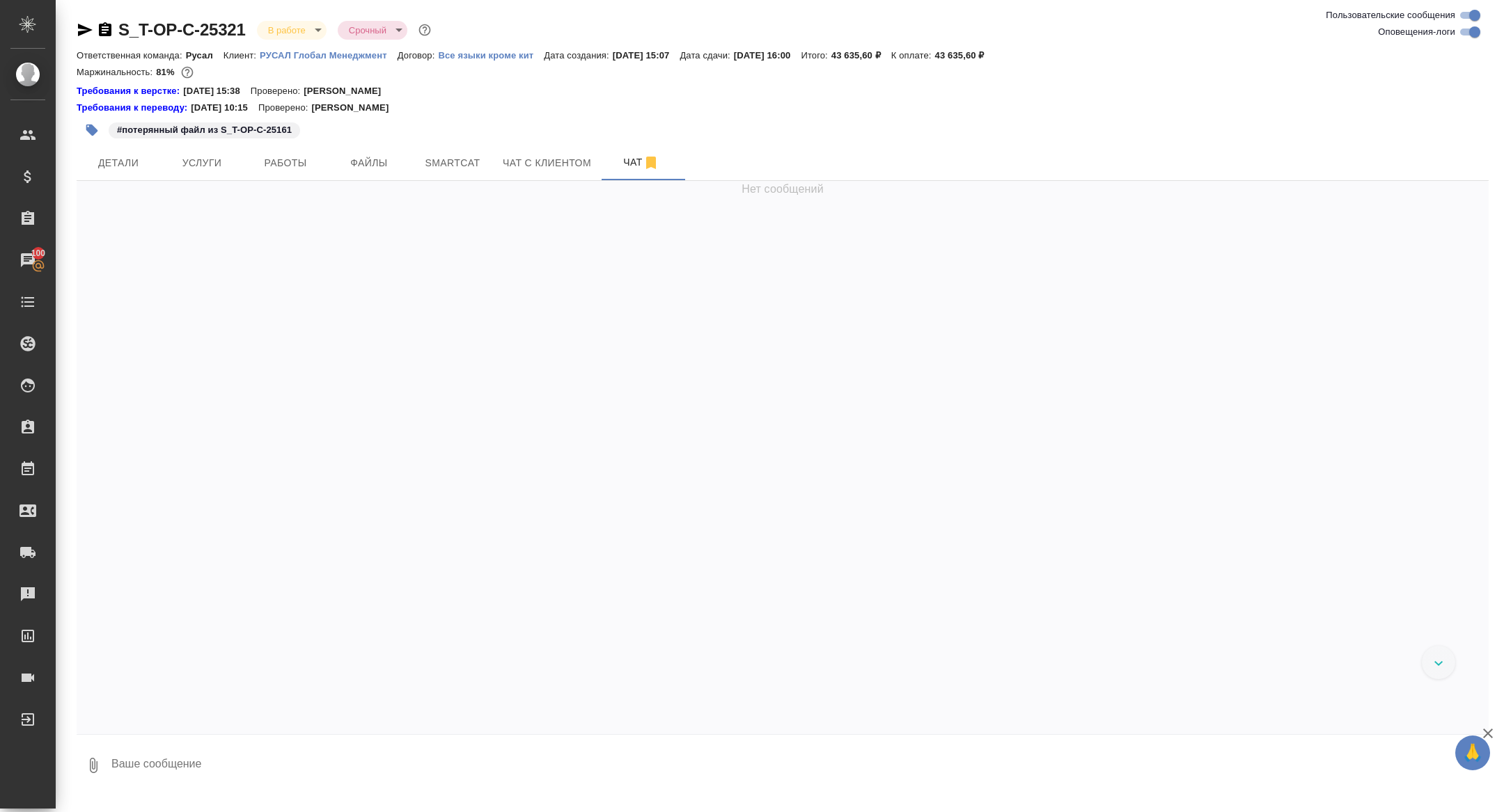
scroll to position [9685, 0]
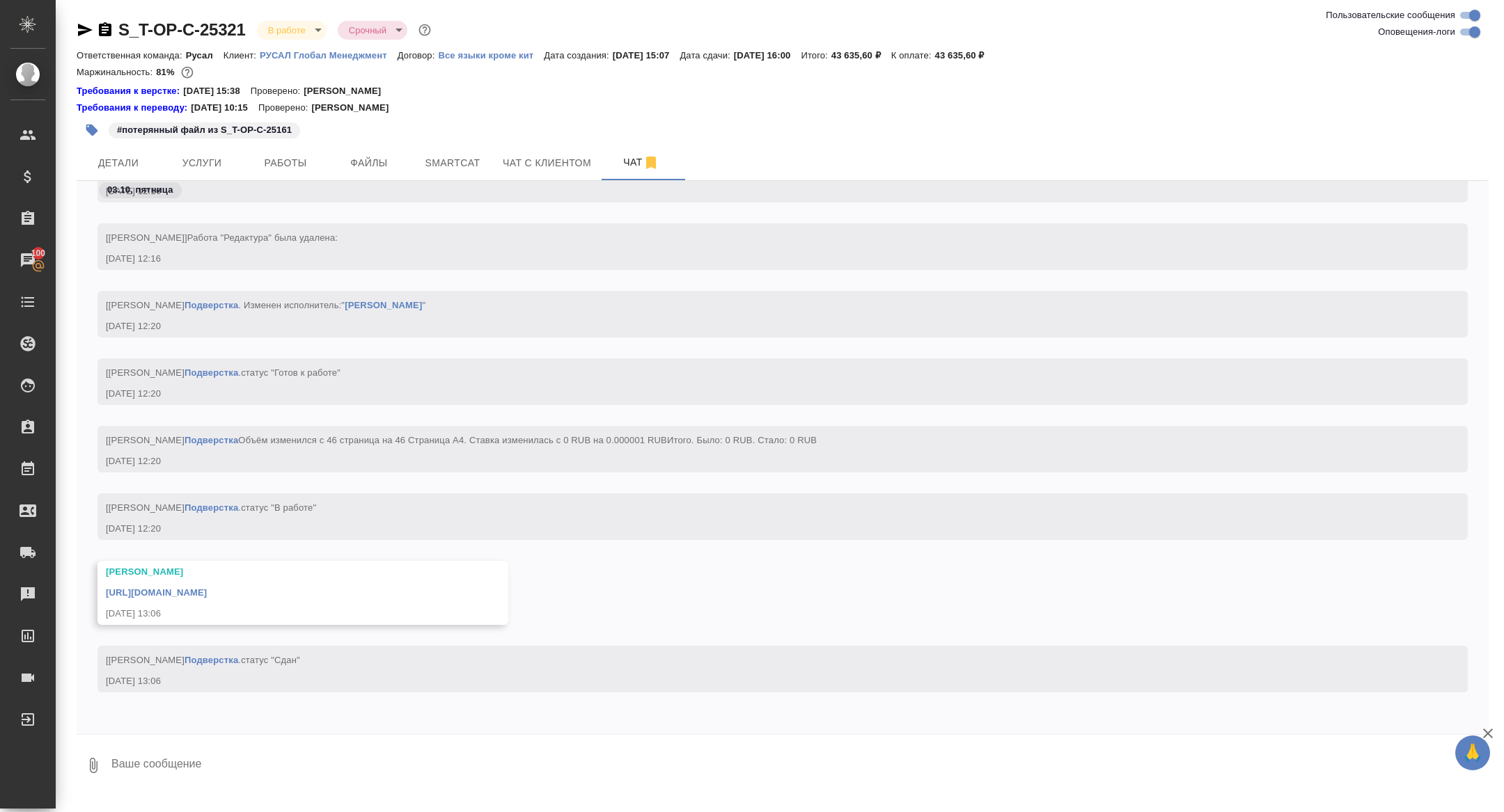
click at [207, 587] on link "[URL][DOMAIN_NAME]" at bounding box center [157, 592] width 101 height 11
click at [105, 166] on span "Детали" at bounding box center [118, 163] width 67 height 17
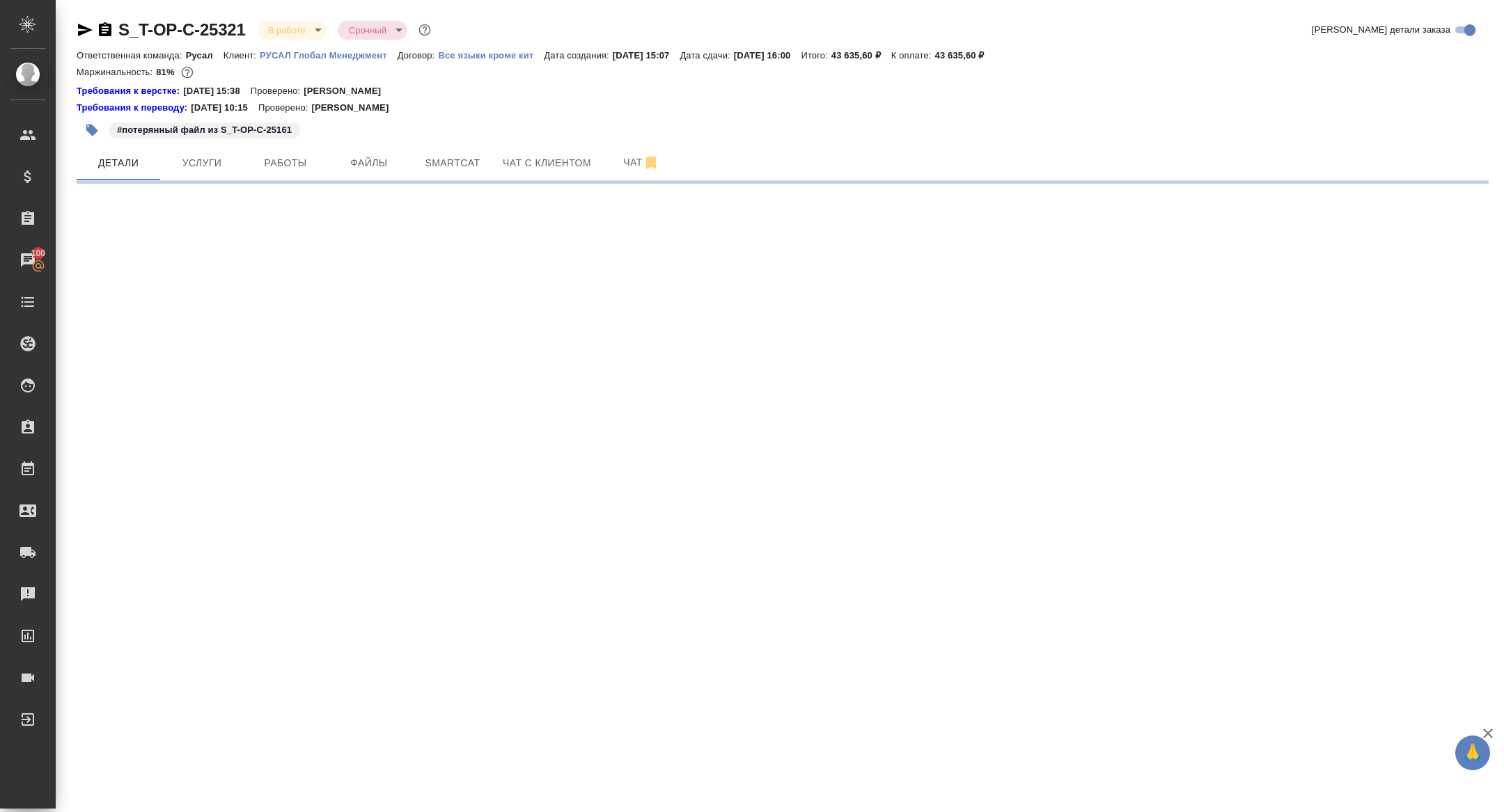
select select "RU"
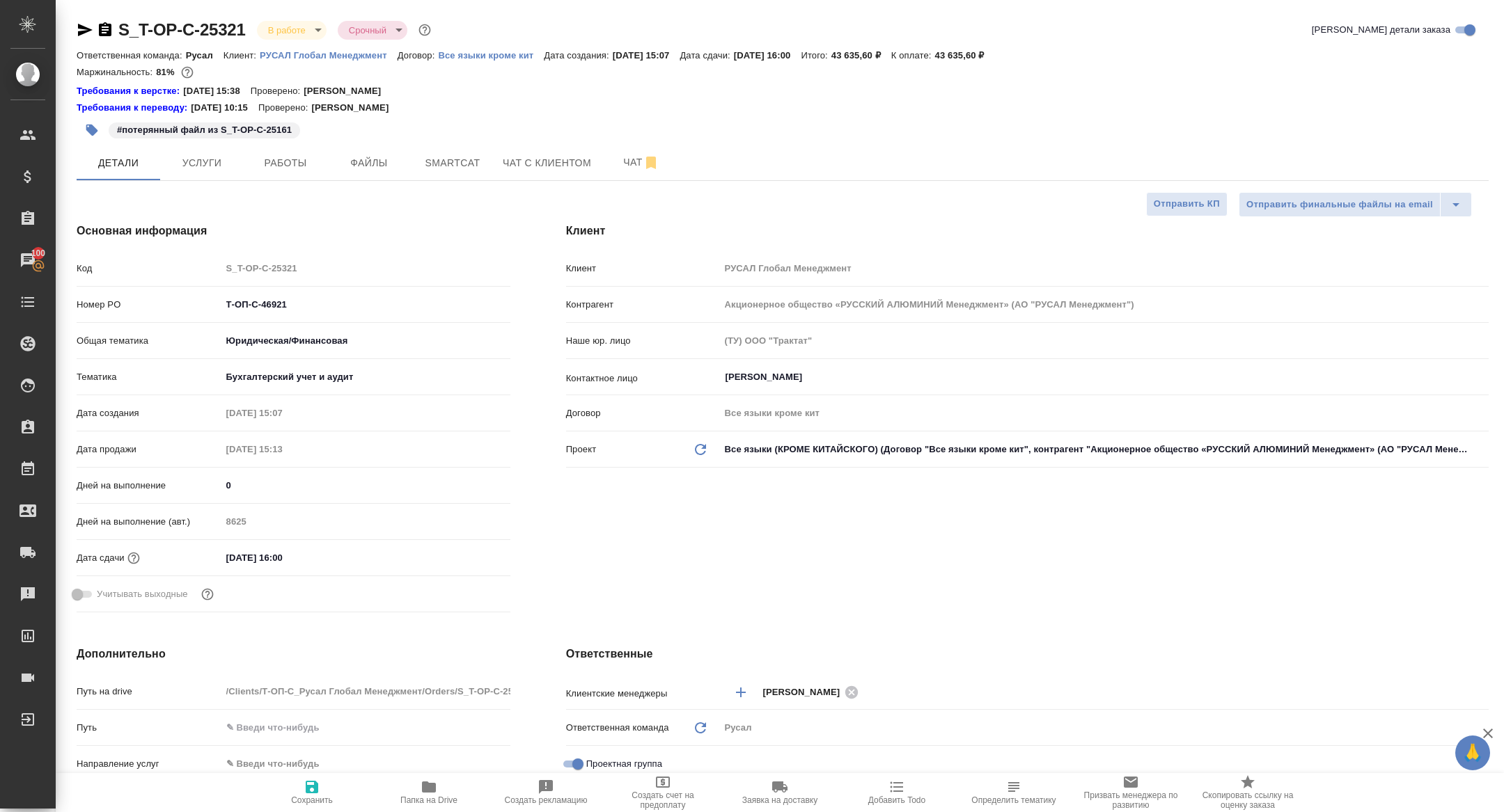
type textarea "x"
drag, startPoint x: 293, startPoint y: 304, endPoint x: 131, endPoint y: 304, distance: 162.0
click at [134, 304] on div "Номер PO Т-ОП-С-46921" at bounding box center [294, 304] width 434 height 24
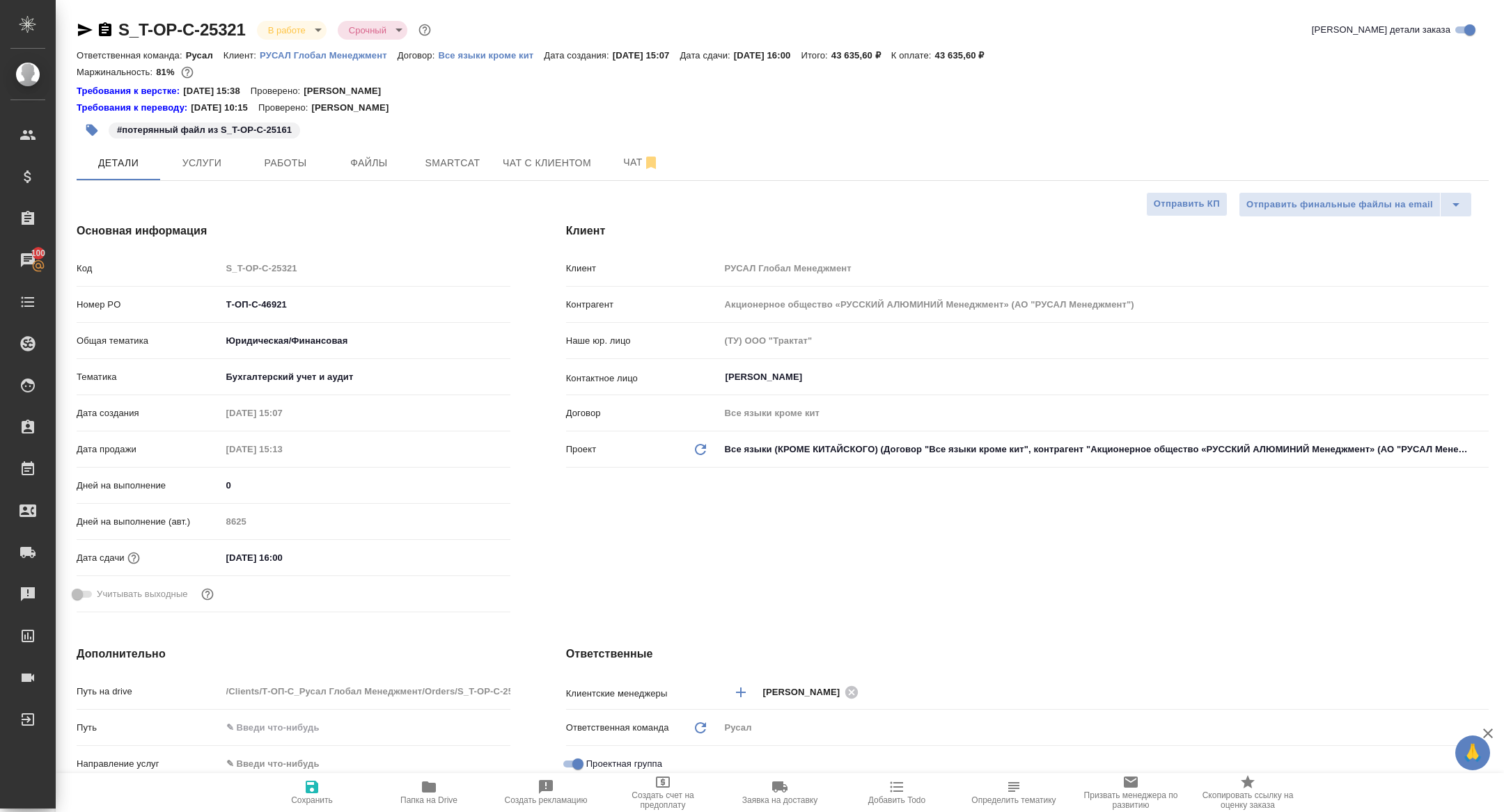
type textarea "x"
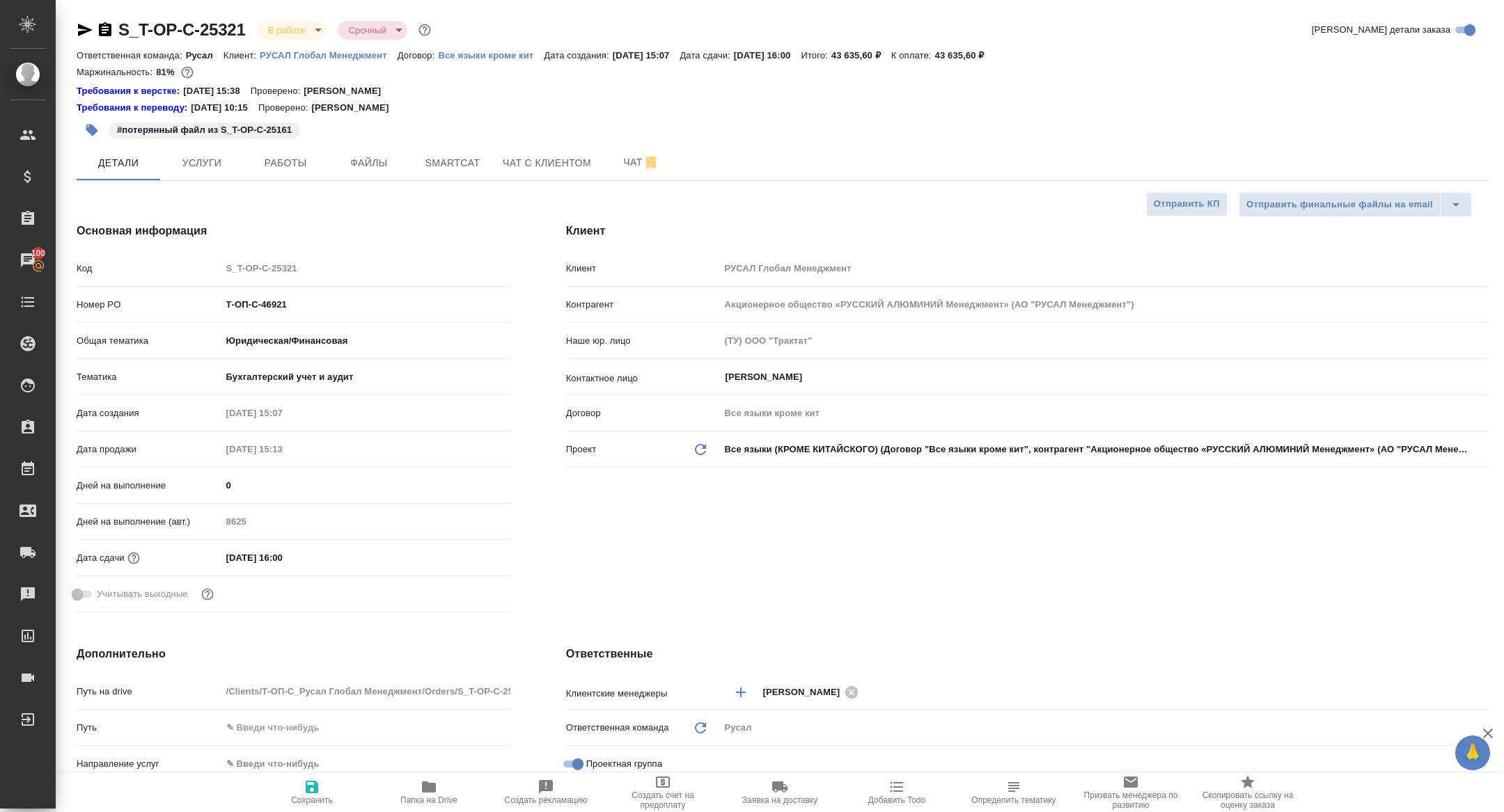
type textarea "x"
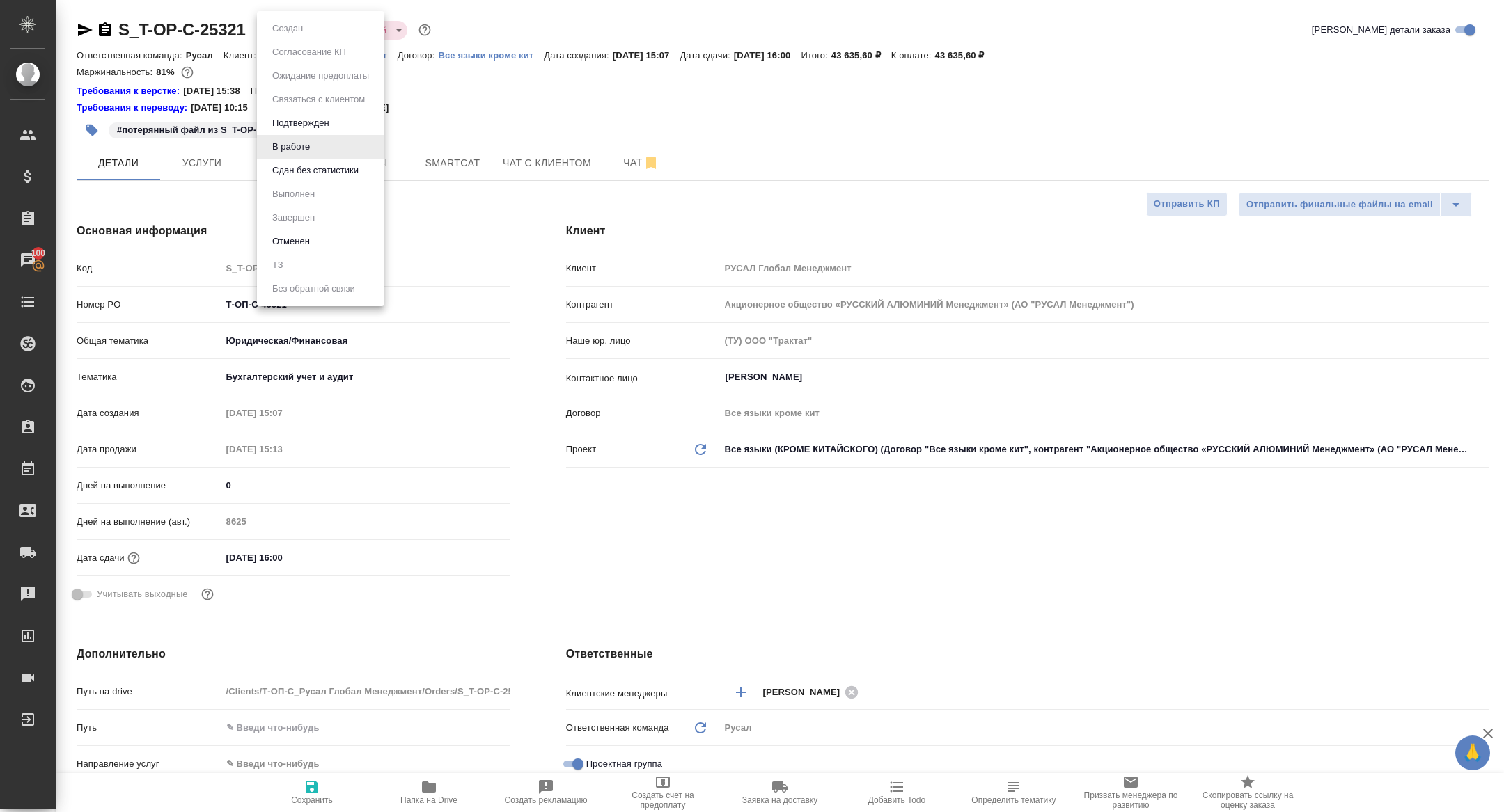
click at [299, 31] on body "🙏 .cls-1 fill:#fff; AWATERA [PERSON_NAME] Спецификации Заказы 100 Чаты Todo Про…" at bounding box center [752, 406] width 1504 height 812
click at [319, 182] on ul "Создан Согласование КП Ожидание предоплаты Связаться с клиентом Подтвержден В р…" at bounding box center [320, 159] width 127 height 295
click at [317, 173] on button "Сдан без статистики" at bounding box center [315, 171] width 95 height 16
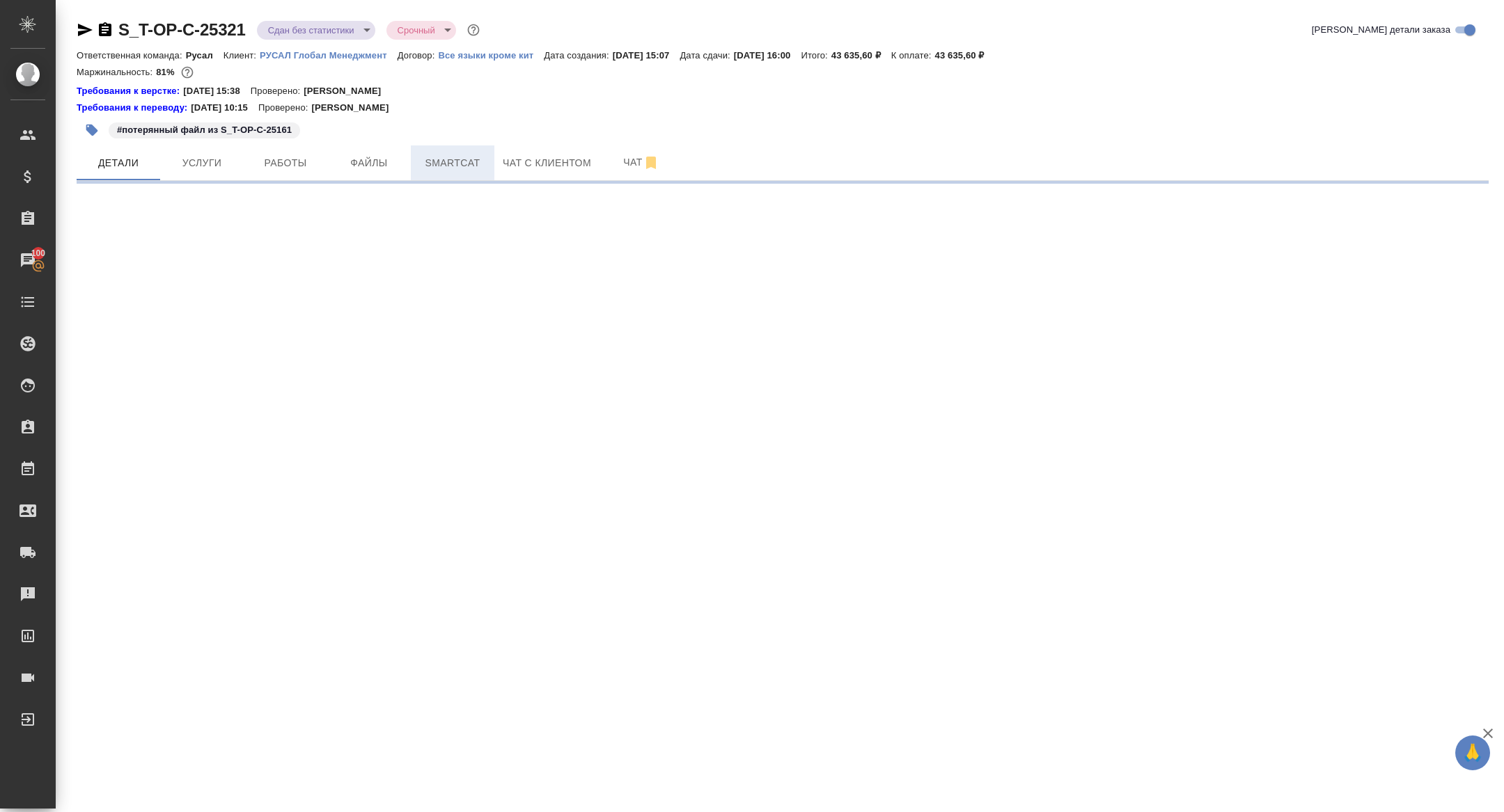
select select "RU"
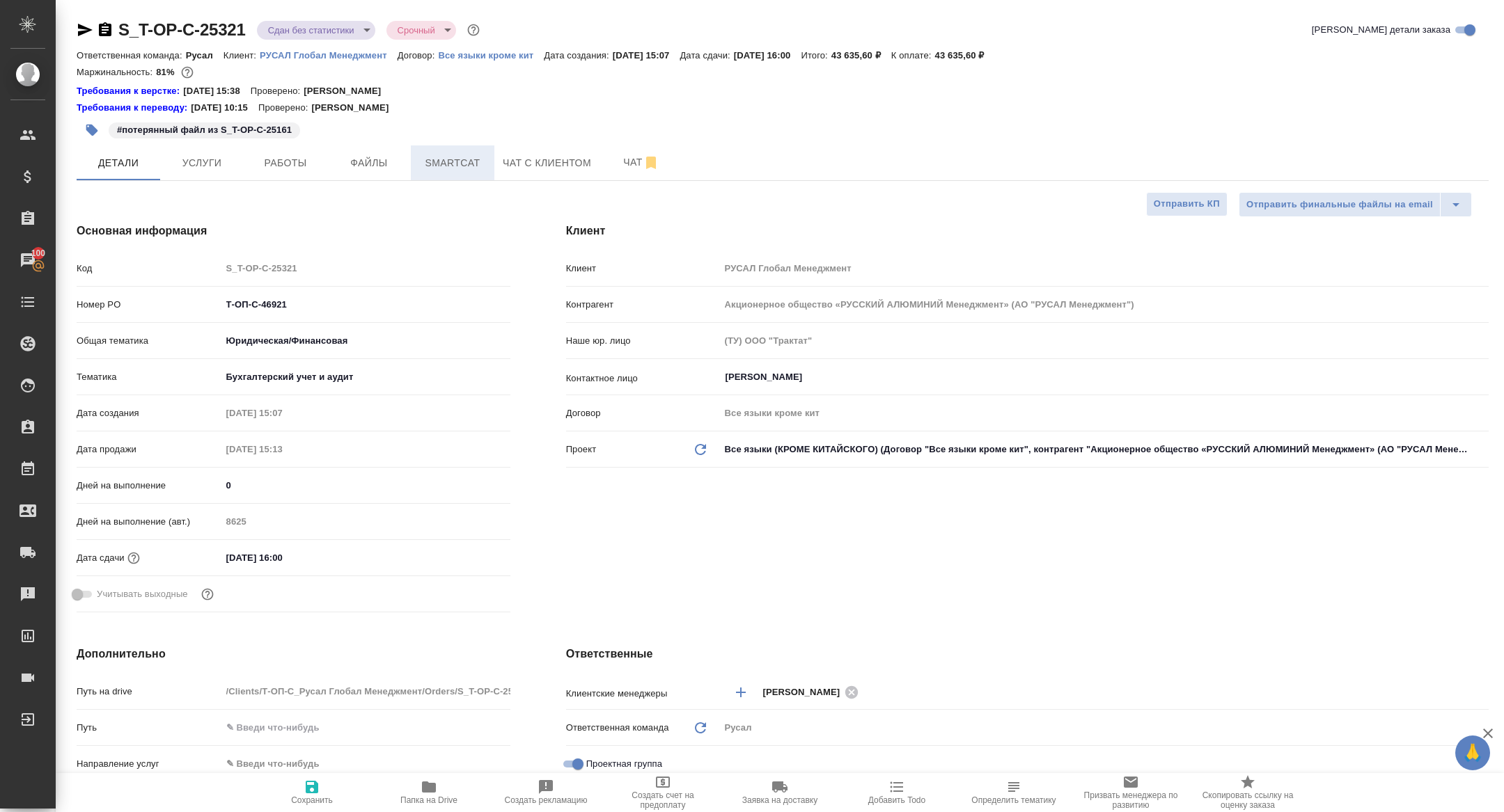
type textarea "x"
click at [462, 167] on span "Smartcat" at bounding box center [452, 163] width 67 height 17
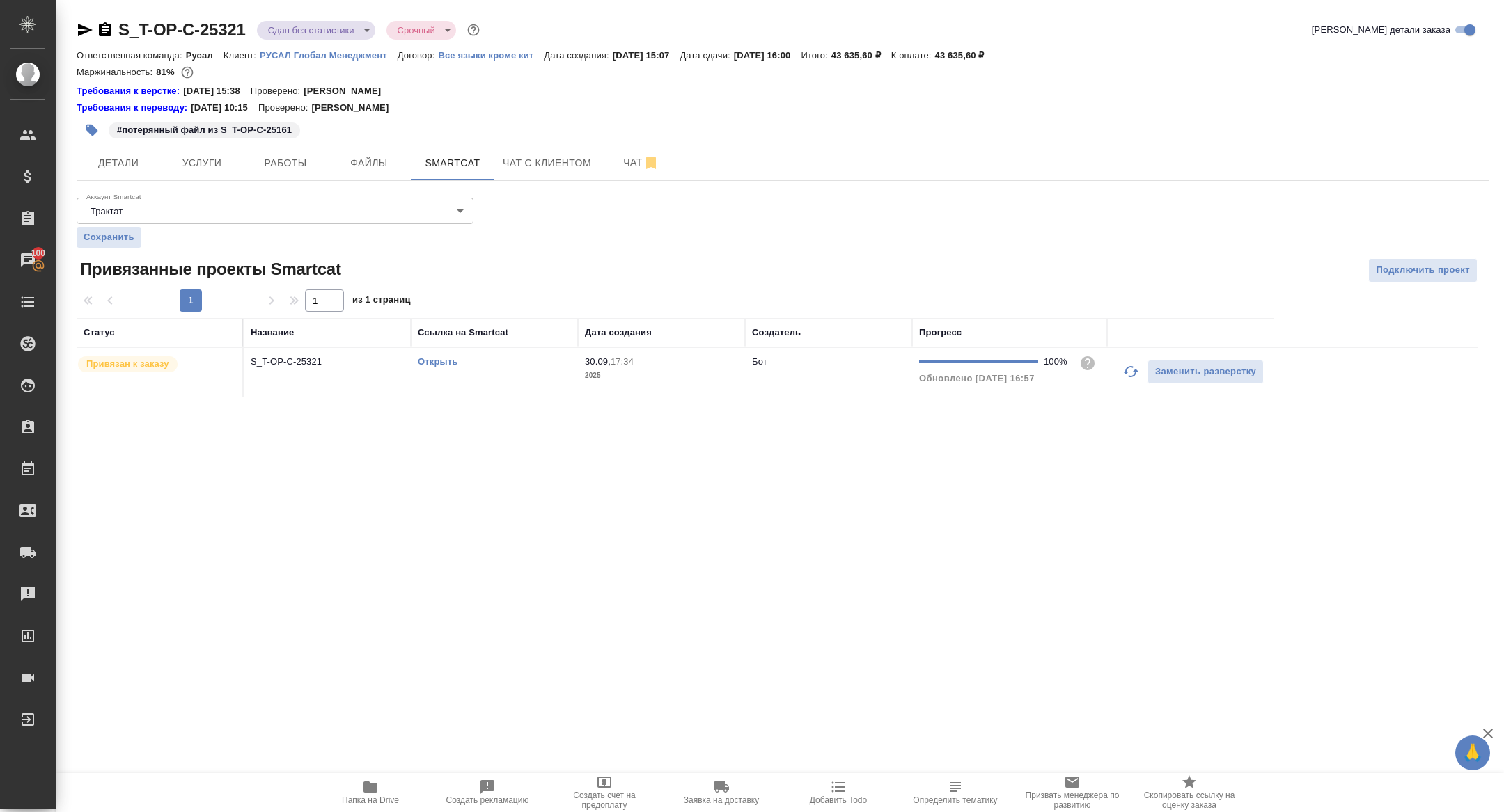
click at [297, 358] on p "S_T-OP-C-25321" at bounding box center [327, 362] width 153 height 14
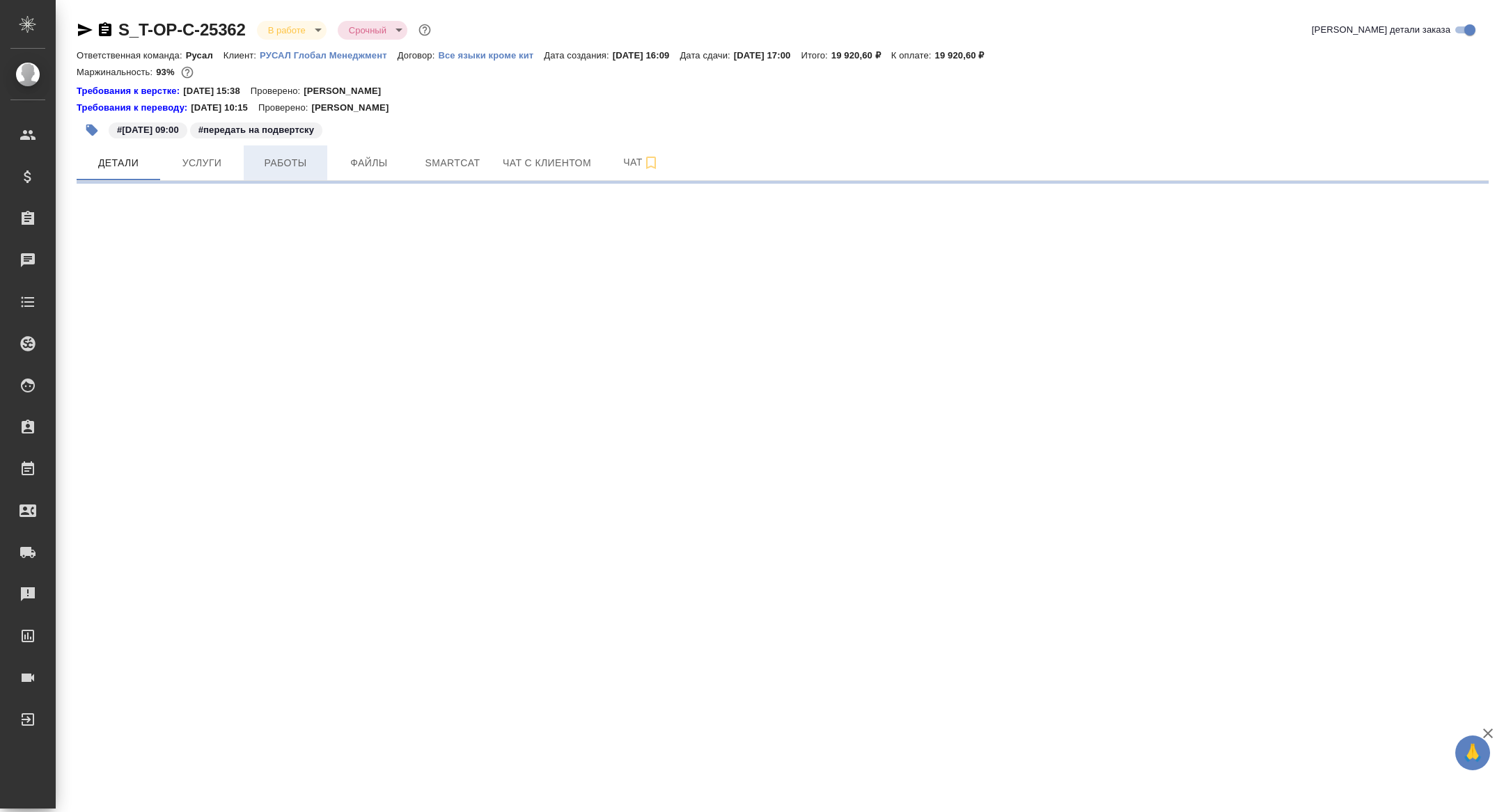
click at [288, 172] on button "Работы" at bounding box center [285, 163] width 83 height 35
select select "RU"
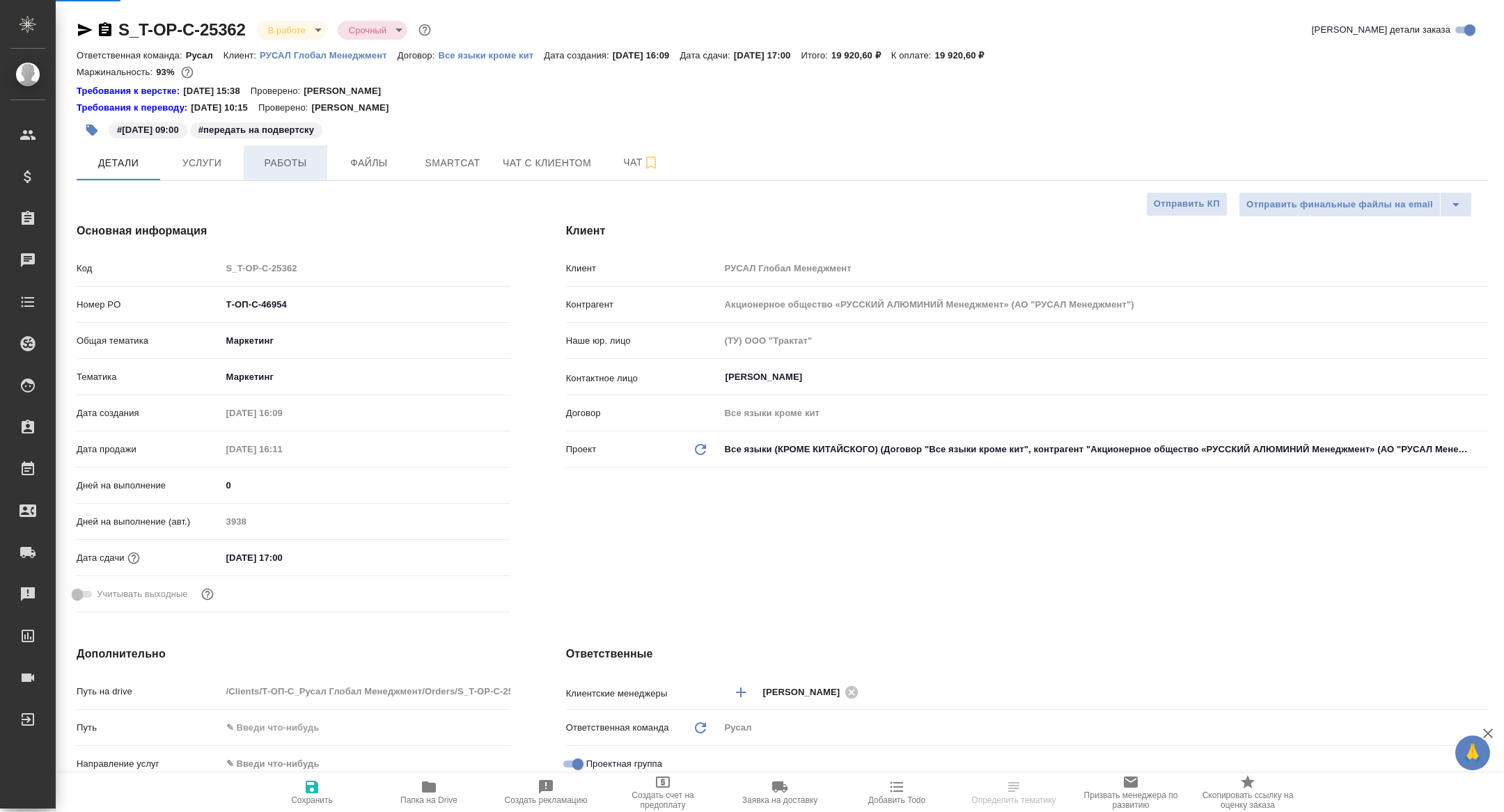
type textarea "x"
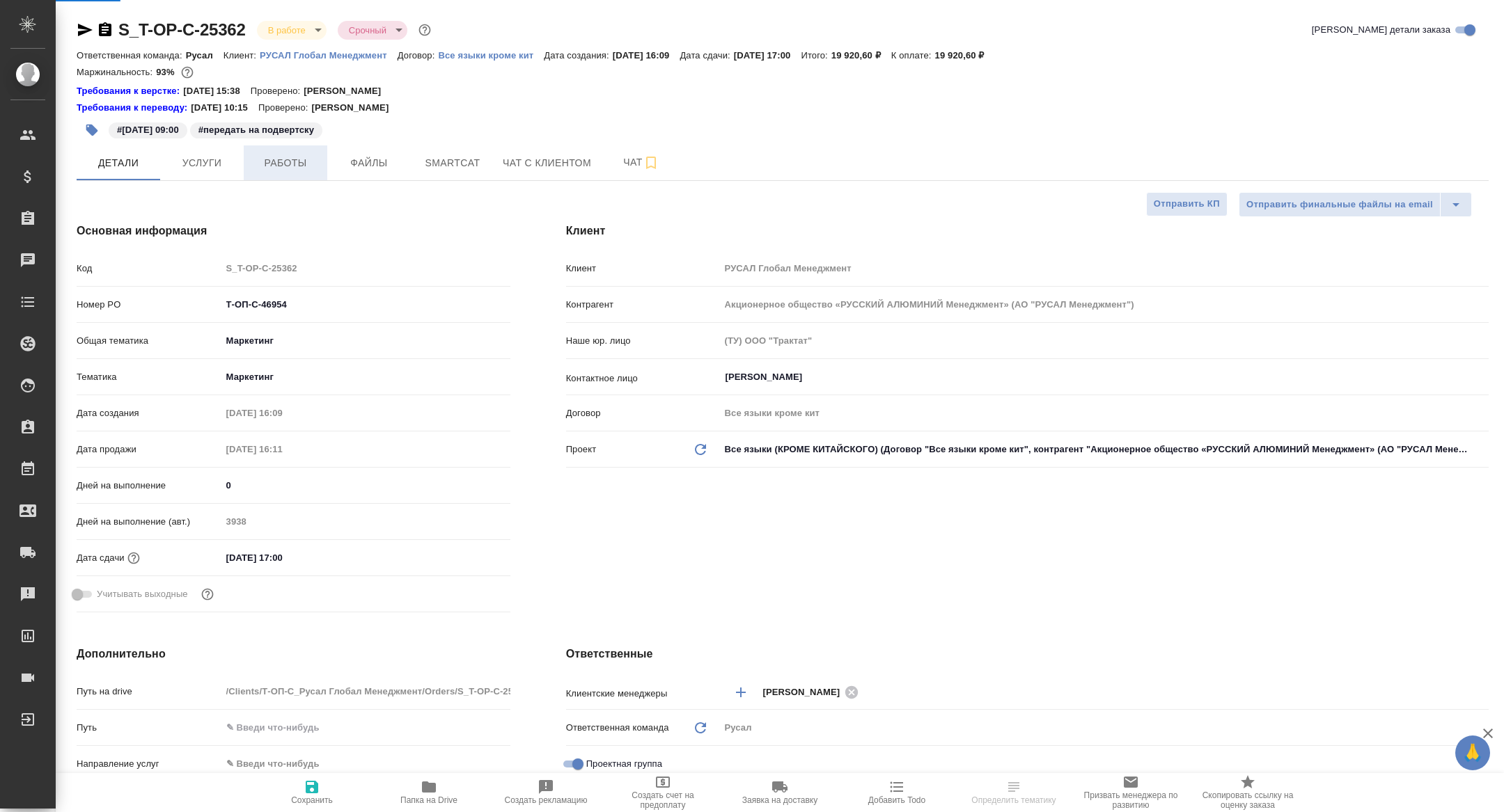
type textarea "x"
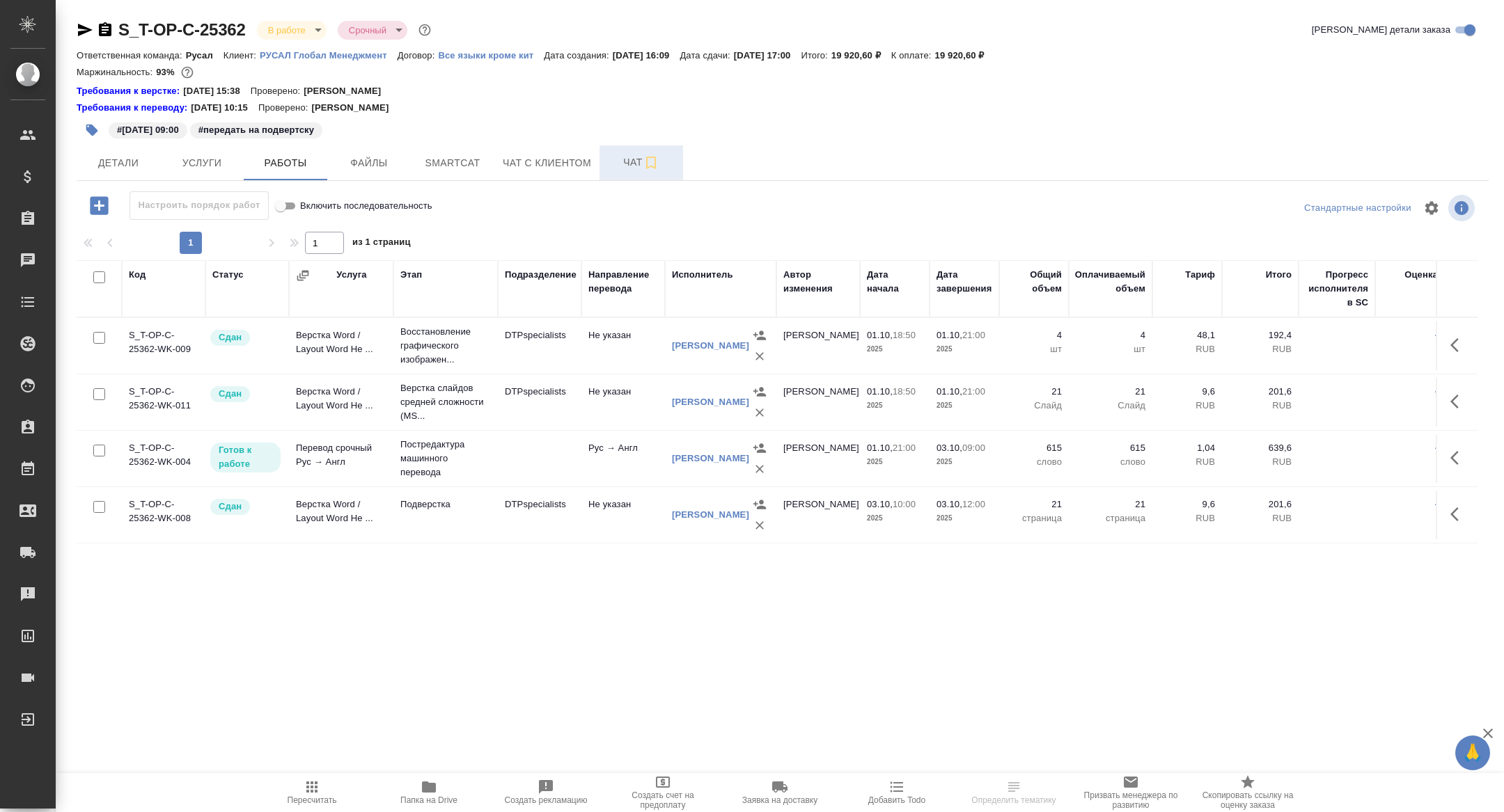
click at [623, 151] on button "Чат" at bounding box center [641, 163] width 83 height 35
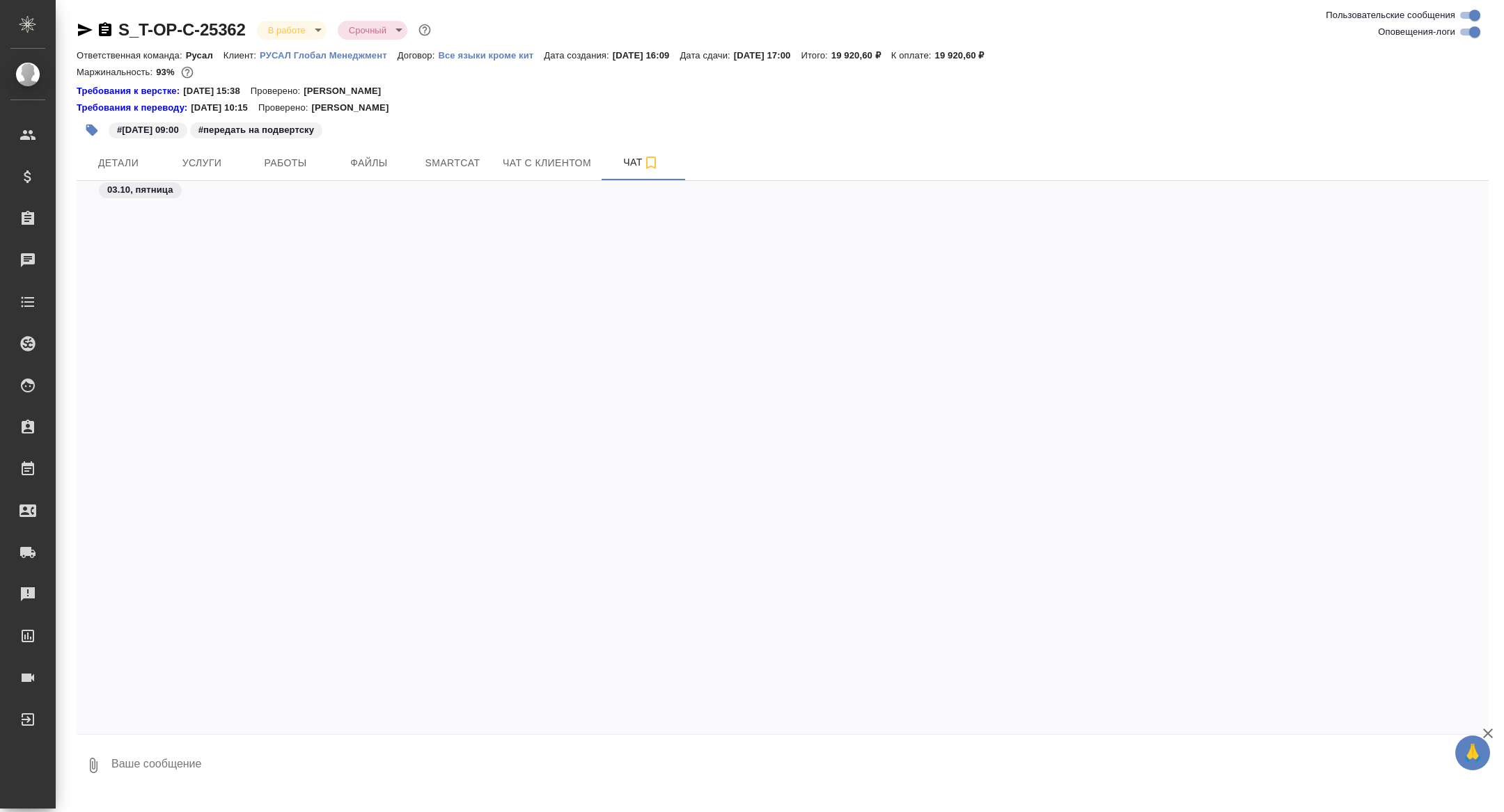
scroll to position [9881, 0]
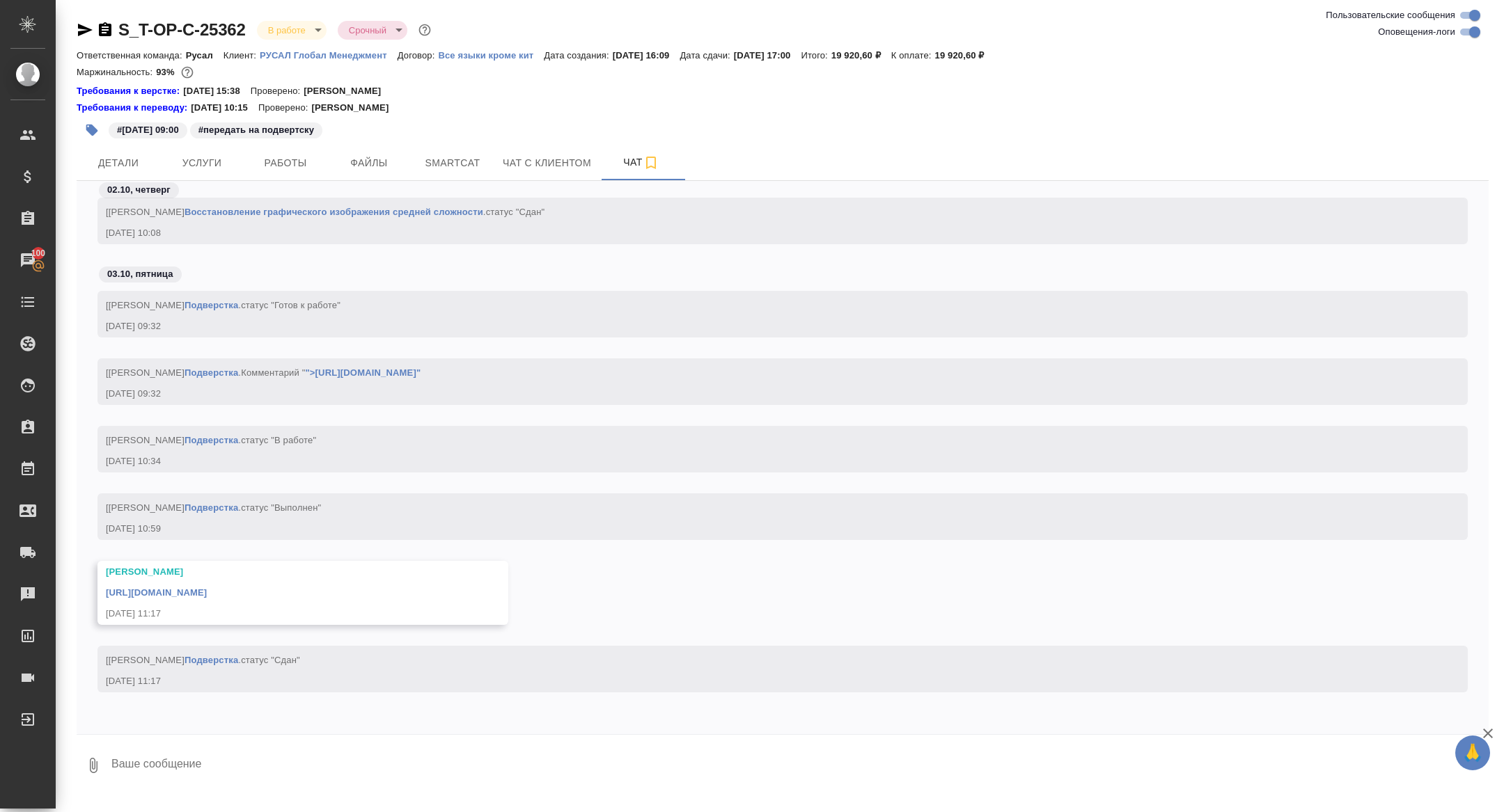
click at [206, 600] on div "[PERSON_NAME] [URL][DOMAIN_NAME] [DATE] 11:17" at bounding box center [303, 593] width 411 height 64
click at [200, 594] on link "[URL][DOMAIN_NAME]" at bounding box center [157, 592] width 101 height 11
click at [115, 159] on span "Детали" at bounding box center [118, 163] width 67 height 17
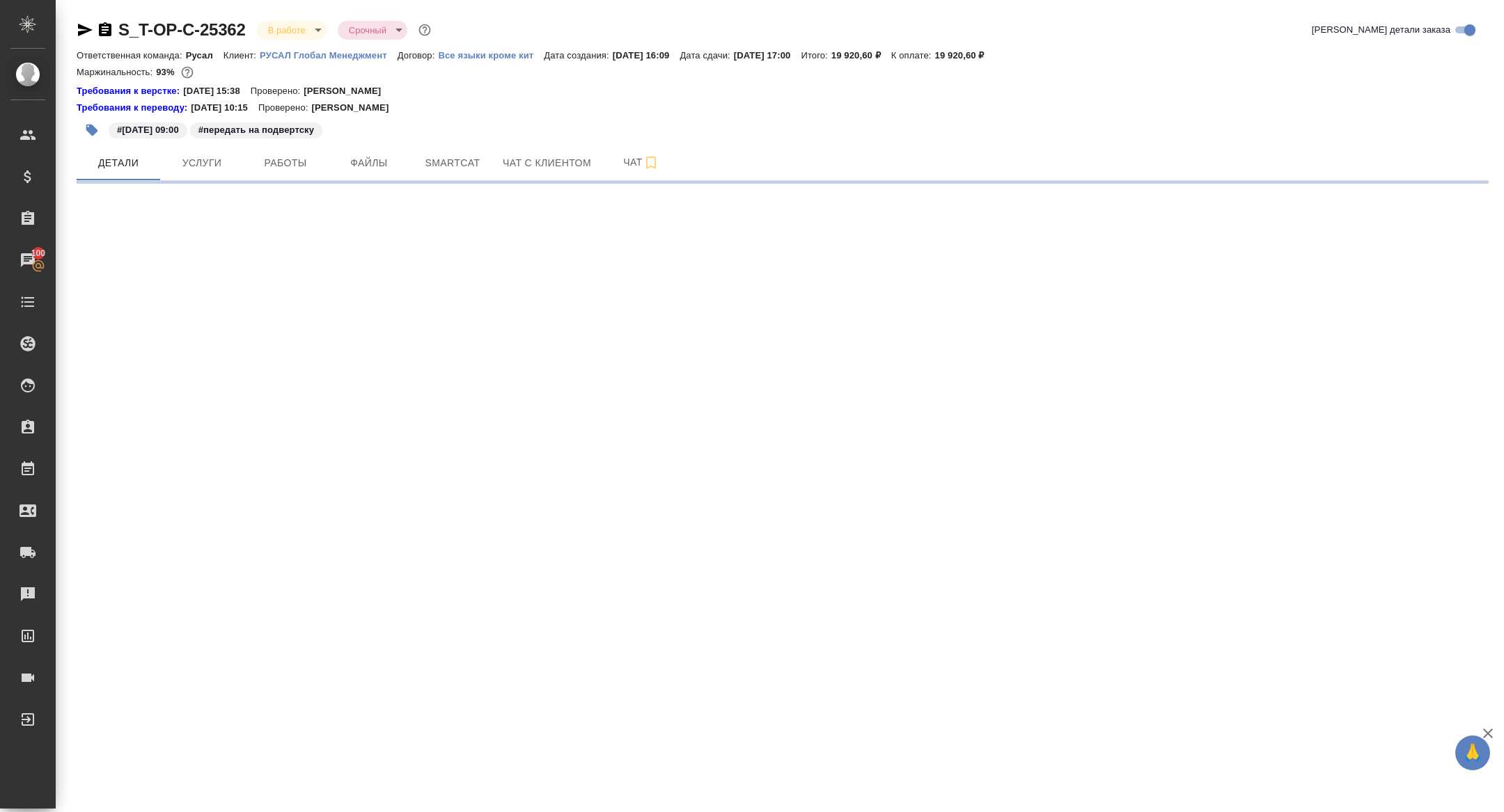
select select "RU"
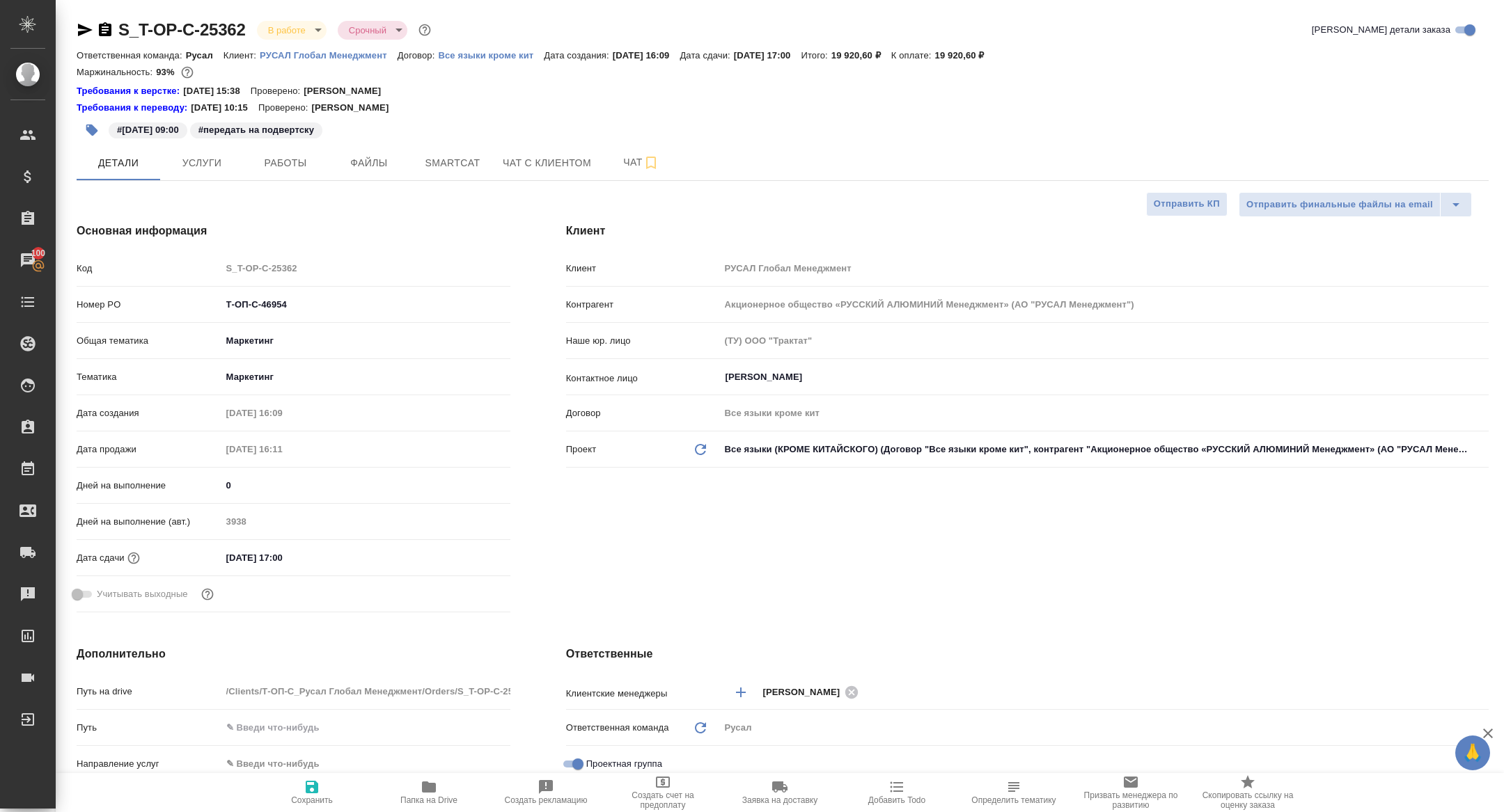
type textarea "x"
drag, startPoint x: 306, startPoint y: 306, endPoint x: 105, endPoint y: 306, distance: 201.0
click at [105, 306] on div "Номер PO Т-ОП-С-46954" at bounding box center [294, 304] width 434 height 24
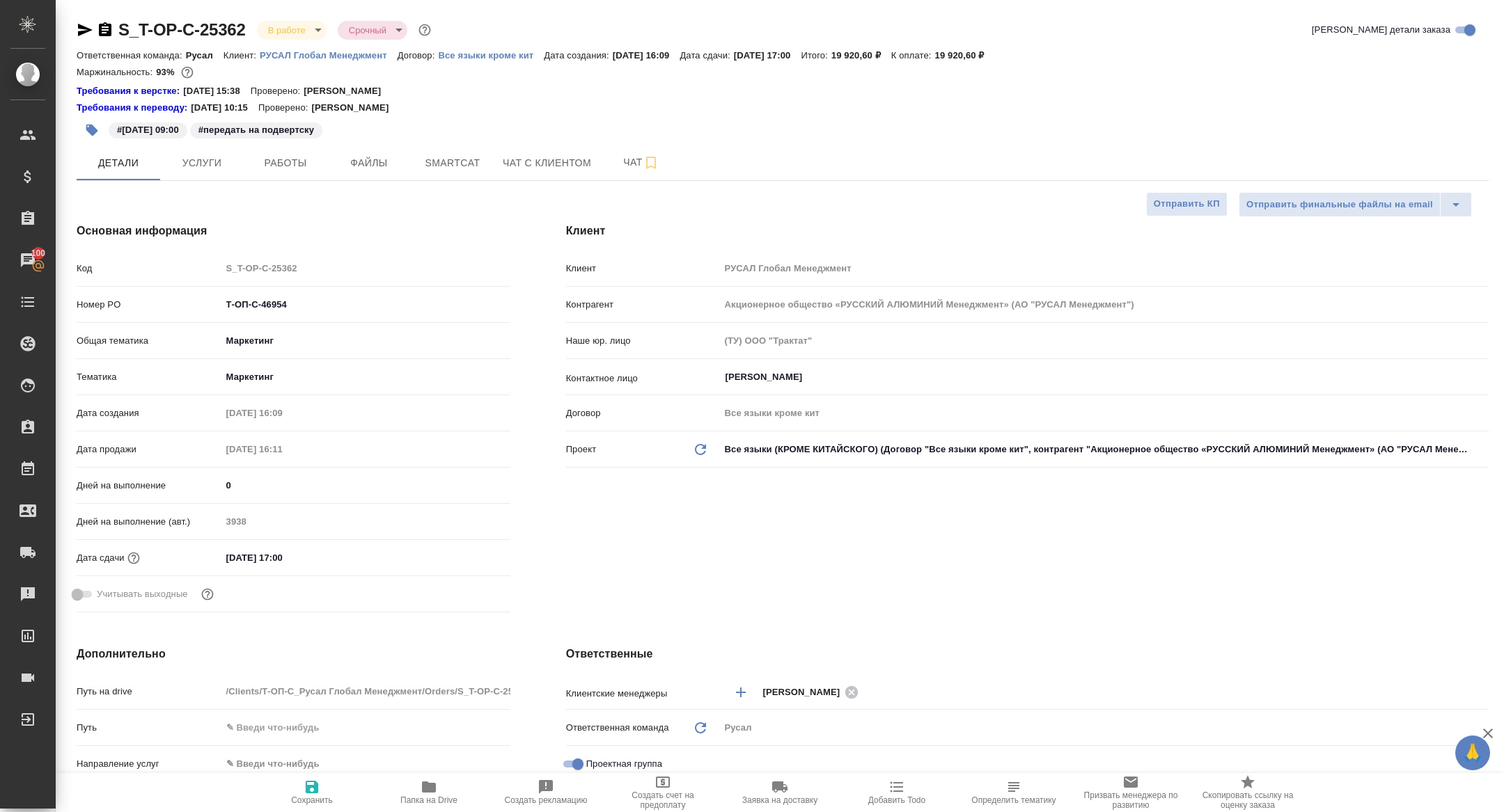
type textarea "x"
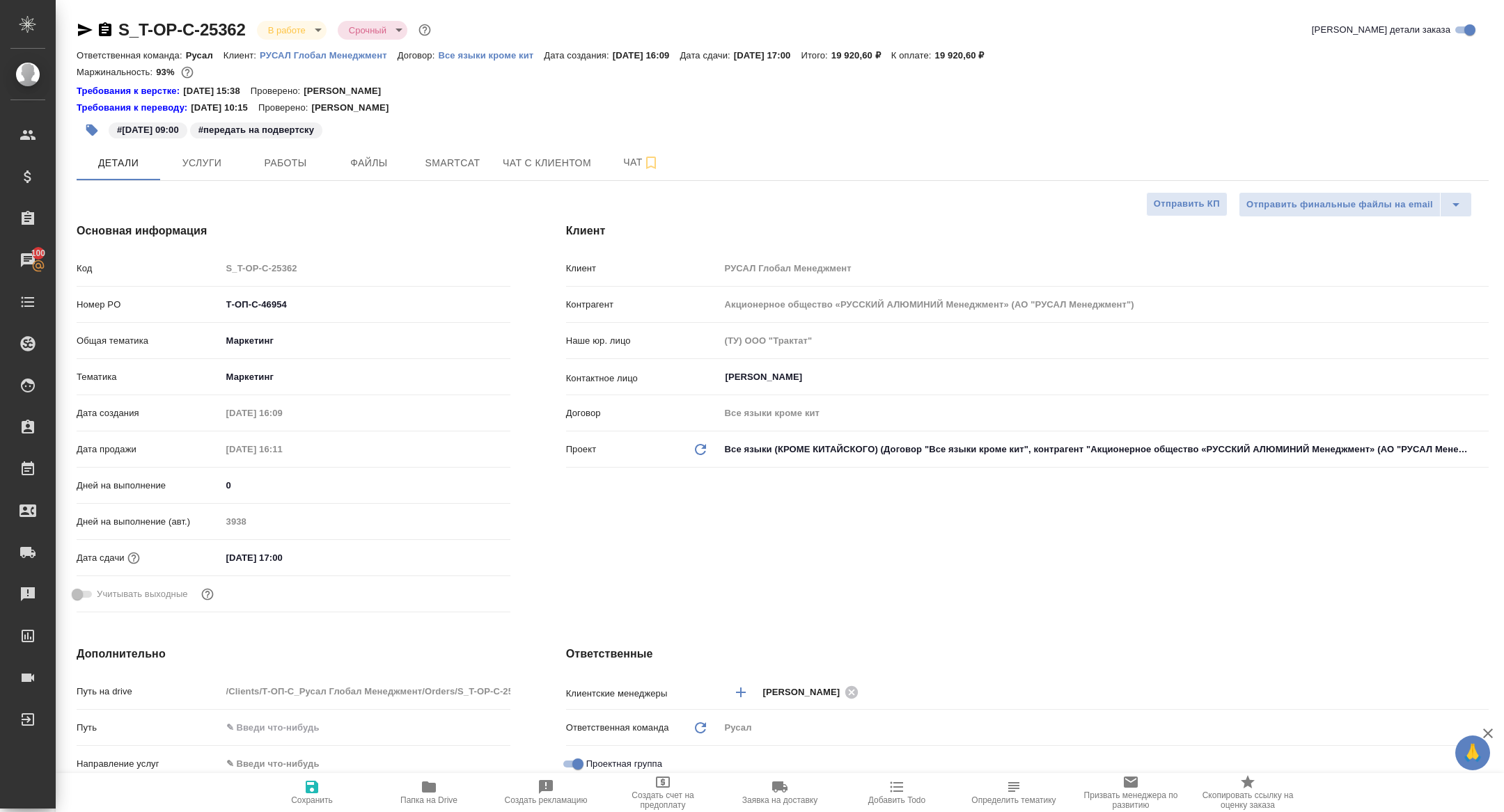
type textarea "x"
click at [286, 31] on body "🙏 .cls-1 fill:#fff; AWATERA [PERSON_NAME] Спецификации Заказы 100 Чаты Todo Про…" at bounding box center [752, 406] width 1504 height 812
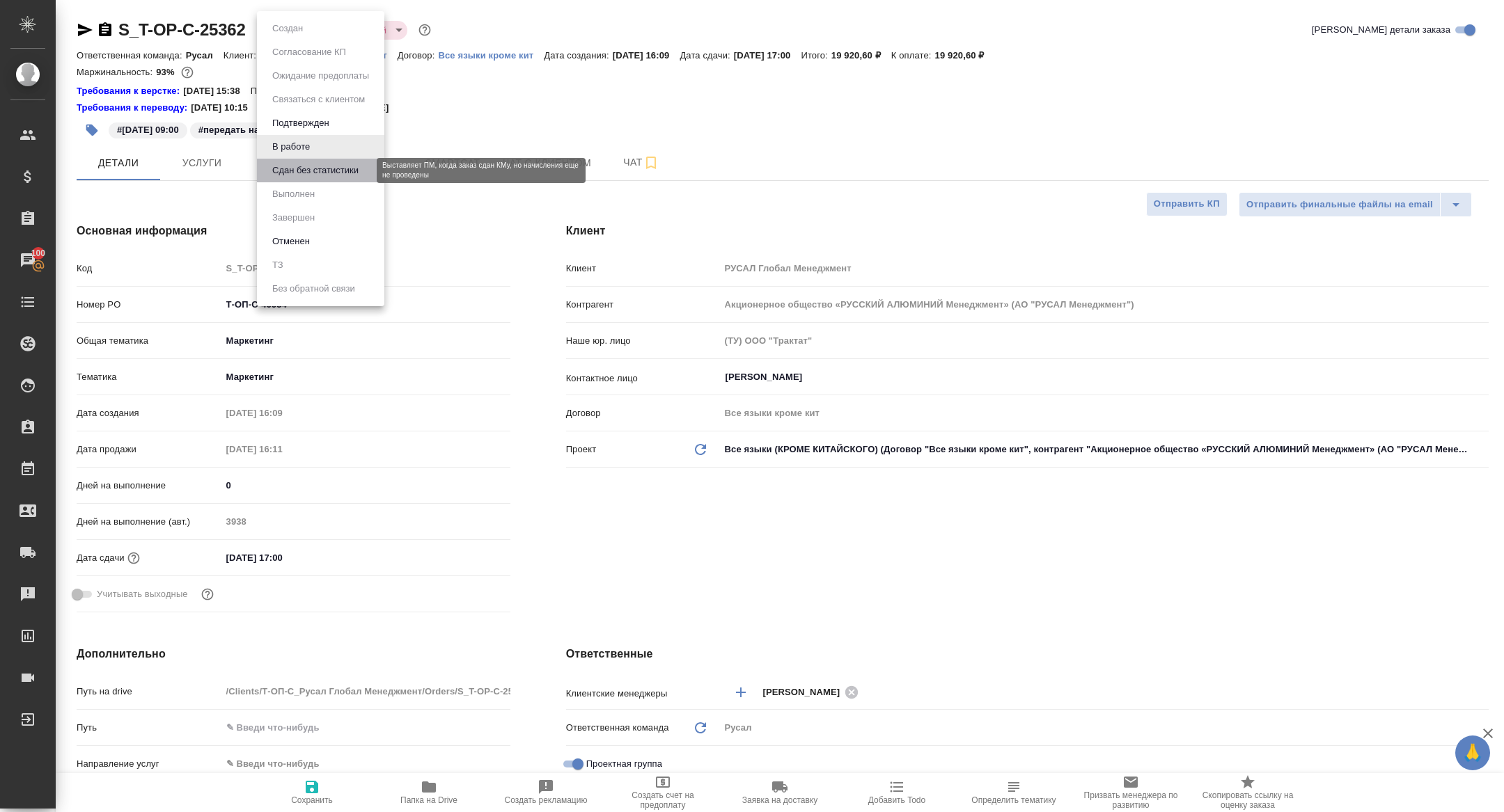
click at [322, 174] on button "Сдан без статистики" at bounding box center [315, 171] width 95 height 16
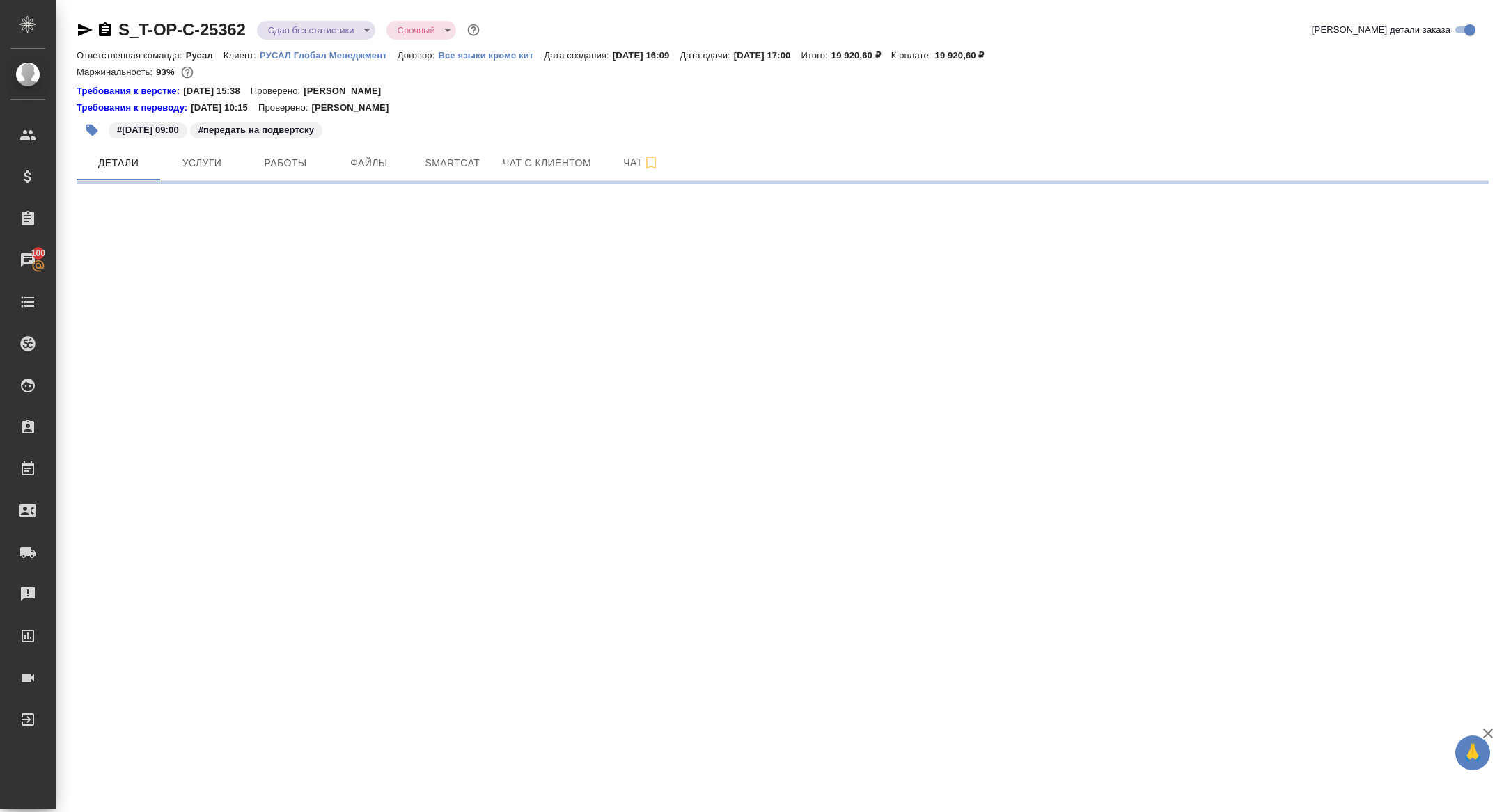
select select "RU"
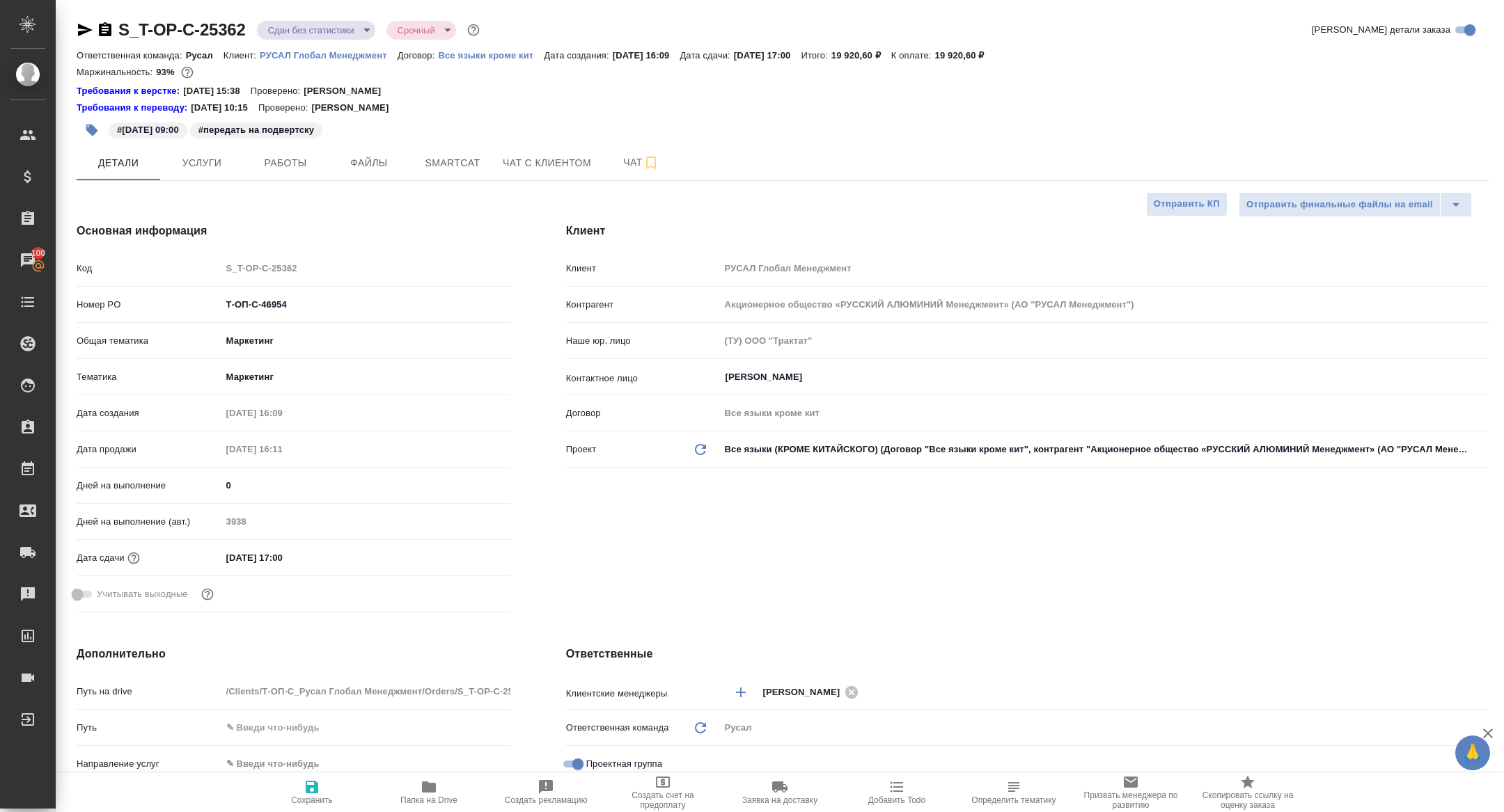
type textarea "x"
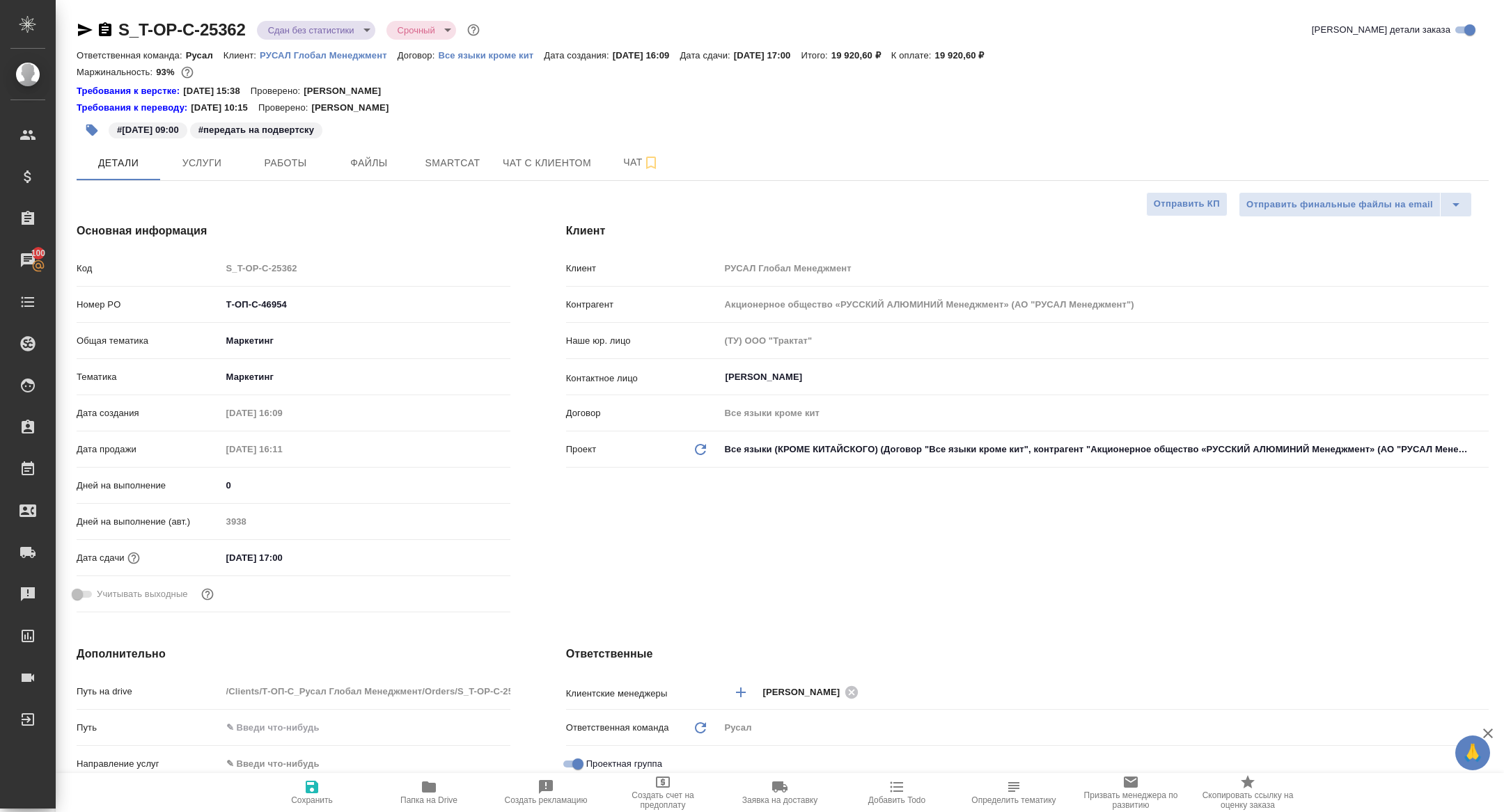
type textarea "x"
click at [312, 172] on button "Работы" at bounding box center [285, 163] width 83 height 35
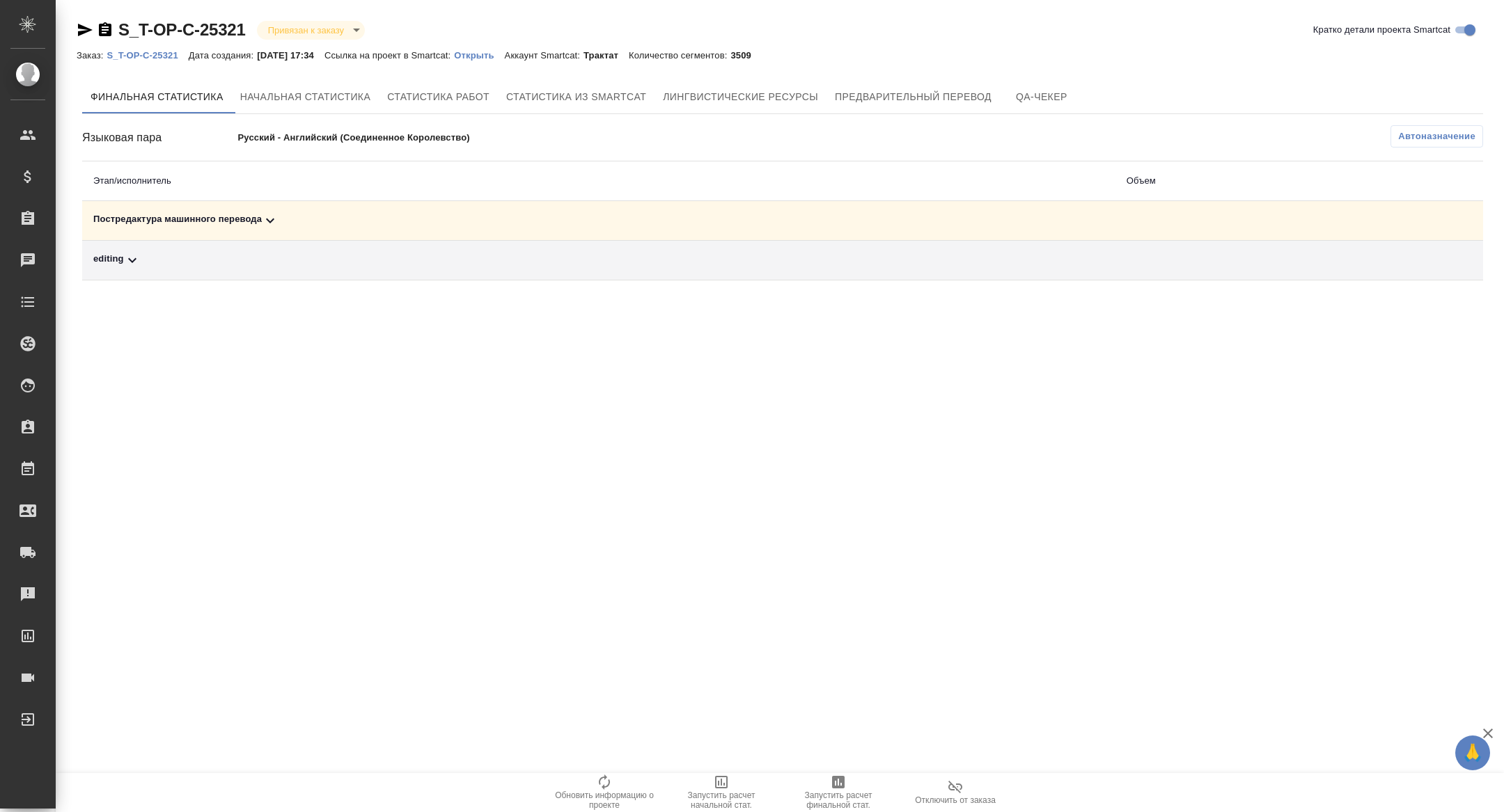
click at [265, 219] on icon at bounding box center [270, 220] width 16 height 16
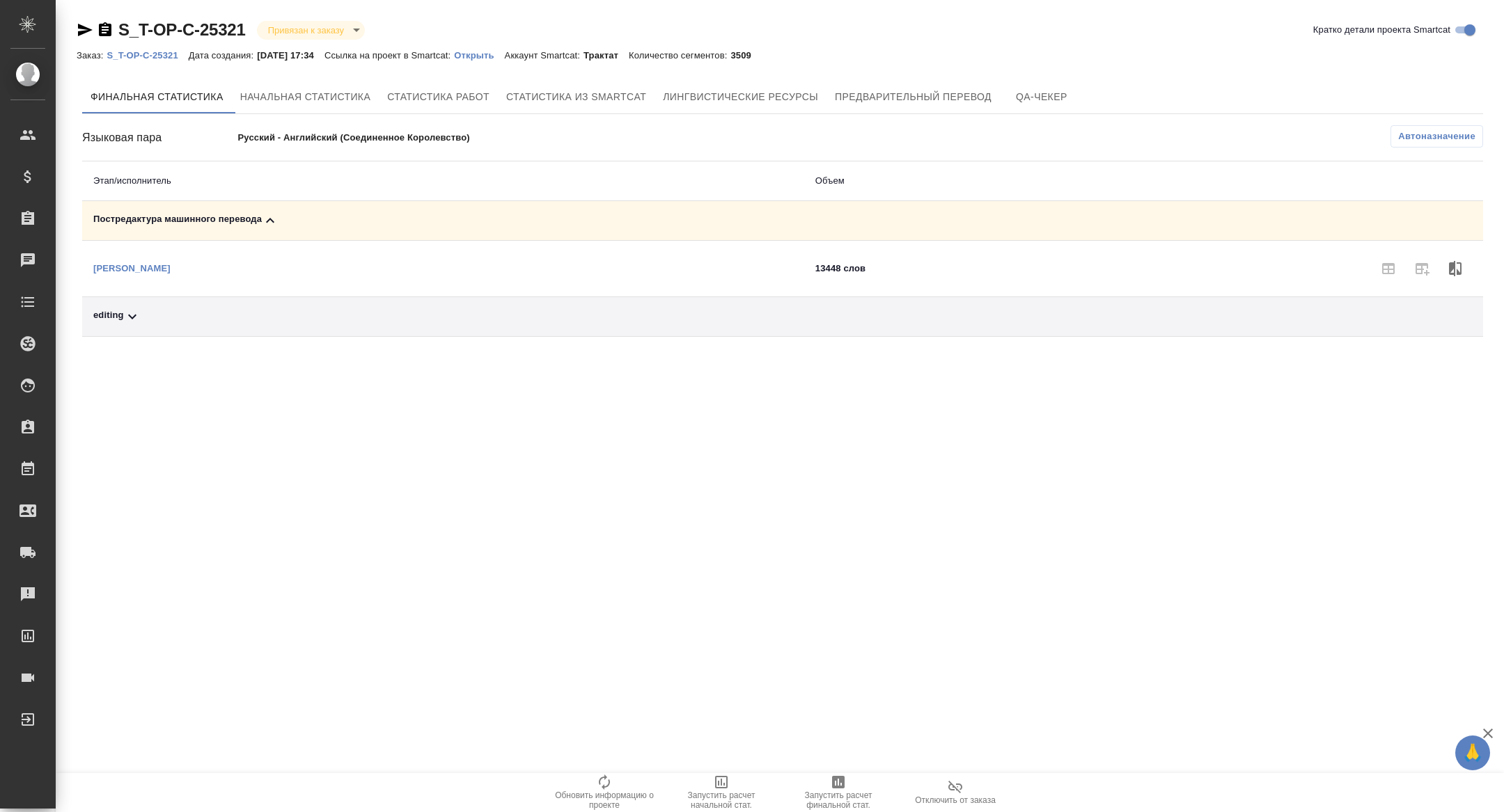
click at [853, 776] on span "Запустить расчет финальной стат." at bounding box center [838, 792] width 100 height 36
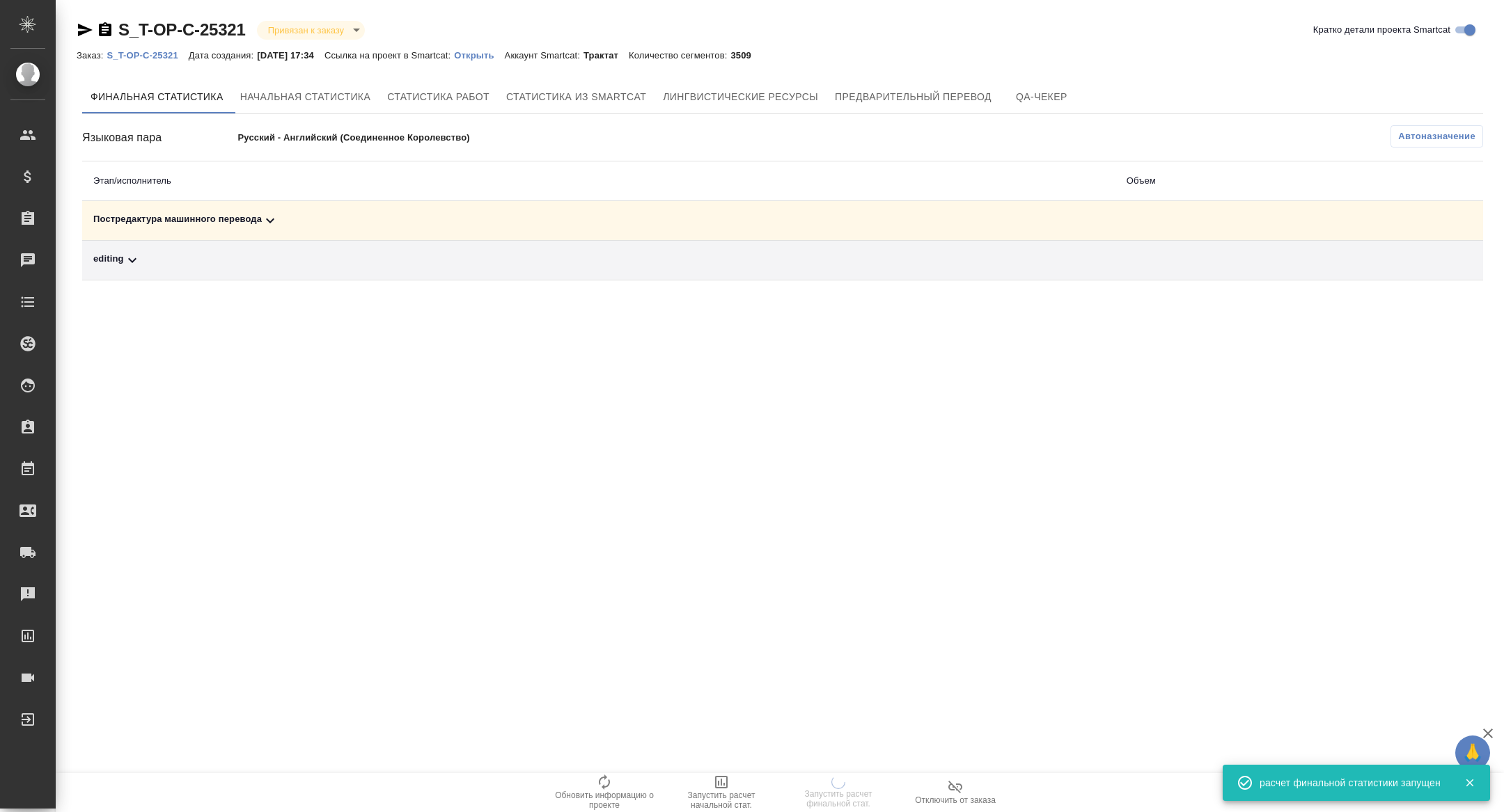
click at [1443, 141] on span "Автоназначение" at bounding box center [1437, 137] width 78 height 14
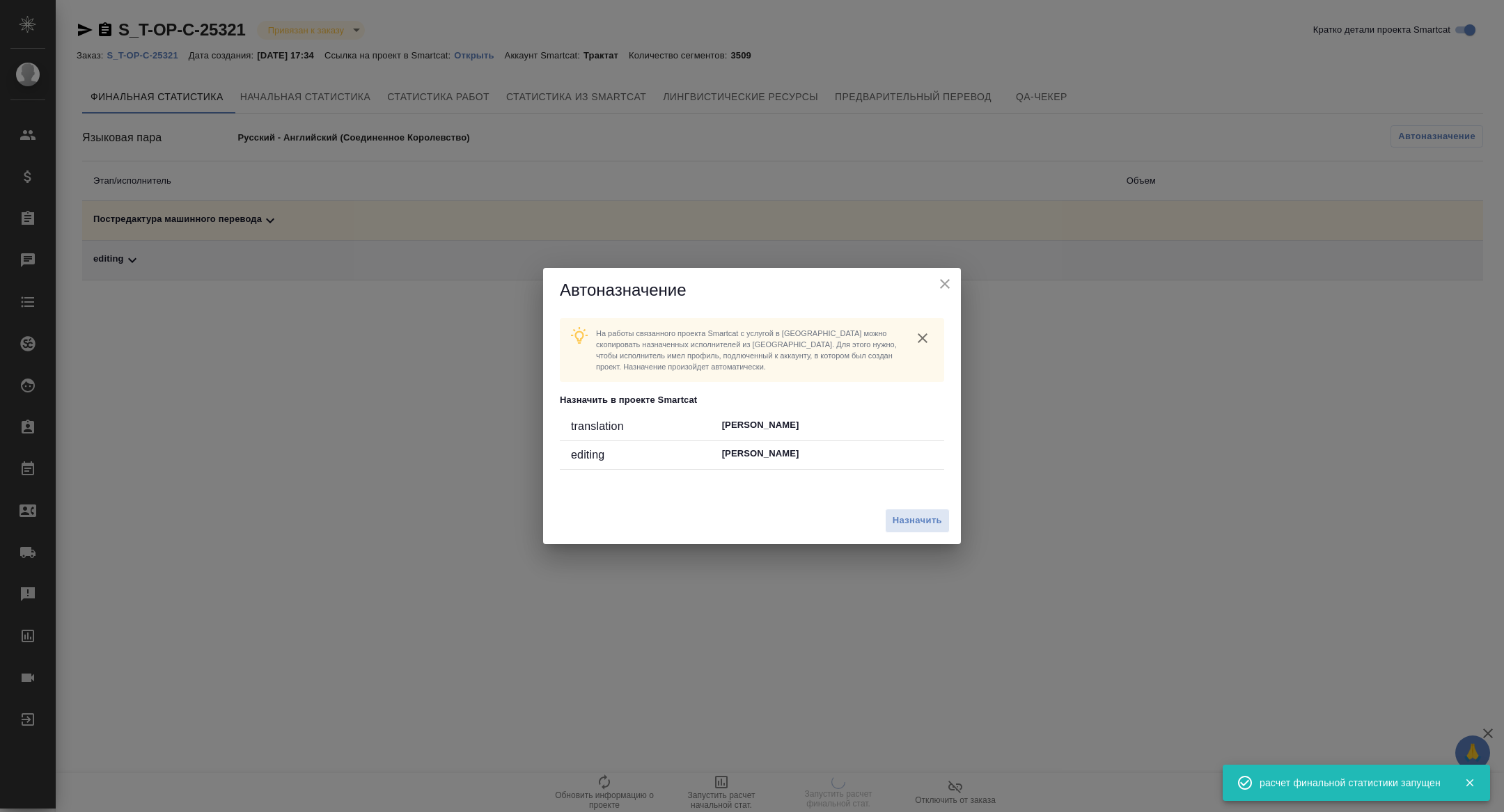
click at [921, 533] on div "Назначить" at bounding box center [917, 521] width 65 height 24
click at [917, 525] on span "Назначить" at bounding box center [918, 520] width 50 height 16
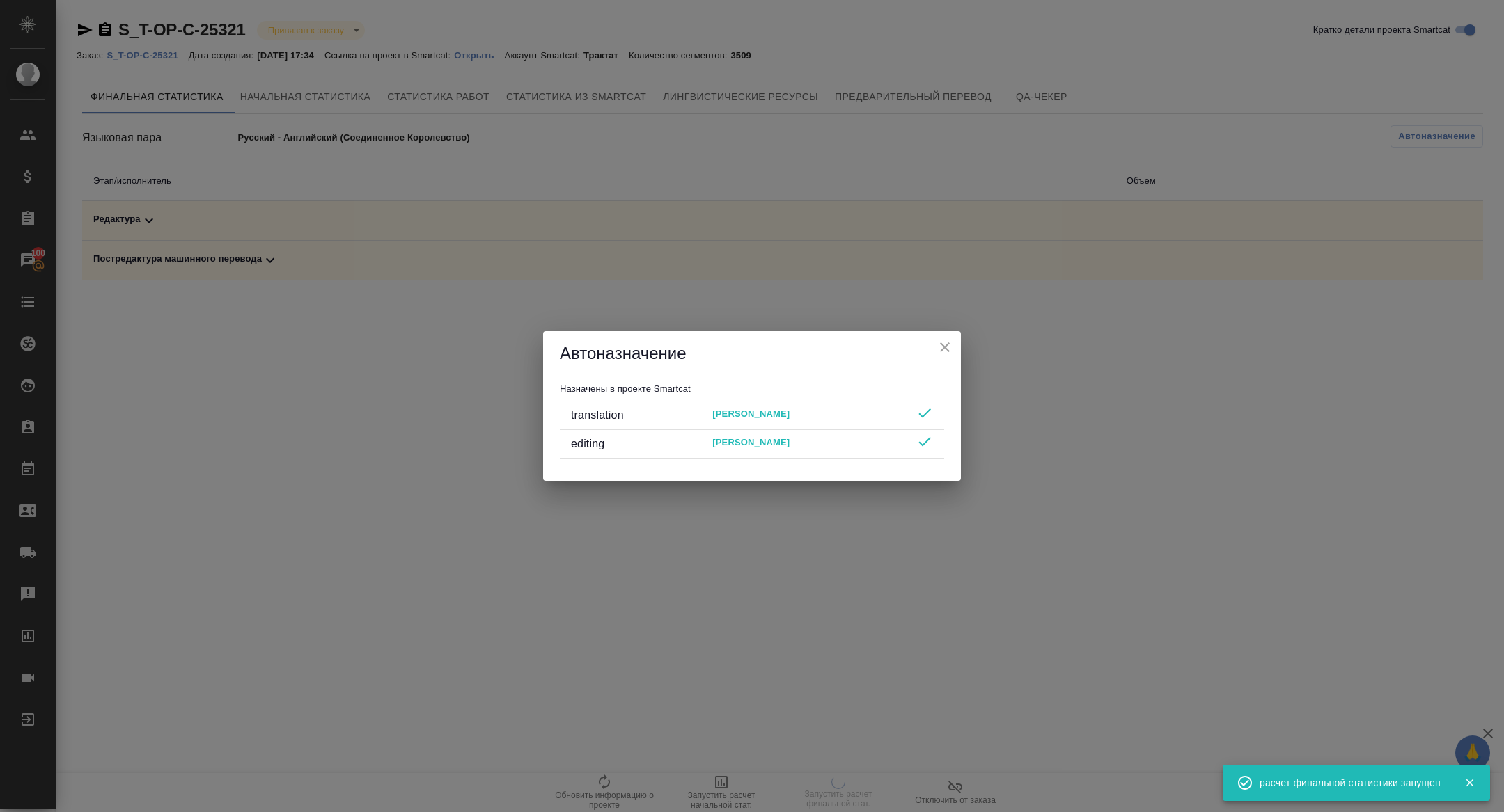
click at [946, 347] on icon "close" at bounding box center [946, 348] width 10 height 10
